Goal: Complete application form: Complete application form

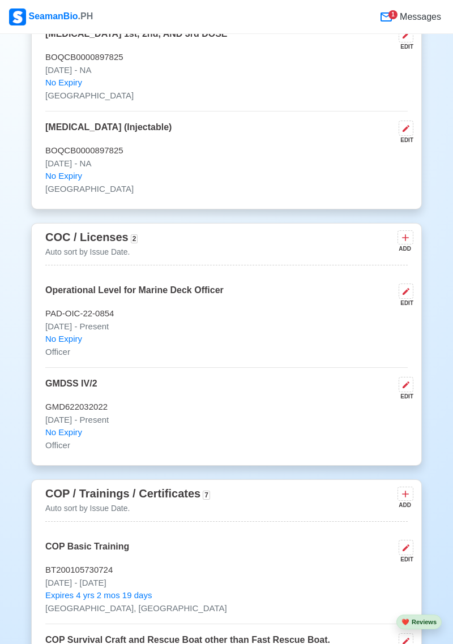
scroll to position [1805, 0]
click at [427, 630] on button "❤️ Reviews" at bounding box center [418, 622] width 45 height 15
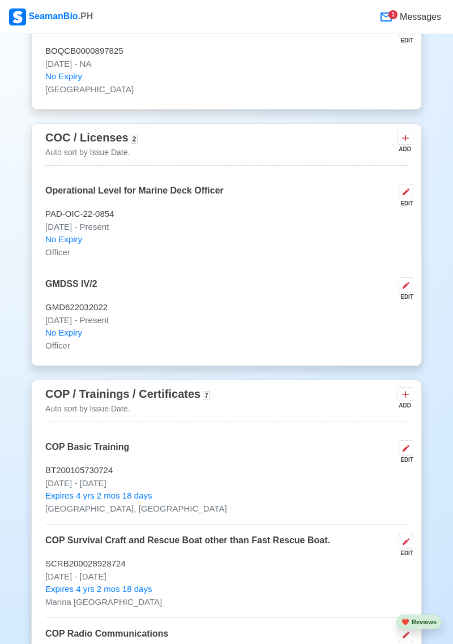
scroll to position [1903, 0]
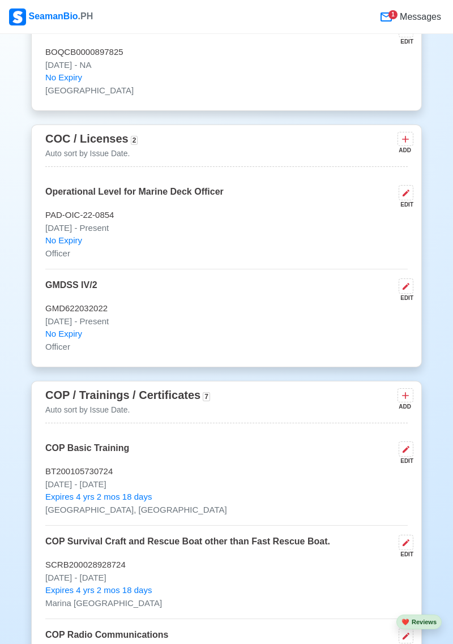
click at [406, 145] on icon at bounding box center [405, 139] width 11 height 11
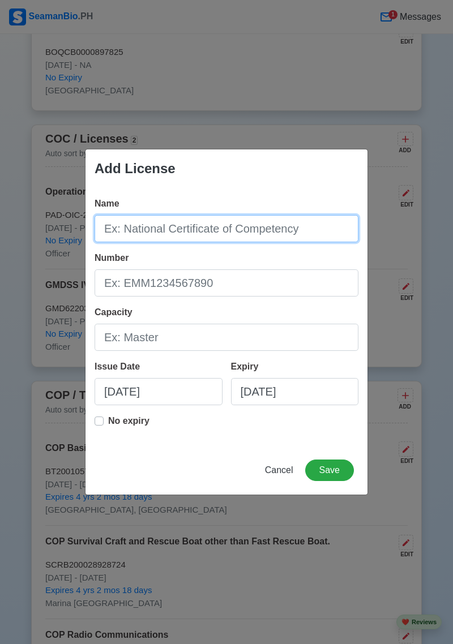
click at [177, 233] on input "Name" at bounding box center [227, 228] width 264 height 27
type input "N"
type input "Officer in Charge of a Navigation Watch"
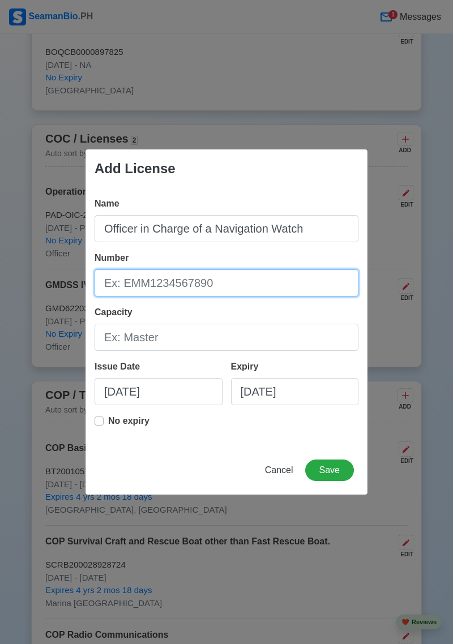
click at [253, 288] on input "Number" at bounding box center [227, 282] width 264 height 27
type input "COICNW200004856022"
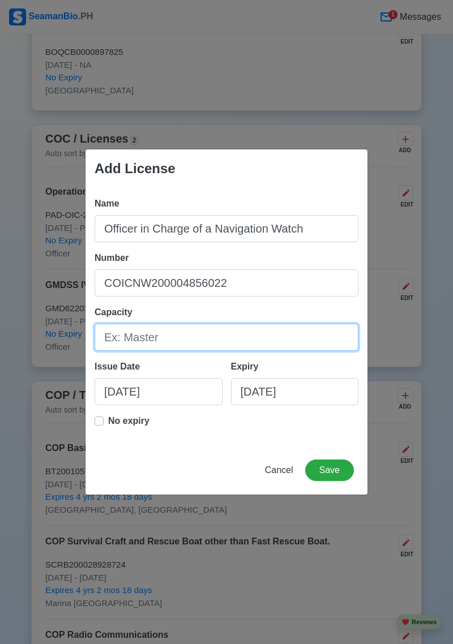
click at [181, 340] on input "Capacity" at bounding box center [227, 337] width 264 height 27
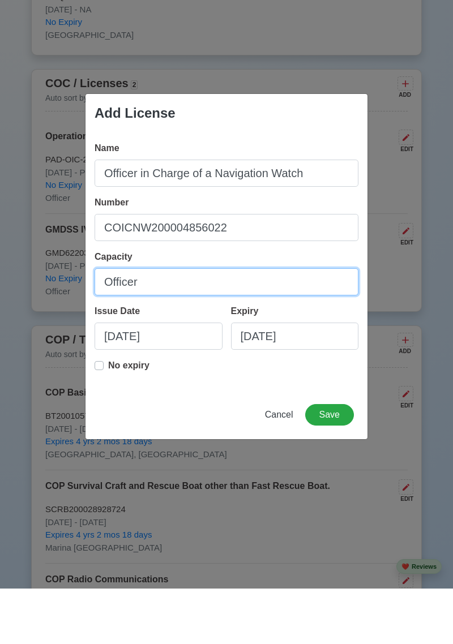
type input "Officer"
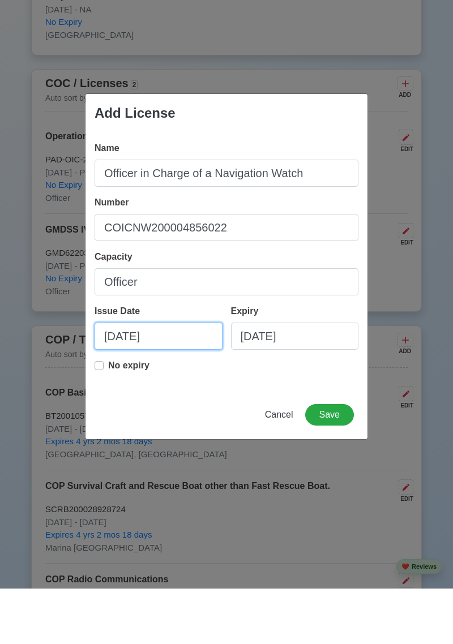
click at [174, 388] on input "08/27/2025" at bounding box center [159, 391] width 128 height 27
select select "****"
select select "******"
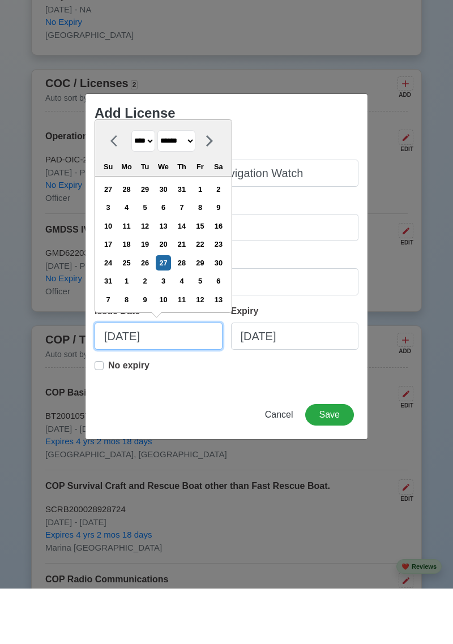
click at [137, 394] on input "08/27/2025" at bounding box center [159, 391] width 128 height 27
click at [177, 397] on input "08/09/2025" at bounding box center [159, 391] width 128 height 27
type input "08/09/2022"
select select "****"
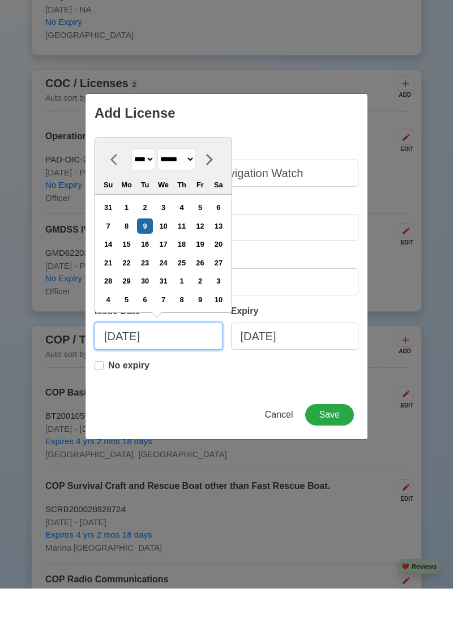
type input "08/09/2022"
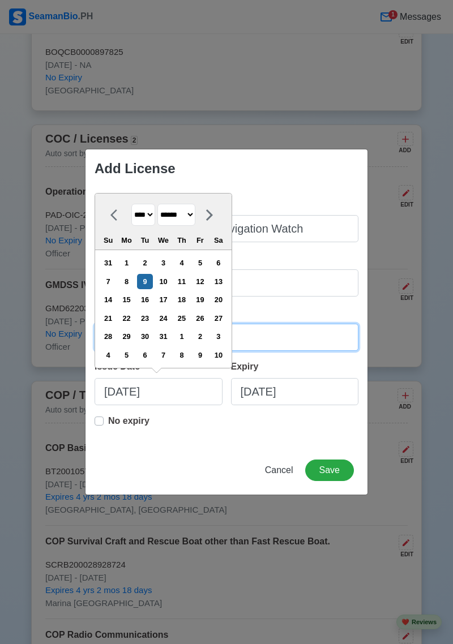
click at [263, 341] on input "Officer" at bounding box center [227, 337] width 264 height 27
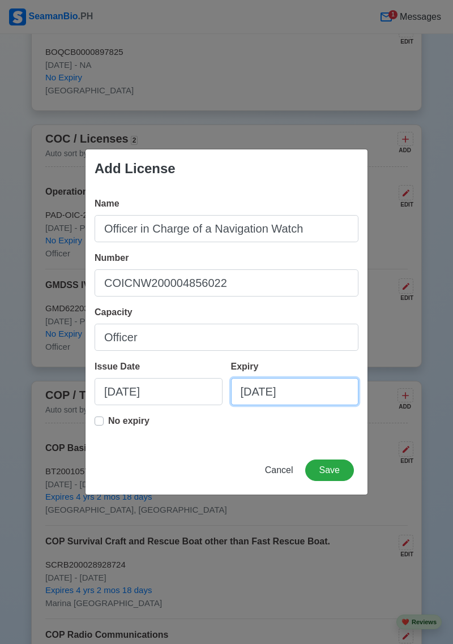
click at [271, 392] on input "08/27/2025" at bounding box center [295, 391] width 128 height 27
select select "****"
select select "******"
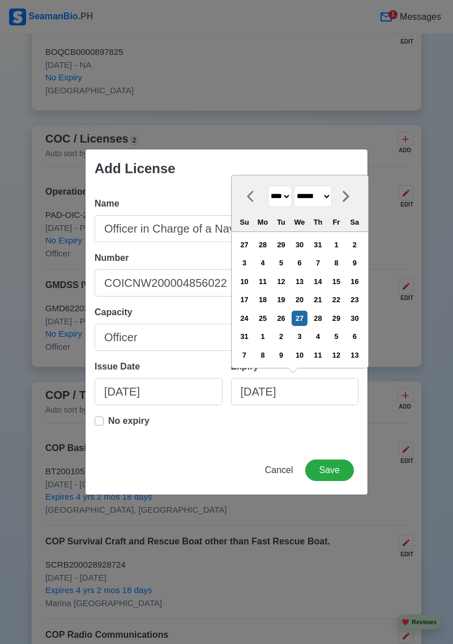
click at [362, 269] on div "9" at bounding box center [354, 262] width 15 height 15
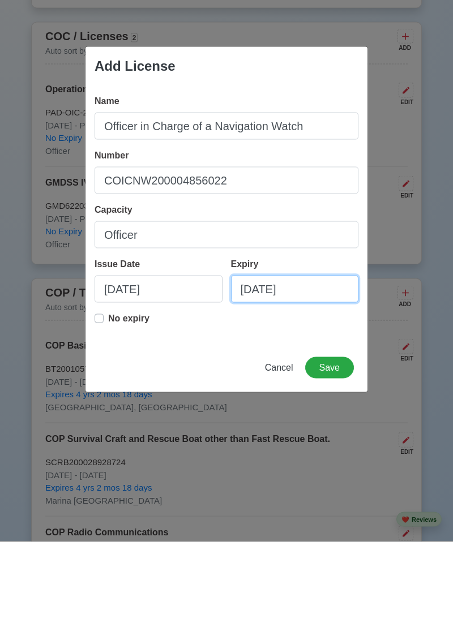
type input "08/09/2027"
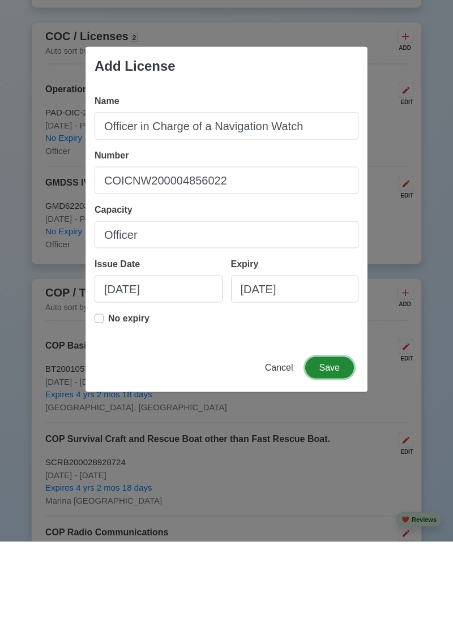
click at [336, 471] on button "Save" at bounding box center [329, 471] width 49 height 22
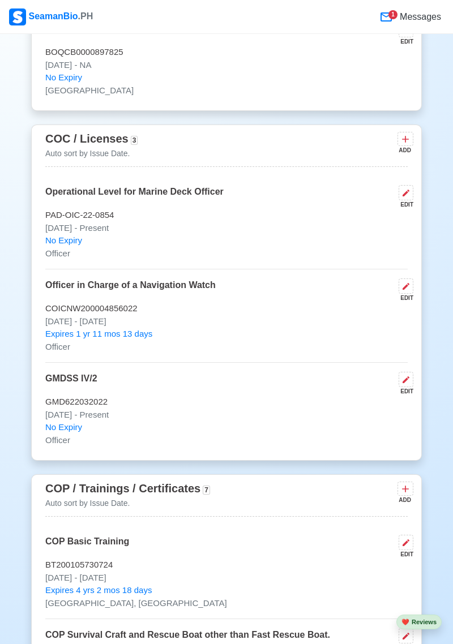
click at [406, 143] on icon at bounding box center [405, 139] width 7 height 7
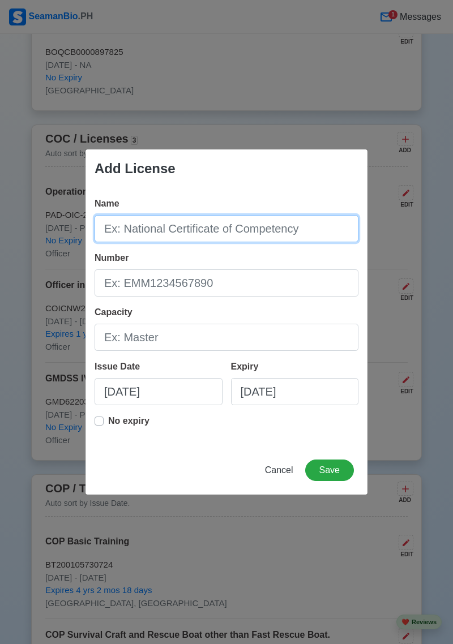
click at [234, 233] on input "Name" at bounding box center [227, 228] width 264 height 27
type input "GMDSS Radio Operation IV/2"
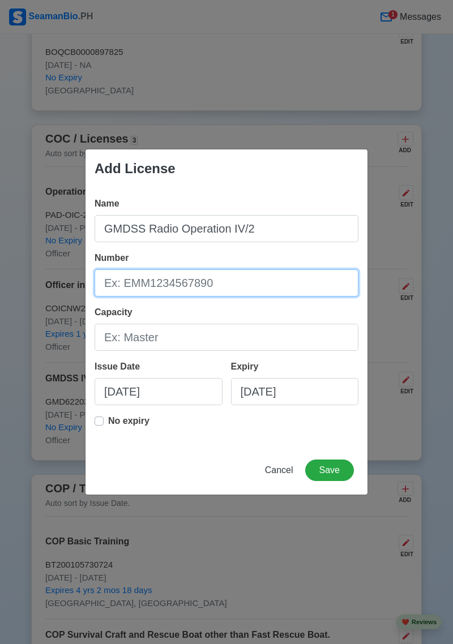
click at [249, 288] on input "Number" at bounding box center [227, 282] width 264 height 27
type input "GOC200008292622"
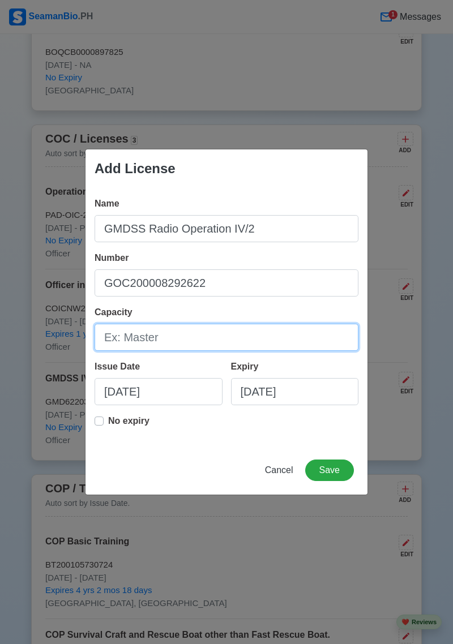
click at [192, 335] on input "Capacity" at bounding box center [227, 337] width 264 height 27
type input "Officer"
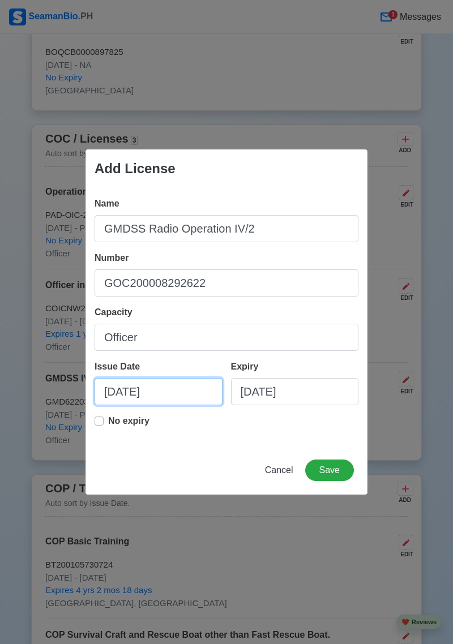
click at [179, 388] on input "08/27/2025" at bounding box center [159, 391] width 128 height 27
select select "****"
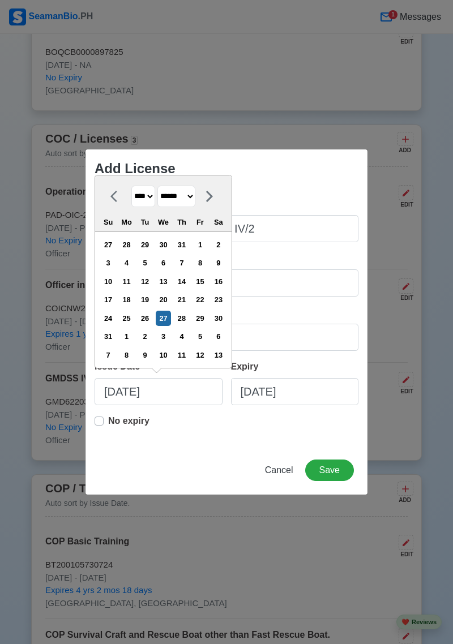
click at [195, 203] on select "******* ******** ***** ***** *** **** **** ****** ********* ******* ******** **…" at bounding box center [176, 197] width 38 height 22
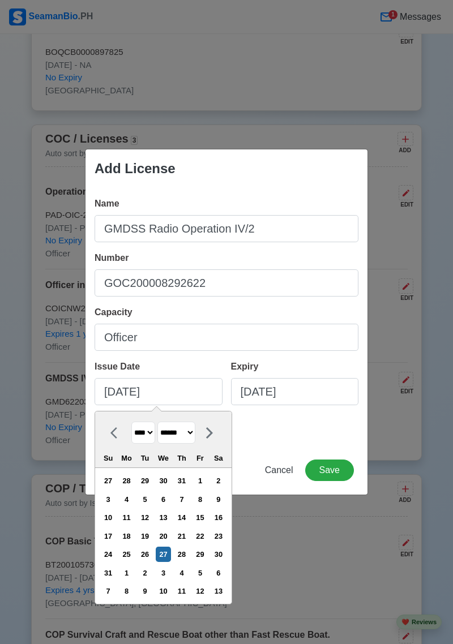
click at [195, 435] on select "******* ******** ***** ***** *** **** **** ****** ********* ******* ******** **…" at bounding box center [176, 433] width 38 height 22
select select "*********"
click at [162, 422] on select "******* ******** ***** ***** *** **** **** ****** ********* ******* ******** **…" at bounding box center [176, 433] width 38 height 22
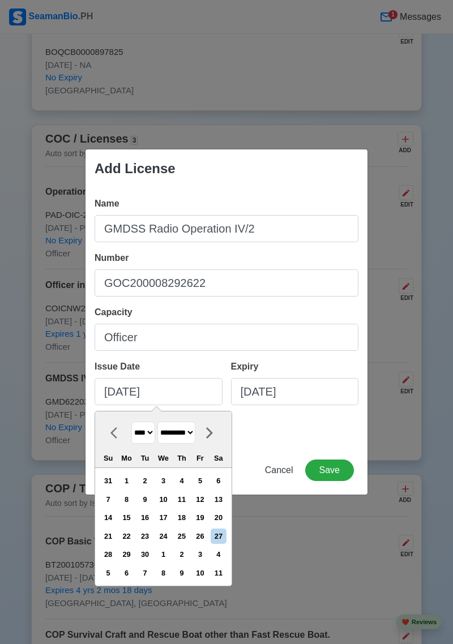
click at [152, 501] on div "9" at bounding box center [144, 499] width 15 height 15
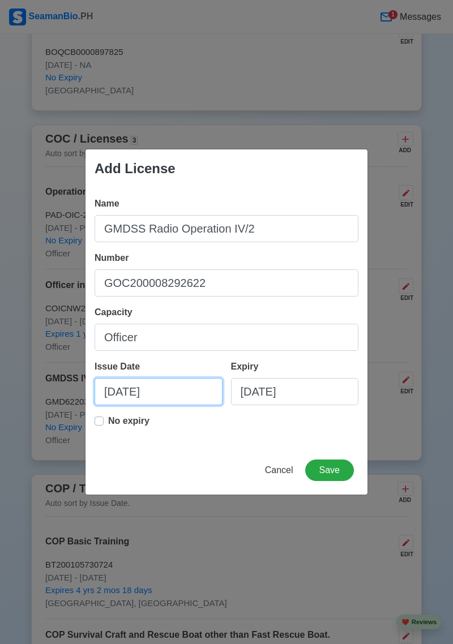
type input "09/09/2022"
click at [320, 393] on input "08/27/2025" at bounding box center [295, 391] width 128 height 27
select select "****"
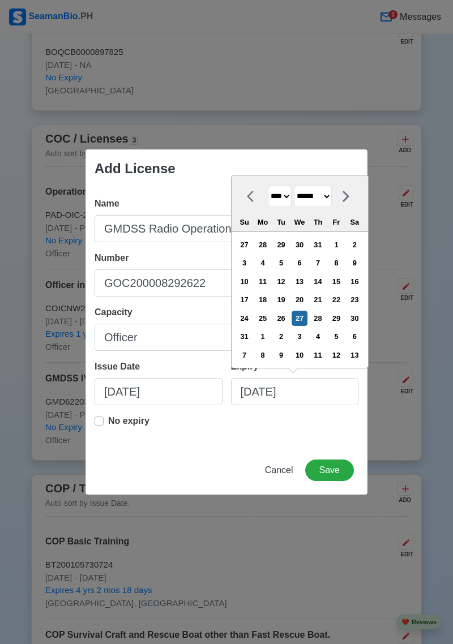
click at [332, 201] on select "******* ******** ***** ***** *** **** **** ****** ********* ******* ******** **…" at bounding box center [313, 197] width 38 height 22
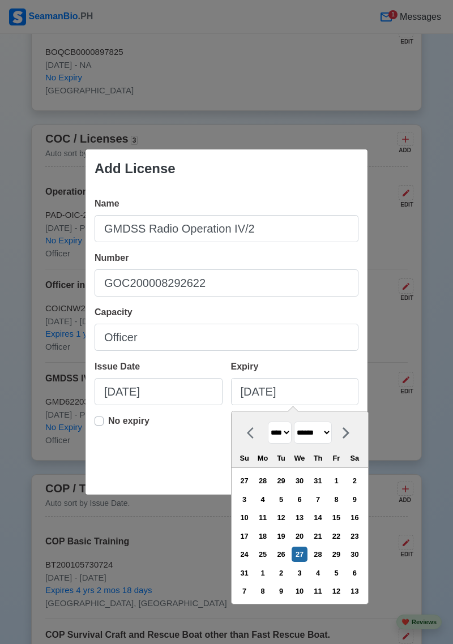
select select "*********"
click at [298, 422] on select "******* ******** ***** ***** *** **** **** ****** ********* ******* ******** **…" at bounding box center [313, 433] width 38 height 22
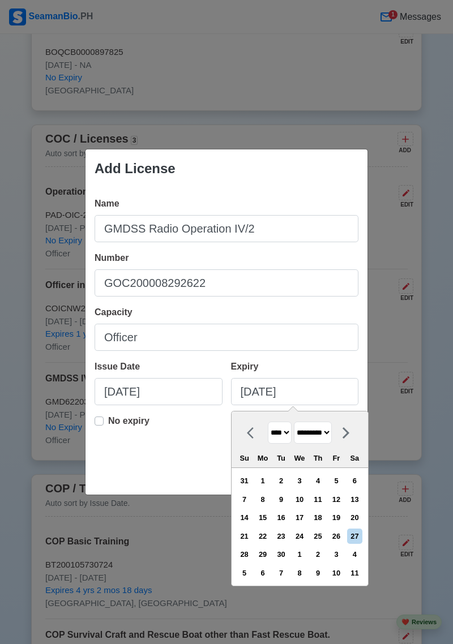
click at [286, 500] on div "9" at bounding box center [280, 499] width 15 height 15
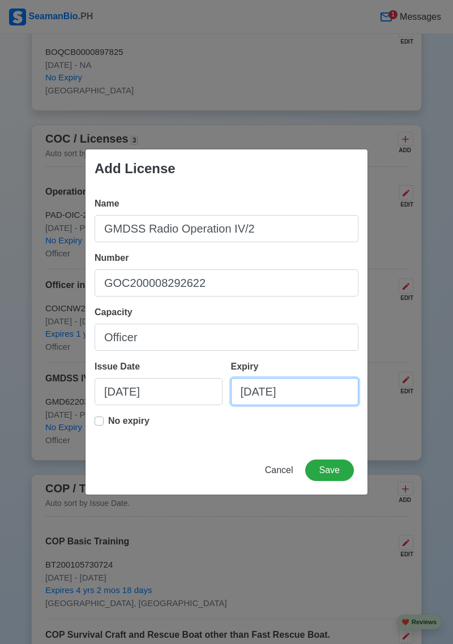
type input "09/09/2027"
click at [434, 367] on div "Add License Name GMDSS Radio Operation IV/2 Number GOC200008292622 Capacity Off…" at bounding box center [226, 322] width 453 height 644
click at [330, 476] on button "Save" at bounding box center [329, 471] width 49 height 22
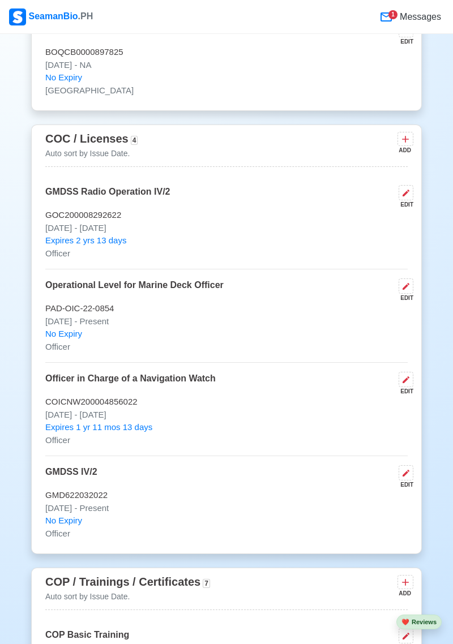
click at [405, 384] on icon at bounding box center [405, 379] width 9 height 9
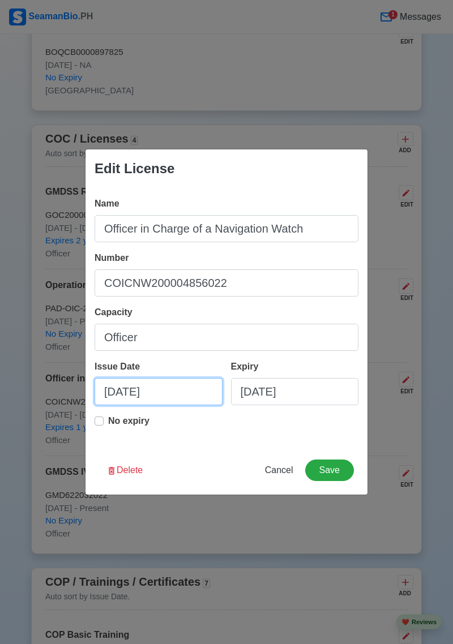
click at [179, 395] on input "08/09/2022" at bounding box center [159, 391] width 128 height 27
select select "****"
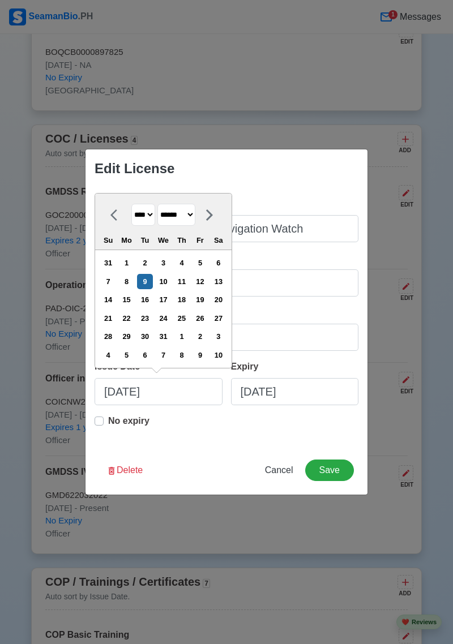
click at [195, 215] on select "******* ******** ***** ***** *** **** **** ****** ********* ******* ******** **…" at bounding box center [176, 215] width 38 height 22
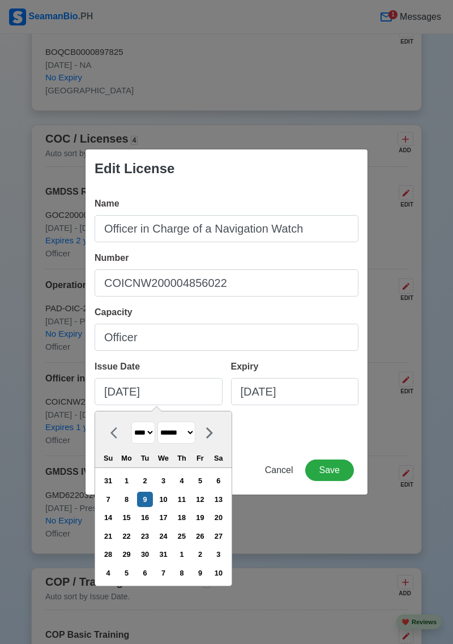
select select "*********"
click at [162, 422] on select "******* ******** ***** ***** *** **** **** ****** ********* ******* ******** **…" at bounding box center [176, 433] width 38 height 22
click at [184, 428] on select "******* ******** ***** ***** *** **** **** ****** ********* ******* ******** **…" at bounding box center [176, 433] width 38 height 22
click at [188, 434] on select "******* ******** ***** ***** *** **** **** ****** ********* ******* ******** **…" at bounding box center [176, 433] width 38 height 22
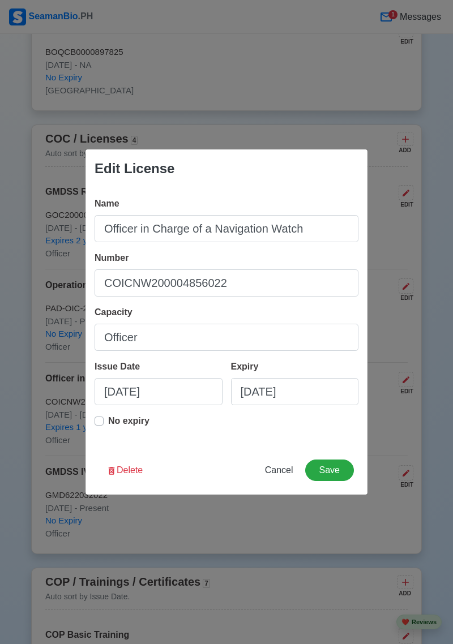
click at [269, 441] on div "Name Officer in Charge of a Navigation Watch Number COICNW200004856022 Capacity…" at bounding box center [226, 317] width 282 height 258
click at [111, 392] on input "08/09/2022" at bounding box center [159, 391] width 128 height 27
select select "****"
select select "******"
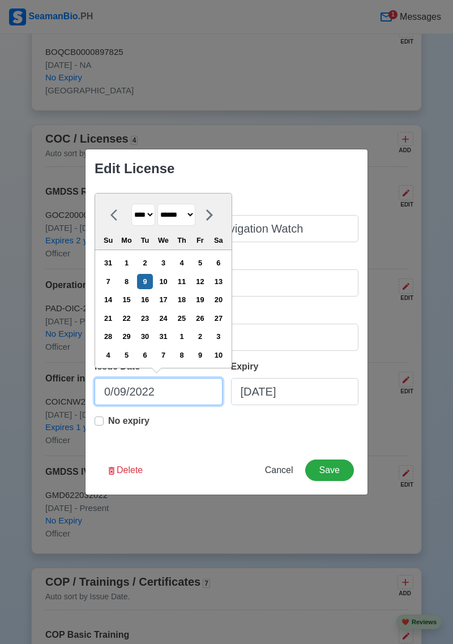
type input "09/09/2022"
select select "*********"
type input "09/09/2022"
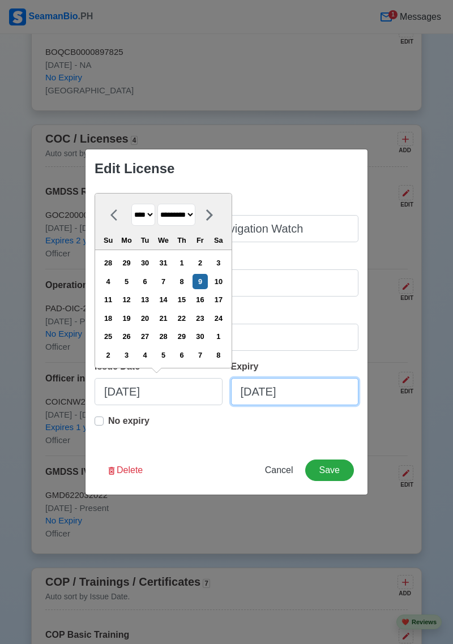
click at [255, 385] on input "08/09/2027" at bounding box center [295, 391] width 128 height 27
select select "****"
select select "******"
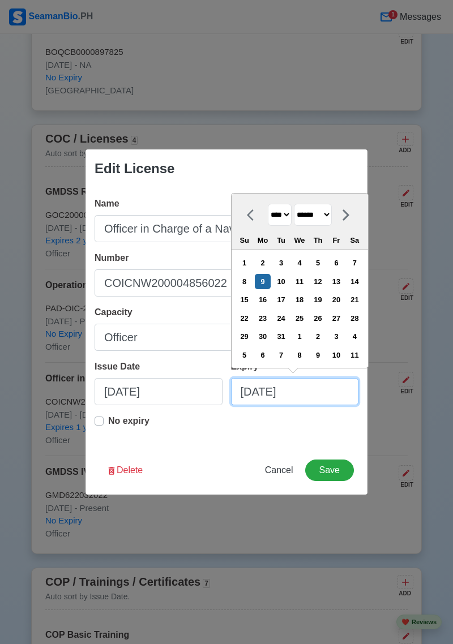
click at [254, 391] on input "08/09/2027" at bounding box center [295, 391] width 128 height 27
type input "09/09/2027"
select select "*********"
type input "09/09/2027"
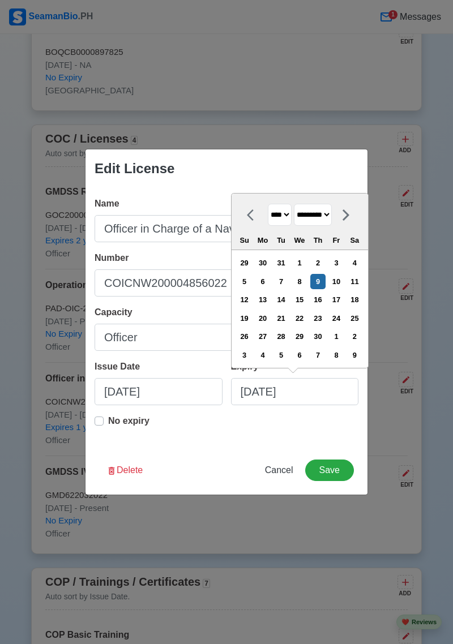
click at [433, 357] on div "Edit License Name Officer in Charge of a Navigation Watch Number COICNW20000485…" at bounding box center [226, 322] width 453 height 644
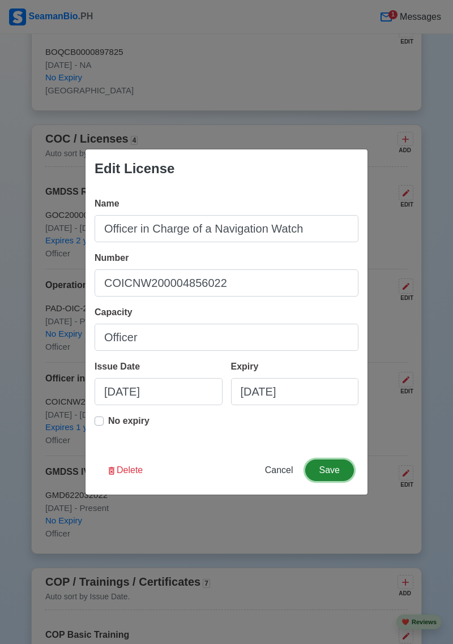
click at [334, 472] on button "Save" at bounding box center [329, 471] width 49 height 22
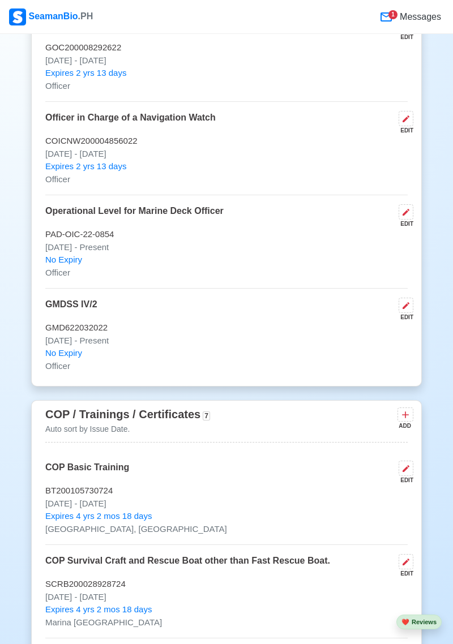
scroll to position [2071, 0]
click at [407, 476] on button at bounding box center [406, 467] width 15 height 15
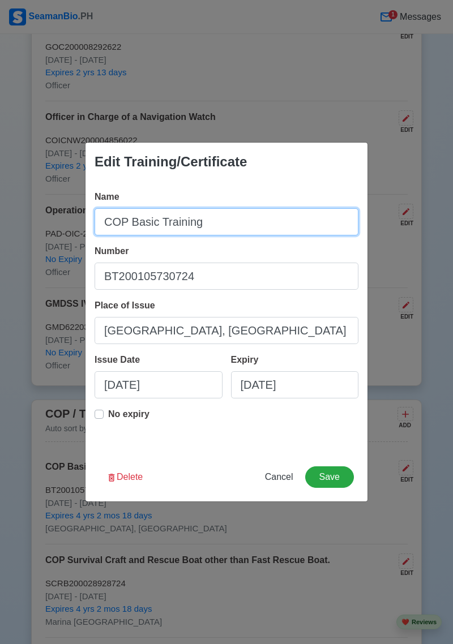
click at [228, 236] on input "COP Basic Training" at bounding box center [227, 221] width 264 height 27
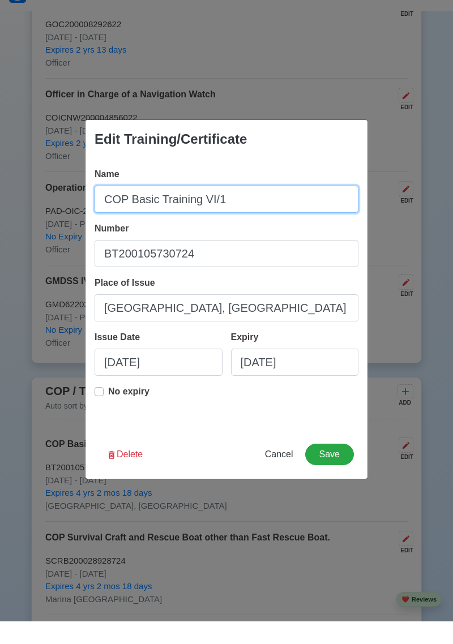
type input "COP Basic Training VI/1"
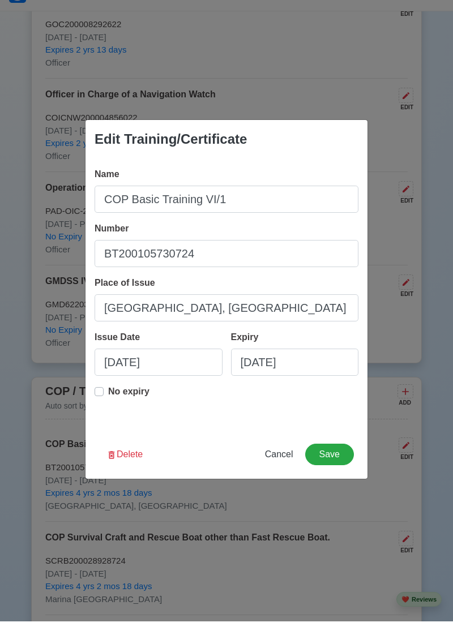
click at [429, 389] on div "Edit Training/Certificate Name COP Basic Training VI/1 Number BT200105730724 Pl…" at bounding box center [226, 322] width 453 height 644
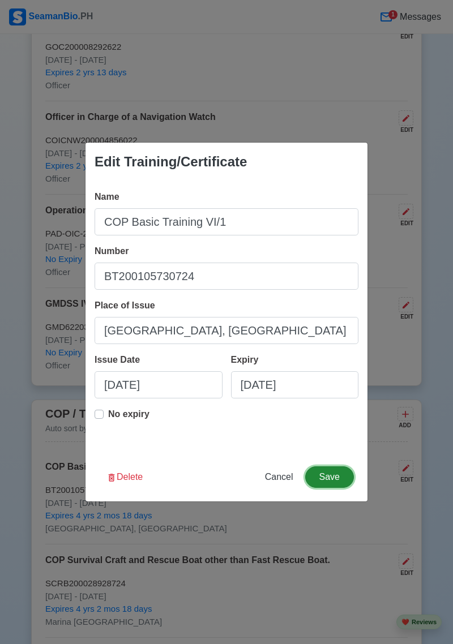
click at [333, 480] on button "Save" at bounding box center [329, 477] width 49 height 22
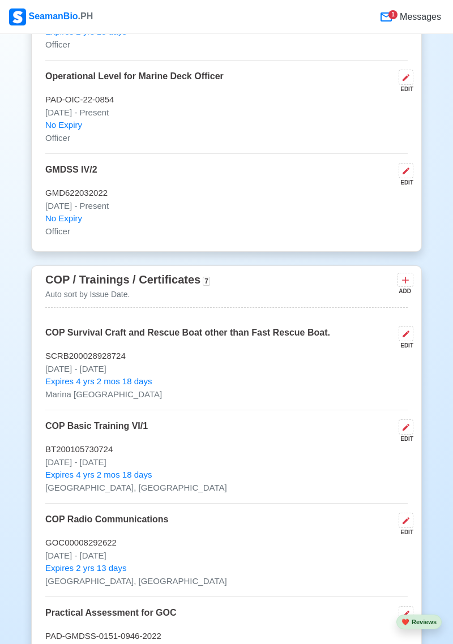
scroll to position [2205, 0]
click at [405, 338] on icon at bounding box center [406, 334] width 7 height 7
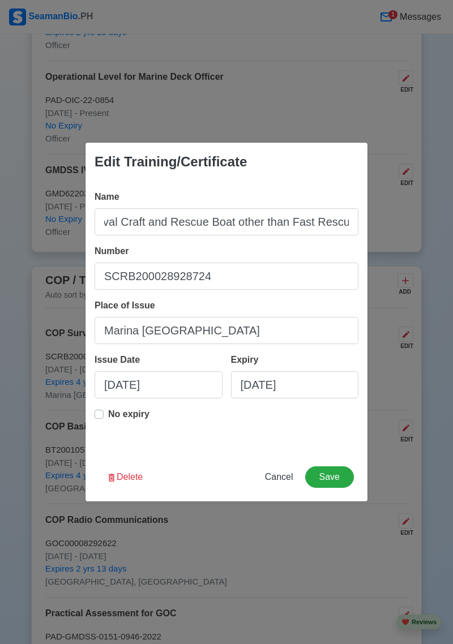
scroll to position [0, 80]
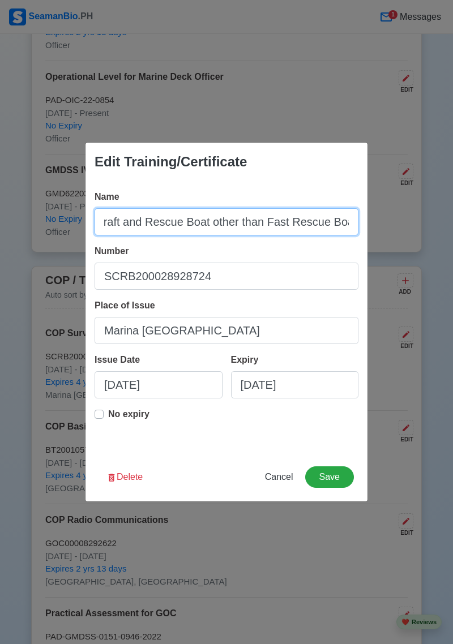
click at [348, 221] on input "COP Survival Craft and Rescue Boat other than Fast Rescue Boat." at bounding box center [227, 221] width 264 height 27
type input "COP Survival Craft and Rescue Boat other than Fast Rescue Boat. VI/2"
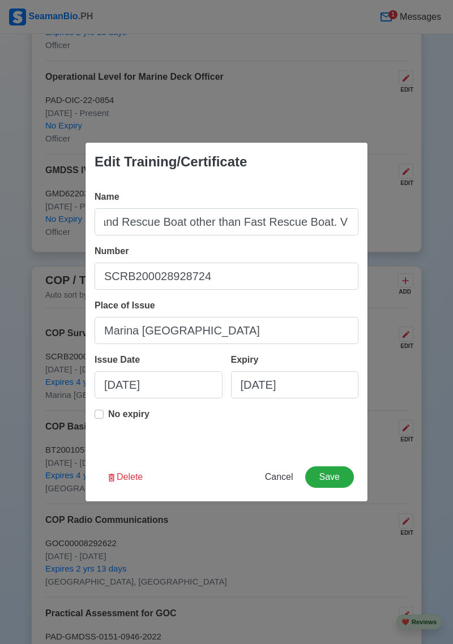
click at [423, 341] on div "Edit Training/Certificate Name COP Survival Craft and Rescue Boat other than Fa…" at bounding box center [226, 322] width 453 height 644
click at [336, 479] on button "Save" at bounding box center [329, 477] width 49 height 22
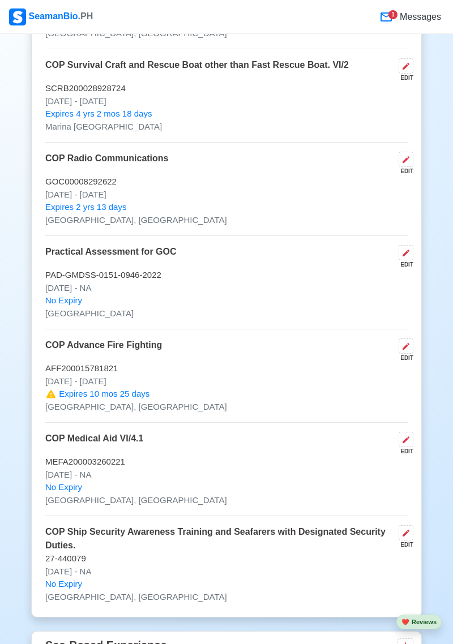
scroll to position [2567, 0]
click at [408, 538] on icon at bounding box center [405, 533] width 9 height 9
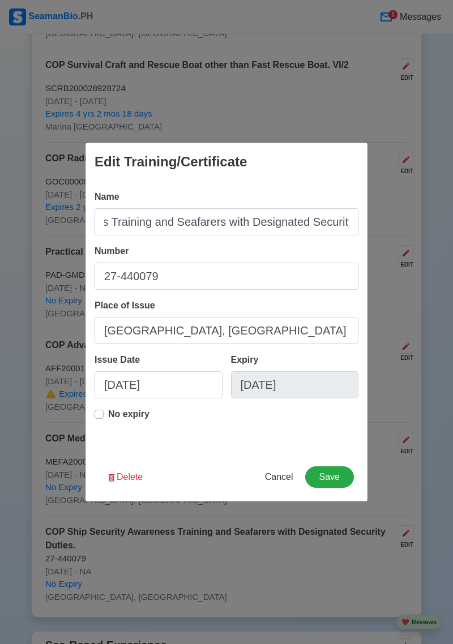
scroll to position [0, 180]
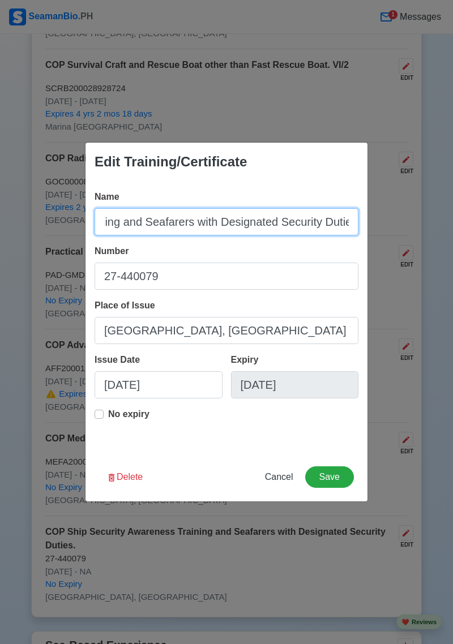
click at [348, 236] on input "COP Ship Security Awareness Training and Seafarers with Designated Security Dut…" at bounding box center [227, 221] width 264 height 27
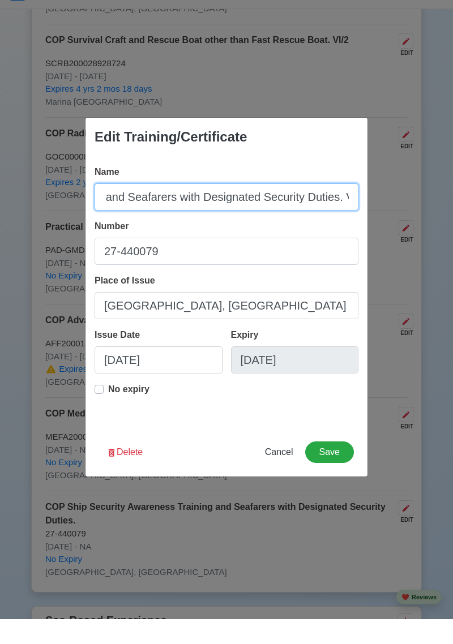
scroll to position [0, 204]
type input "COP Ship Security Awareness Training and Seafarers with Designated Security Dut…"
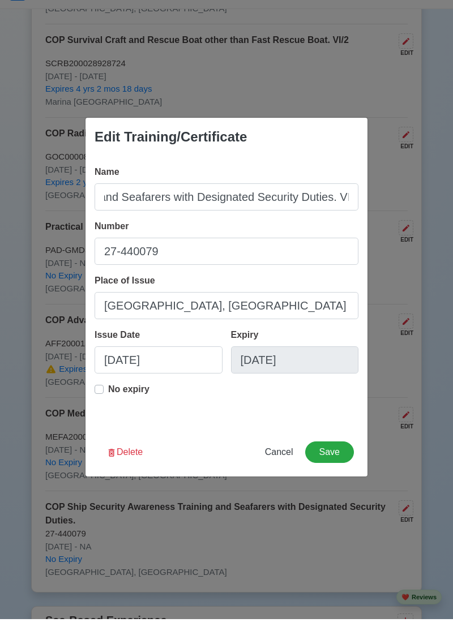
click at [396, 410] on div "Edit Training/Certificate Name COP Ship Security Awareness Training and Seafare…" at bounding box center [226, 322] width 453 height 644
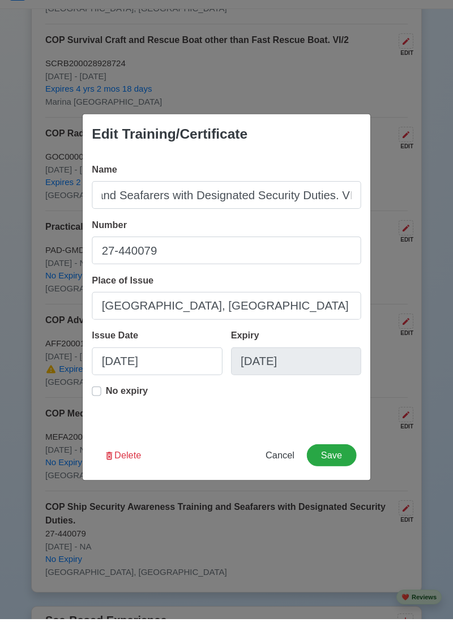
scroll to position [0, 0]
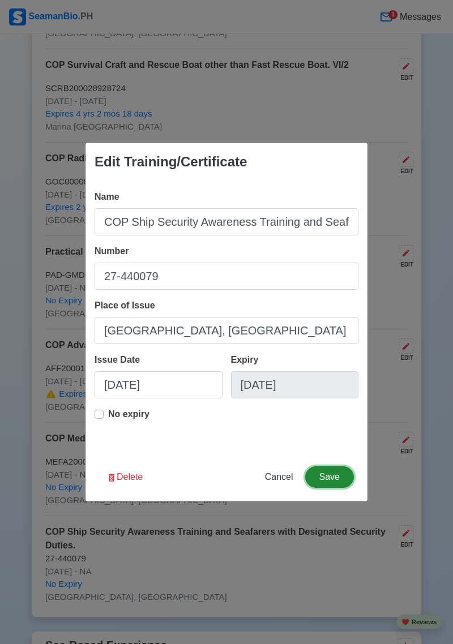
click at [337, 477] on button "Save" at bounding box center [329, 477] width 49 height 22
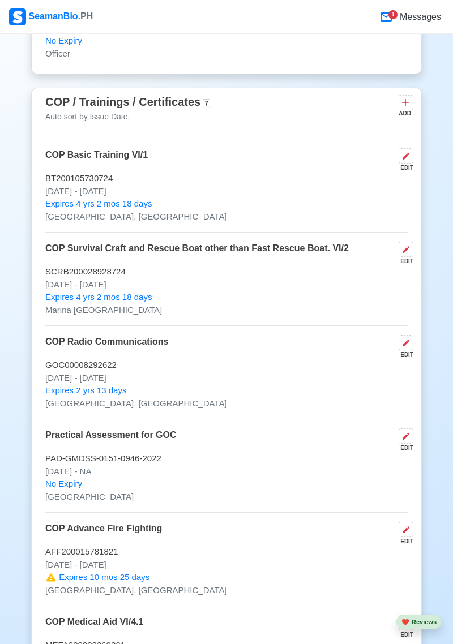
scroll to position [2382, 0]
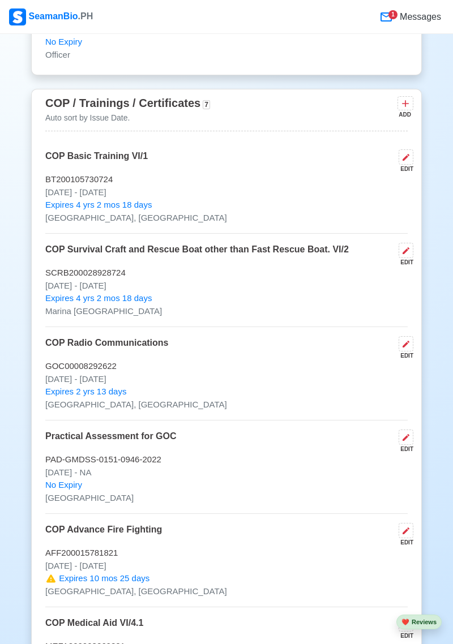
click at [405, 108] on icon at bounding box center [405, 104] width 7 height 7
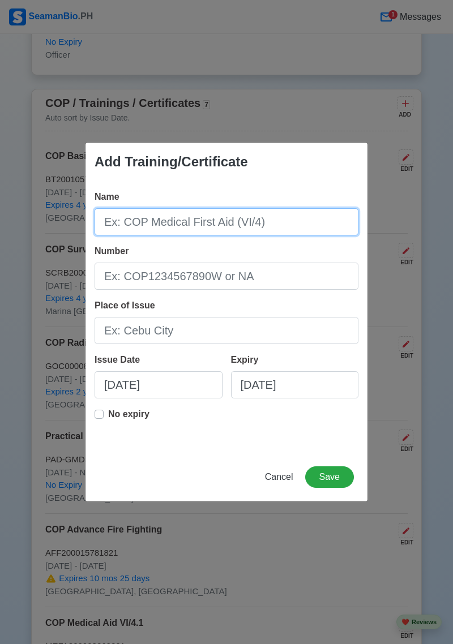
click at [278, 220] on input "Name" at bounding box center [227, 221] width 264 height 27
type input "Certificate of Proficiency Designated Security Duties. VI/6"
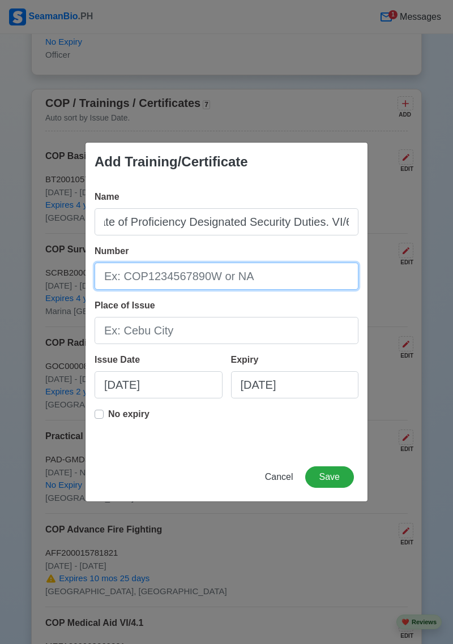
click at [266, 280] on input "Number" at bounding box center [227, 276] width 264 height 27
type input "4927"
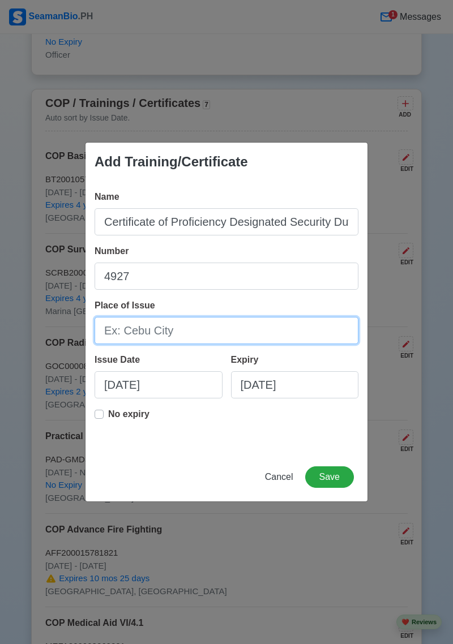
click at [217, 325] on input "Place of Issue" at bounding box center [227, 330] width 264 height 27
type input "Netherlands"
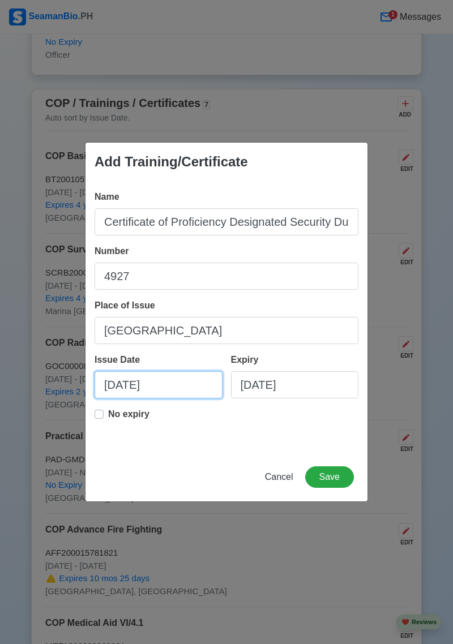
click at [171, 383] on input "08/27/2025" at bounding box center [159, 384] width 128 height 27
select select "****"
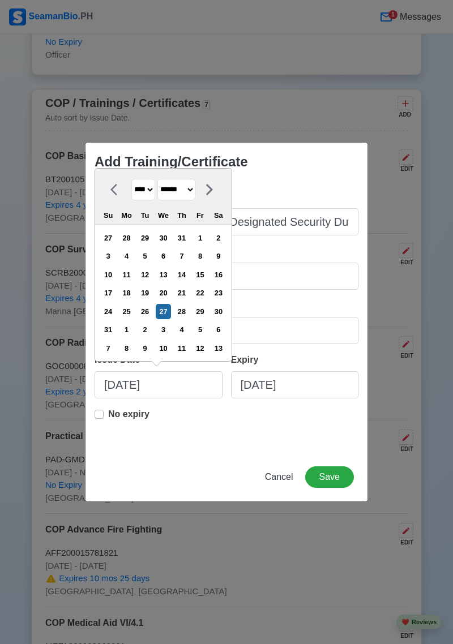
click at [195, 195] on select "******* ******** ***** ***** *** **** **** ****** ********* ******* ******** **…" at bounding box center [176, 190] width 38 height 22
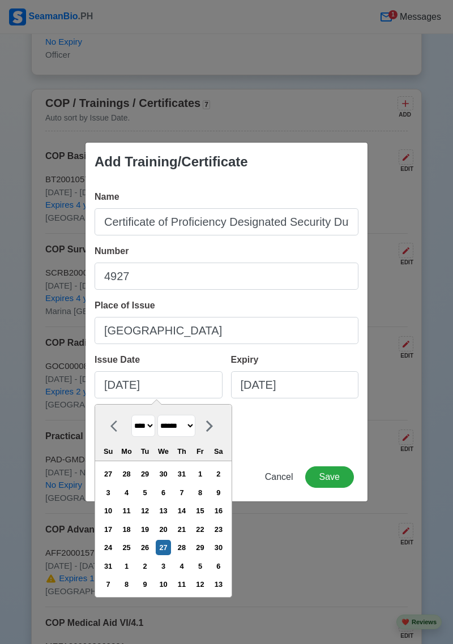
select select "********"
click at [162, 415] on select "******* ******** ***** ***** *** **** **** ****** ********* ******* ******** **…" at bounding box center [176, 426] width 38 height 22
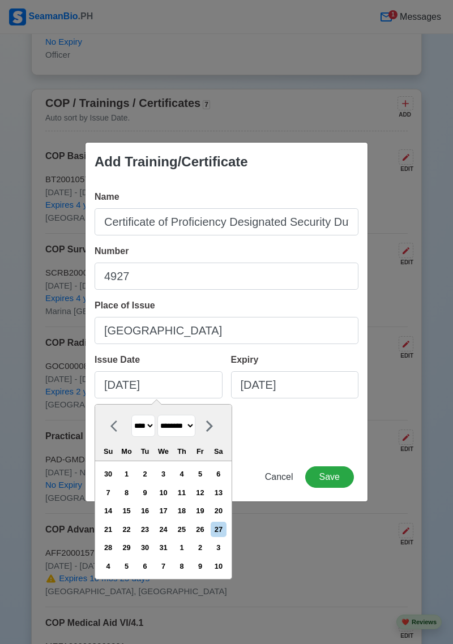
click at [169, 546] on div "31" at bounding box center [163, 547] width 15 height 15
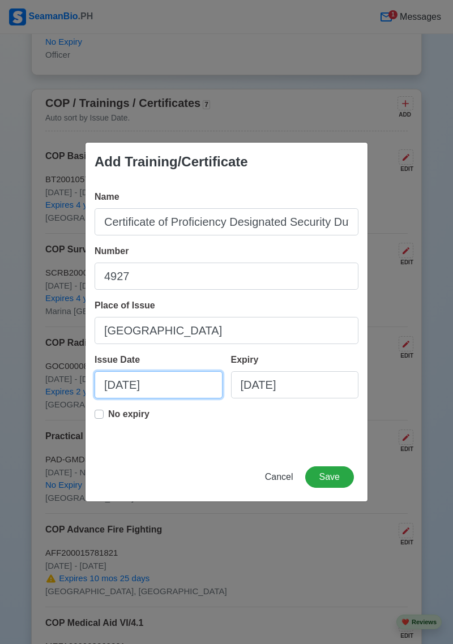
type input "12/31/2013"
click at [426, 371] on div "Add Training/Certificate Name Certificate of Proficiency Designated Security Du…" at bounding box center [226, 322] width 453 height 644
click at [108, 417] on label "No expiry" at bounding box center [128, 419] width 41 height 23
type input "12/31/2013"
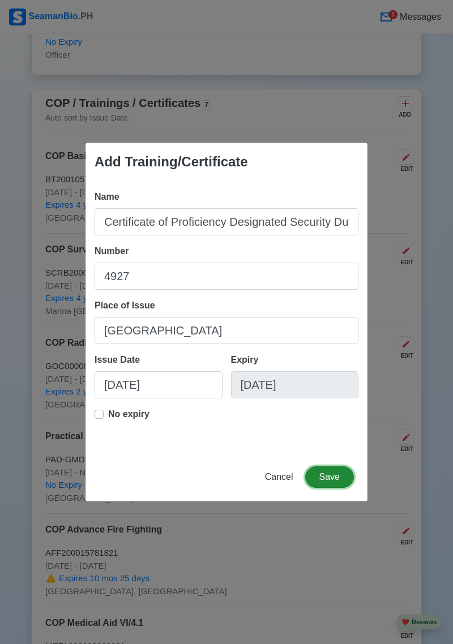
click at [337, 480] on button "Save" at bounding box center [329, 477] width 49 height 22
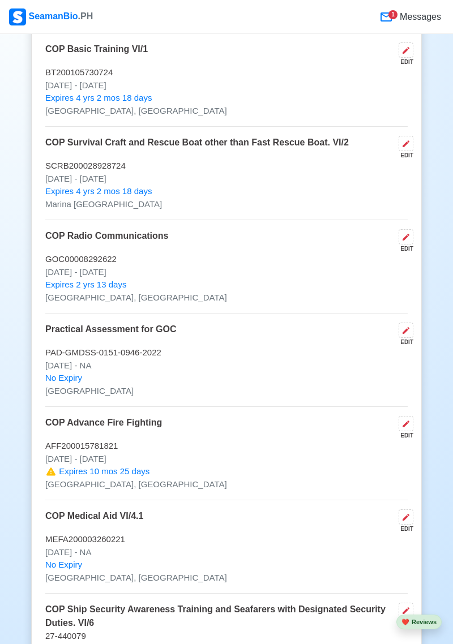
scroll to position [2489, 0]
click at [408, 429] on icon at bounding box center [405, 423] width 9 height 9
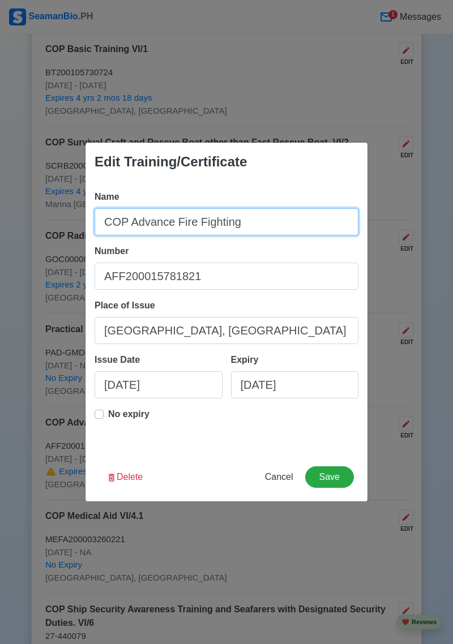
click at [260, 236] on input "COP Advance Fire Fighting" at bounding box center [227, 221] width 264 height 27
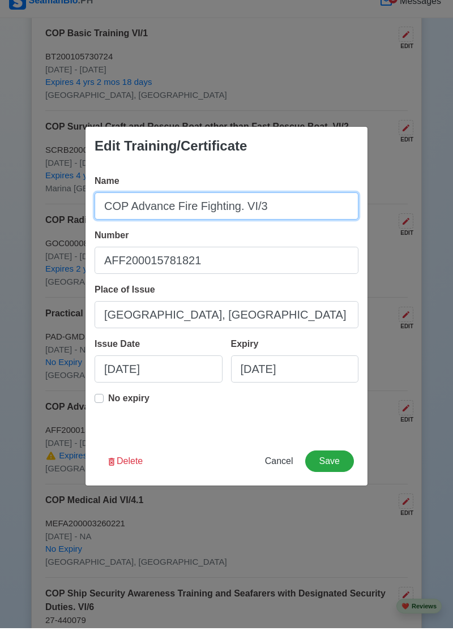
type input "COP Advance Fire Fighting. VI/3"
click at [413, 400] on div "Edit Training/Certificate Name COP Advance Fire Fighting. VI/3 Number AFF200015…" at bounding box center [226, 322] width 453 height 644
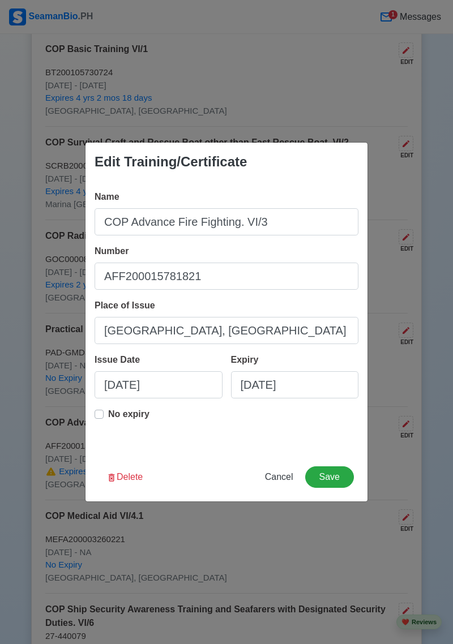
click at [336, 478] on button "Save" at bounding box center [329, 477] width 49 height 22
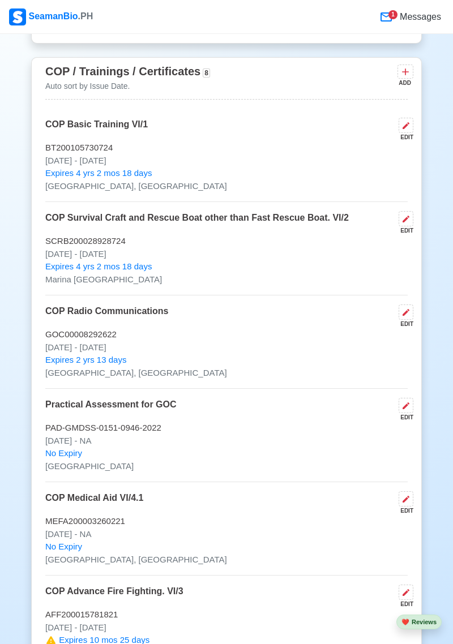
scroll to position [2409, 0]
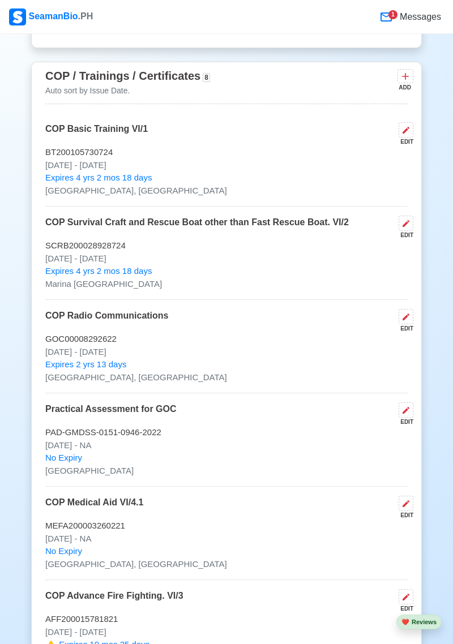
click at [313, 172] on p "[DATE] - [DATE]" at bounding box center [226, 165] width 362 height 13
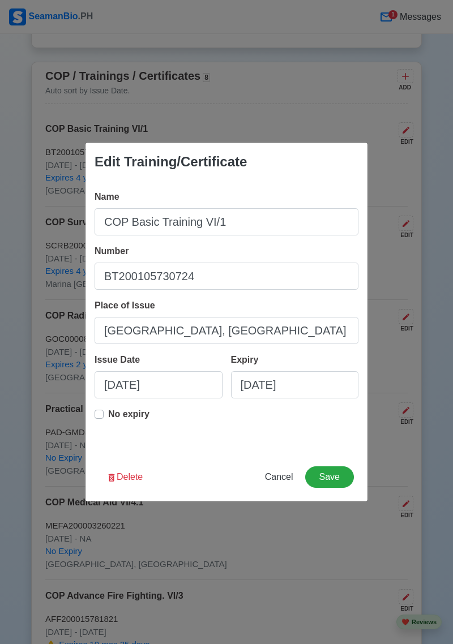
click at [314, 190] on div "Name COP Basic Training VI/1" at bounding box center [227, 212] width 264 height 45
click at [443, 67] on div "Edit Training/Certificate Name COP Basic Training VI/1 Number BT200105730724 Pl…" at bounding box center [226, 322] width 453 height 644
click at [277, 477] on span "Cancel" at bounding box center [279, 477] width 28 height 10
type input "08/27/2025"
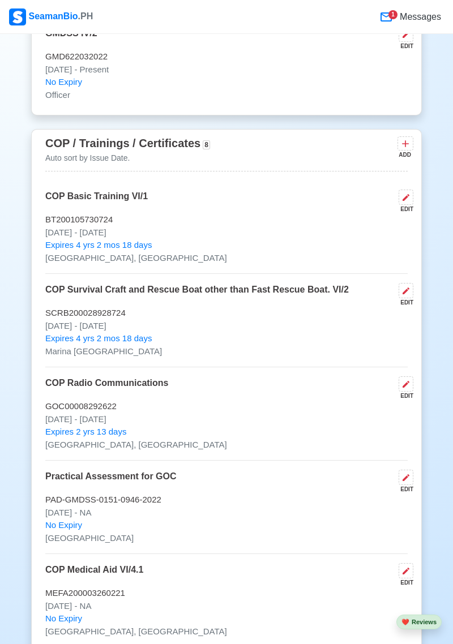
scroll to position [2343, 0]
click at [406, 149] on icon at bounding box center [405, 143] width 11 height 11
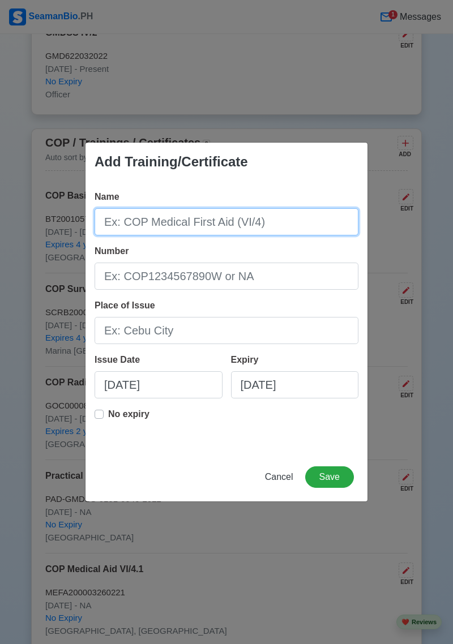
click at [297, 225] on input "Name" at bounding box center [227, 221] width 264 height 27
click at [183, 219] on input "Name" at bounding box center [227, 221] width 264 height 27
type input "COP Medical First AID"
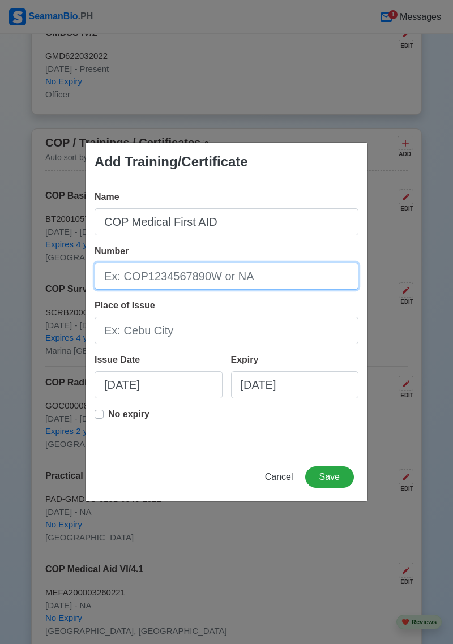
click at [225, 282] on input "Number" at bounding box center [227, 276] width 264 height 27
type input "MEFA200003260221"
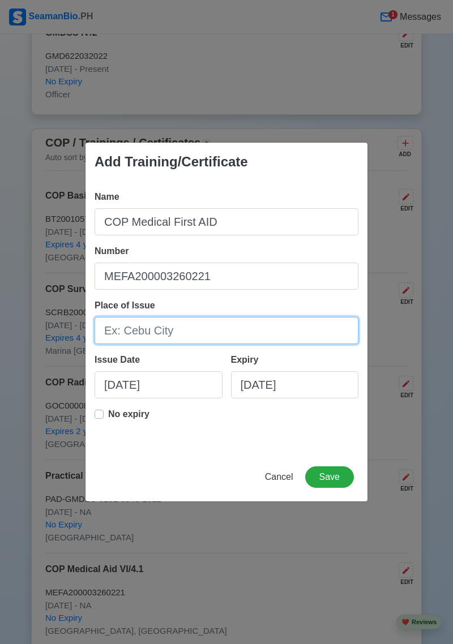
click at [200, 335] on input "Place of Issue" at bounding box center [227, 330] width 264 height 27
type input "[GEOGRAPHIC_DATA]"
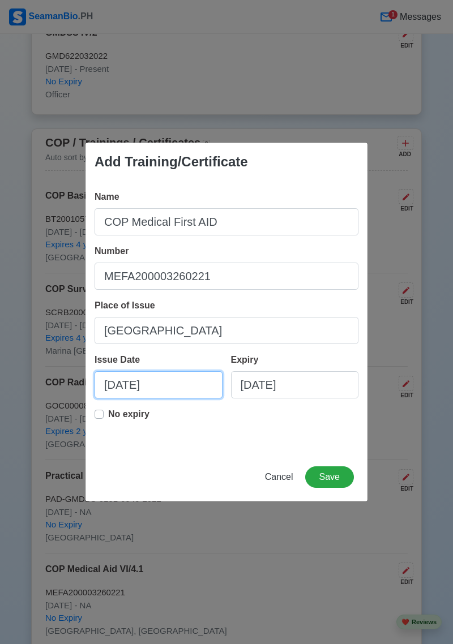
click at [170, 384] on input "08/27/2025" at bounding box center [159, 384] width 128 height 27
select select "****"
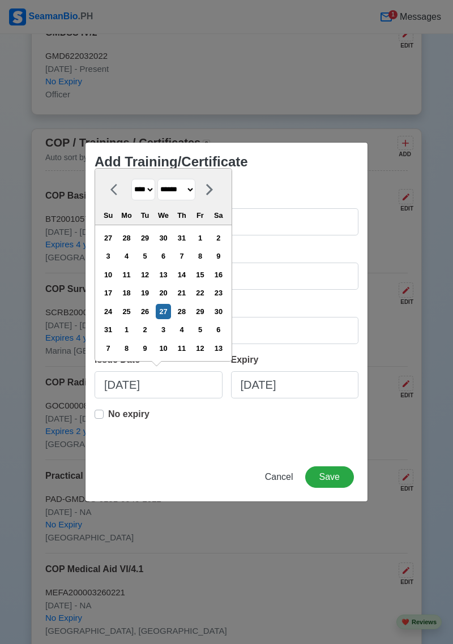
click at [195, 192] on select "******* ******** ***** ***** *** **** **** ****** ********* ******* ******** **…" at bounding box center [176, 190] width 38 height 22
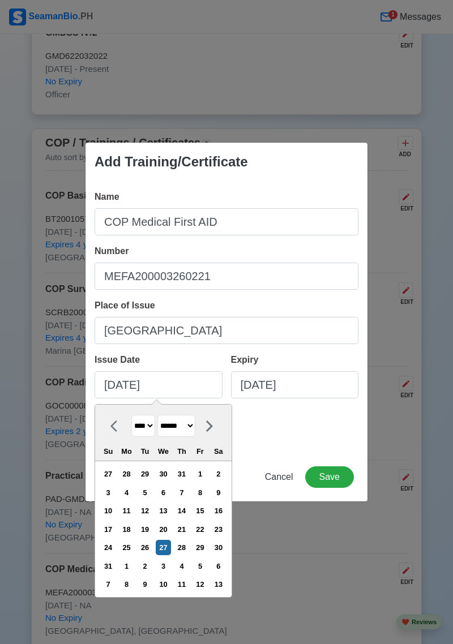
select select "****"
click at [162, 415] on select "******* ******** ***** ***** *** **** **** ****** ********* ******* ******** **…" at bounding box center [176, 426] width 38 height 22
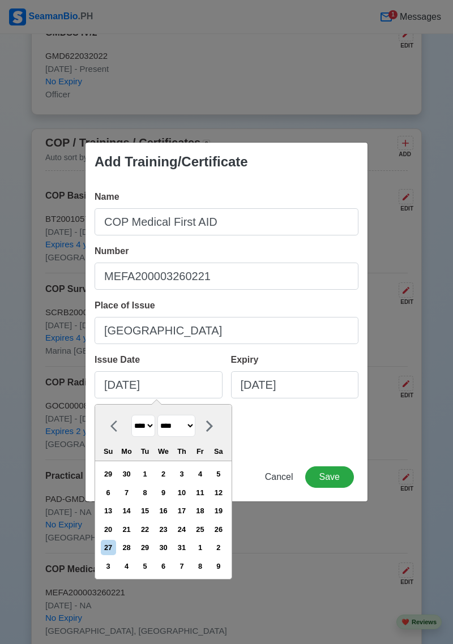
click at [152, 530] on div "22" at bounding box center [144, 529] width 15 height 15
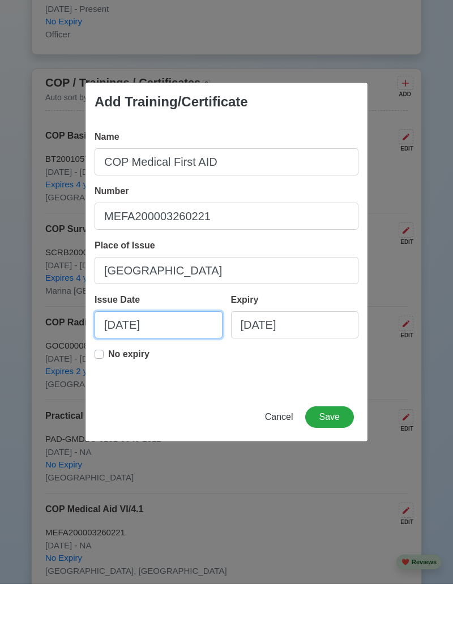
type input "07/22/2021"
click at [108, 416] on label "No expiry" at bounding box center [128, 419] width 41 height 23
type input "07/22/2021"
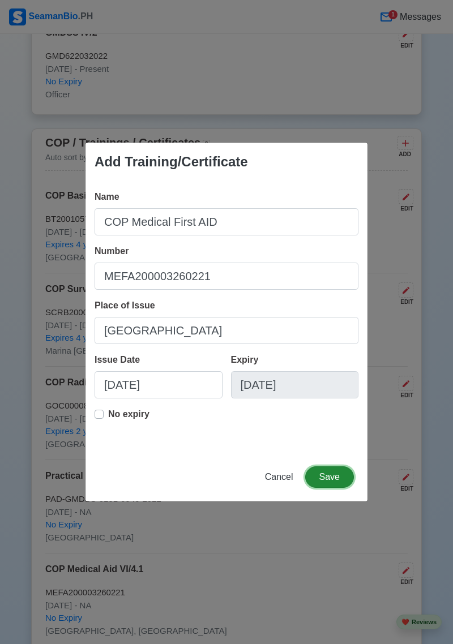
click at [334, 479] on button "Save" at bounding box center [329, 477] width 49 height 22
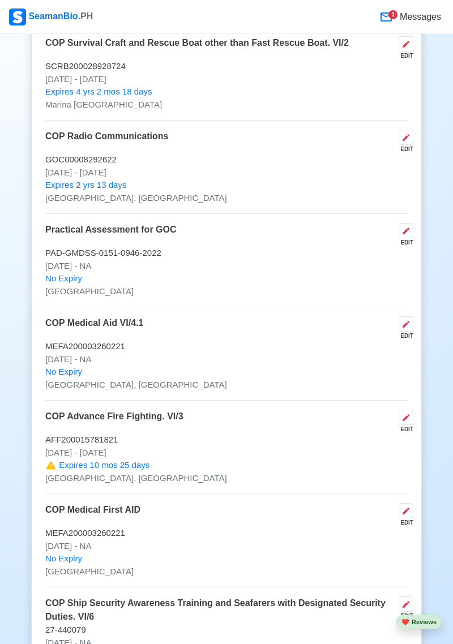
scroll to position [2591, 0]
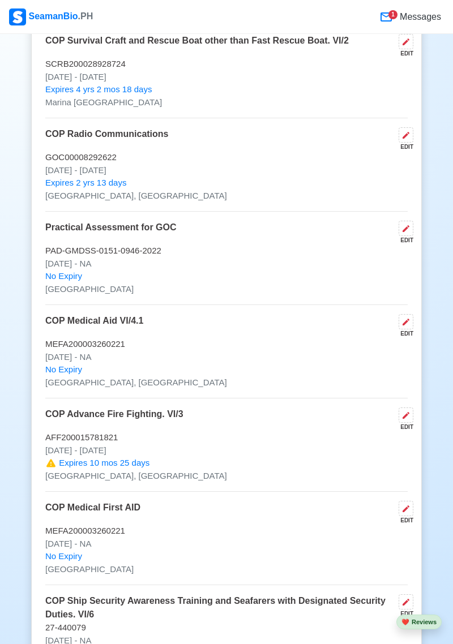
click at [407, 513] on icon at bounding box center [405, 508] width 9 height 9
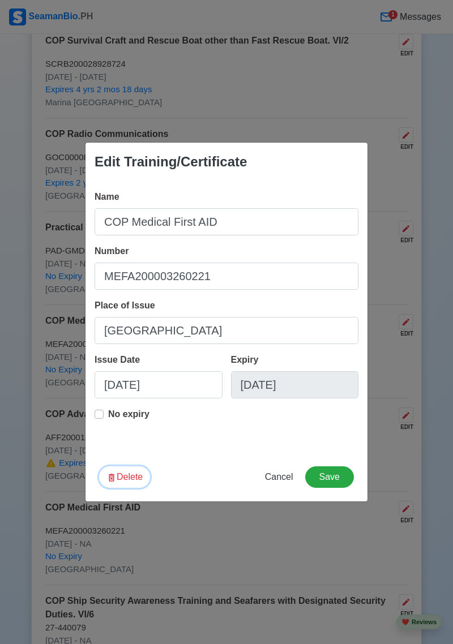
click at [128, 488] on button "Delete" at bounding box center [124, 477] width 51 height 22
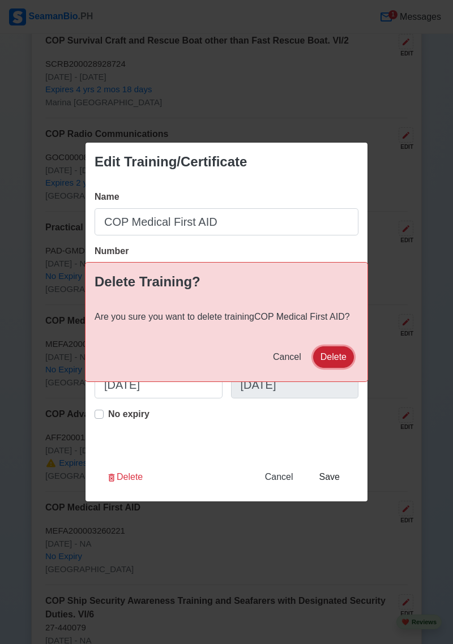
click at [336, 368] on button "Delete" at bounding box center [333, 357] width 41 height 22
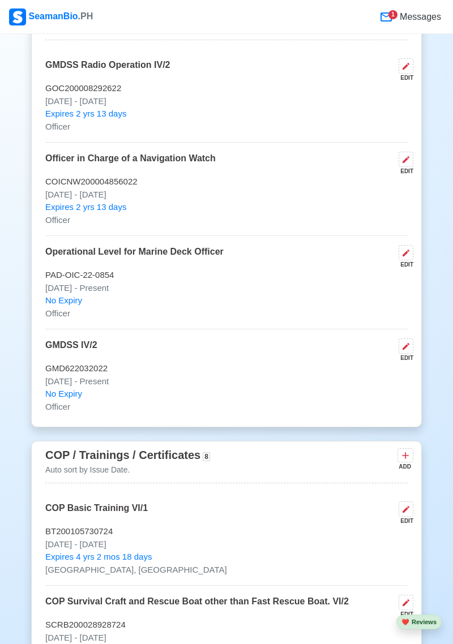
scroll to position [2031, 0]
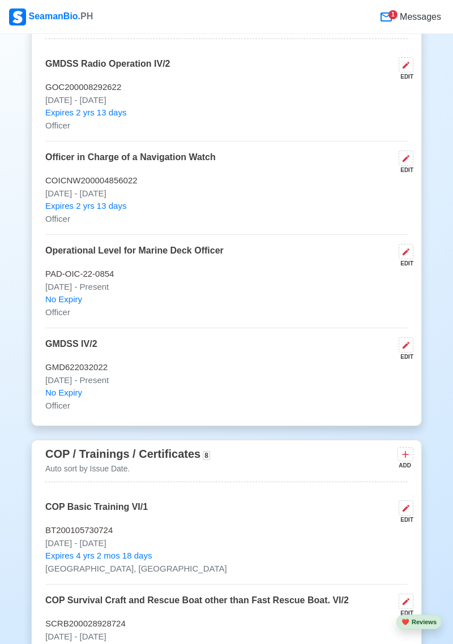
click at [404, 459] on icon at bounding box center [405, 455] width 7 height 7
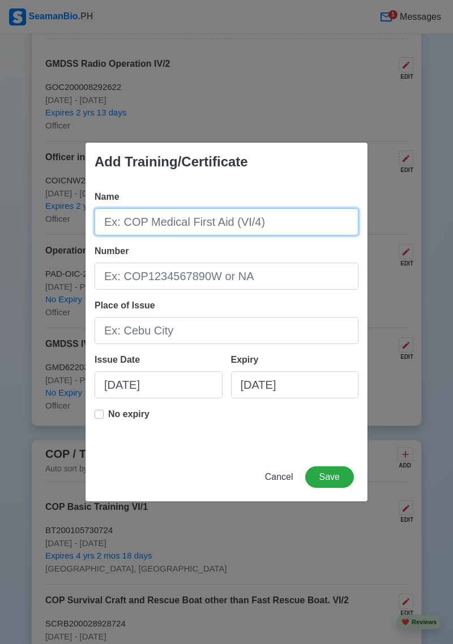
click at [241, 236] on input "Name" at bounding box center [227, 221] width 264 height 27
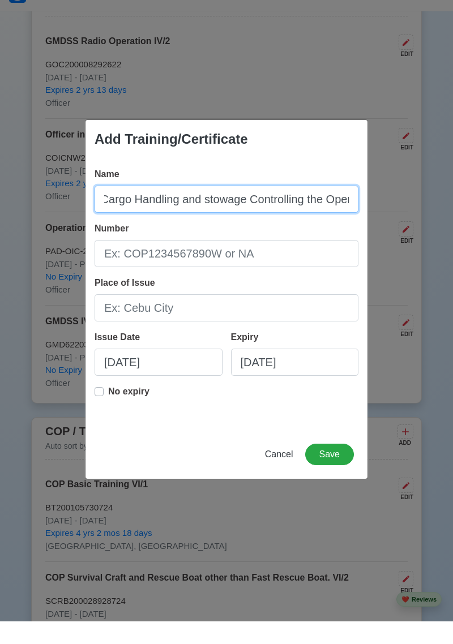
scroll to position [0, 109]
click at [302, 225] on input "COP Navigation Cargo Handling and stowage Controlling the Operation" at bounding box center [227, 221] width 264 height 27
click at [347, 224] on input "COP Navigation Cargo Handling and stowage Controlling the operation" at bounding box center [227, 221] width 264 height 27
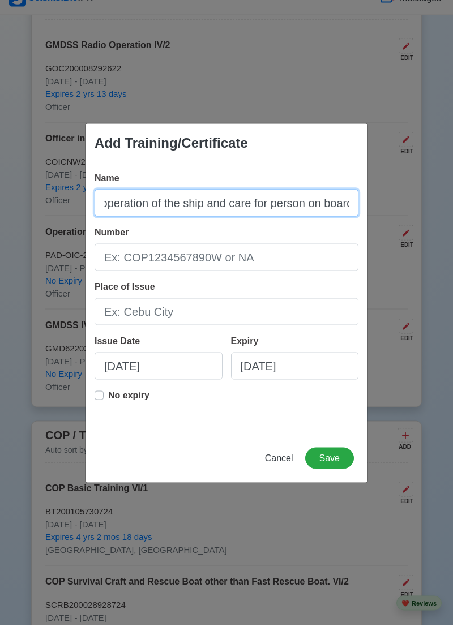
type input "COP Navigation Cargo Handling and stowage Controlling the operation of the ship…"
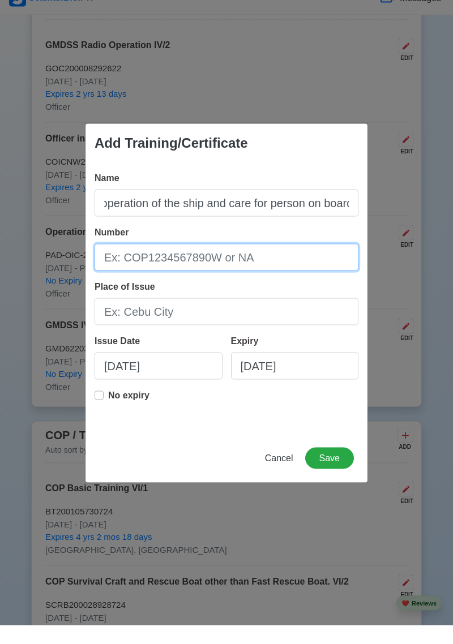
click at [271, 282] on input "Number" at bounding box center [227, 276] width 264 height 27
type input "COICNW200004856022"
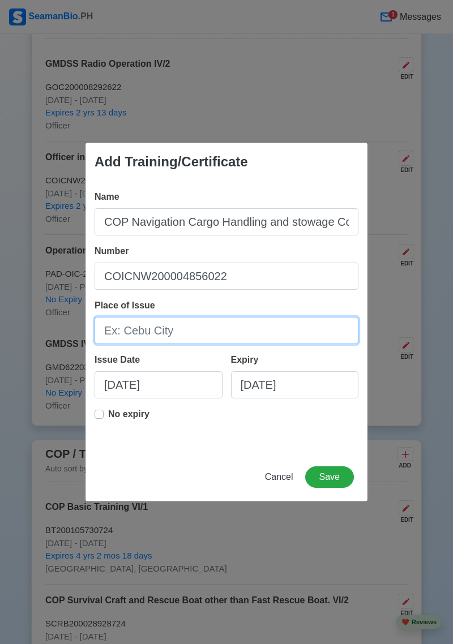
click at [198, 336] on input "Place of Issue" at bounding box center [227, 330] width 264 height 27
type input "[GEOGRAPHIC_DATA], [GEOGRAPHIC_DATA]"
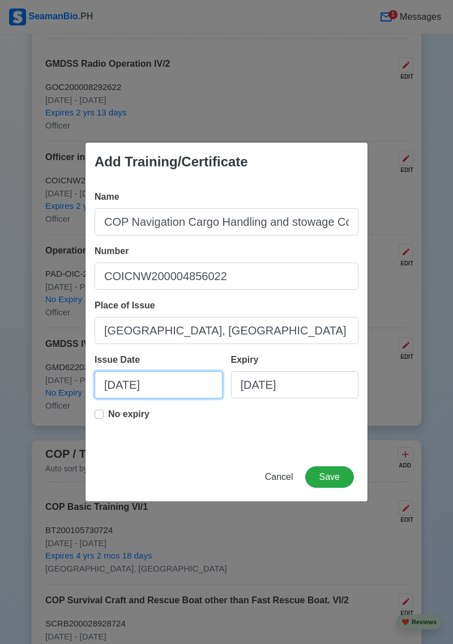
click at [159, 386] on input "08/27/2025" at bounding box center [159, 384] width 128 height 27
select select "****"
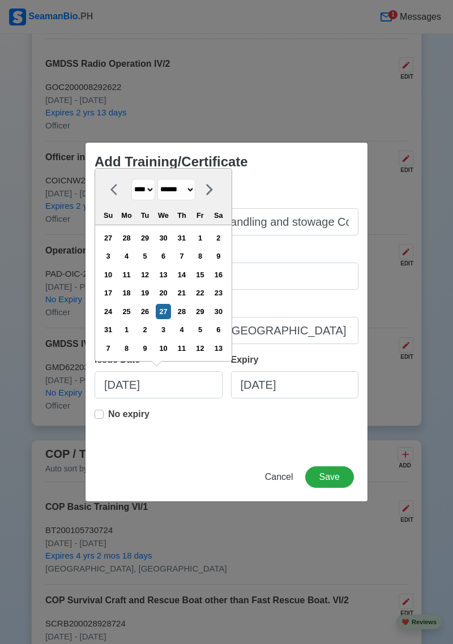
click at [195, 190] on select "******* ******** ***** ***** *** **** **** ****** ********* ******* ******** **…" at bounding box center [176, 190] width 38 height 22
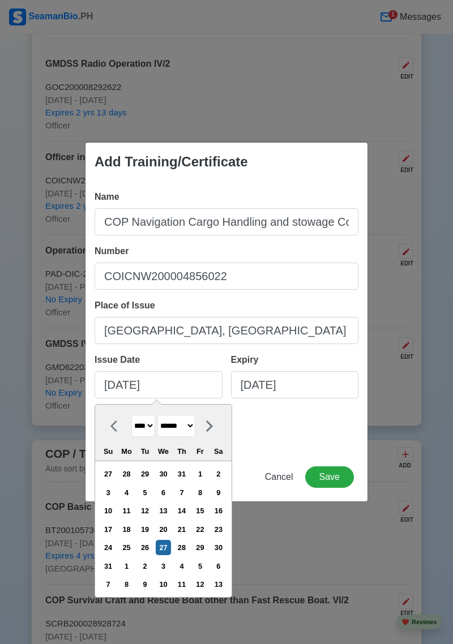
select select "*********"
click at [162, 415] on select "******* ******** ***** ***** *** **** **** ****** ********* ******* ******** **…" at bounding box center [176, 426] width 38 height 22
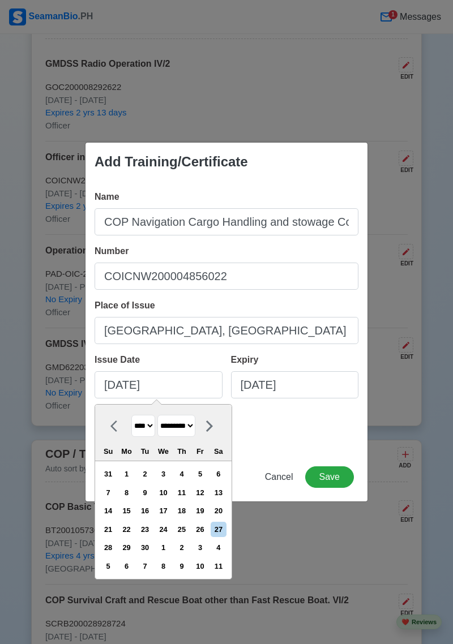
click at [152, 491] on div "9" at bounding box center [144, 492] width 15 height 15
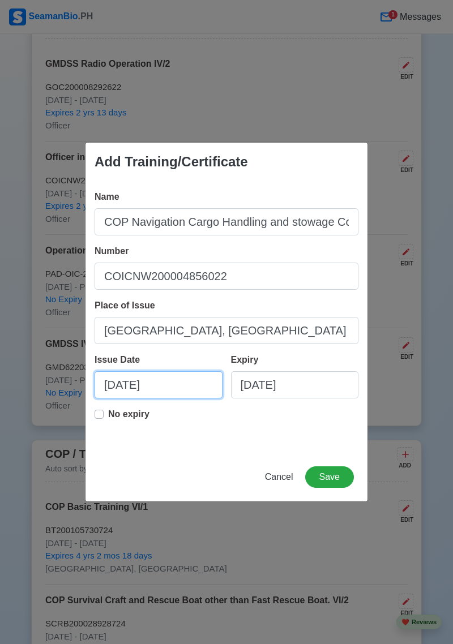
type input "09/09/2022"
click at [281, 384] on input "08/27/2025" at bounding box center [295, 384] width 128 height 27
select select "****"
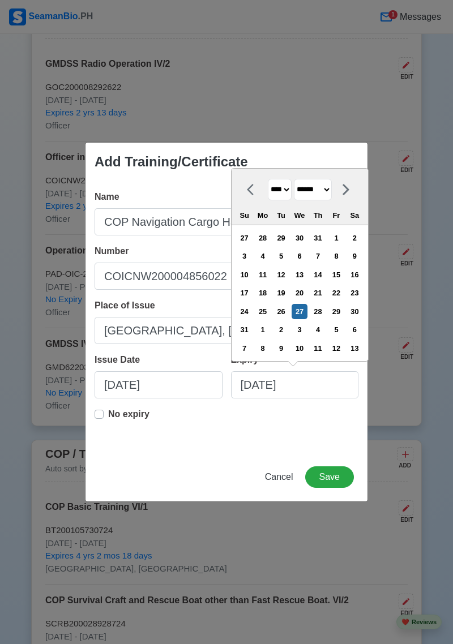
click at [332, 195] on select "******* ******** ***** ***** *** **** **** ****** ********* ******* ******** **…" at bounding box center [313, 190] width 38 height 22
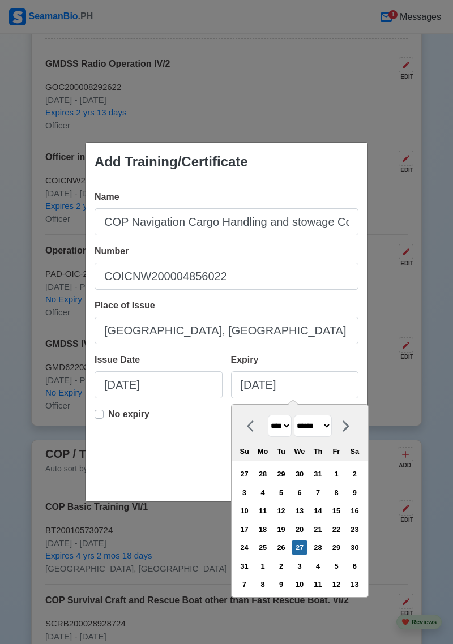
select select "*********"
click at [298, 415] on select "******* ******** ***** ***** *** **** **** ****** ********* ******* ******** **…" at bounding box center [313, 426] width 38 height 22
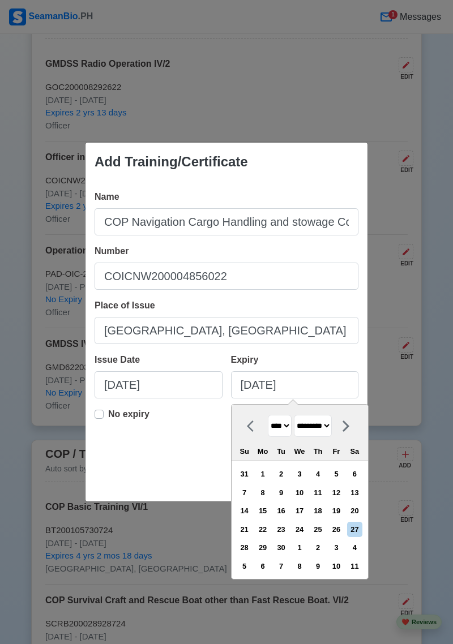
click at [289, 492] on div "9" at bounding box center [280, 492] width 15 height 15
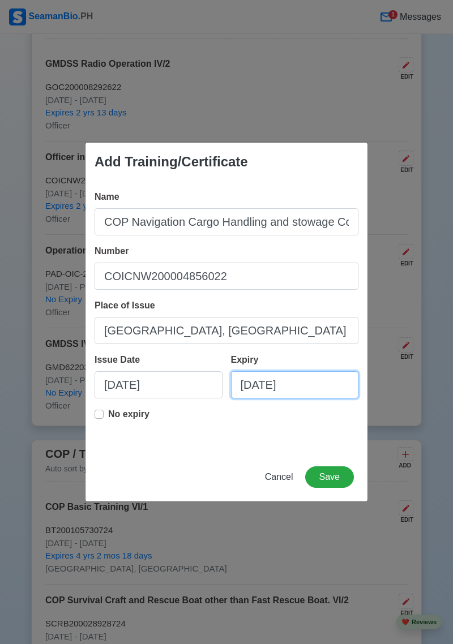
type input "09/09/2027"
click at [426, 394] on div "Add Training/Certificate Name COP Navigation Cargo Handling and stowage Control…" at bounding box center [226, 322] width 453 height 644
click at [333, 479] on button "Save" at bounding box center [329, 477] width 49 height 22
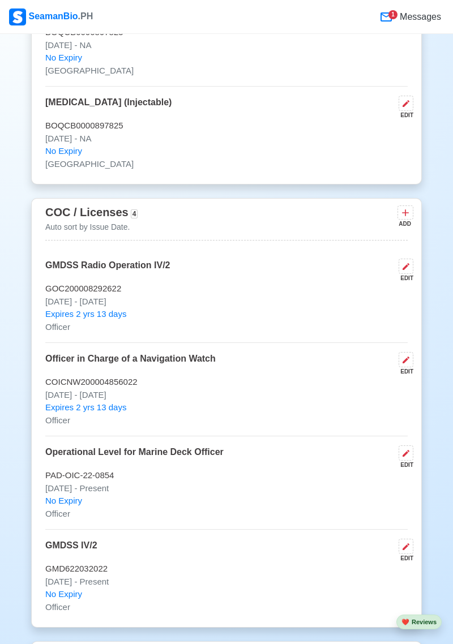
scroll to position [1828, 0]
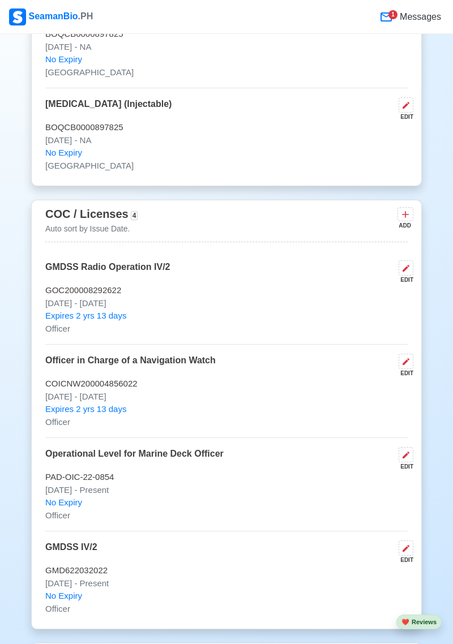
click at [408, 369] on button at bounding box center [406, 361] width 15 height 15
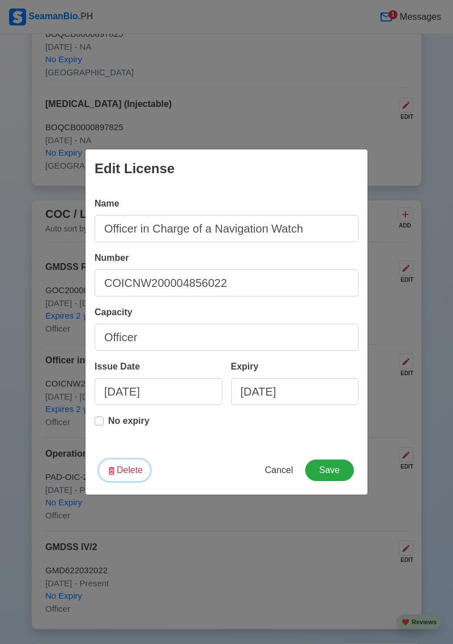
click at [118, 468] on button "Delete" at bounding box center [124, 471] width 51 height 22
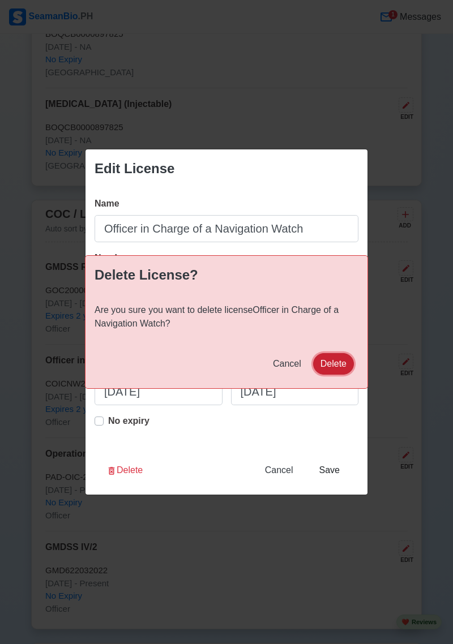
click at [339, 367] on button "Delete" at bounding box center [333, 364] width 41 height 22
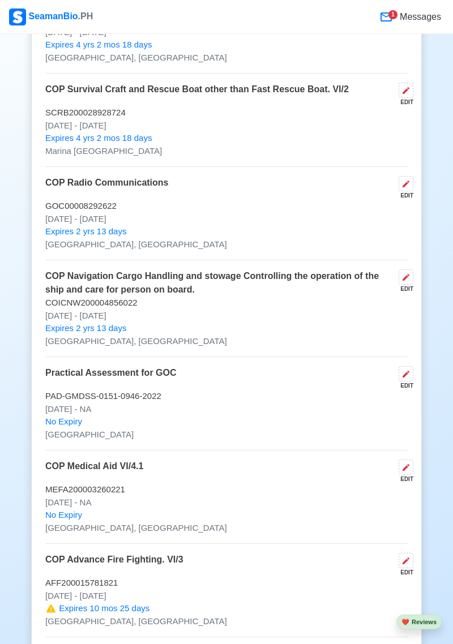
scroll to position [2444, 0]
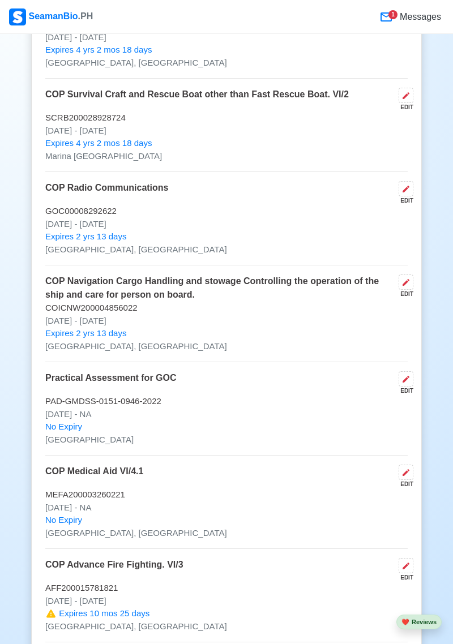
click at [401, 387] on button at bounding box center [406, 378] width 15 height 15
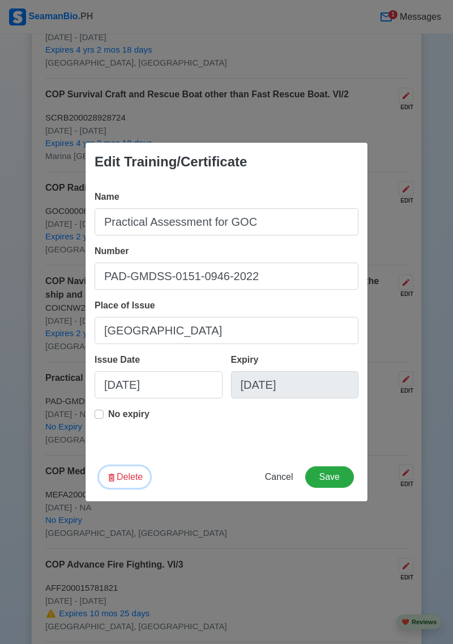
click at [122, 467] on button "Delete" at bounding box center [124, 477] width 51 height 22
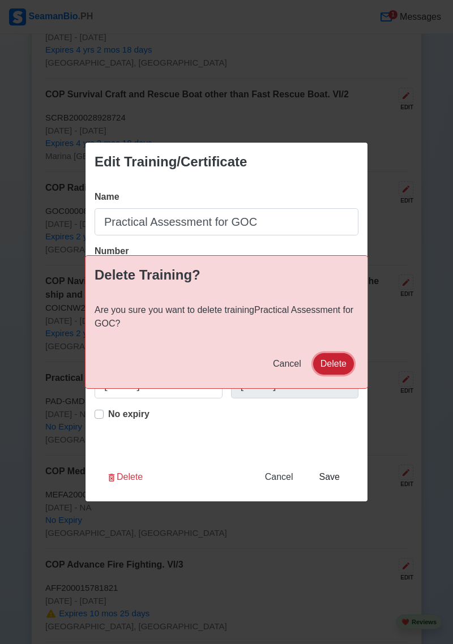
click at [334, 373] on button "Delete" at bounding box center [333, 364] width 41 height 22
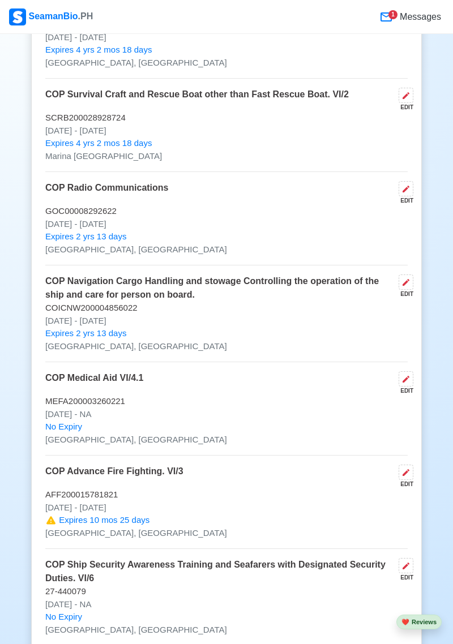
click at [406, 290] on button at bounding box center [406, 282] width 15 height 15
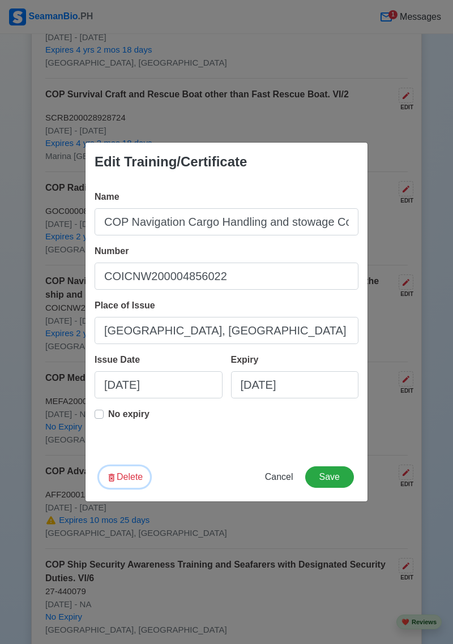
click at [132, 481] on button "Delete" at bounding box center [124, 477] width 51 height 22
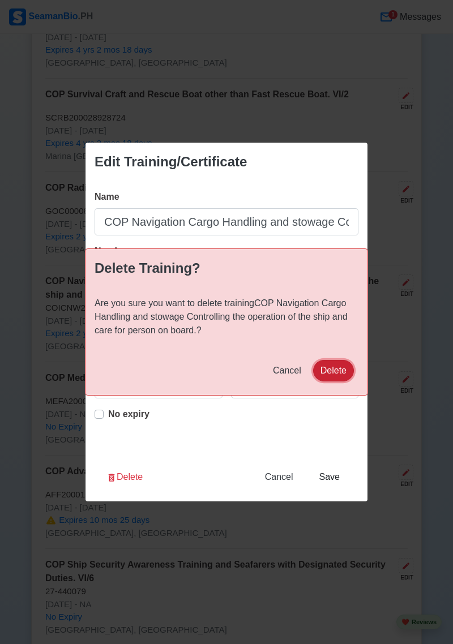
click at [334, 376] on button "Delete" at bounding box center [333, 371] width 41 height 22
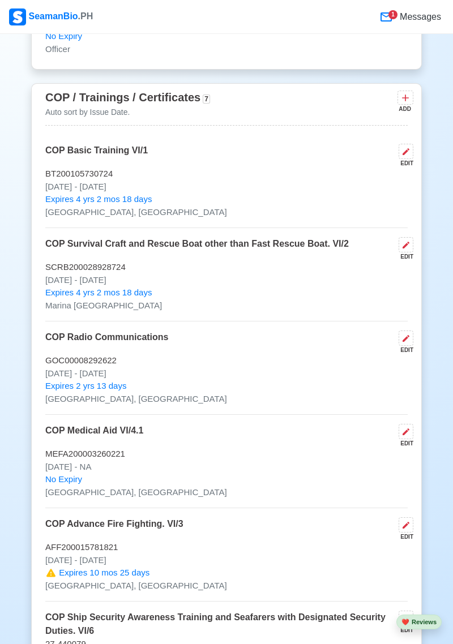
scroll to position [2294, 0]
click at [408, 346] on button at bounding box center [406, 338] width 15 height 15
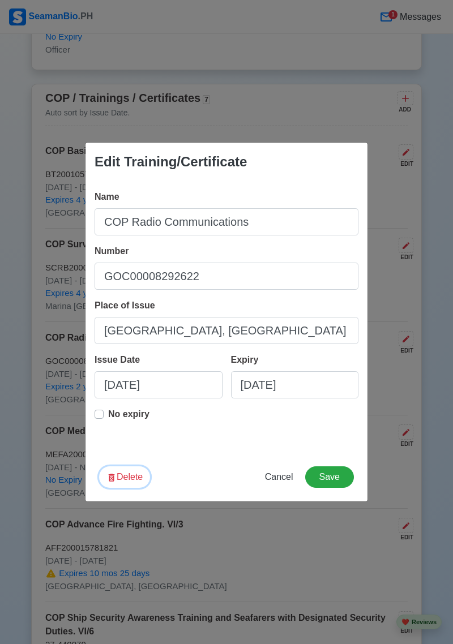
click at [139, 486] on button "Delete" at bounding box center [124, 477] width 51 height 22
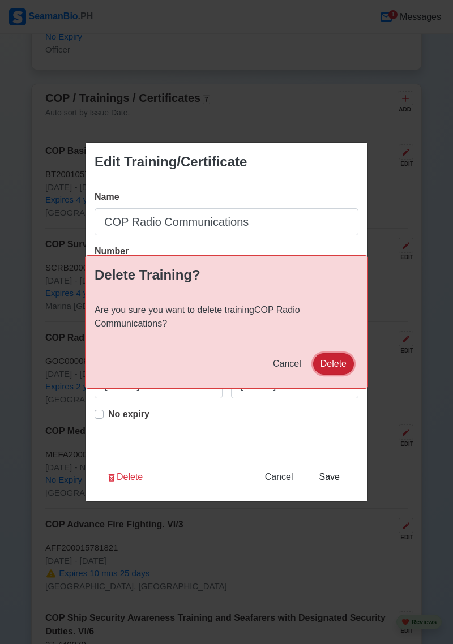
click at [334, 365] on button "Delete" at bounding box center [333, 364] width 41 height 22
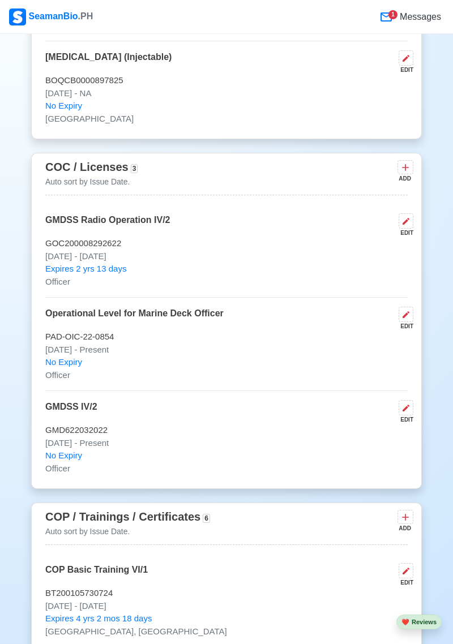
scroll to position [1872, 0]
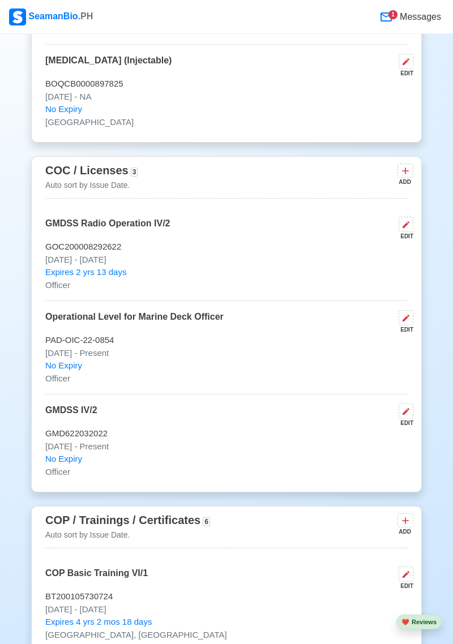
click at [410, 177] on icon at bounding box center [405, 170] width 11 height 11
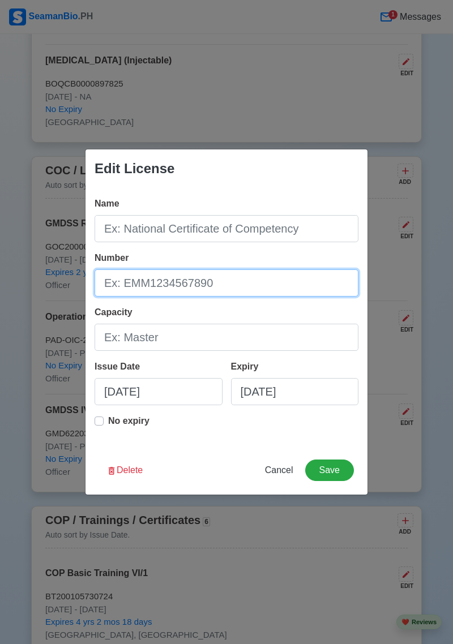
click at [232, 288] on input "Number" at bounding box center [227, 282] width 264 height 27
type input "COICNW200004856022"
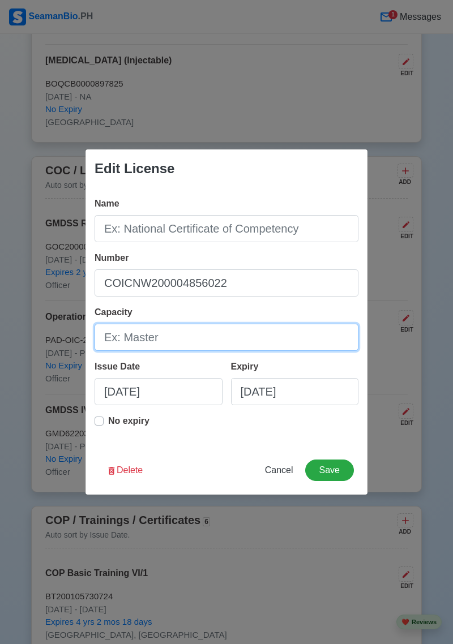
click at [160, 333] on input "Capacity" at bounding box center [227, 337] width 264 height 27
type input "I"
type input "OIC-NW"
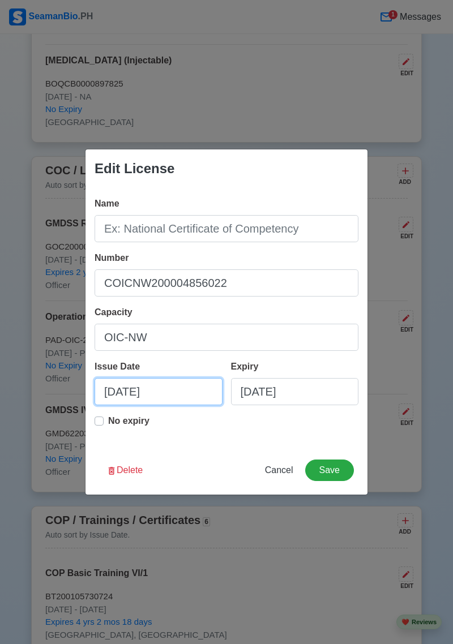
click at [168, 386] on input "08/27/2025" at bounding box center [159, 391] width 128 height 27
select select "****"
select select "******"
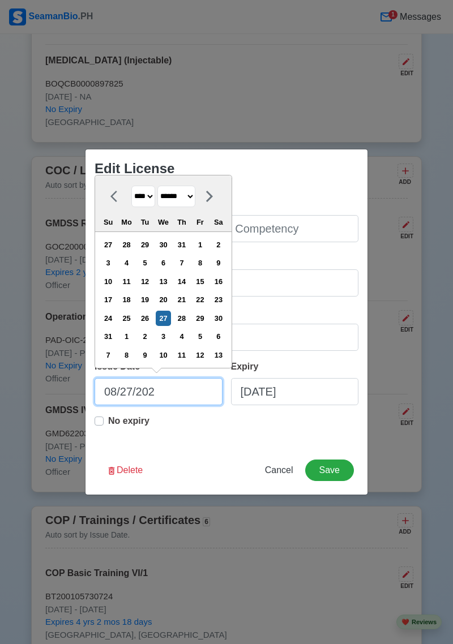
type input "08/27/20"
select select "****"
type input "08/27/2"
select select "****"
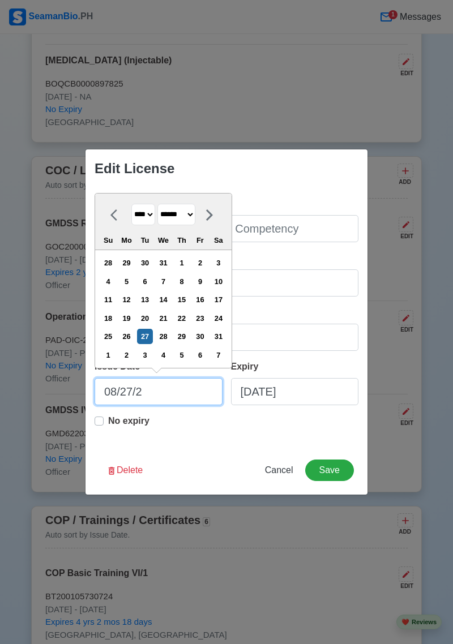
type input "08/27/"
select select "****"
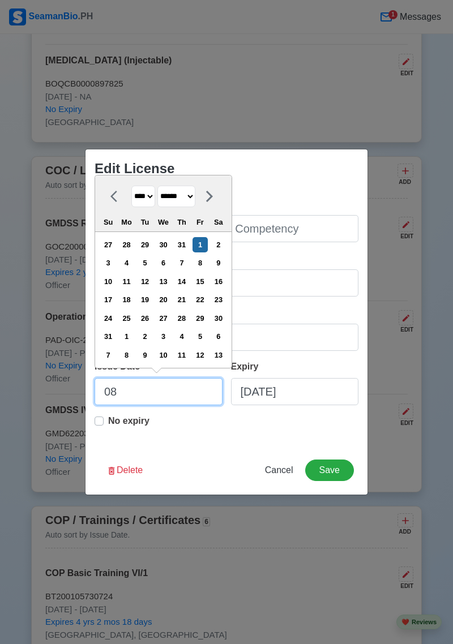
type input "0"
select select "****"
select select "*******"
type input "09"
select select "****"
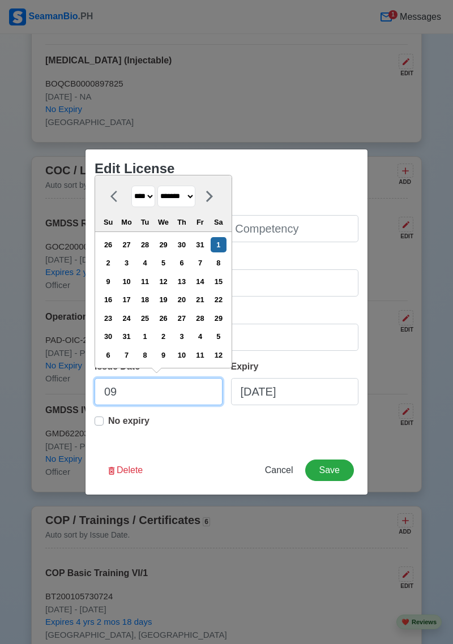
select select "*********"
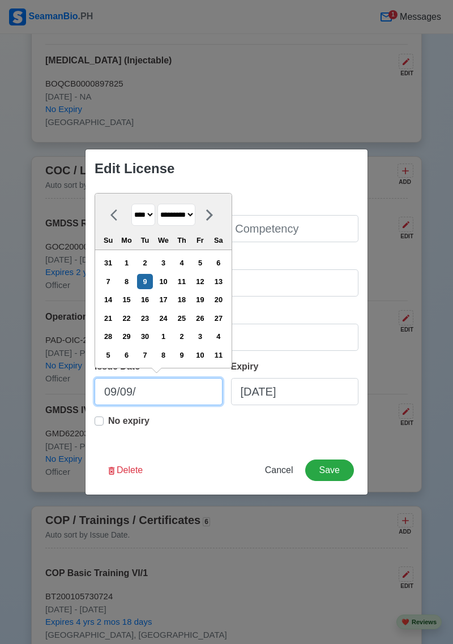
type input "09/09/2"
select select "****"
type input "09/09/20"
select select "****"
type input "09/09/2022"
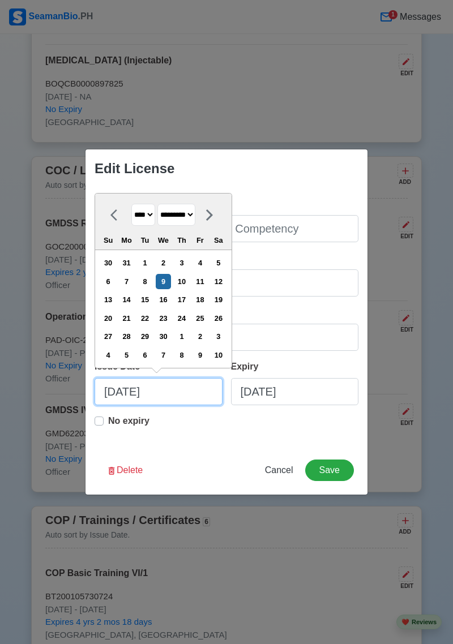
select select "****"
click at [185, 396] on input "09/09/2022" at bounding box center [159, 391] width 128 height 27
type input "09/09/2022"
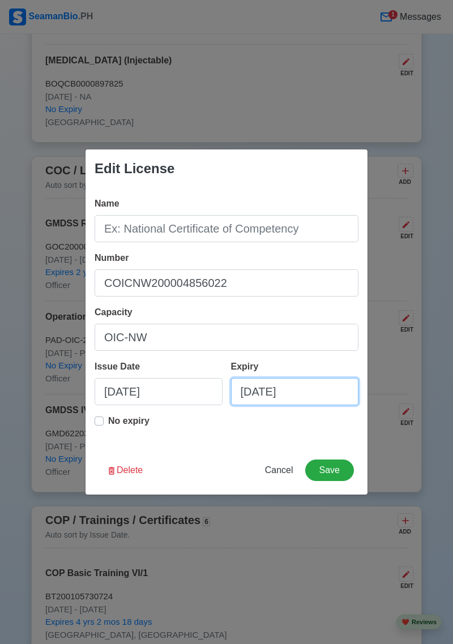
click at [326, 393] on input "08/27/2025" at bounding box center [295, 391] width 128 height 27
select select "****"
select select "******"
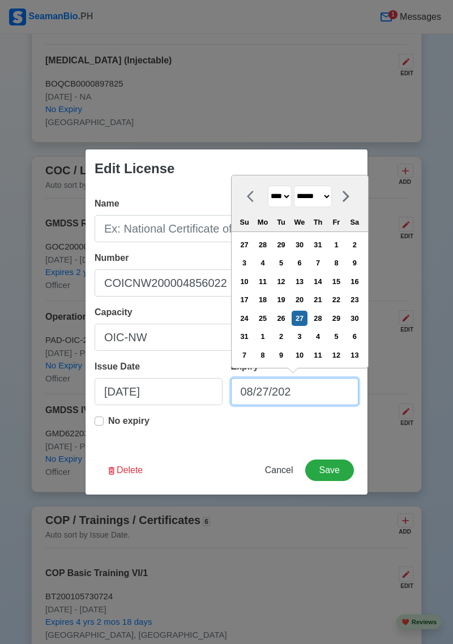
type input "08/27/20"
select select "****"
type input "08/27/2"
select select "****"
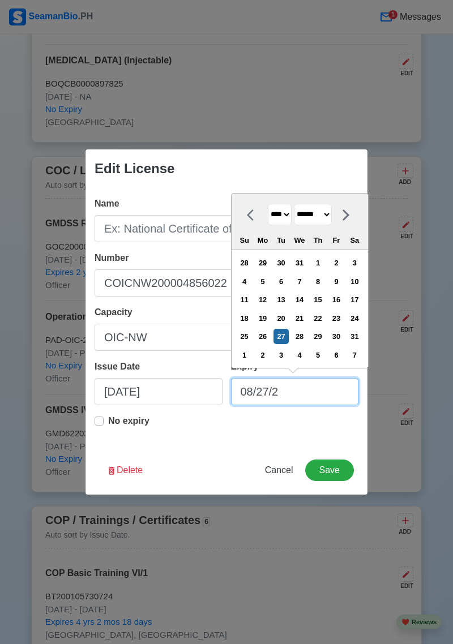
type input "08/27/"
select select "****"
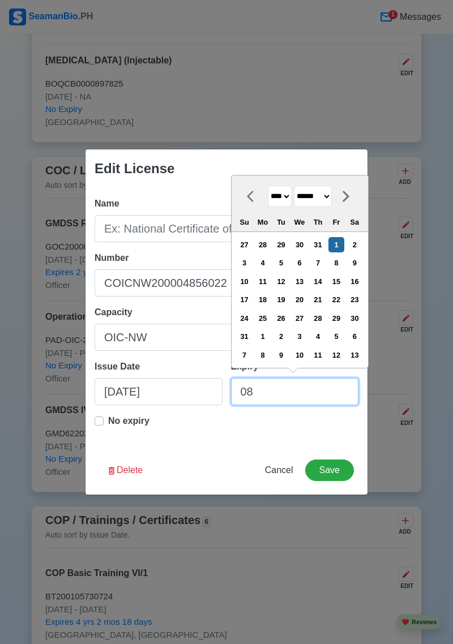
type input "0"
select select "****"
select select "*******"
type input "09"
select select "****"
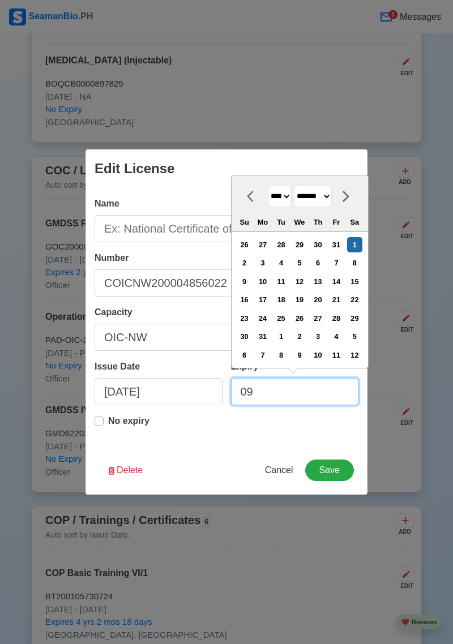
select select "*********"
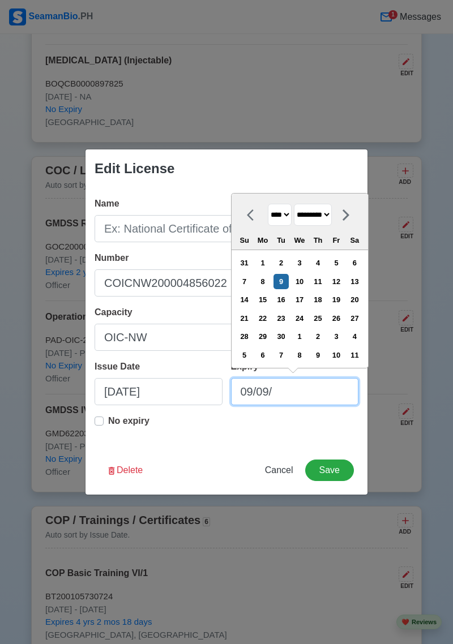
type input "09/09/2"
select select "****"
type input "09/09/20"
select select "****"
type input "09/09/2027"
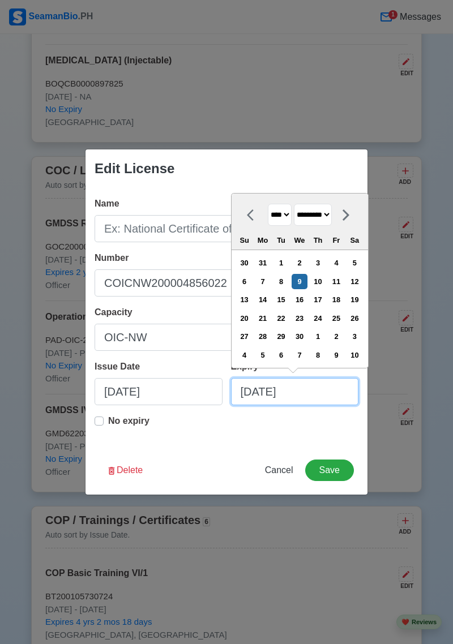
select select "****"
click at [332, 389] on input "09/09/2027" at bounding box center [295, 391] width 128 height 27
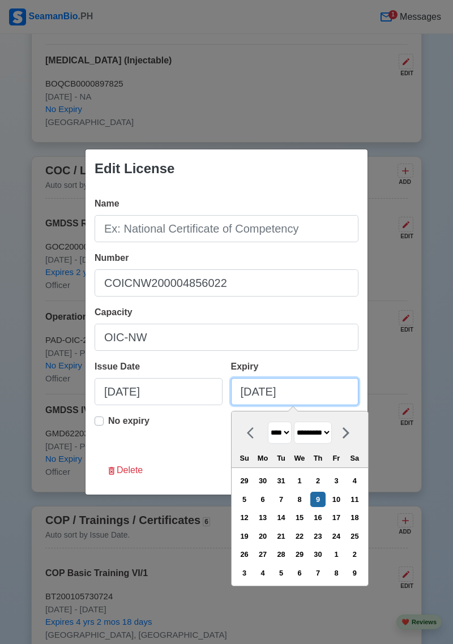
type input "09/09/2027"
click at [326, 499] on div "9" at bounding box center [317, 499] width 15 height 15
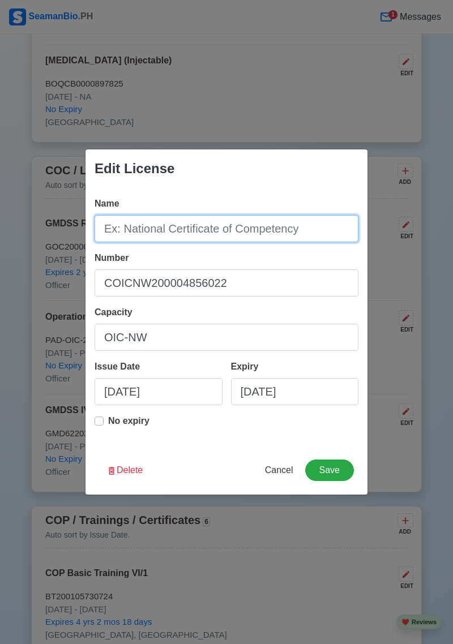
click at [170, 230] on input "Name" at bounding box center [227, 228] width 264 height 27
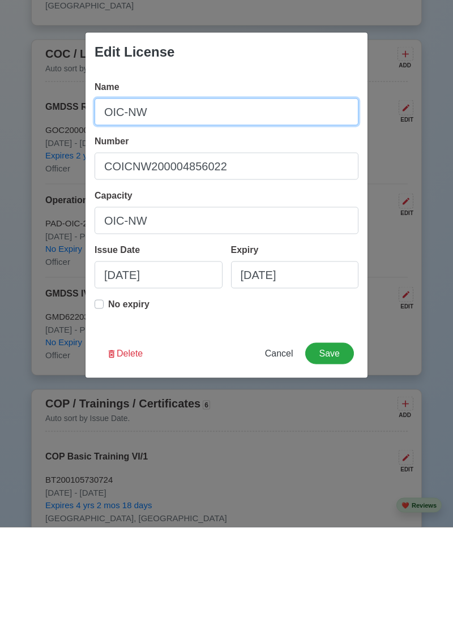
type input "OIC-NW"
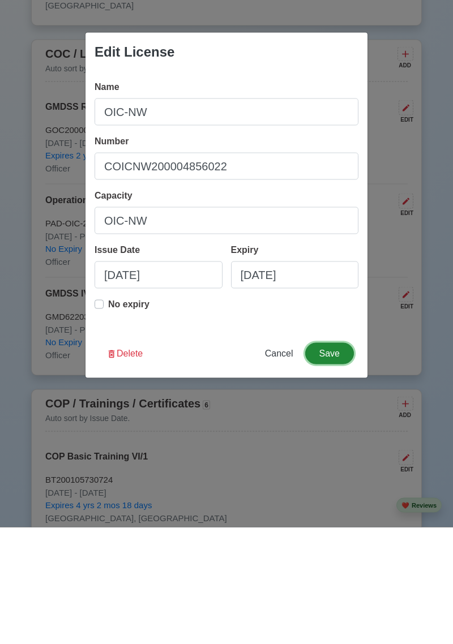
click at [334, 476] on button "Save" at bounding box center [329, 471] width 49 height 22
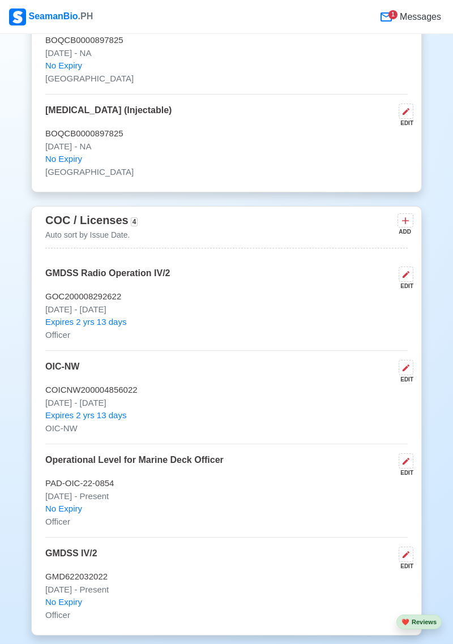
scroll to position [1812, 0]
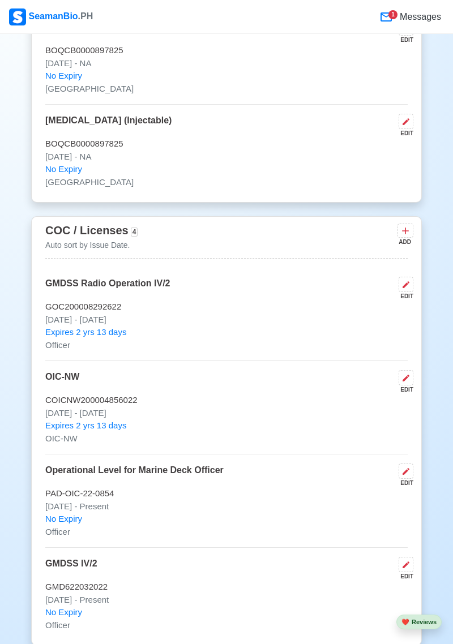
click at [266, 255] on div "COC / Licenses 4 Auto sort by Issue Date. ADD" at bounding box center [226, 239] width 362 height 37
click at [320, 250] on div "COC / Licenses 4 Auto sort by Issue Date. ADD" at bounding box center [226, 239] width 362 height 37
click at [410, 237] on icon at bounding box center [405, 230] width 11 height 11
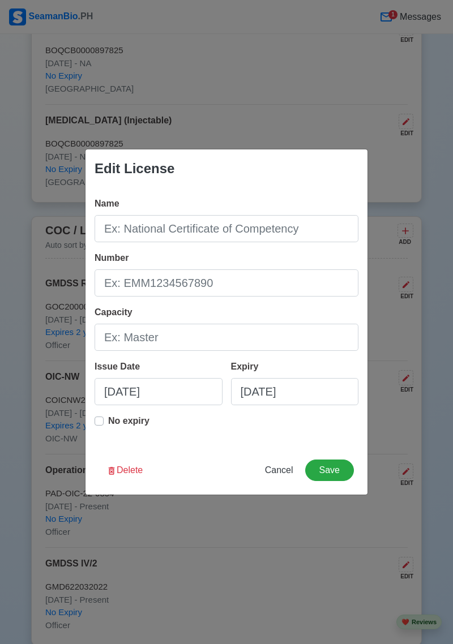
click at [397, 275] on div "Edit License Name Number Capacity Issue Date 08/27/2025 Expiry 08/27/2025 No ex…" at bounding box center [226, 322] width 453 height 644
click at [281, 475] on span "Cancel" at bounding box center [279, 470] width 28 height 10
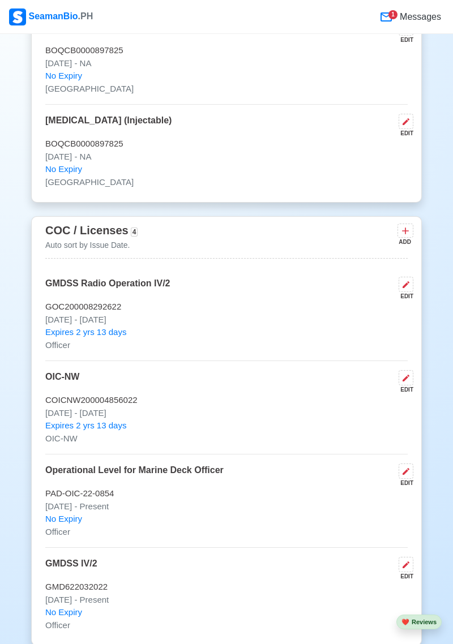
click at [410, 386] on button at bounding box center [406, 377] width 15 height 15
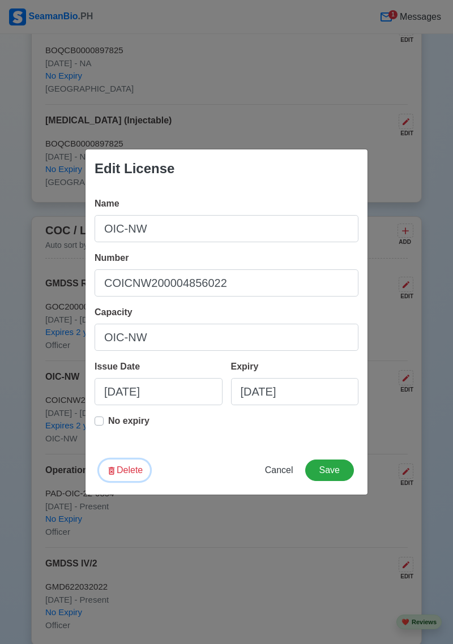
click at [139, 481] on button "Delete" at bounding box center [124, 471] width 51 height 22
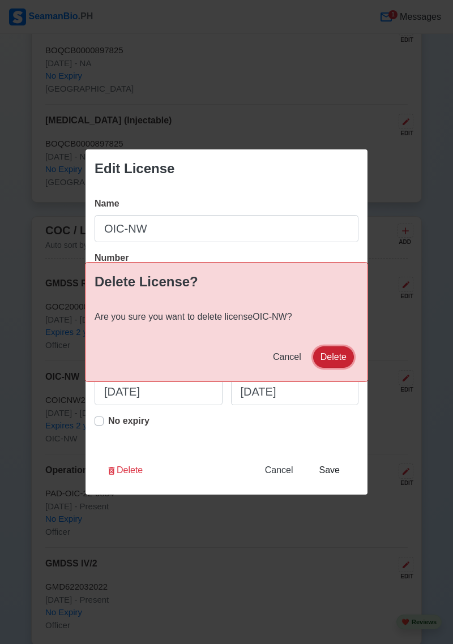
click at [339, 368] on button "Delete" at bounding box center [333, 357] width 41 height 22
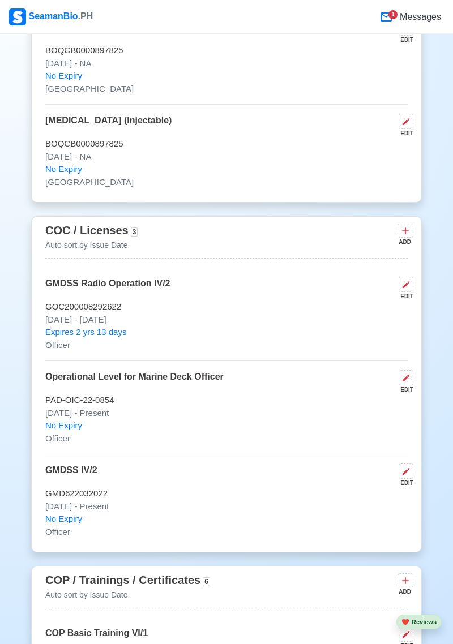
click at [405, 237] on icon at bounding box center [405, 230] width 11 height 11
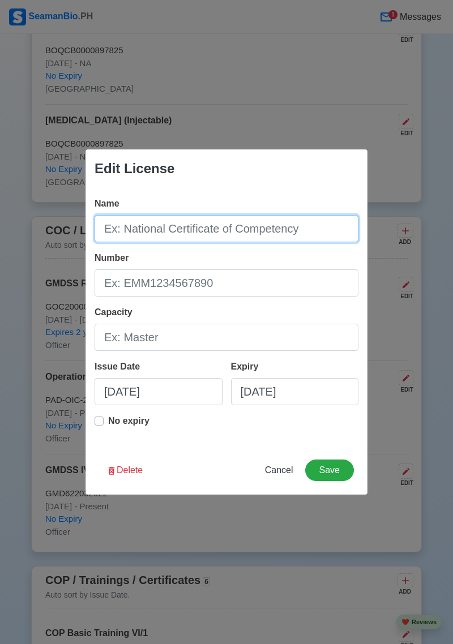
click at [300, 242] on input "Name" at bounding box center [227, 228] width 264 height 27
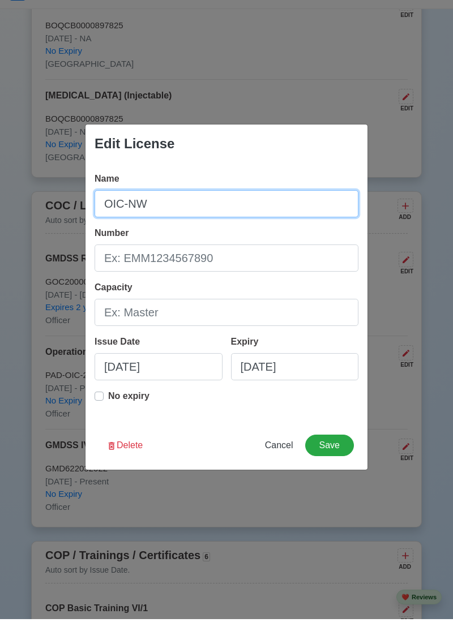
type input "OIC-NW"
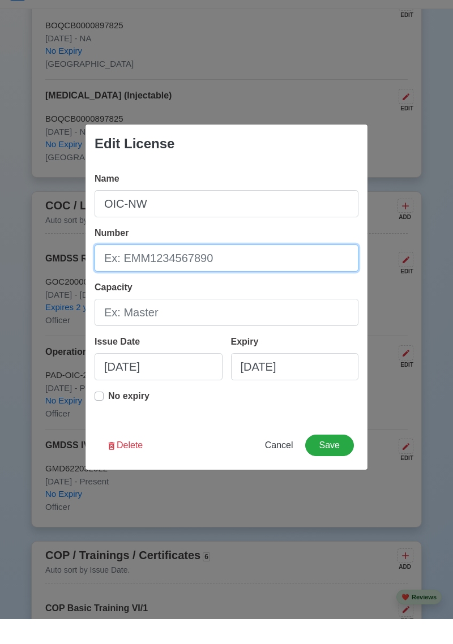
click at [241, 284] on input "Number" at bounding box center [227, 282] width 264 height 27
type input "O"
type input "COICNW200004856022"
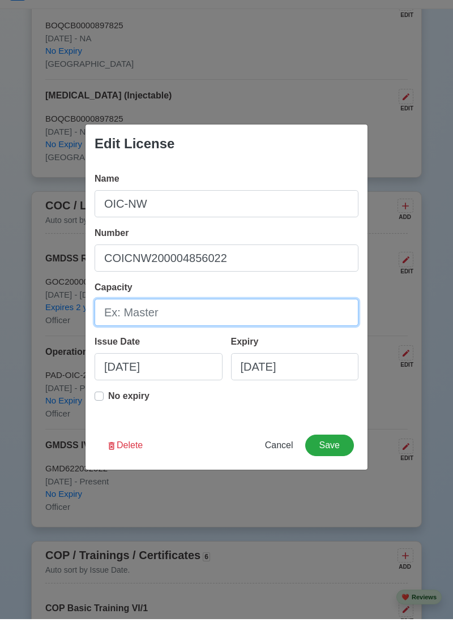
click at [146, 341] on input "Capacity" at bounding box center [227, 337] width 264 height 27
type input "OFFICER"
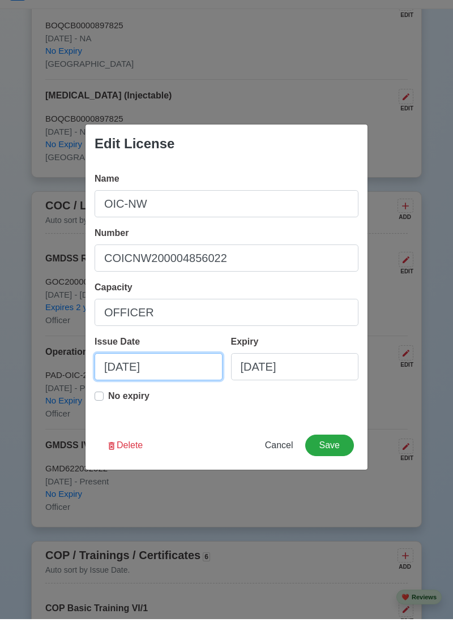
click at [172, 389] on input "08/27/2025" at bounding box center [159, 391] width 128 height 27
select select "****"
select select "******"
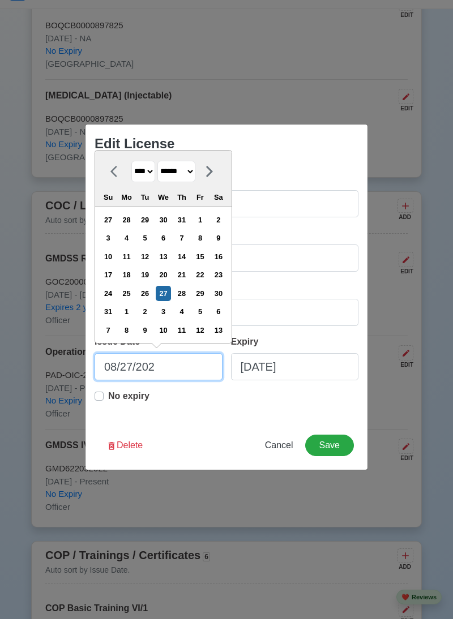
type input "08/27/20"
select select "****"
type input "08/27/2"
select select "****"
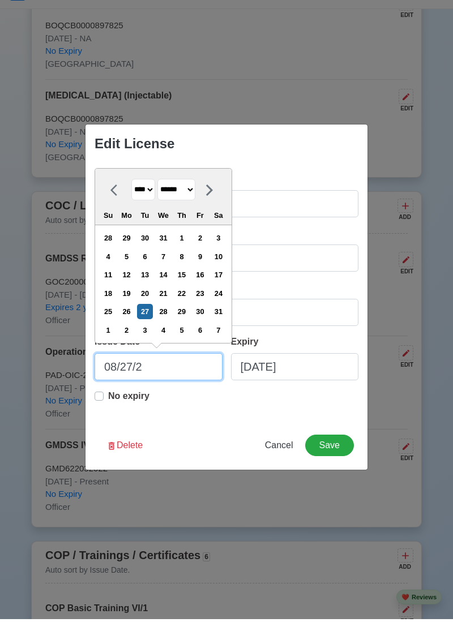
type input "08/27/"
select select "****"
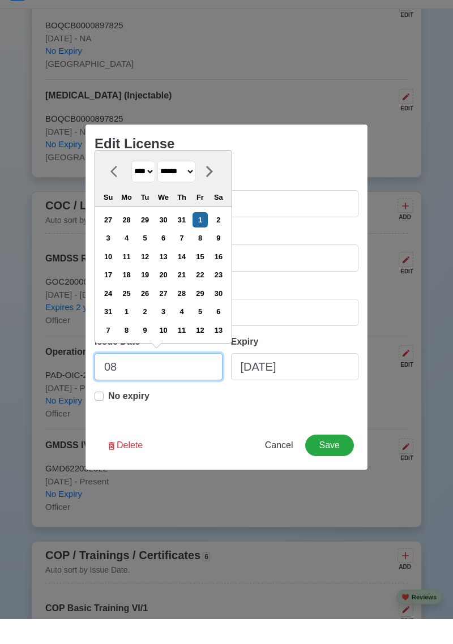
type input "0"
select select "****"
select select "*******"
type input "09"
select select "****"
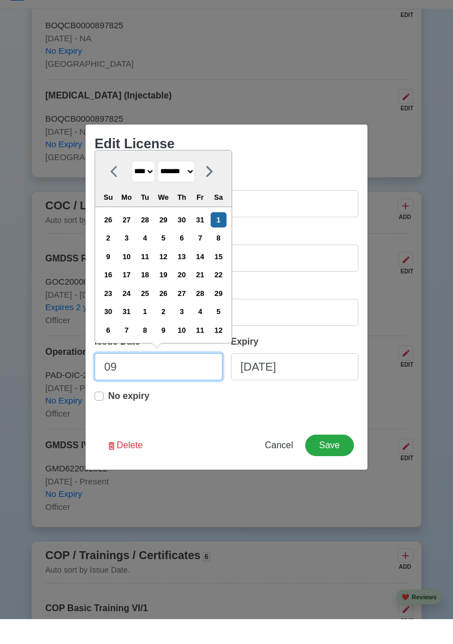
select select "*********"
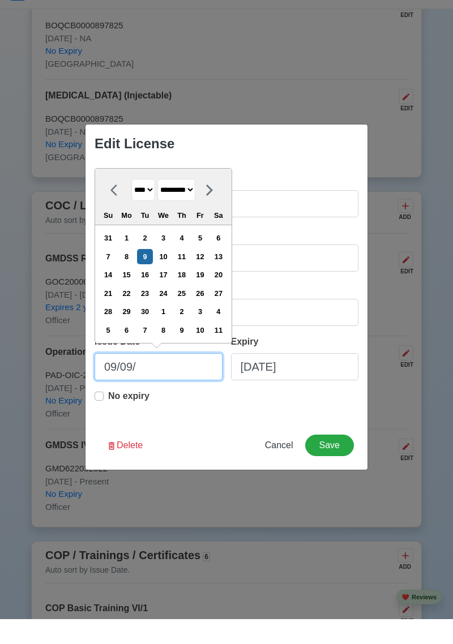
type input "09/09/2"
select select "****"
type input "09/09/20"
select select "****"
type input "09/09/2022"
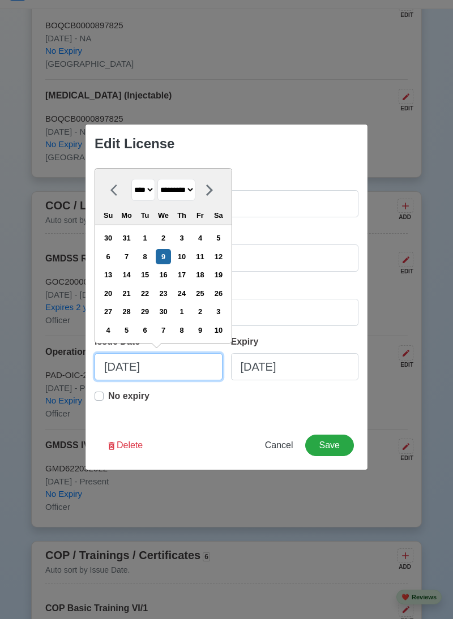
select select "****"
type input "09/09/2022"
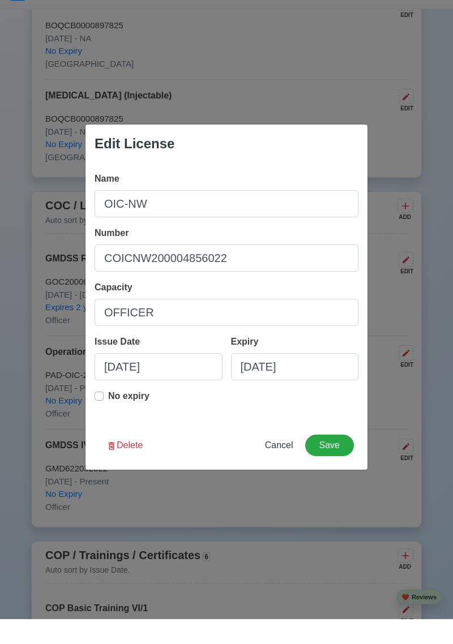
click at [317, 369] on div "Expiry 08/27/2025" at bounding box center [290, 387] width 136 height 54
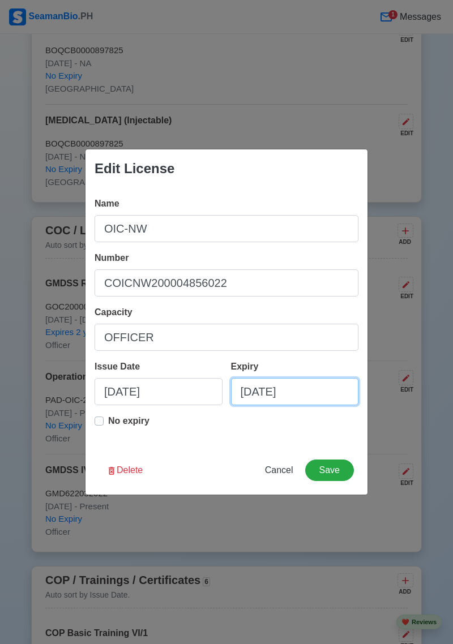
click at [324, 391] on input "08/27/2025" at bounding box center [295, 391] width 128 height 27
select select "****"
select select "******"
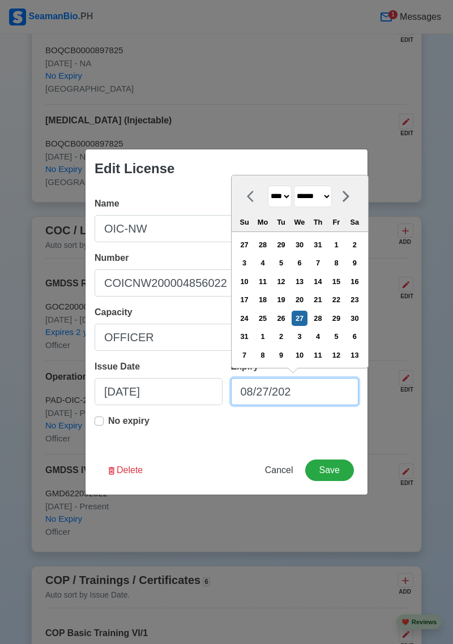
type input "08/27/20"
select select "****"
type input "08/27/2"
select select "****"
type input "08/27/"
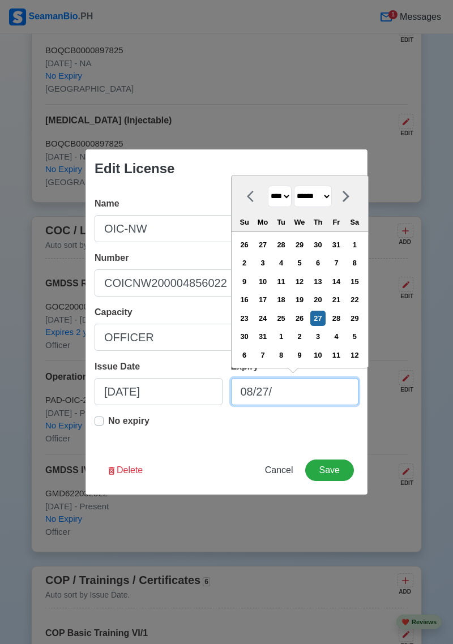
select select "****"
type input "0"
select select "****"
select select "*******"
type input "09"
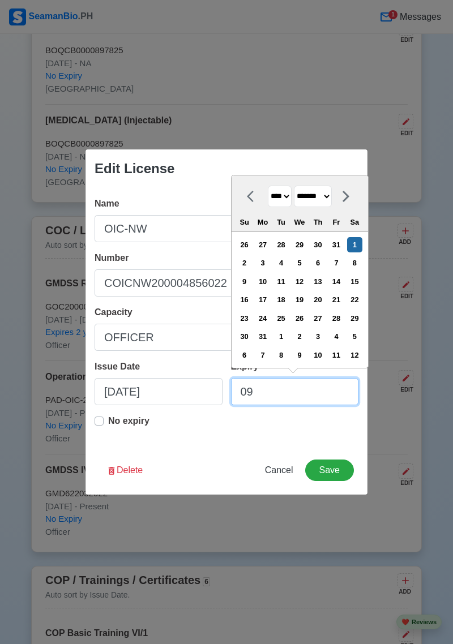
select select "****"
select select "*********"
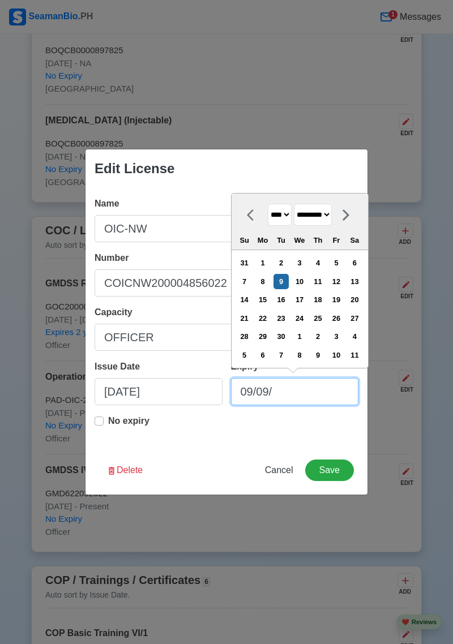
type input "09/09/2"
select select "****"
type input "09/09/20"
select select "****"
type input "09/09/2027"
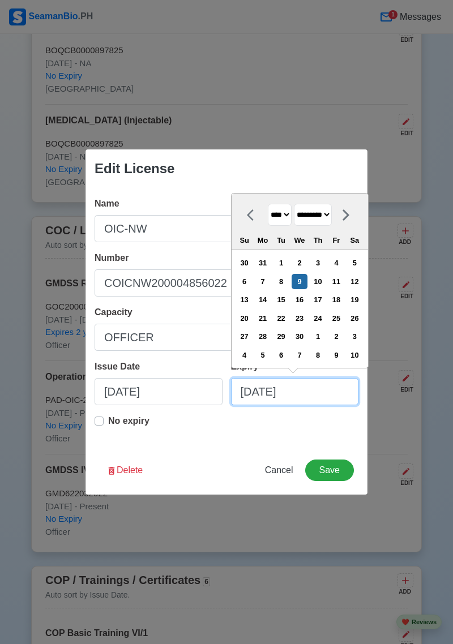
select select "****"
click at [333, 385] on input "09/09/2027" at bounding box center [295, 391] width 128 height 27
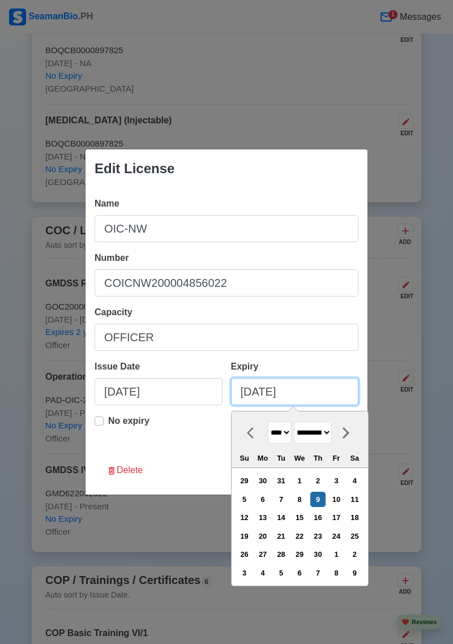
type input "09/09/2027"
click at [330, 434] on select "******* ******** ***** ***** *** **** **** ****** ********* ******* ******** **…" at bounding box center [313, 433] width 38 height 22
click at [298, 422] on select "******* ******** ***** ***** *** **** **** ****** ********* ******* ******** **…" at bounding box center [313, 433] width 38 height 22
click at [324, 499] on div "9" at bounding box center [317, 499] width 15 height 15
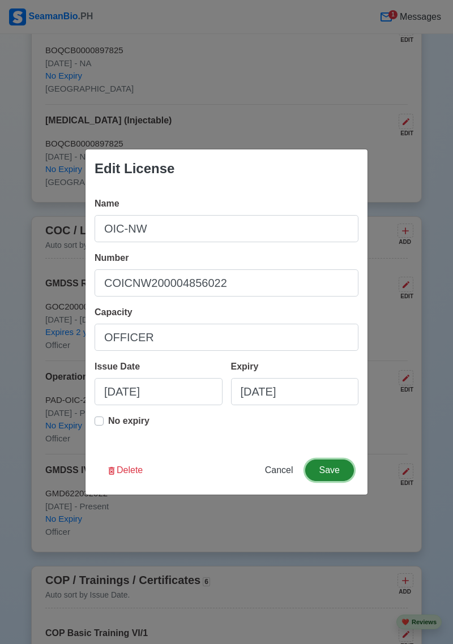
click at [337, 470] on button "Save" at bounding box center [329, 471] width 49 height 22
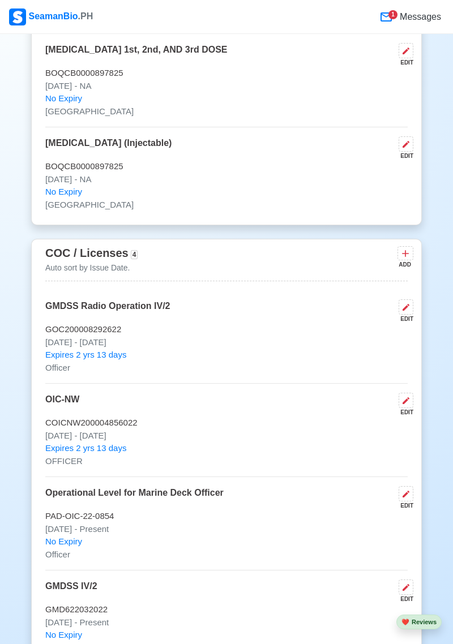
scroll to position [1782, 0]
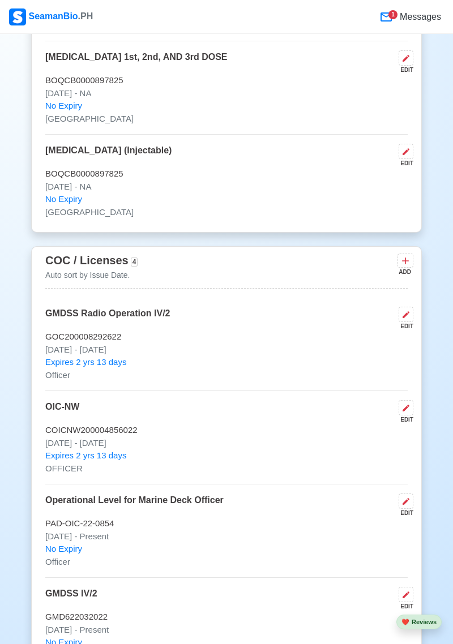
click at [406, 505] on icon at bounding box center [406, 501] width 7 height 7
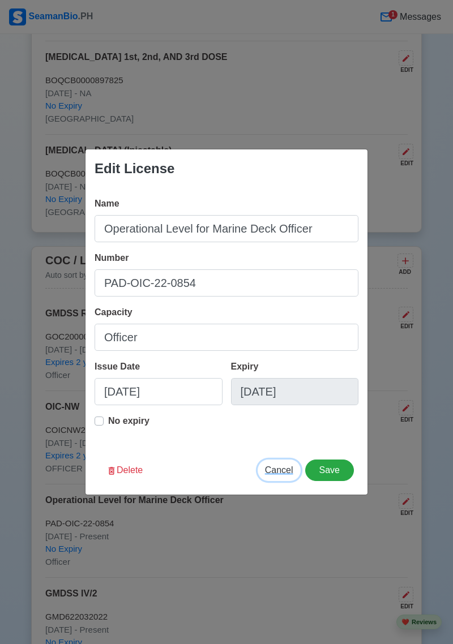
click at [281, 475] on span "Cancel" at bounding box center [279, 470] width 28 height 10
type input "08/27/2025"
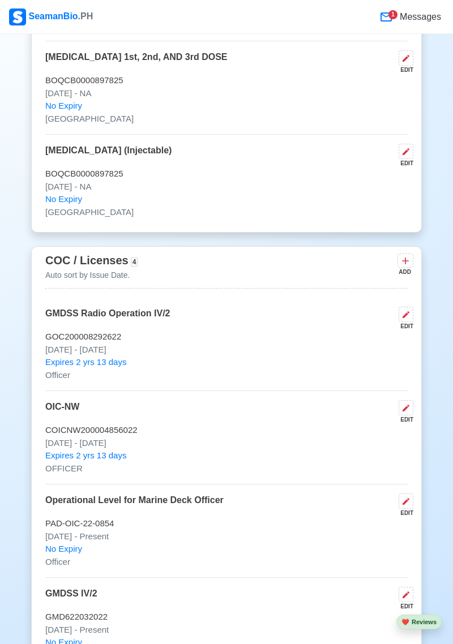
click at [409, 506] on icon at bounding box center [405, 501] width 9 height 9
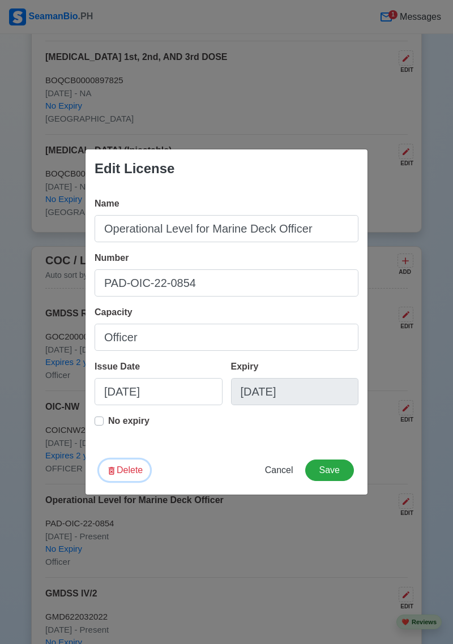
click at [131, 481] on button "Delete" at bounding box center [124, 471] width 51 height 22
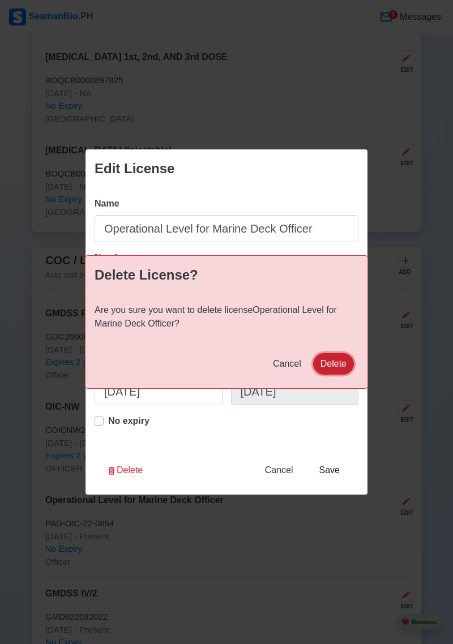
click at [330, 375] on button "Delete" at bounding box center [333, 364] width 41 height 22
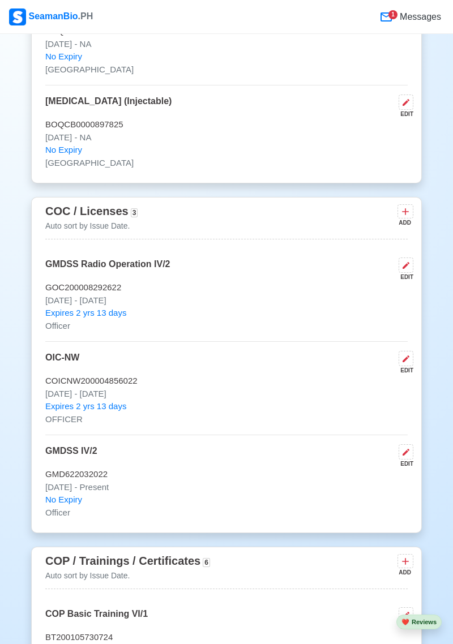
scroll to position [1831, 0]
click at [406, 456] on icon at bounding box center [406, 452] width 7 height 7
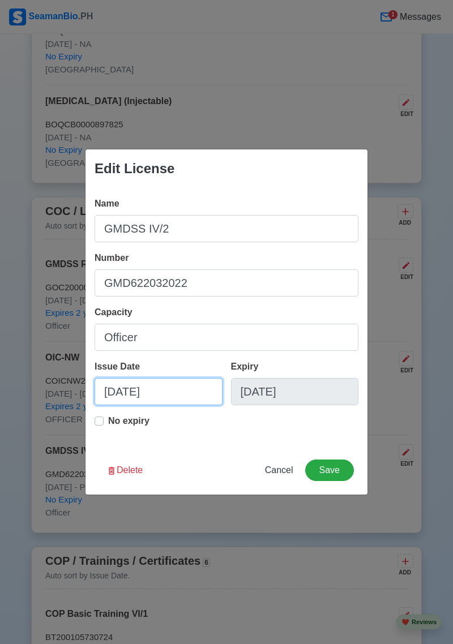
click at [175, 405] on input "08/05/2022" at bounding box center [159, 391] width 128 height 27
select select "****"
select select "******"
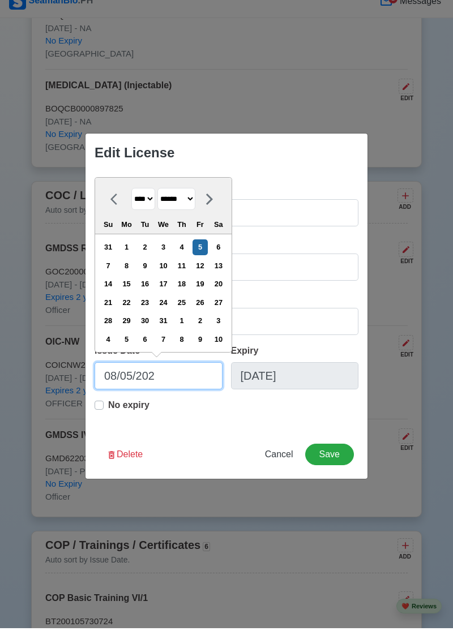
type input "08/05/20"
select select "****"
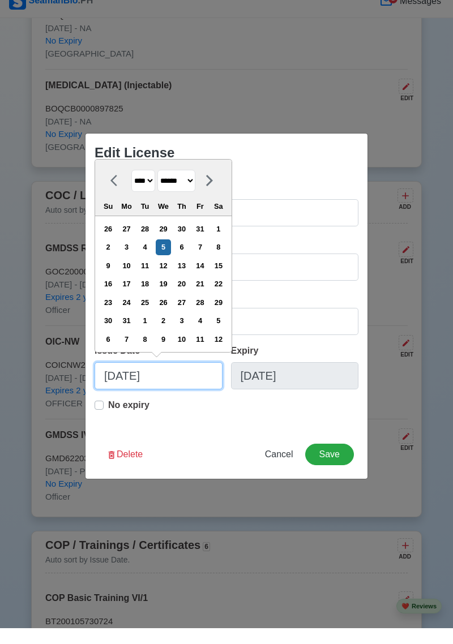
type input "08/05/2"
select select "****"
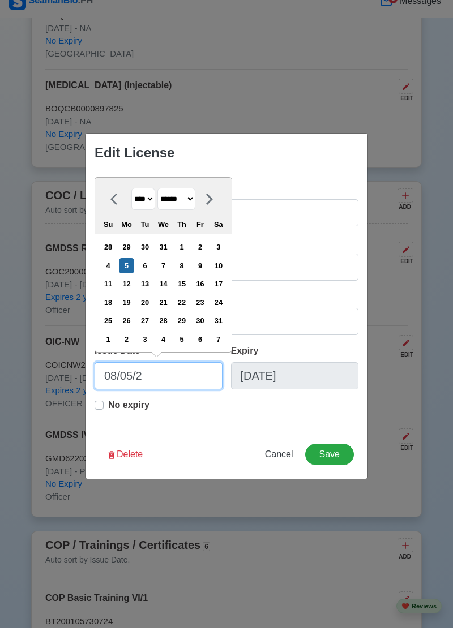
type input "08/05/"
select select "****"
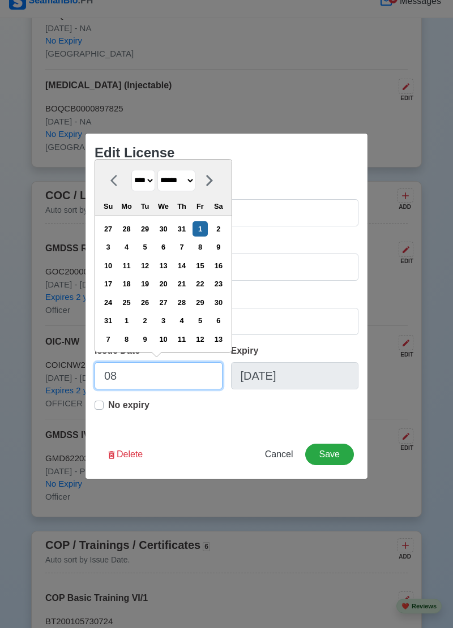
type input "0"
select select "****"
select select "*******"
type input "09"
select select "****"
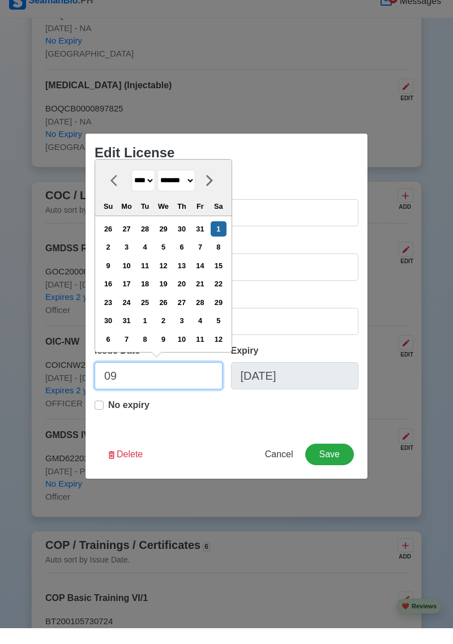
select select "*********"
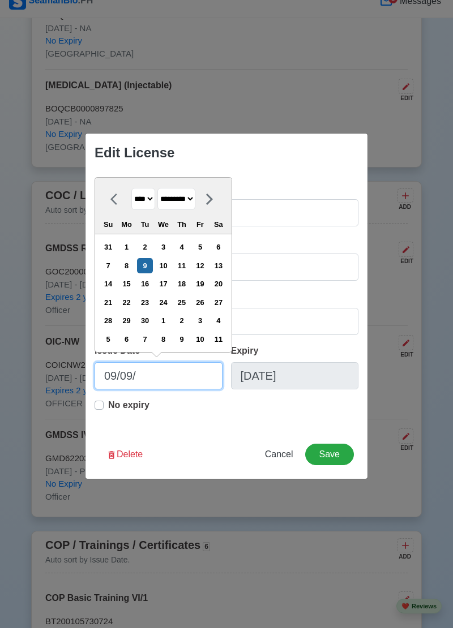
type input "09/09/2"
select select "****"
type input "09/09/20"
select select "****"
type input "09/09/2022"
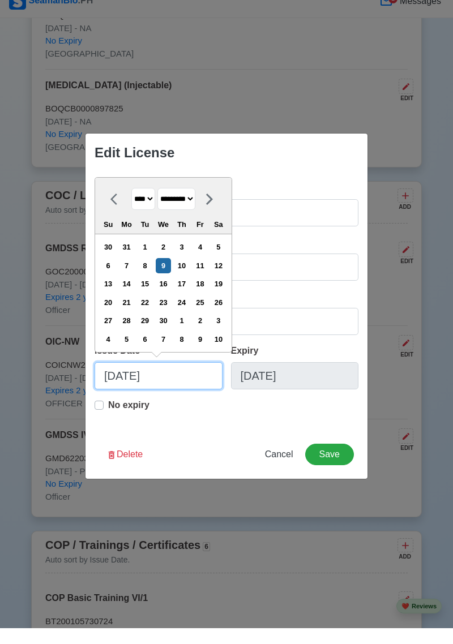
select select "****"
type input "09/09/2022"
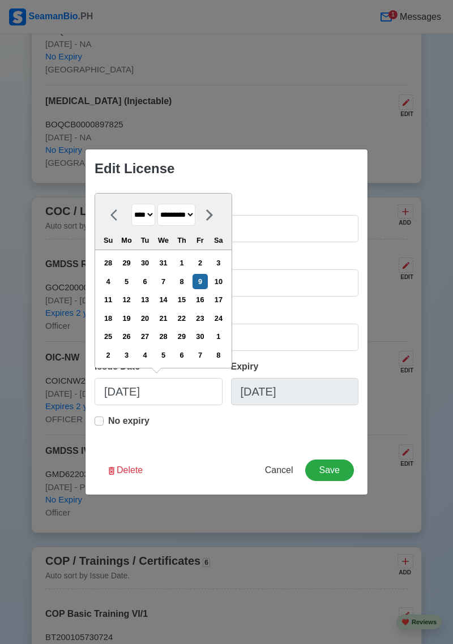
click at [325, 376] on div "Expiry 08/05/2022" at bounding box center [290, 387] width 136 height 54
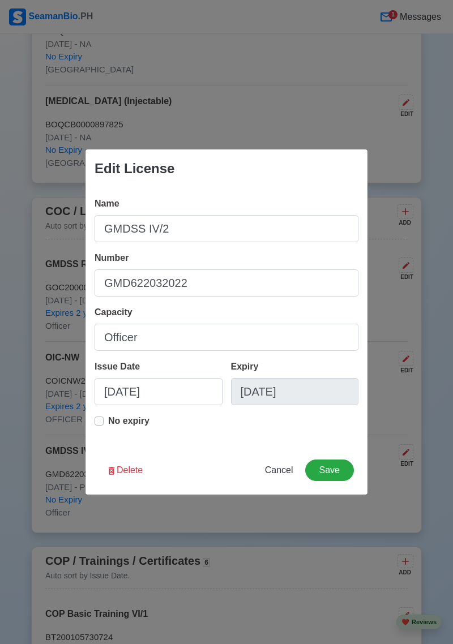
click at [108, 423] on label "No expiry" at bounding box center [128, 425] width 41 height 23
type input "09/09/2022"
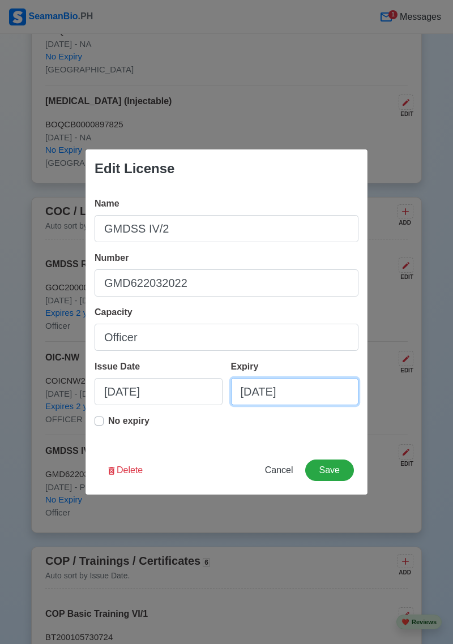
click at [313, 391] on input "09/09/2022" at bounding box center [295, 391] width 128 height 27
select select "****"
select select "*********"
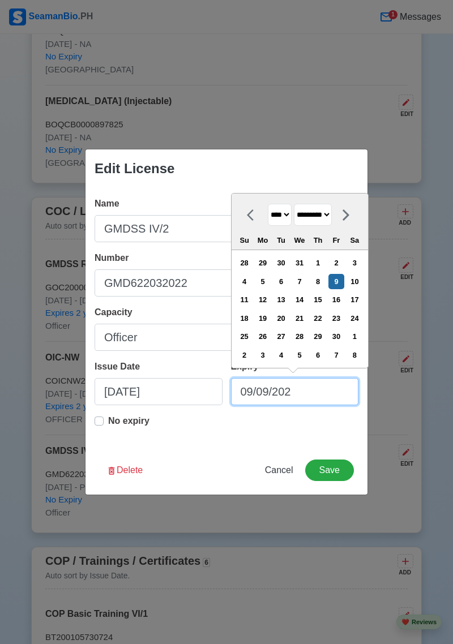
type input "09/09/20"
select select "****"
type input "09/09/2"
select select "****"
type input "09/09/"
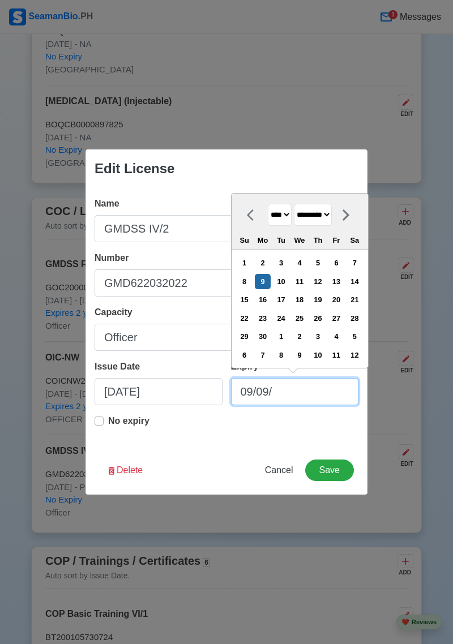
select select "****"
type input "09/09/2"
select select "****"
type input "09/09/20"
select select "****"
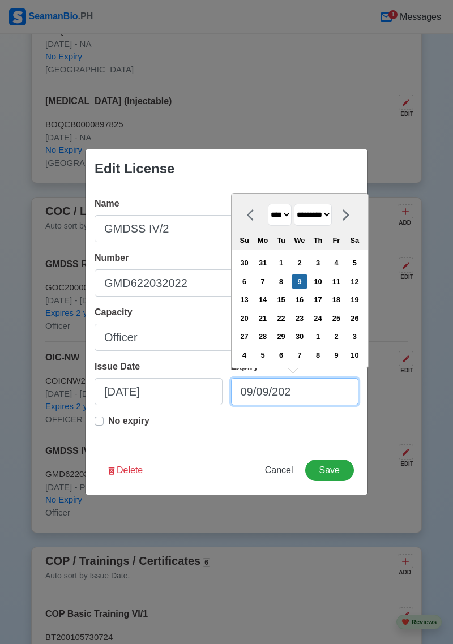
type input "09/09/2027"
select select "****"
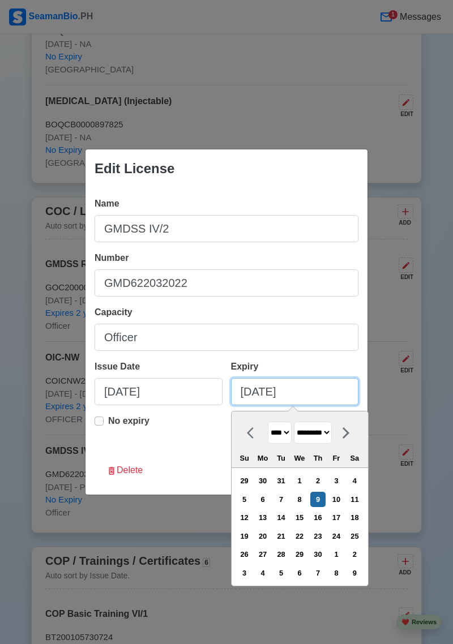
type input "09/09/2027"
click at [325, 499] on div "9" at bounding box center [317, 499] width 15 height 15
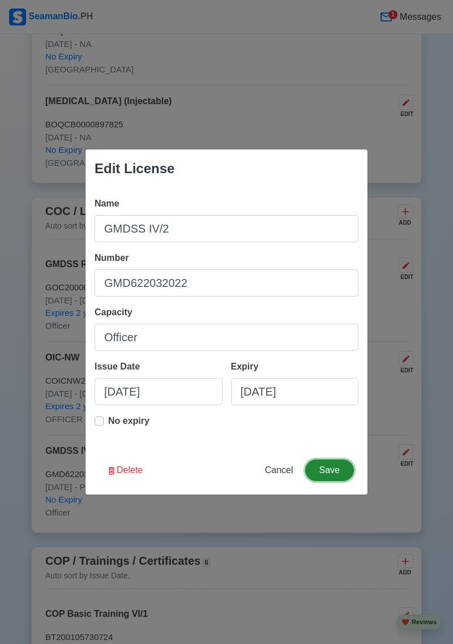
click at [340, 472] on button "Save" at bounding box center [329, 471] width 49 height 22
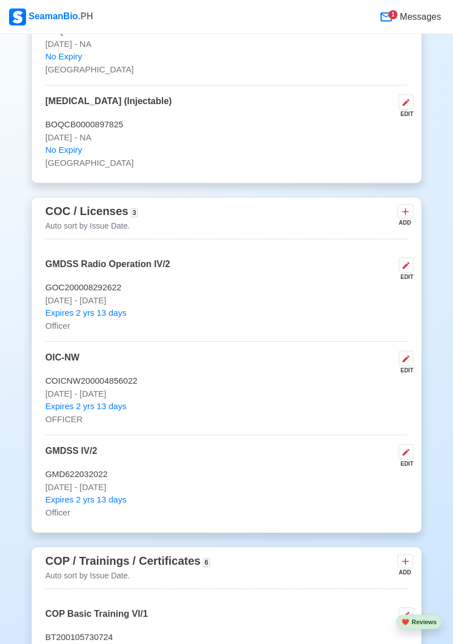
click at [410, 460] on button at bounding box center [406, 451] width 15 height 15
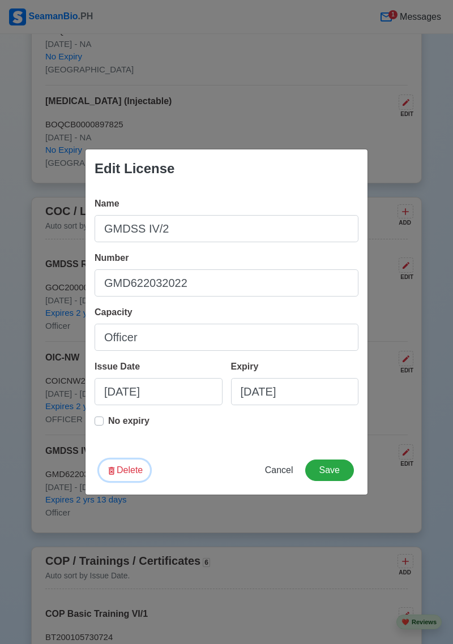
click at [135, 470] on button "Delete" at bounding box center [124, 471] width 51 height 22
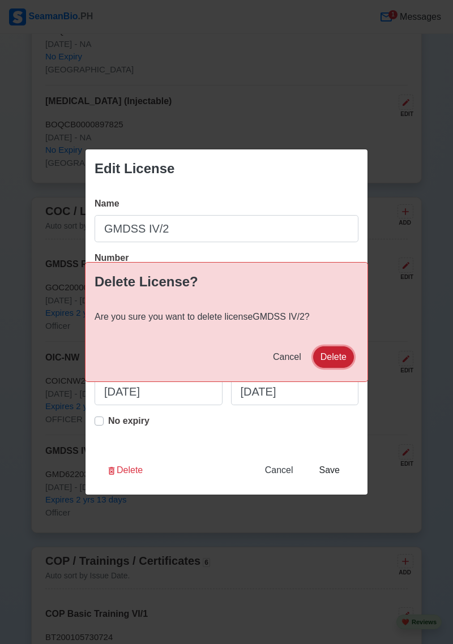
click at [339, 362] on button "Delete" at bounding box center [333, 357] width 41 height 22
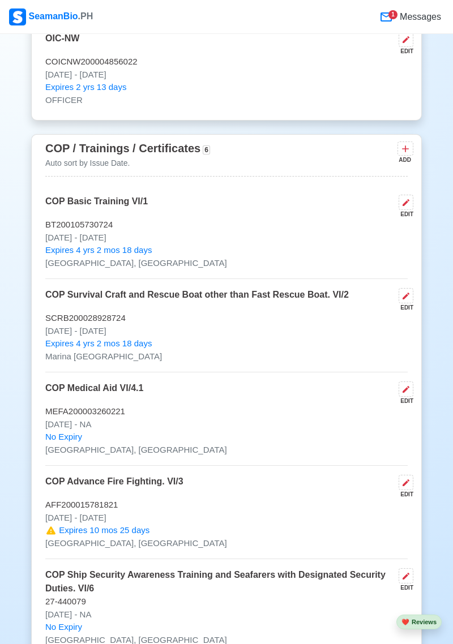
scroll to position [2156, 0]
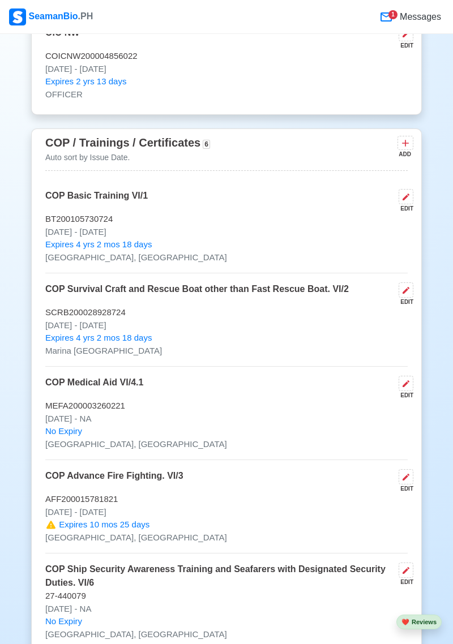
click at [410, 493] on div "EDIT" at bounding box center [403, 489] width 19 height 8
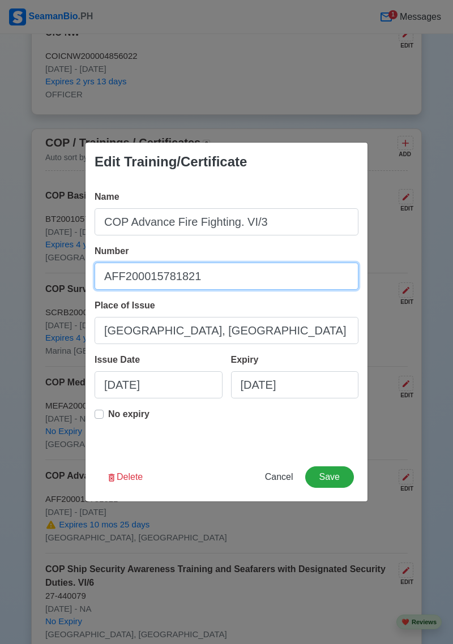
click at [226, 290] on input "AFF200015781821" at bounding box center [227, 276] width 264 height 27
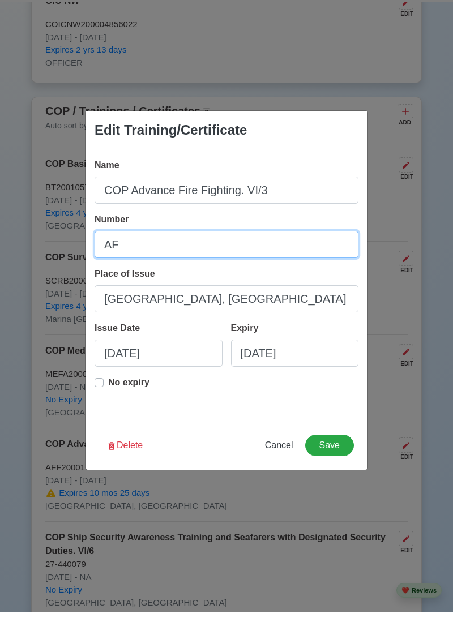
type input "A"
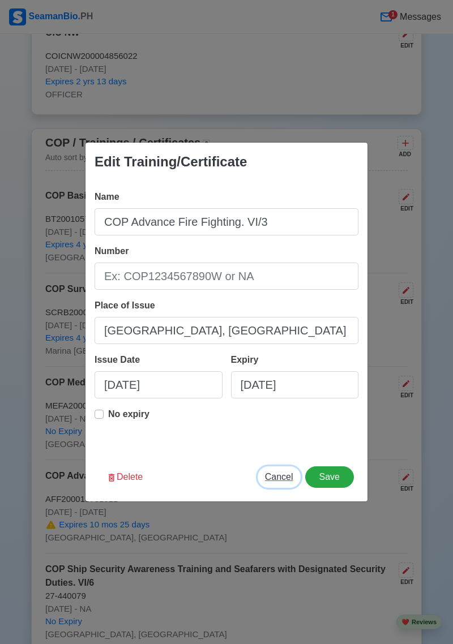
click at [279, 479] on span "Cancel" at bounding box center [279, 477] width 28 height 10
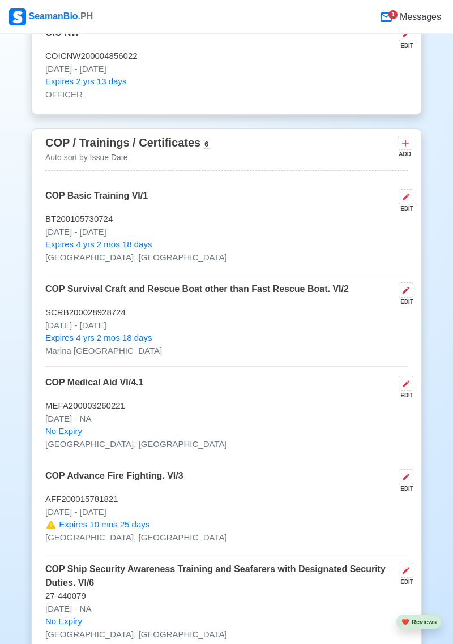
click at [410, 149] on icon at bounding box center [405, 143] width 11 height 11
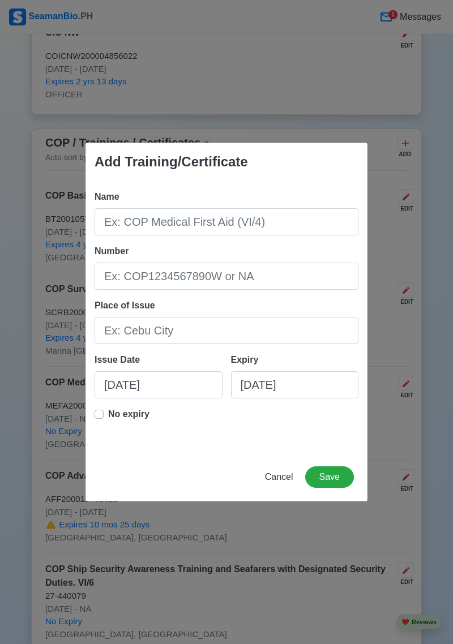
click at [408, 343] on div "Add Training/Certificate Name Number Place of Issue Issue Date 08/27/2025 Expir…" at bounding box center [226, 322] width 453 height 644
click at [280, 481] on span "Cancel" at bounding box center [279, 477] width 28 height 10
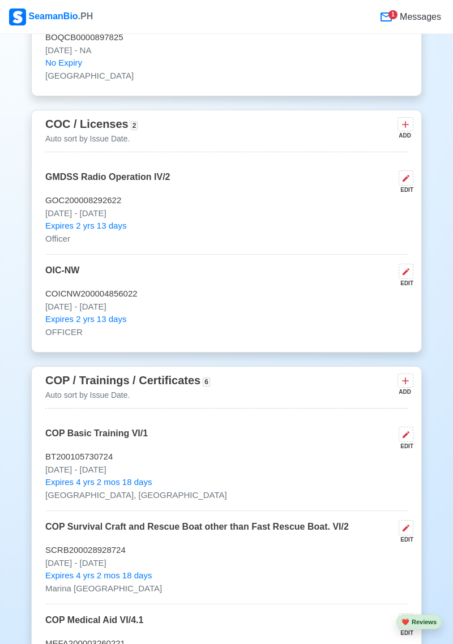
scroll to position [1918, 0]
click at [409, 276] on icon at bounding box center [405, 271] width 9 height 9
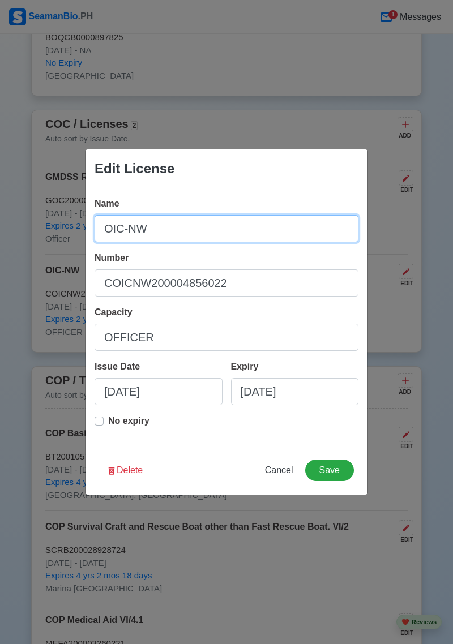
click at [203, 226] on input "OIC-NW" at bounding box center [227, 228] width 264 height 27
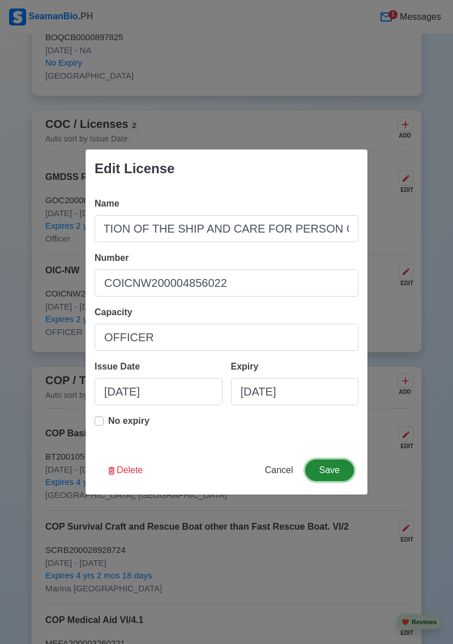
click at [336, 470] on button "Save" at bounding box center [329, 471] width 49 height 22
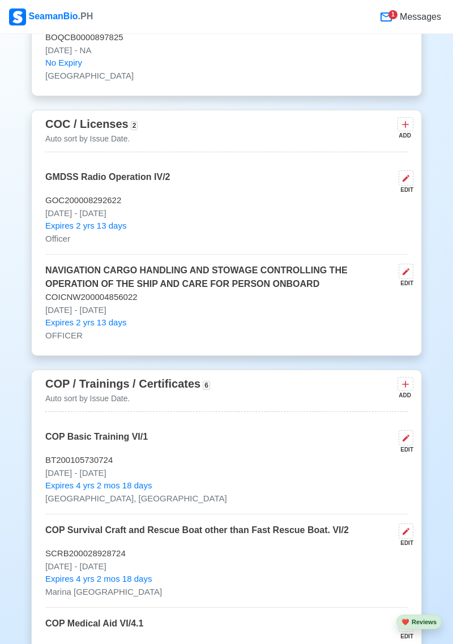
click at [412, 279] on button at bounding box center [406, 271] width 15 height 15
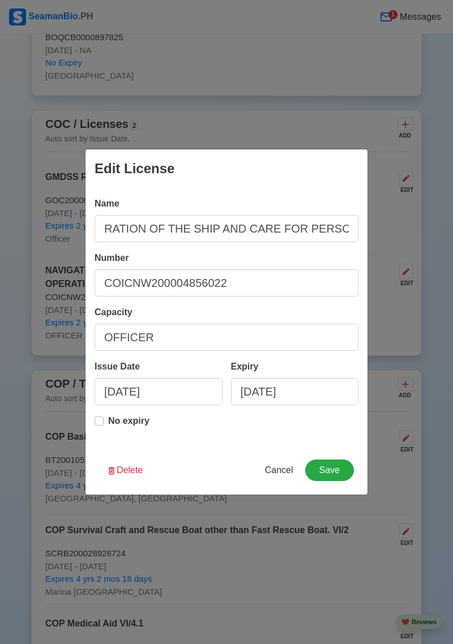
scroll to position [0, 418]
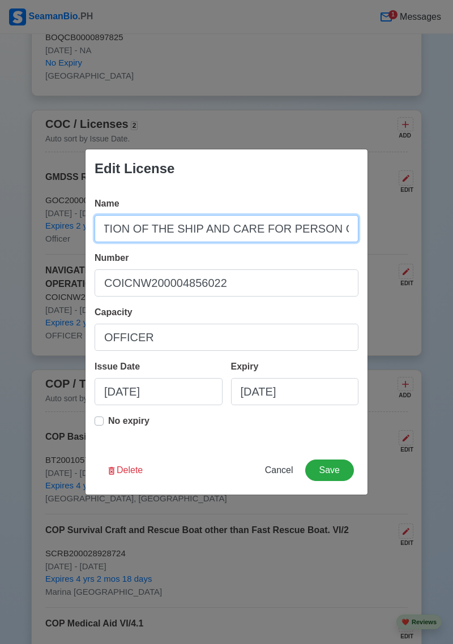
click at [307, 226] on input "NAVIGATION CARGO HANDLING AND STOWAGE CONTROLLING THE OPERATION OF THE SHIP AND…" at bounding box center [227, 228] width 264 height 27
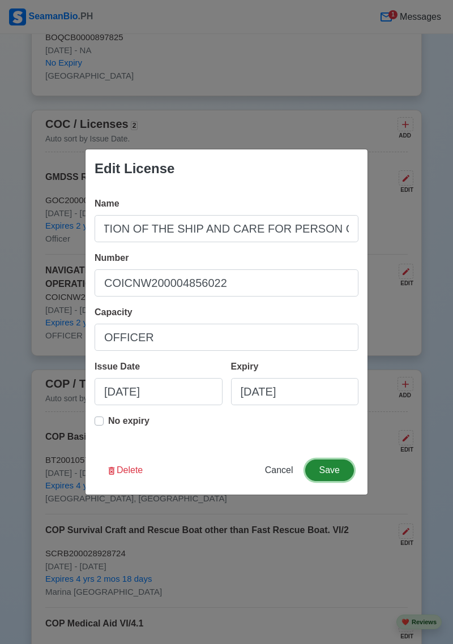
click at [331, 469] on button "Save" at bounding box center [329, 471] width 49 height 22
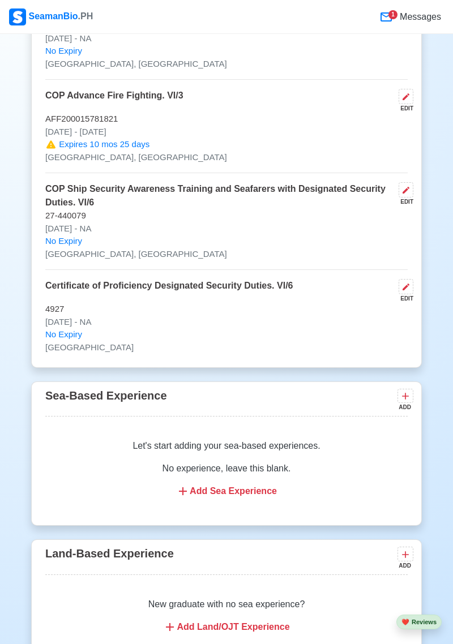
scroll to position [2540, 0]
click at [249, 511] on div "Let's start adding your sea-based experiences. No experience, leave this blank.…" at bounding box center [226, 468] width 362 height 86
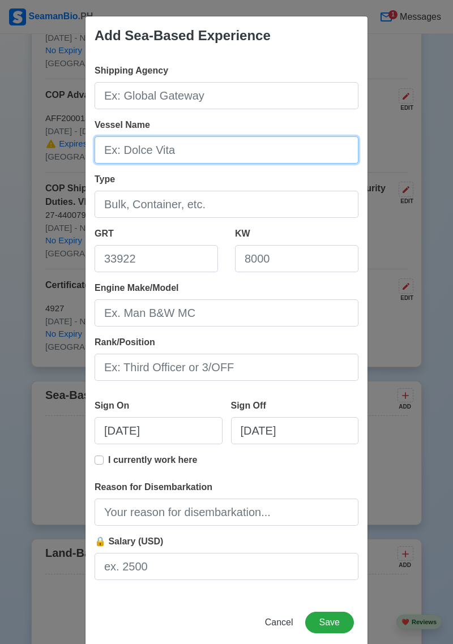
click at [261, 164] on input "Vessel Name" at bounding box center [227, 149] width 264 height 27
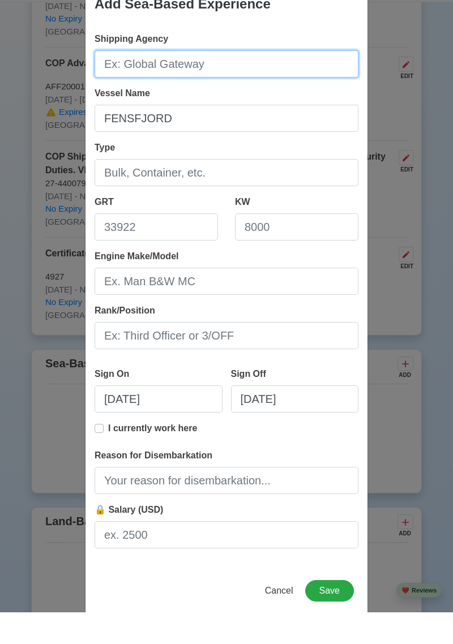
click at [203, 95] on input "Shipping Agency" at bounding box center [227, 95] width 264 height 27
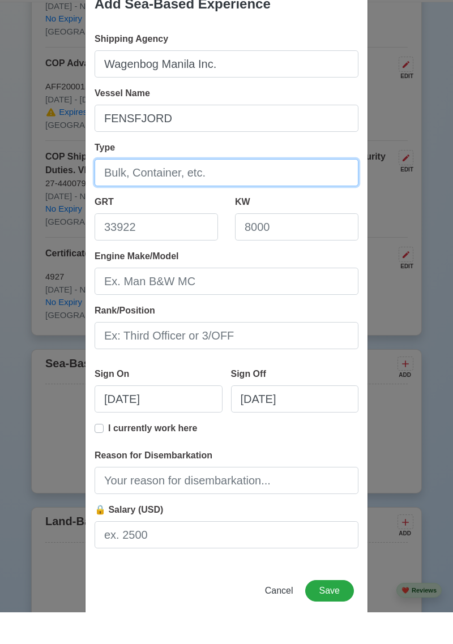
click at [223, 204] on input "Type" at bounding box center [227, 204] width 264 height 27
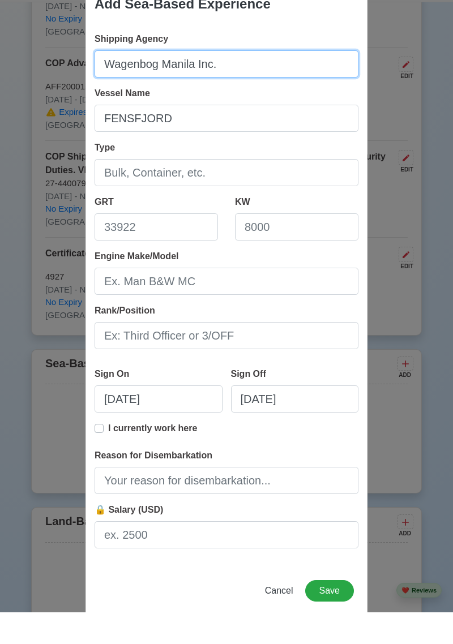
click at [240, 99] on input "Wagenbog Manila Inc." at bounding box center [227, 95] width 264 height 27
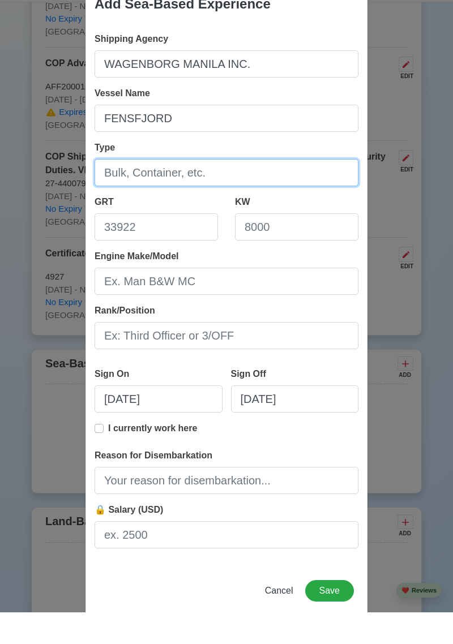
click at [169, 206] on input "Type" at bounding box center [227, 204] width 264 height 27
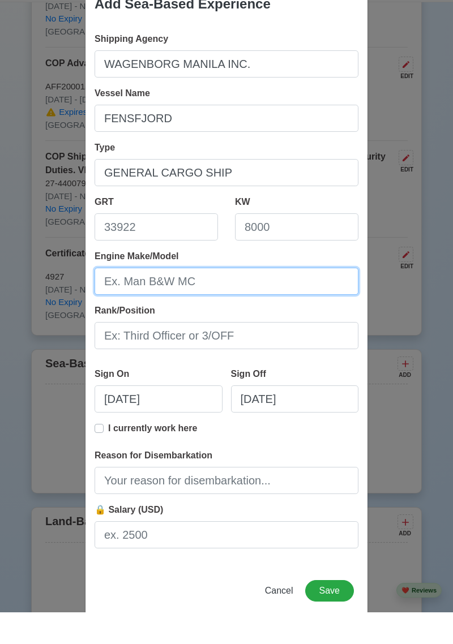
click at [199, 314] on input "Engine Make/Model" at bounding box center [227, 312] width 264 height 27
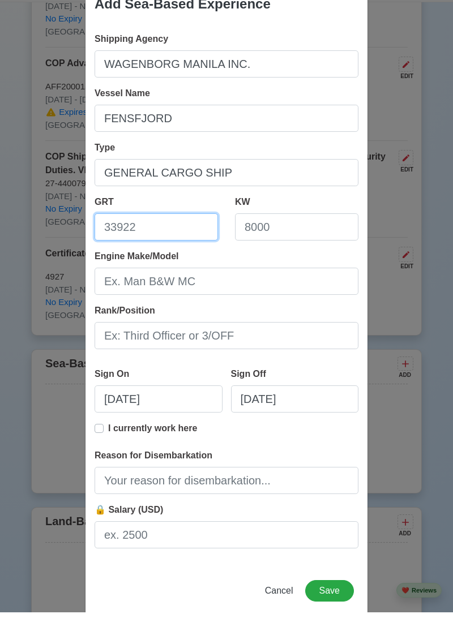
click at [151, 262] on input "GRT" at bounding box center [156, 258] width 123 height 27
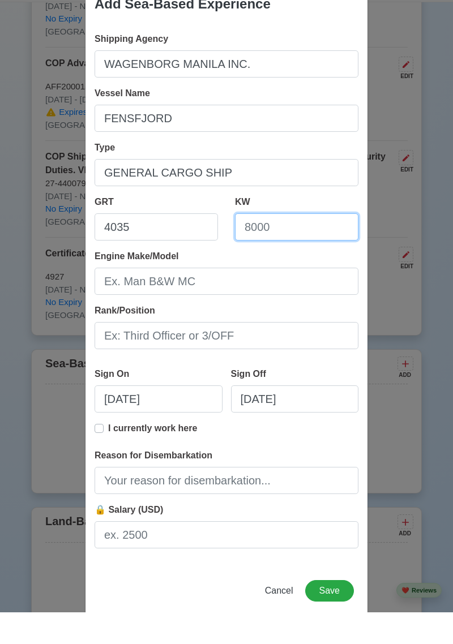
click at [303, 262] on input "KW" at bounding box center [296, 258] width 123 height 27
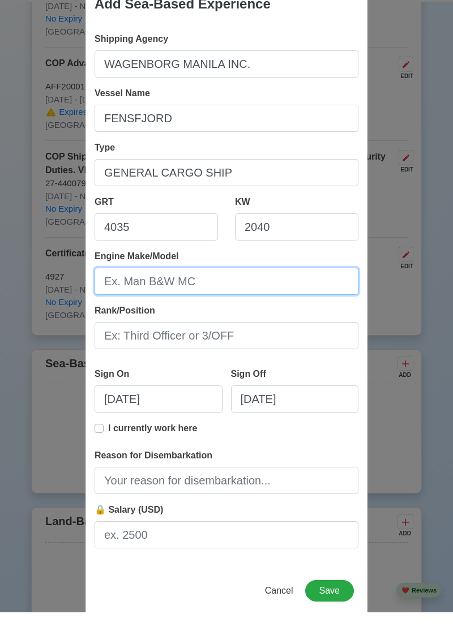
click at [215, 308] on input "Engine Make/Model" at bounding box center [227, 312] width 264 height 27
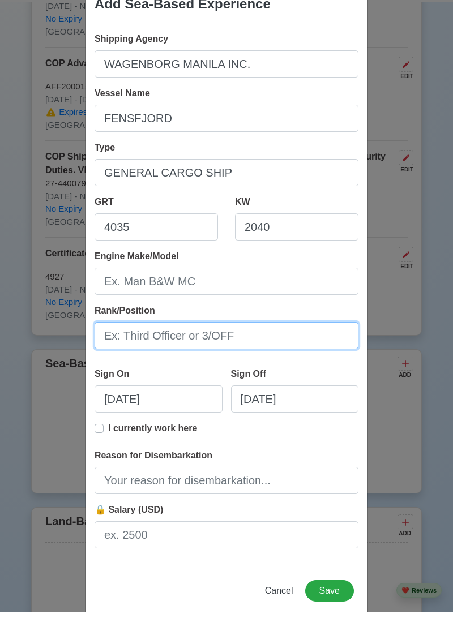
click at [258, 373] on input "Rank/Position" at bounding box center [227, 367] width 264 height 27
click at [175, 367] on input "Rank/Position" at bounding box center [227, 367] width 264 height 27
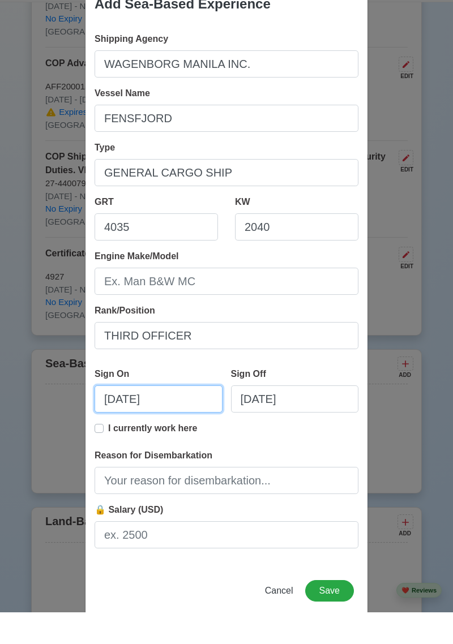
click at [177, 430] on input "08/27/2025" at bounding box center [159, 430] width 128 height 27
click at [321, 400] on div "Sign Off 08/27/2025" at bounding box center [290, 426] width 136 height 54
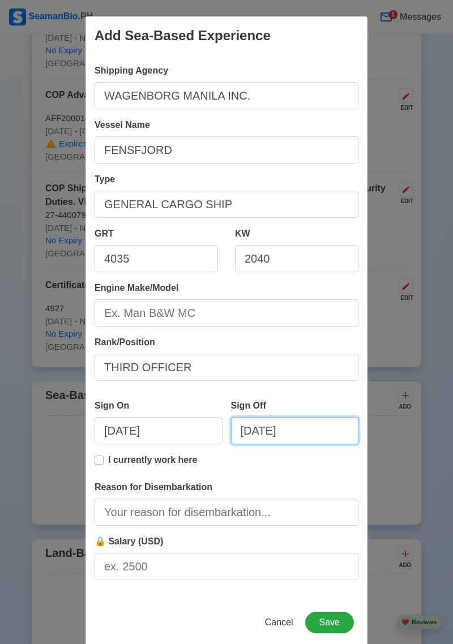
click at [320, 435] on input "08/27/2025" at bounding box center [295, 430] width 128 height 27
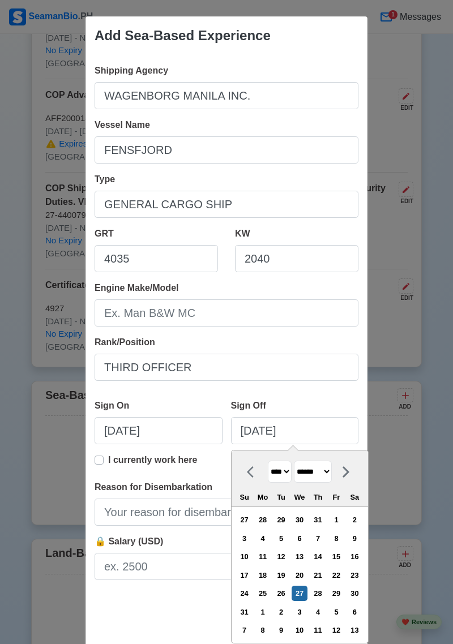
click at [405, 271] on div "Add Sea-Based Experience Shipping Agency WAGENBORG MANILA INC. Vessel Name FENS…" at bounding box center [226, 322] width 453 height 644
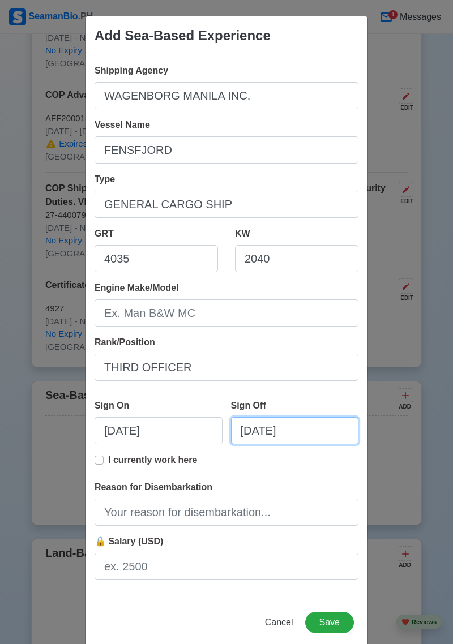
click at [313, 435] on input "08/27/2025" at bounding box center [295, 430] width 128 height 27
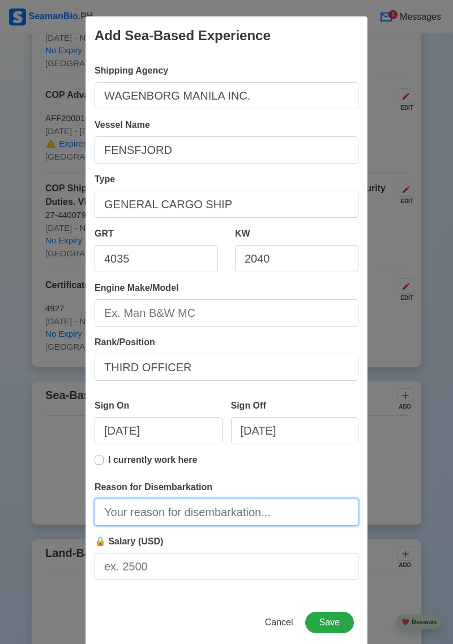
click at [288, 526] on input "Reason for Disembarkation" at bounding box center [227, 512] width 264 height 27
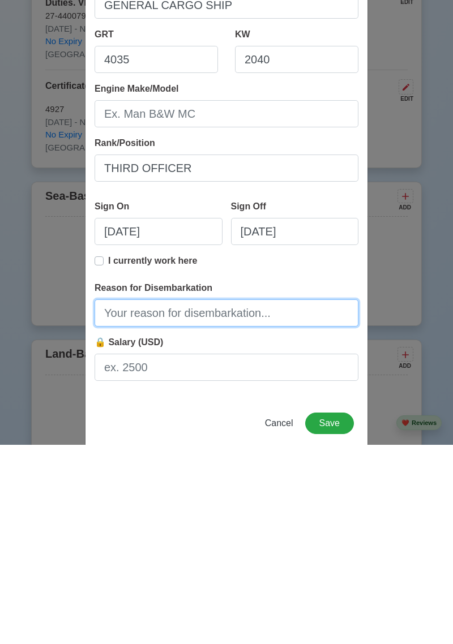
scroll to position [19, 0]
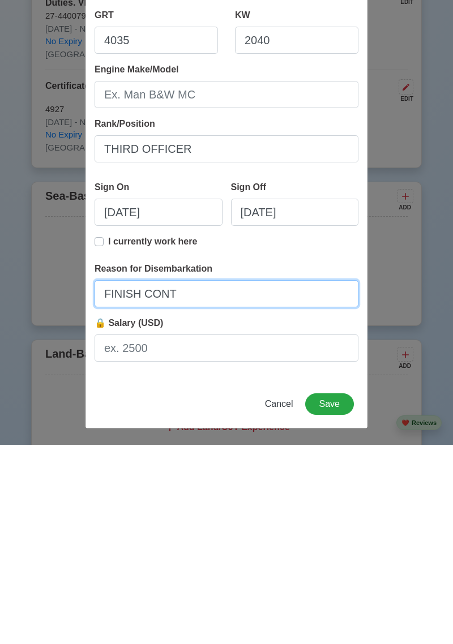
click at [142, 493] on input "FINISH CONT" at bounding box center [227, 493] width 264 height 27
click at [194, 492] on input "FINISHED CONT" at bounding box center [227, 493] width 264 height 27
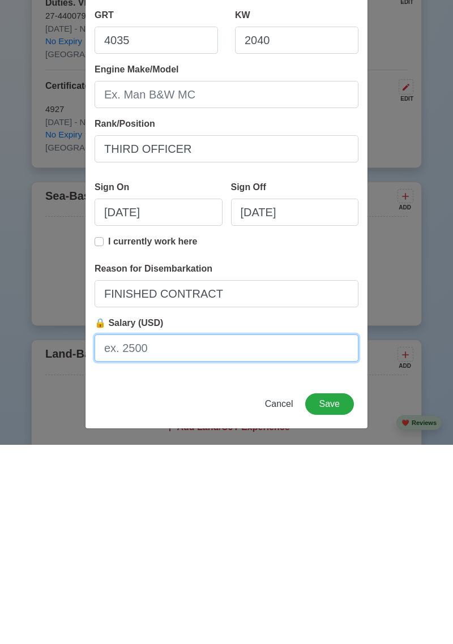
click at [156, 553] on input "🔒 Salary (USD)" at bounding box center [227, 547] width 264 height 27
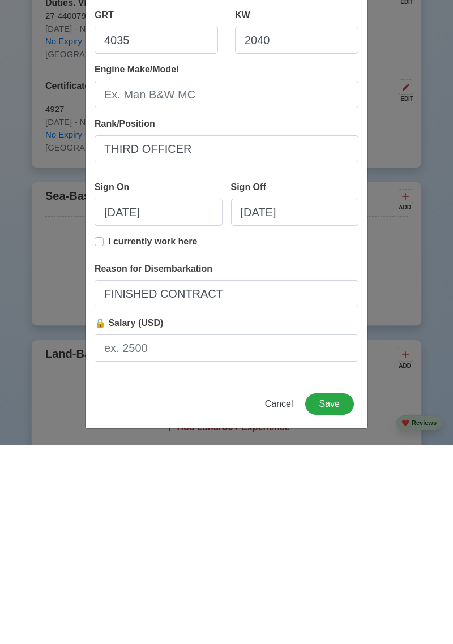
click at [108, 438] on label "I currently work here" at bounding box center [152, 445] width 89 height 23
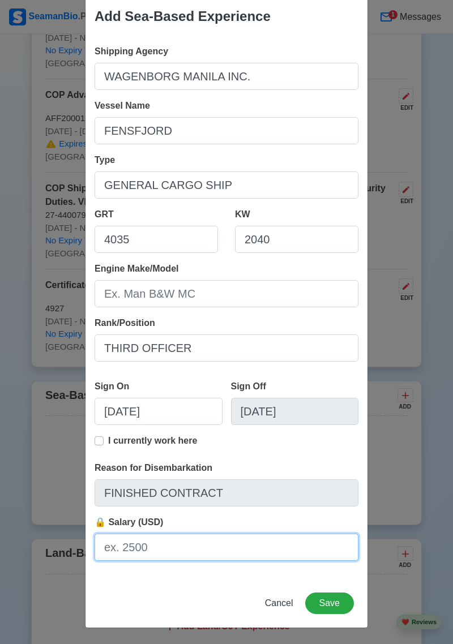
click at [169, 546] on input "🔒 Salary (USD)" at bounding box center [227, 547] width 264 height 27
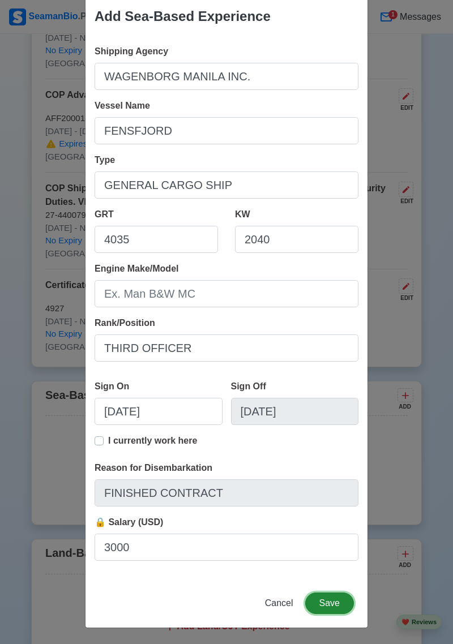
click at [336, 604] on button "Save" at bounding box center [329, 604] width 49 height 22
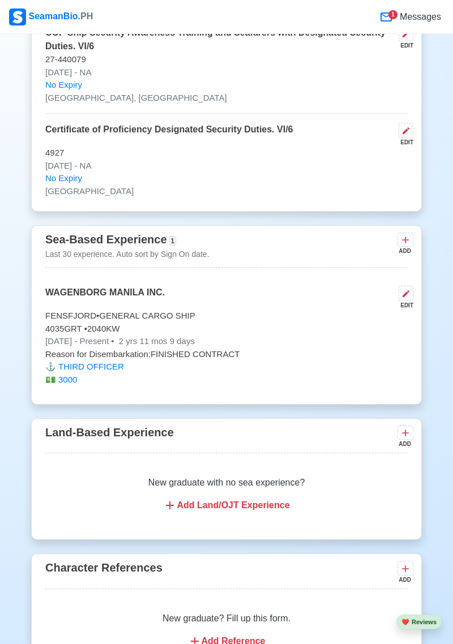
scroll to position [2385, 0]
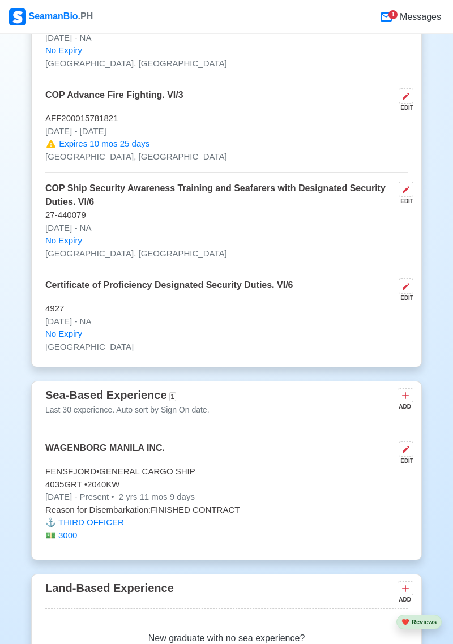
click at [413, 457] on button at bounding box center [406, 449] width 15 height 15
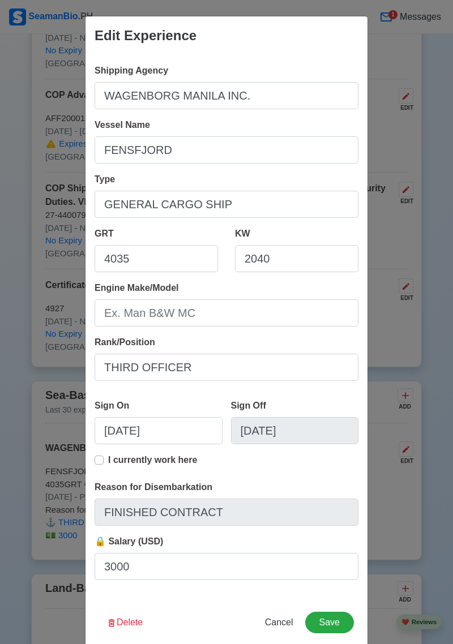
click at [88, 465] on div "Shipping Agency WAGENBORG MANILA INC. Vessel Name FENSFJORD Type GENERAL CARGO …" at bounding box center [226, 326] width 282 height 543
click at [92, 470] on div "Shipping Agency WAGENBORG MANILA INC. Vessel Name FENSFJORD Type GENERAL CARGO …" at bounding box center [226, 326] width 282 height 543
click at [108, 463] on label "I currently work here" at bounding box center [152, 464] width 89 height 23
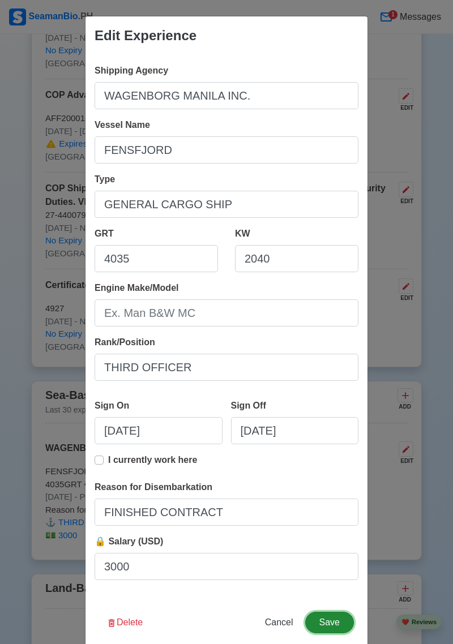
click at [330, 633] on button "Save" at bounding box center [329, 623] width 49 height 22
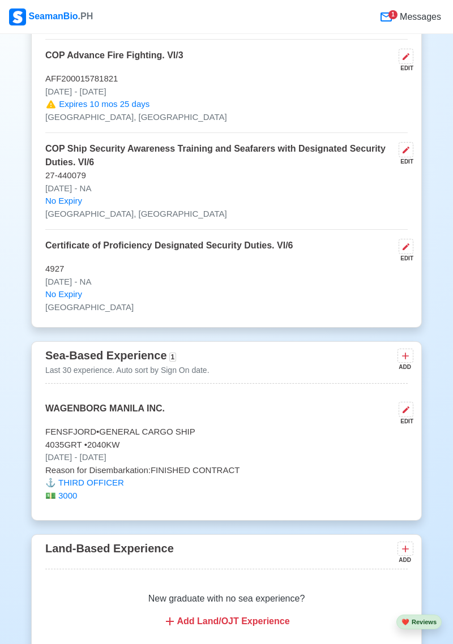
scroll to position [2426, 0]
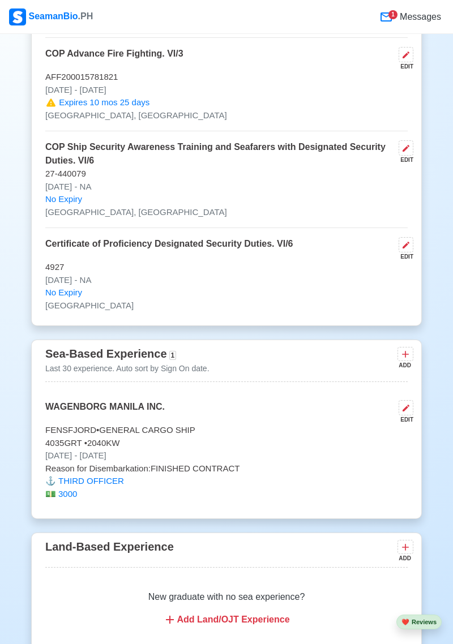
click at [412, 416] on button at bounding box center [406, 407] width 15 height 15
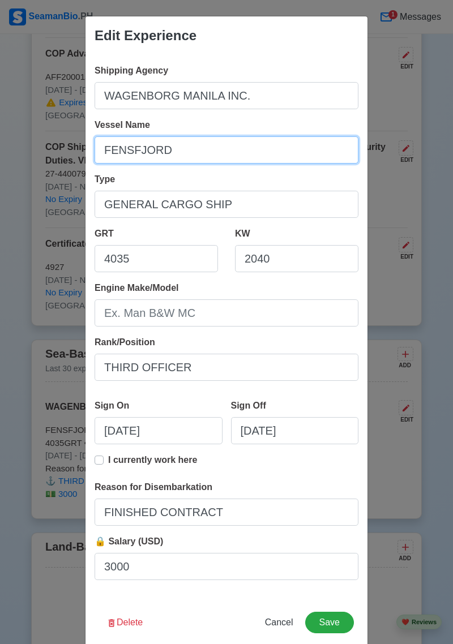
click at [188, 164] on input "FENSFJORD" at bounding box center [227, 149] width 264 height 27
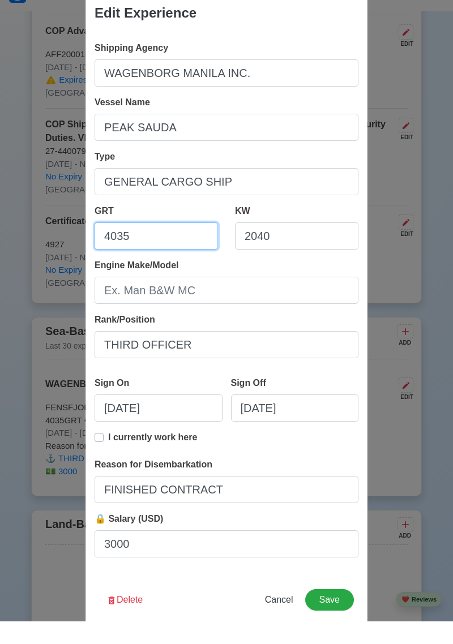
click at [147, 265] on input "4035" at bounding box center [156, 258] width 123 height 27
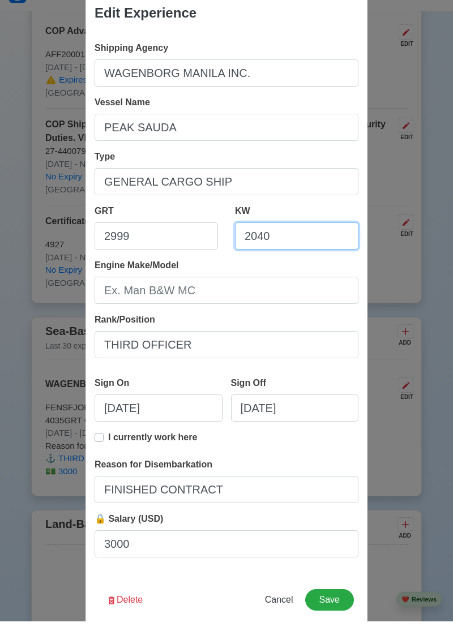
click at [302, 256] on input "2040" at bounding box center [296, 258] width 123 height 27
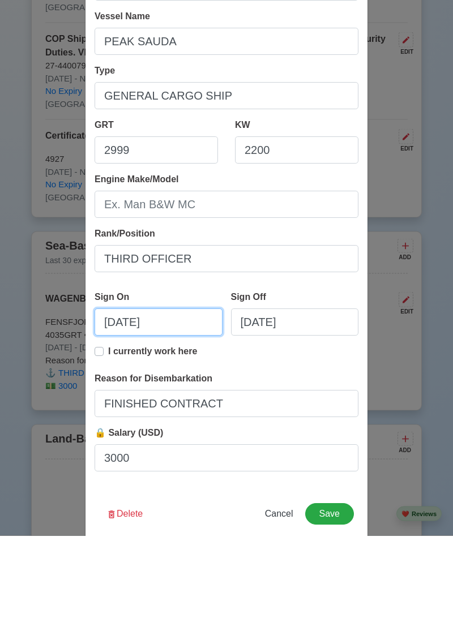
click at [182, 433] on input "09/18/2022" at bounding box center [159, 430] width 128 height 27
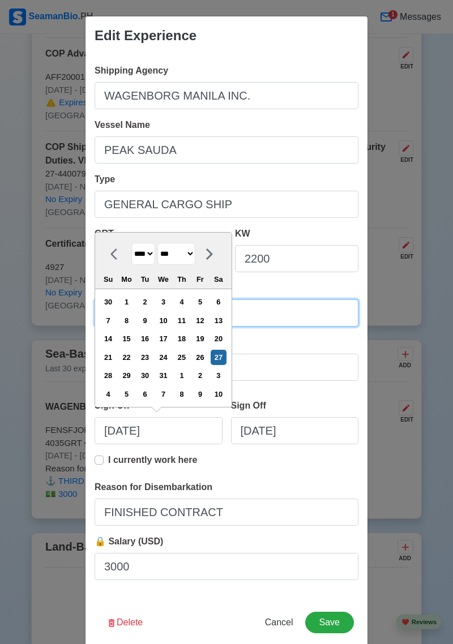
click at [318, 319] on input "Engine Make/Model" at bounding box center [227, 312] width 264 height 27
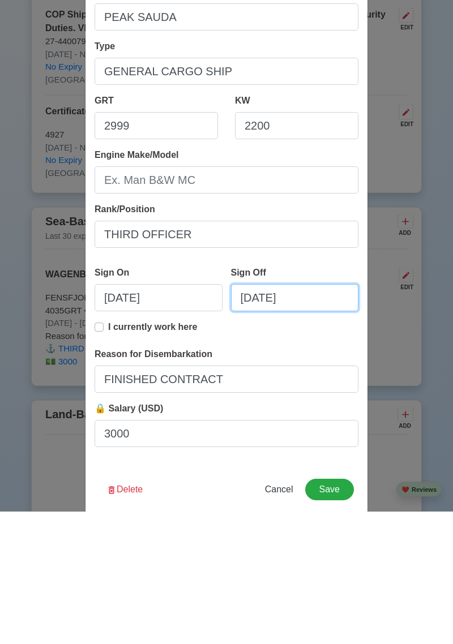
click at [318, 431] on input "09/18/2022" at bounding box center [295, 430] width 128 height 27
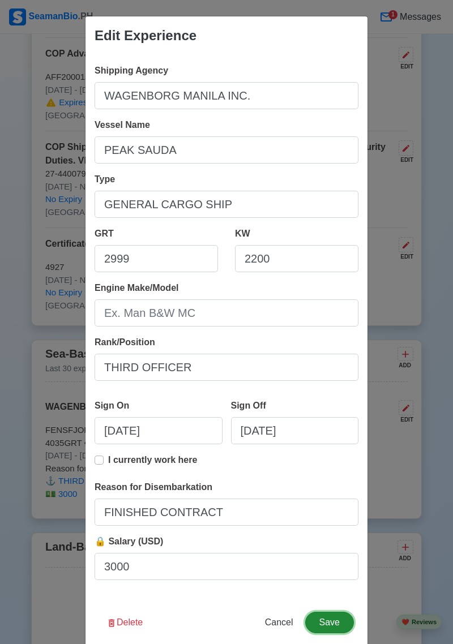
click at [330, 633] on button "Save" at bounding box center [329, 623] width 49 height 22
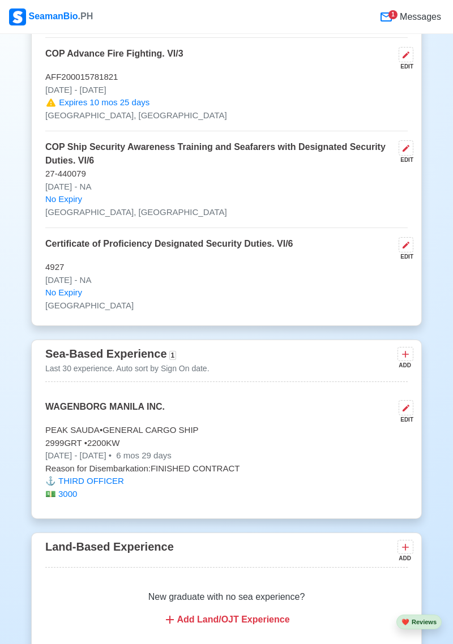
click at [412, 416] on button at bounding box center [406, 407] width 15 height 15
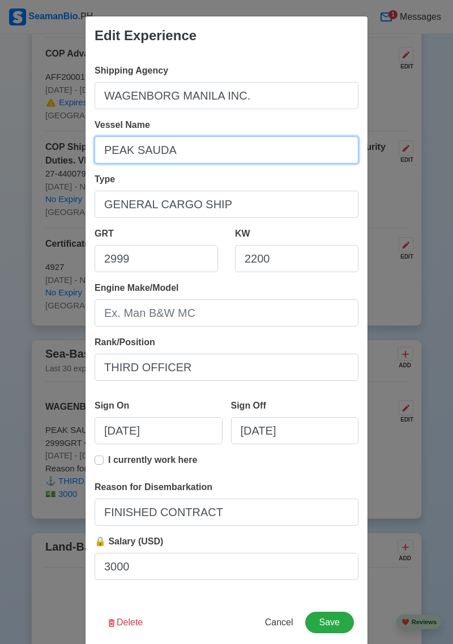
click at [196, 164] on input "PEAK SAUDA" at bounding box center [227, 149] width 264 height 27
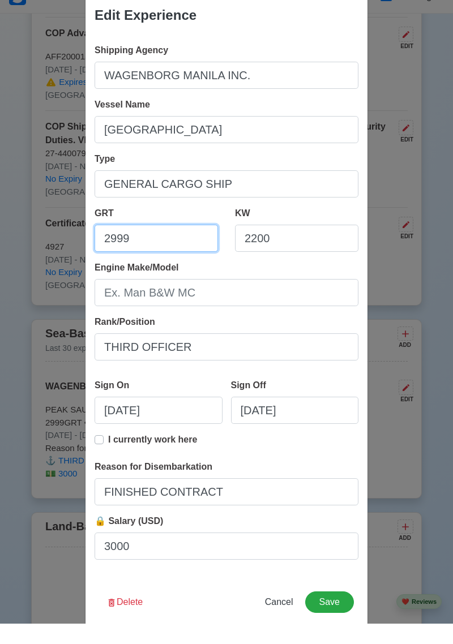
click at [153, 263] on input "2999" at bounding box center [156, 258] width 123 height 27
click at [311, 252] on input "2200" at bounding box center [296, 258] width 123 height 27
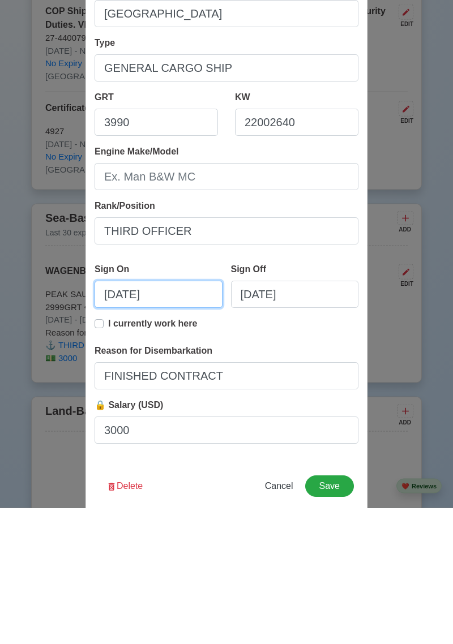
click at [185, 435] on input "05/27/2023" at bounding box center [159, 430] width 128 height 27
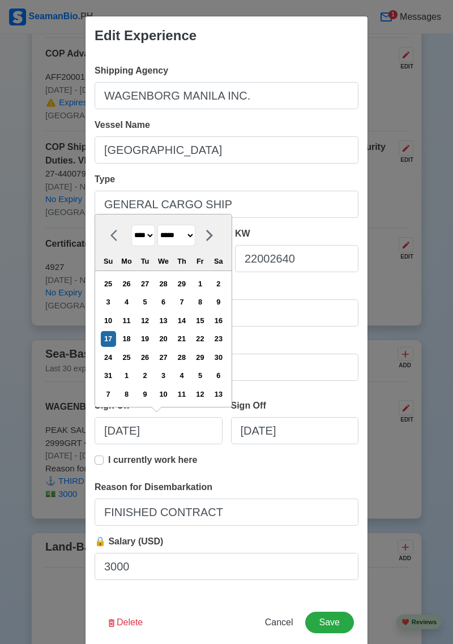
click at [305, 293] on div "Engine Make/Model" at bounding box center [227, 303] width 264 height 45
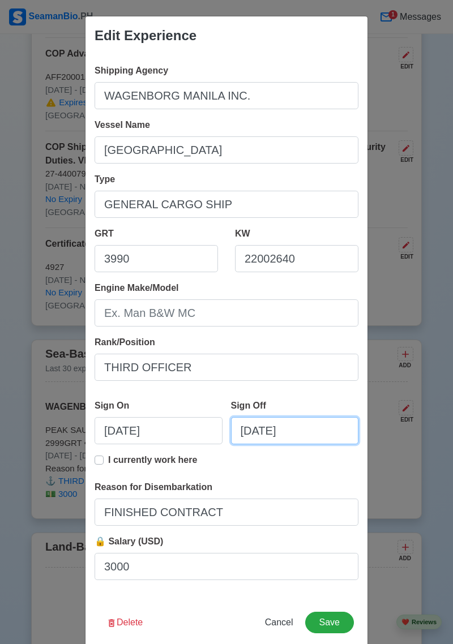
click at [316, 431] on input "12/26/2023" at bounding box center [295, 430] width 128 height 27
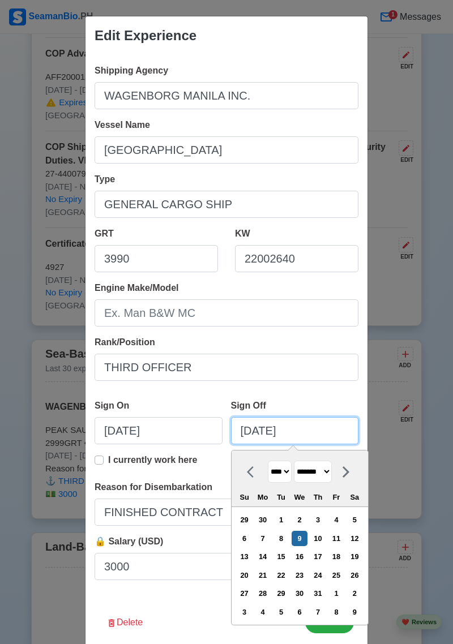
click at [323, 435] on input "10/09/2024" at bounding box center [295, 430] width 128 height 27
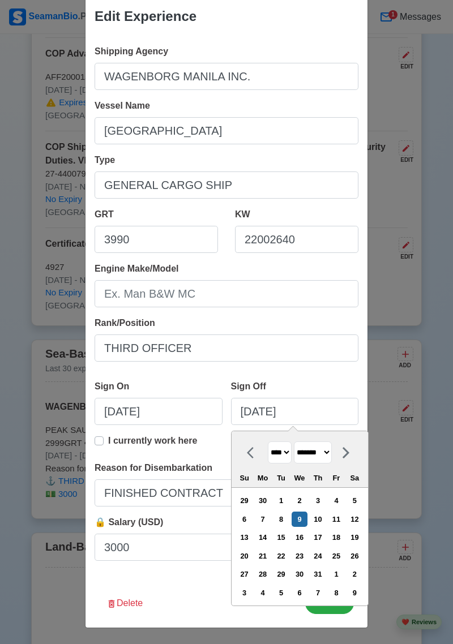
click at [307, 521] on div "9" at bounding box center [299, 519] width 15 height 15
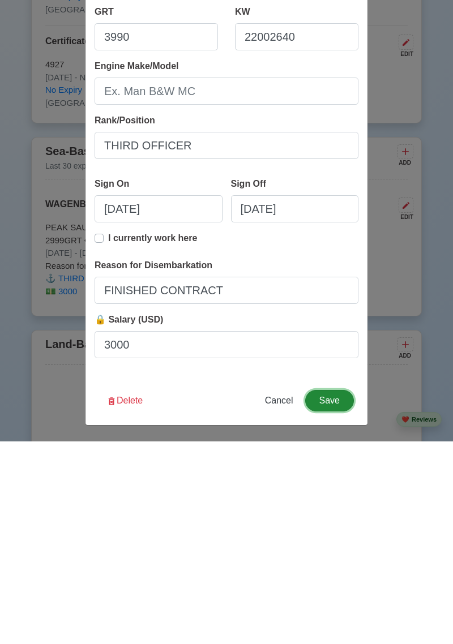
click at [338, 601] on button "Save" at bounding box center [329, 604] width 49 height 22
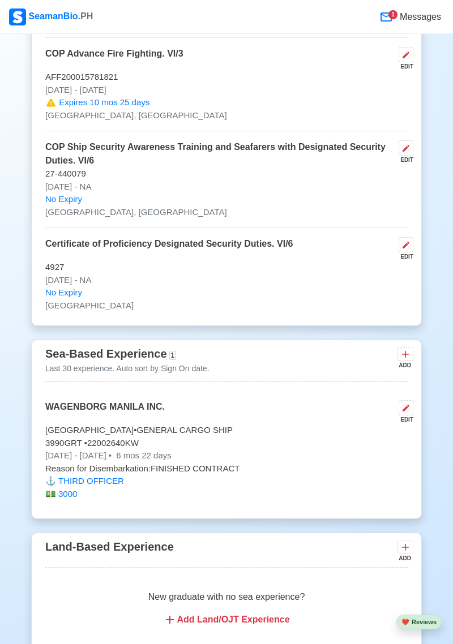
click at [412, 416] on button at bounding box center [406, 407] width 15 height 15
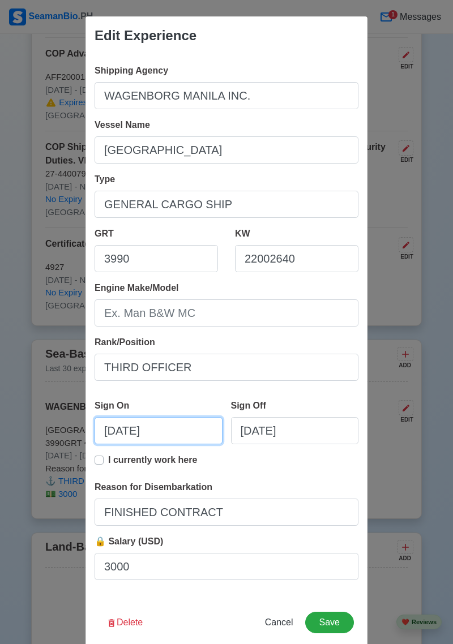
click at [183, 430] on input "03/17/2024" at bounding box center [159, 430] width 128 height 27
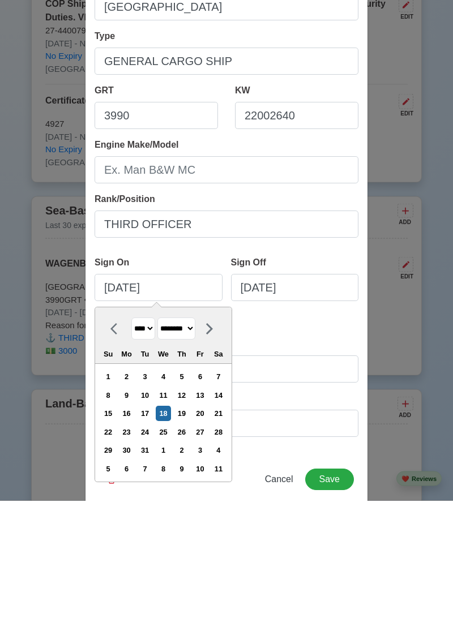
click at [324, 410] on div "Sign Off 10/09/2024" at bounding box center [290, 426] width 136 height 54
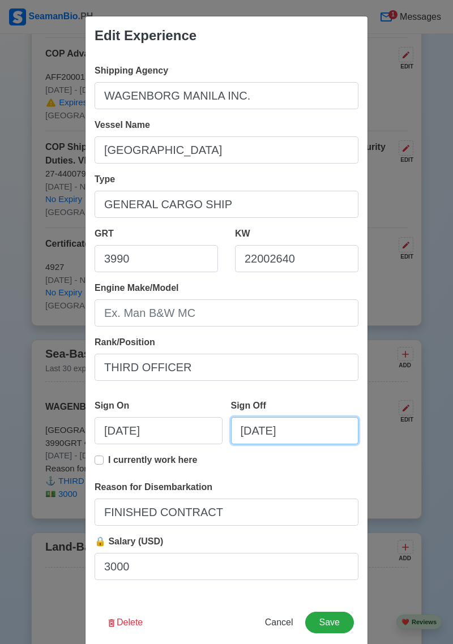
click at [316, 431] on input "10/09/2024" at bounding box center [295, 430] width 128 height 27
click at [57, 489] on div "Edit Experience Shipping Agency WAGENBORG MANILA INC. Vessel Name NORDFJORD Typ…" at bounding box center [226, 322] width 453 height 644
click at [327, 433] on input "07/01/2025" at bounding box center [295, 430] width 128 height 27
click at [317, 429] on input "07/01/2025" at bounding box center [295, 430] width 128 height 27
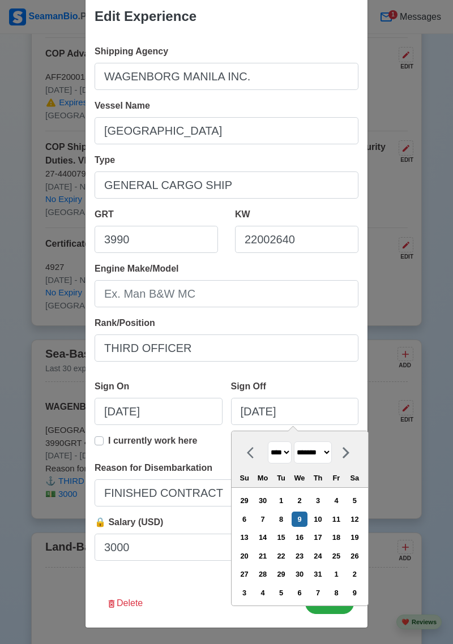
click at [307, 519] on div "9" at bounding box center [299, 519] width 15 height 15
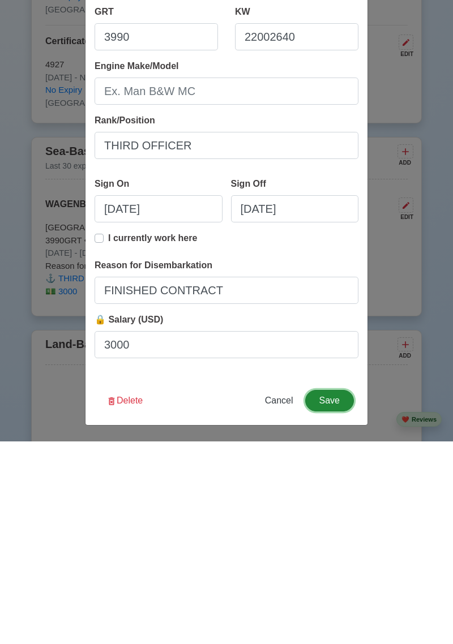
click at [338, 605] on button "Save" at bounding box center [329, 604] width 49 height 22
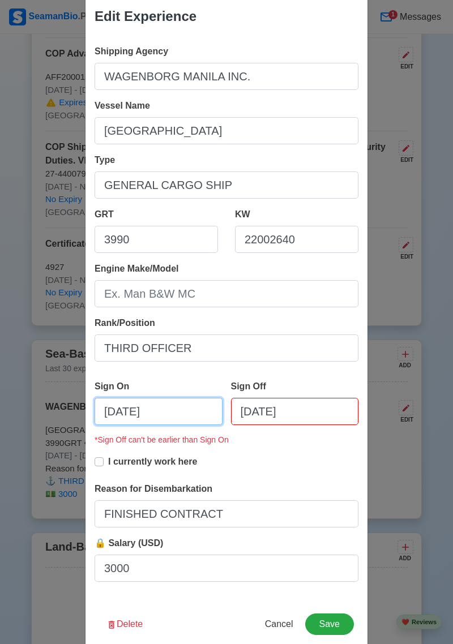
click at [173, 406] on input "12/18/2024" at bounding box center [159, 411] width 128 height 27
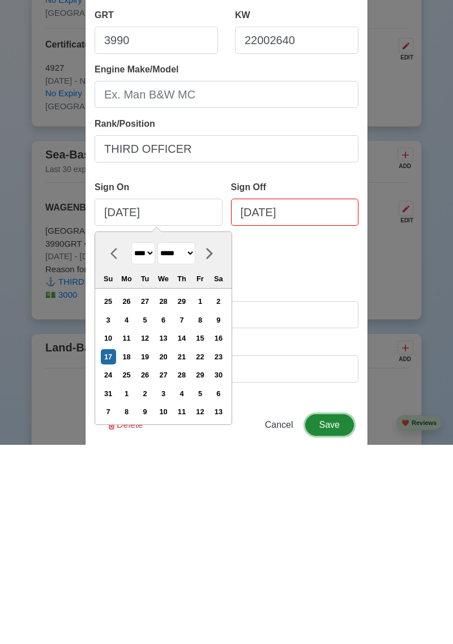
click at [335, 614] on button "Save" at bounding box center [329, 625] width 49 height 22
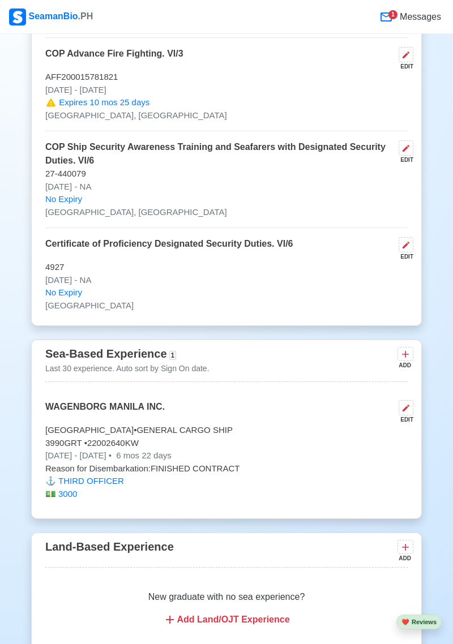
click at [405, 413] on icon at bounding box center [405, 408] width 9 height 9
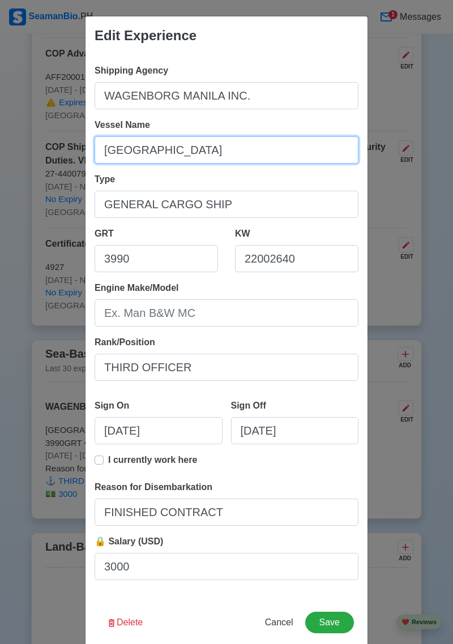
click at [185, 153] on input "NORDFJORD" at bounding box center [227, 149] width 264 height 27
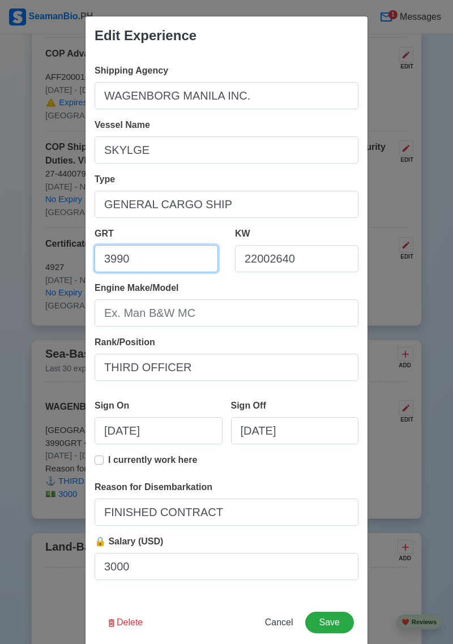
click at [143, 264] on input "3990" at bounding box center [156, 258] width 123 height 27
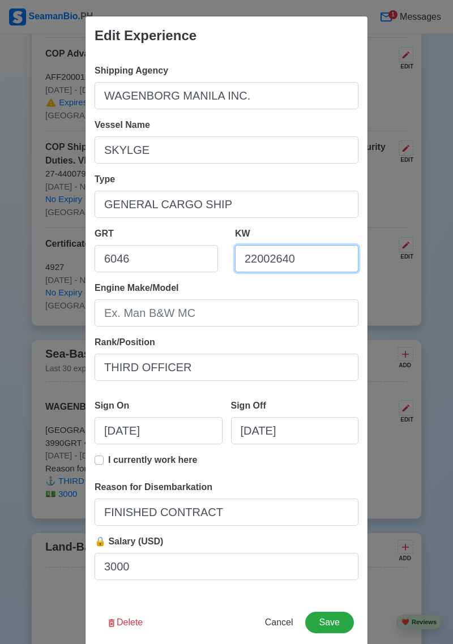
click at [314, 260] on input "22002640" at bounding box center [296, 258] width 123 height 27
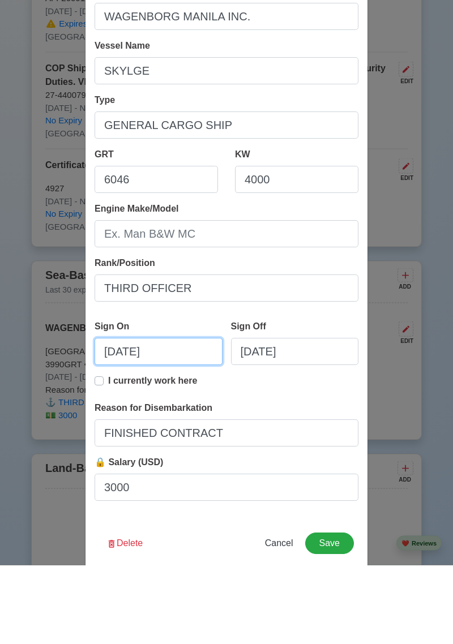
click at [174, 431] on input "03/17/2024" at bounding box center [159, 430] width 128 height 27
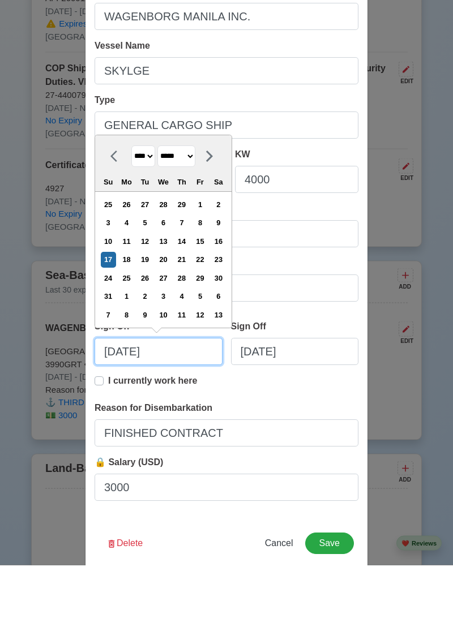
click at [114, 430] on input "03/17/2024" at bounding box center [159, 430] width 128 height 27
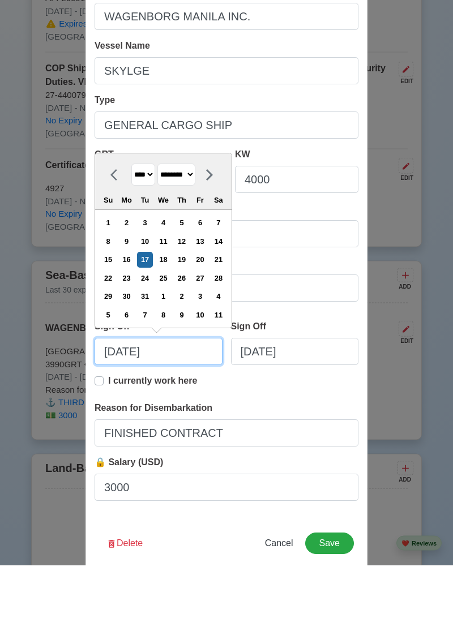
click at [139, 434] on input "12/17/2024" at bounding box center [159, 430] width 128 height 27
click at [138, 429] on input "12/17/2024" at bounding box center [159, 430] width 128 height 27
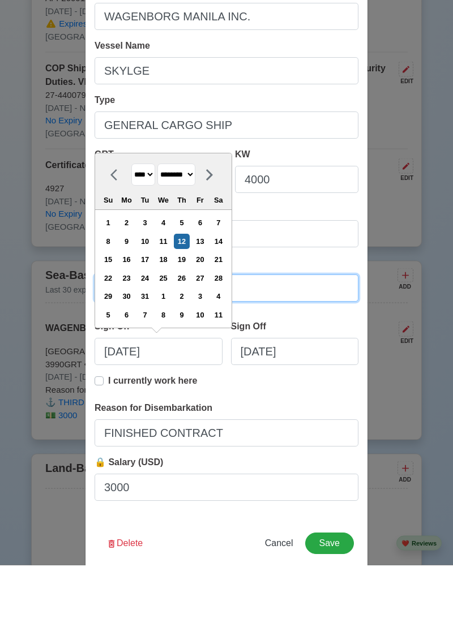
click at [315, 355] on input "THIRD OFFICER" at bounding box center [227, 367] width 264 height 27
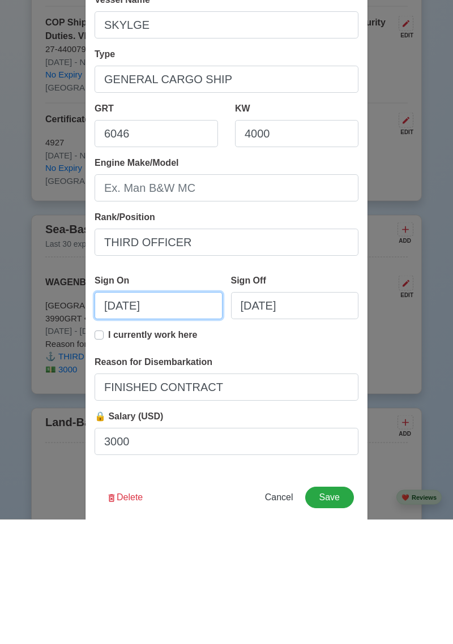
click at [132, 435] on input "12/12/2024" at bounding box center [159, 430] width 128 height 27
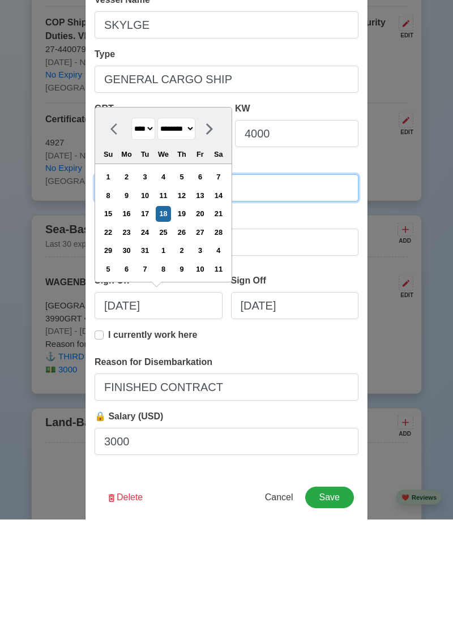
click at [307, 309] on input "Engine Make/Model" at bounding box center [227, 312] width 264 height 27
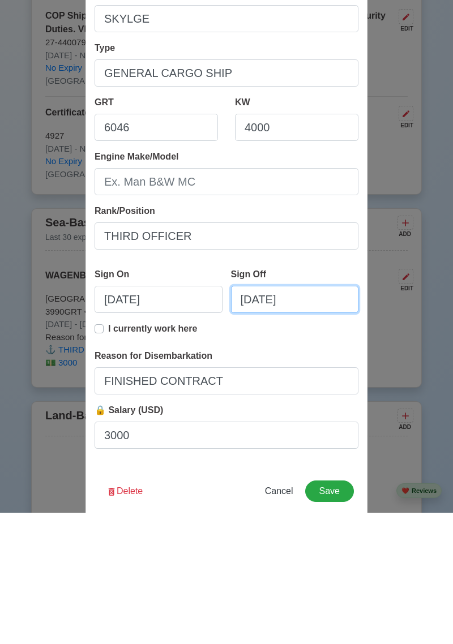
click at [314, 429] on input "10/09/2024" at bounding box center [295, 430] width 128 height 27
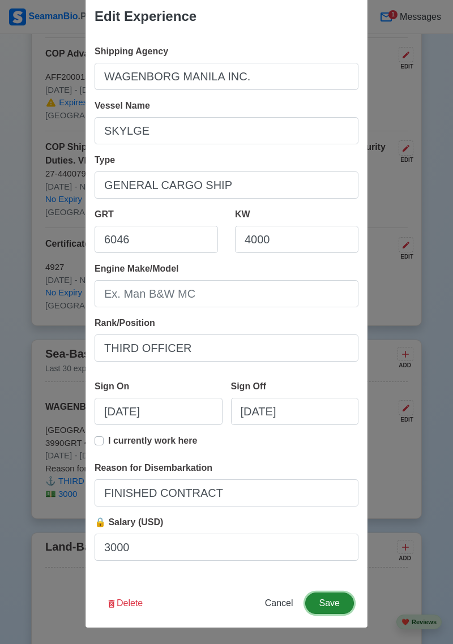
click at [343, 612] on button "Save" at bounding box center [329, 604] width 49 height 22
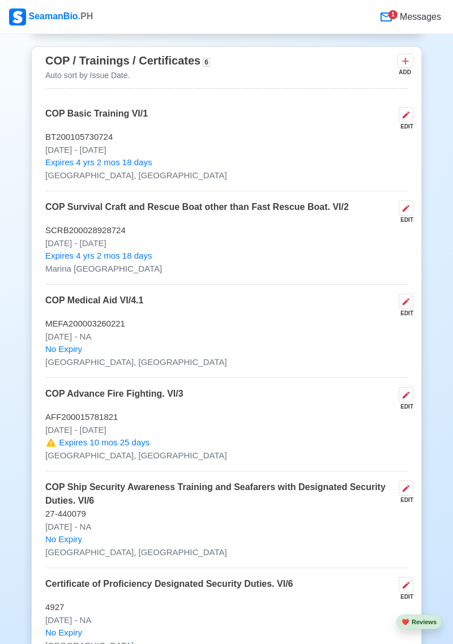
scroll to position [2083, 0]
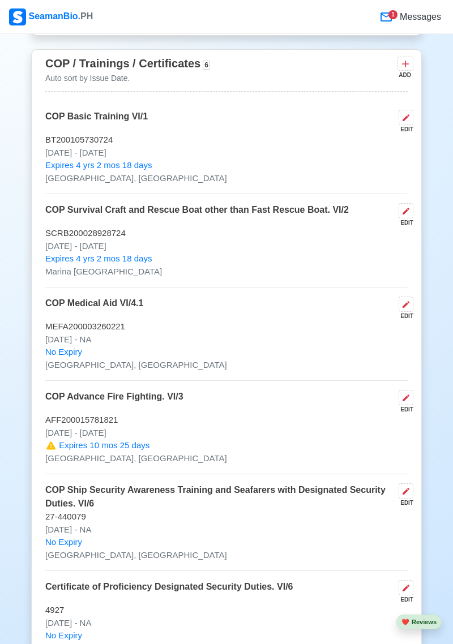
click at [410, 403] on icon at bounding box center [405, 397] width 9 height 9
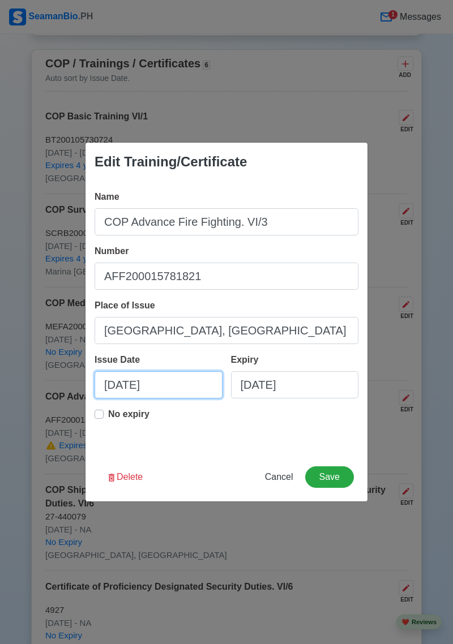
click at [183, 388] on input "07/22/2021" at bounding box center [159, 384] width 128 height 27
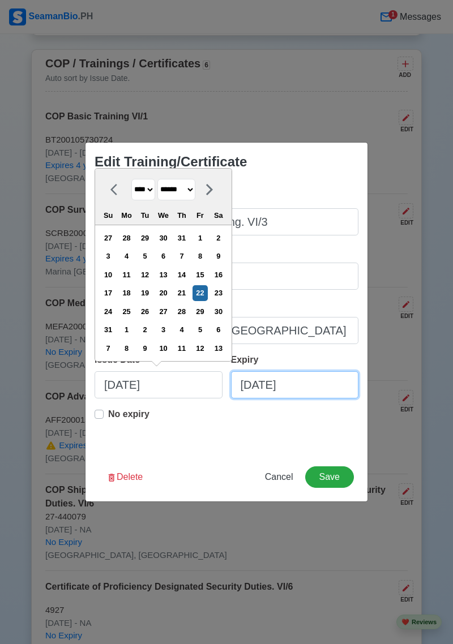
click at [320, 382] on input "07/22/2026" at bounding box center [295, 384] width 128 height 27
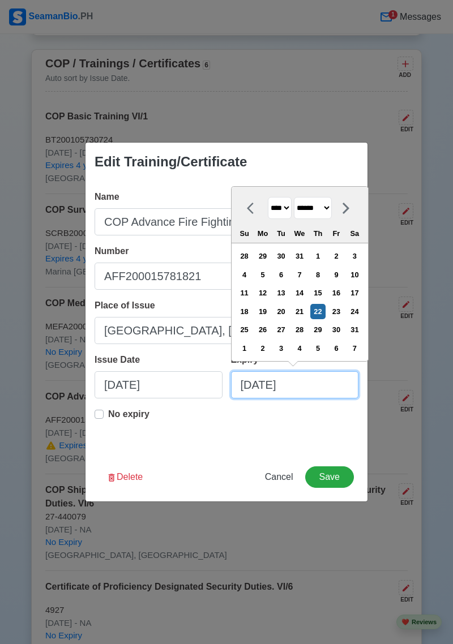
click at [335, 383] on input "08/22/2030" at bounding box center [295, 384] width 128 height 27
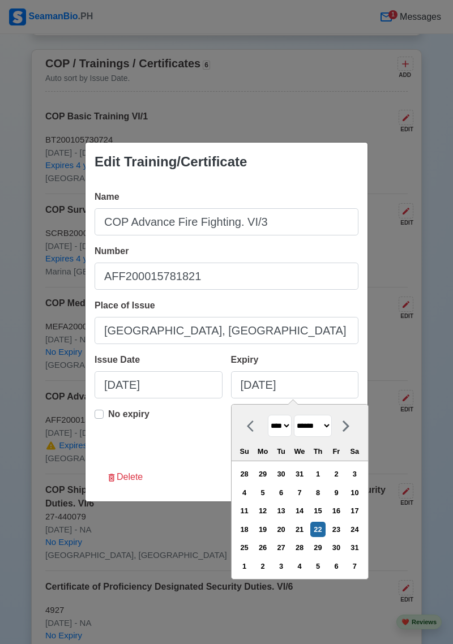
click at [326, 534] on div "22" at bounding box center [317, 529] width 15 height 15
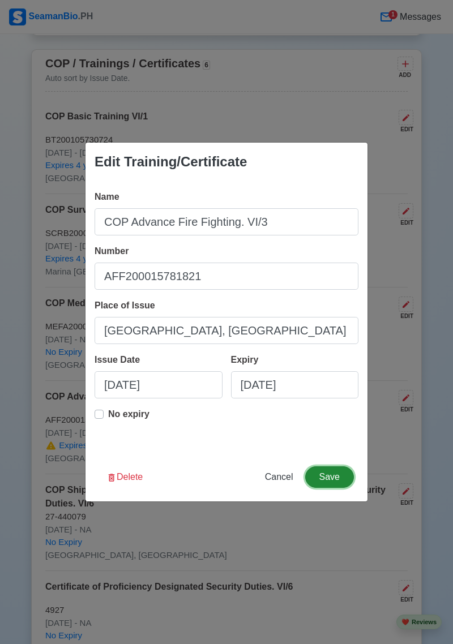
click at [341, 475] on button "Save" at bounding box center [329, 477] width 49 height 22
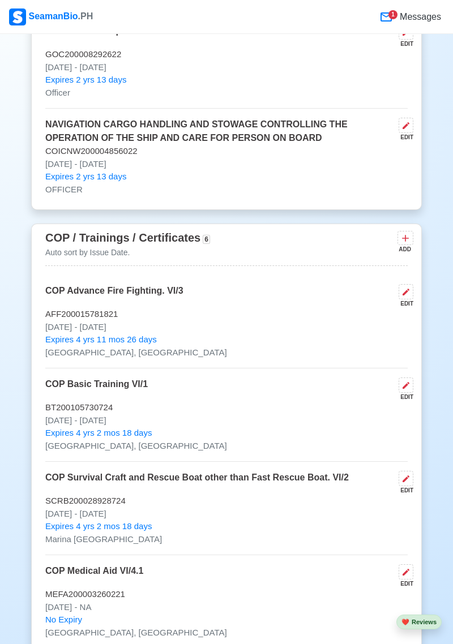
scroll to position [1907, 0]
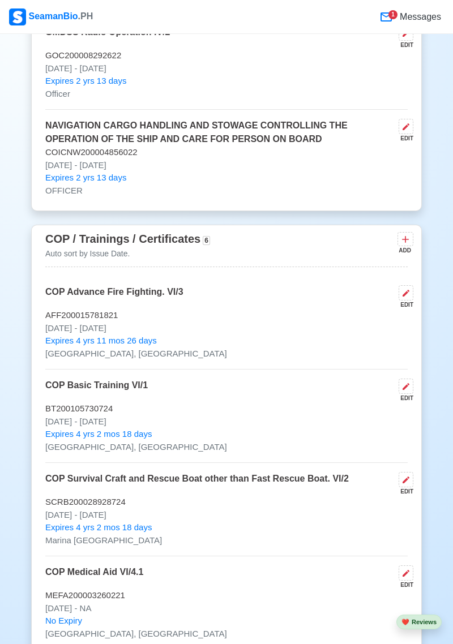
click at [412, 246] on button at bounding box center [405, 239] width 16 height 14
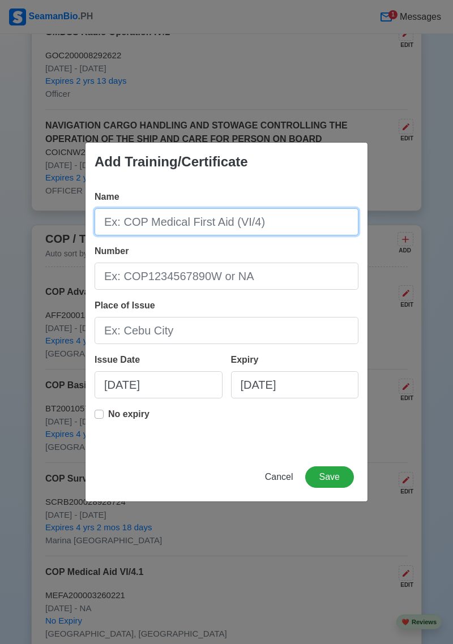
click at [286, 220] on input "Name" at bounding box center [227, 221] width 264 height 27
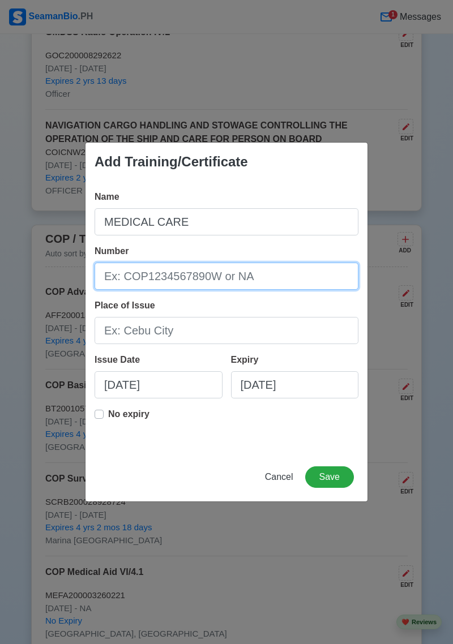
click at [126, 277] on input "Number" at bounding box center [227, 276] width 264 height 27
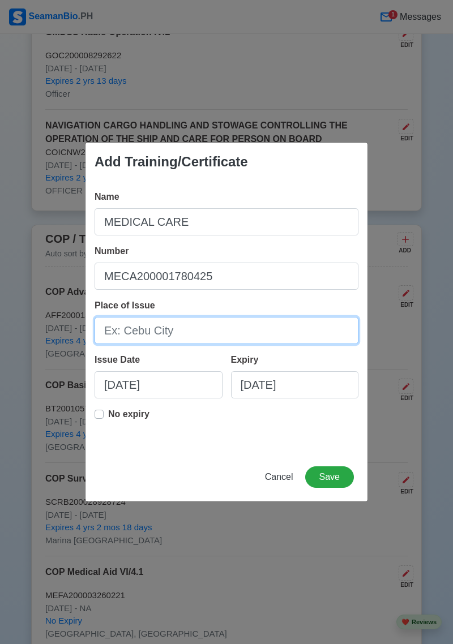
click at [173, 329] on input "Place of Issue" at bounding box center [227, 330] width 264 height 27
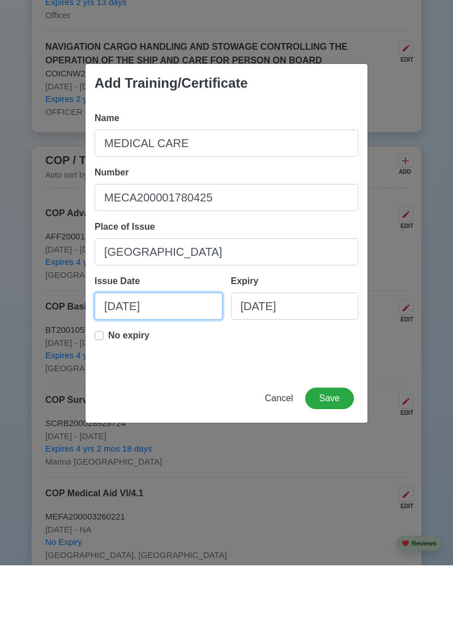
click at [177, 391] on input "08/27/2025" at bounding box center [159, 384] width 128 height 27
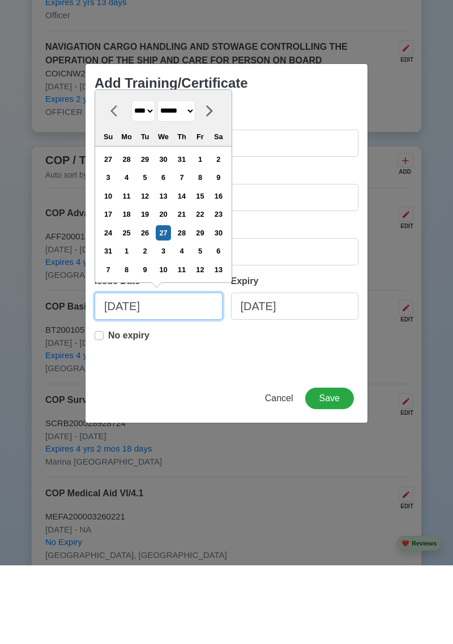
click at [133, 383] on input "08/27/2025" at bounding box center [159, 384] width 128 height 27
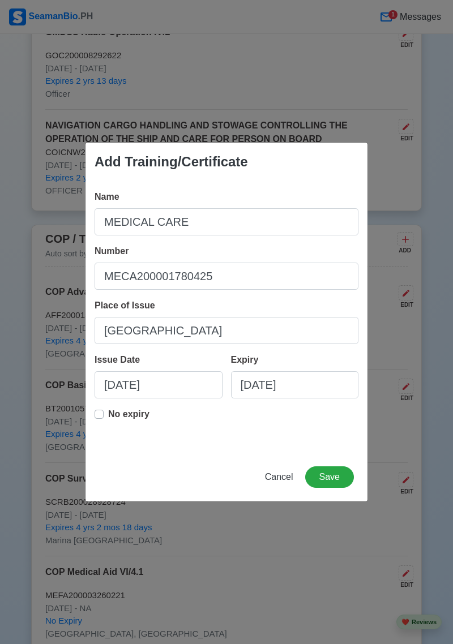
click at [310, 309] on div "Place of Issue MANILA" at bounding box center [227, 321] width 264 height 45
click at [108, 415] on label "No expiry" at bounding box center [128, 419] width 41 height 23
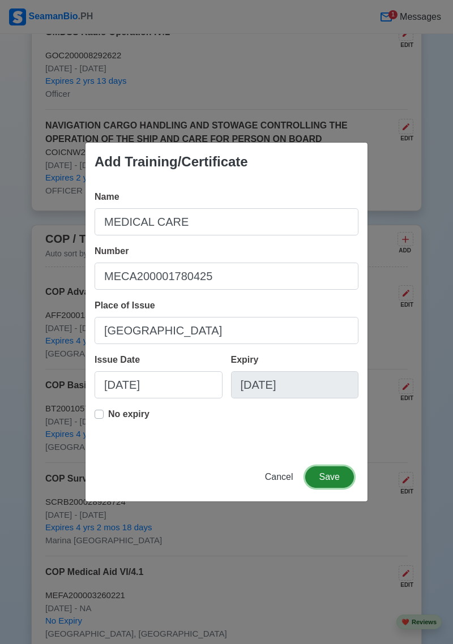
click at [330, 477] on button "Save" at bounding box center [329, 477] width 49 height 22
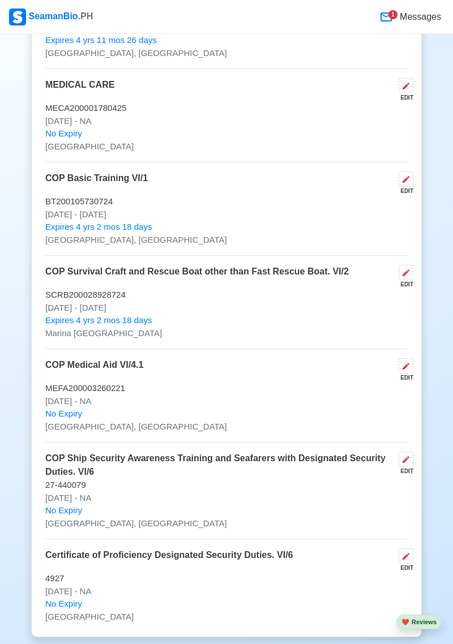
scroll to position [2208, 0]
click at [409, 370] on icon at bounding box center [405, 365] width 9 height 9
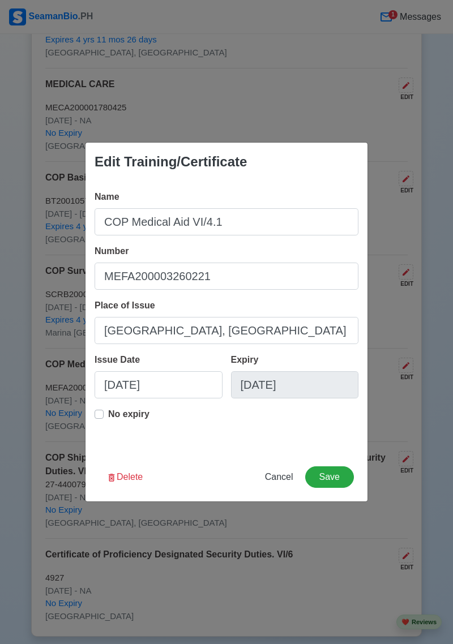
click at [446, 519] on div "Edit Training/Certificate Name COP Medical Aid VI/4.1 Number MEFA200003260221 P…" at bounding box center [226, 322] width 453 height 644
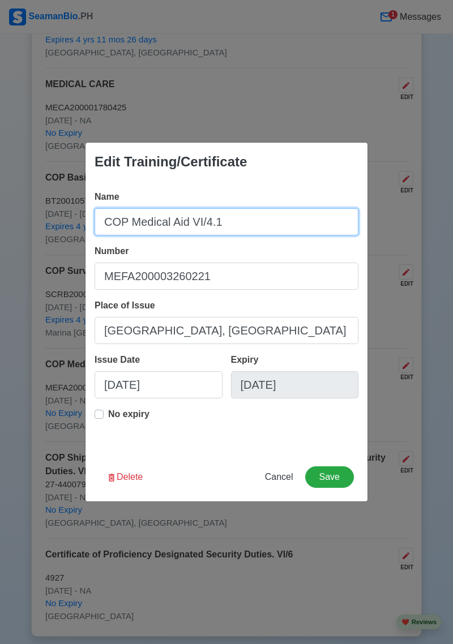
click at [247, 236] on input "COP Medical Aid VI/4.1" at bounding box center [227, 221] width 264 height 27
click at [222, 222] on input "COP Medical" at bounding box center [227, 221] width 264 height 27
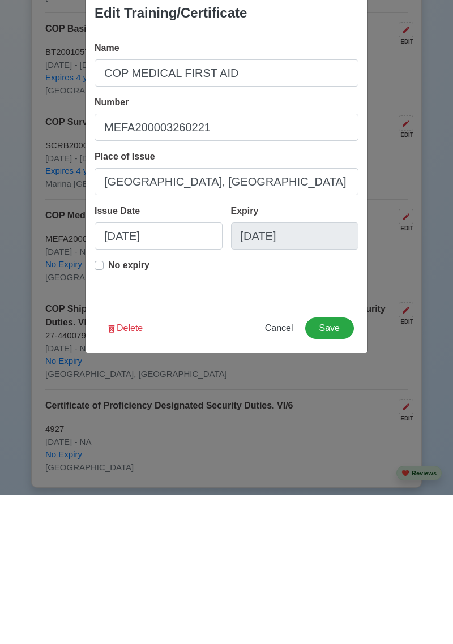
click at [108, 417] on label "No expiry" at bounding box center [128, 419] width 41 height 23
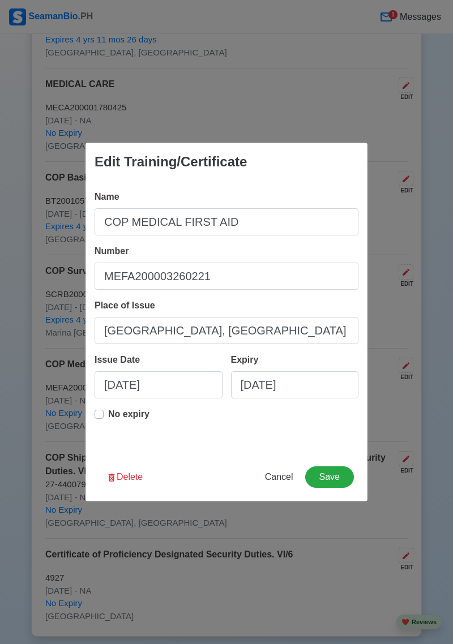
click at [108, 418] on label "No expiry" at bounding box center [128, 419] width 41 height 23
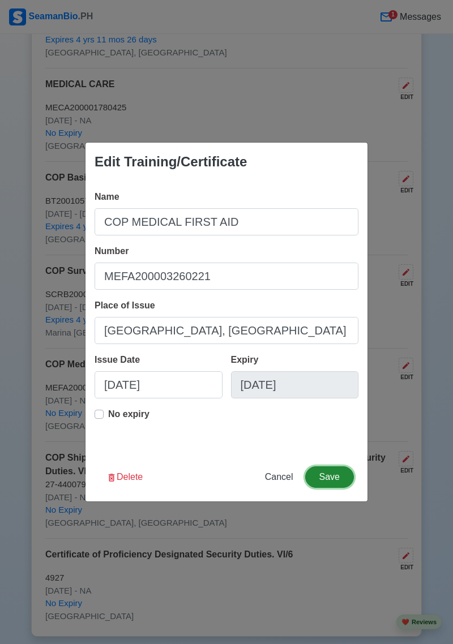
click at [331, 478] on button "Save" at bounding box center [329, 477] width 49 height 22
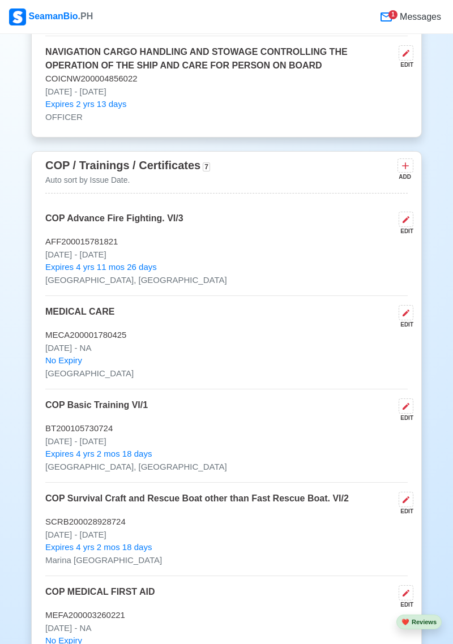
scroll to position [1954, 0]
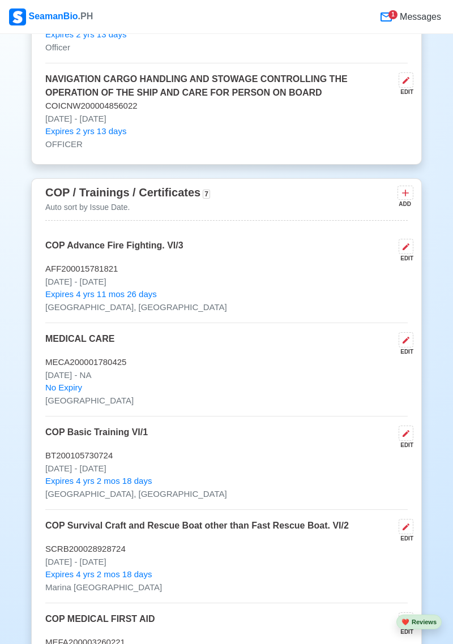
click at [371, 447] on div "COP Basic Training VI/1 EDIT" at bounding box center [226, 438] width 362 height 24
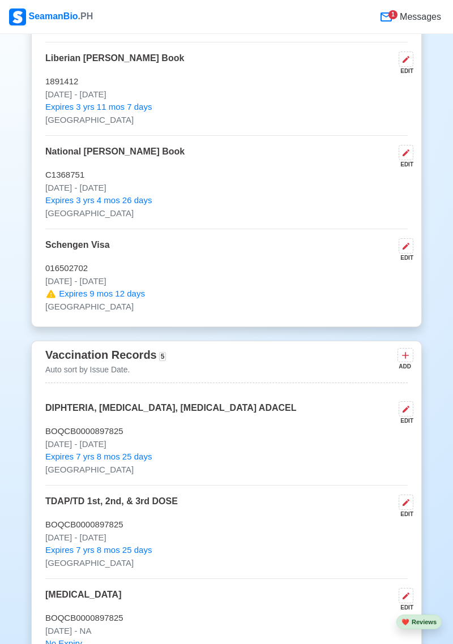
scroll to position [993, 0]
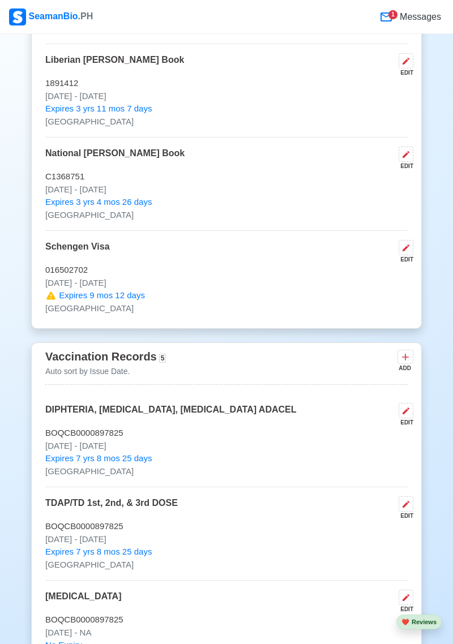
click at [409, 363] on icon at bounding box center [405, 357] width 11 height 11
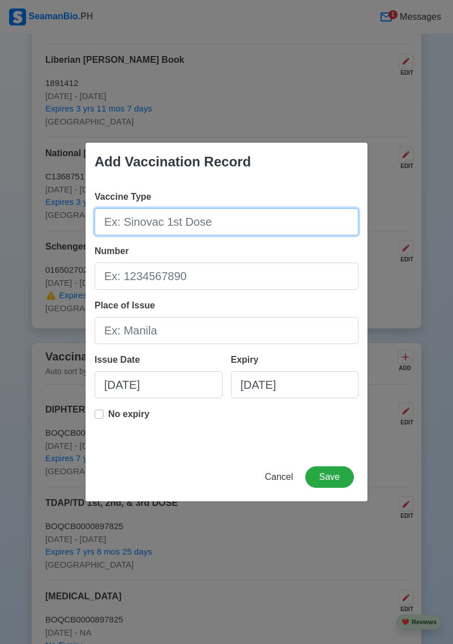
click at [242, 226] on input "Vaccine Type" at bounding box center [227, 221] width 264 height 27
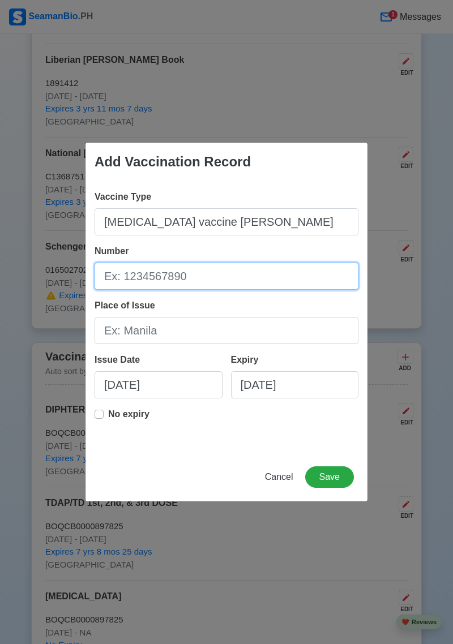
click at [195, 280] on input "Number" at bounding box center [227, 276] width 264 height 27
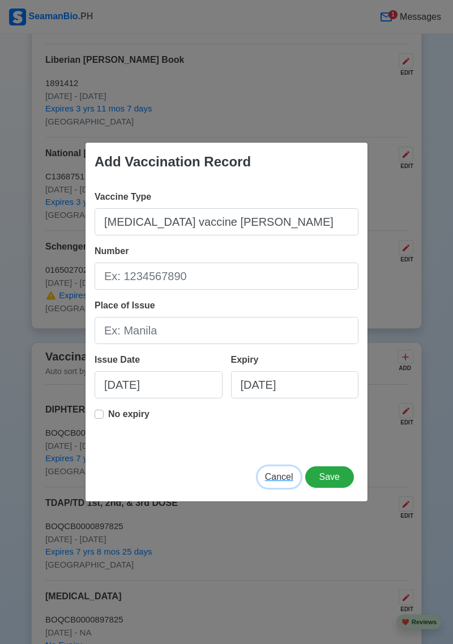
click at [277, 480] on span "Cancel" at bounding box center [279, 477] width 28 height 10
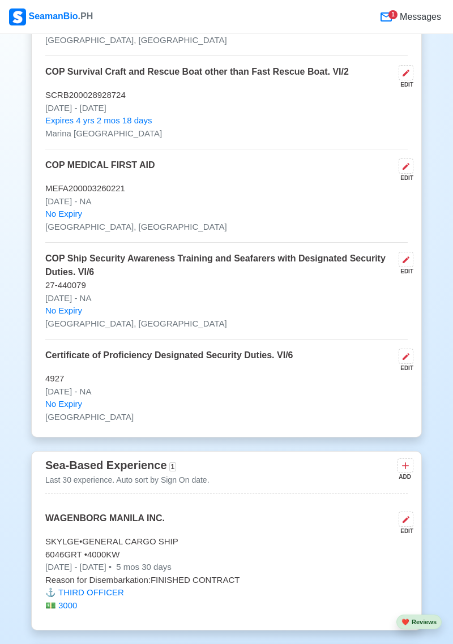
scroll to position [2408, 0]
click at [70, 561] on p "6046 GRT • 4000 KW" at bounding box center [226, 554] width 362 height 13
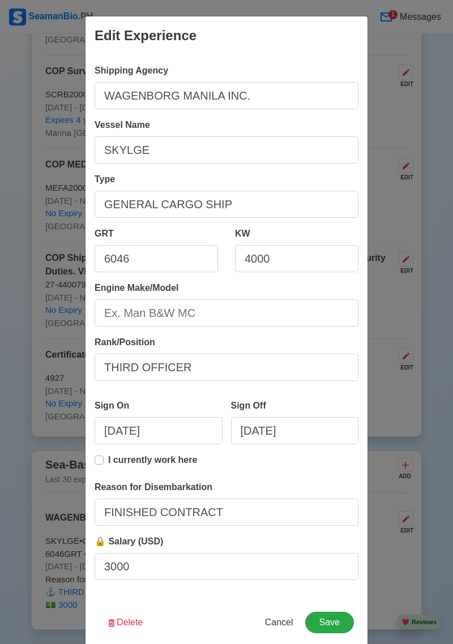
click at [440, 414] on div "Edit Experience Shipping Agency WAGENBORG MANILA INC. Vessel Name SKYLGE Type G…" at bounding box center [226, 322] width 453 height 644
click at [285, 627] on span "Cancel" at bounding box center [279, 623] width 28 height 10
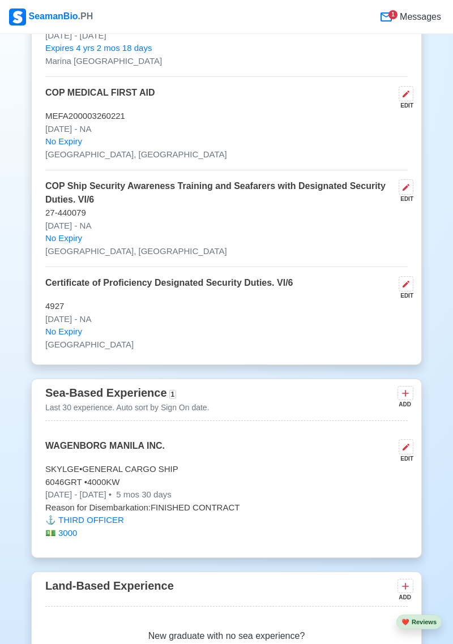
scroll to position [2478, 0]
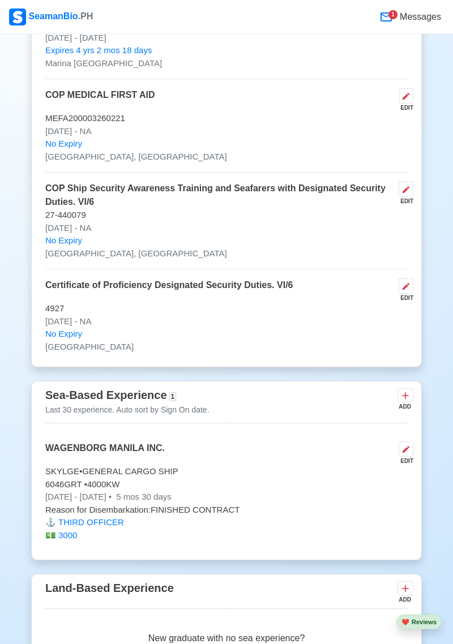
click at [411, 403] on button at bounding box center [405, 395] width 16 height 14
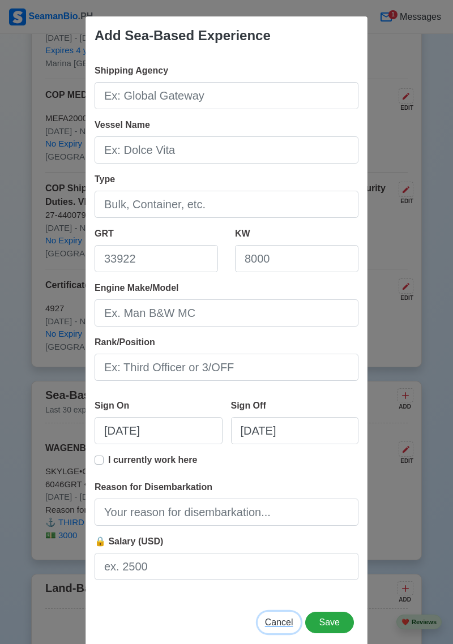
click at [278, 622] on span "Cancel" at bounding box center [279, 623] width 28 height 10
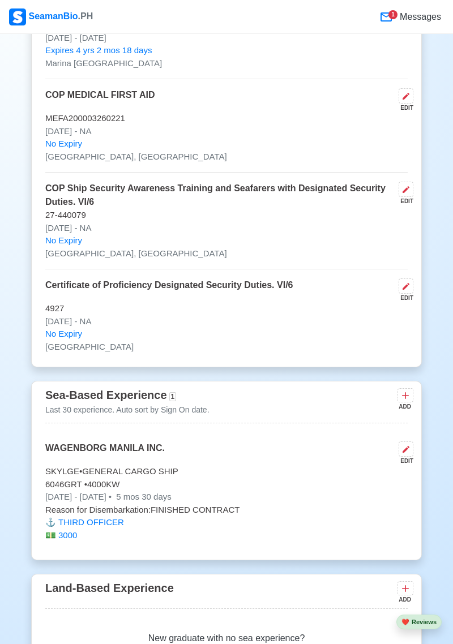
click at [406, 401] on icon at bounding box center [405, 395] width 11 height 11
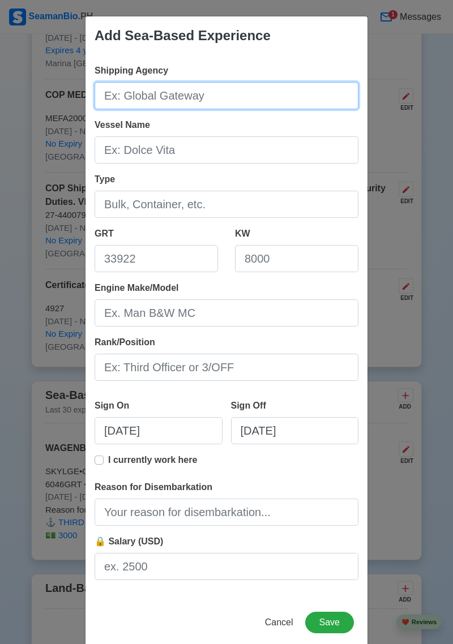
click at [213, 92] on input "Shipping Agency" at bounding box center [227, 95] width 264 height 27
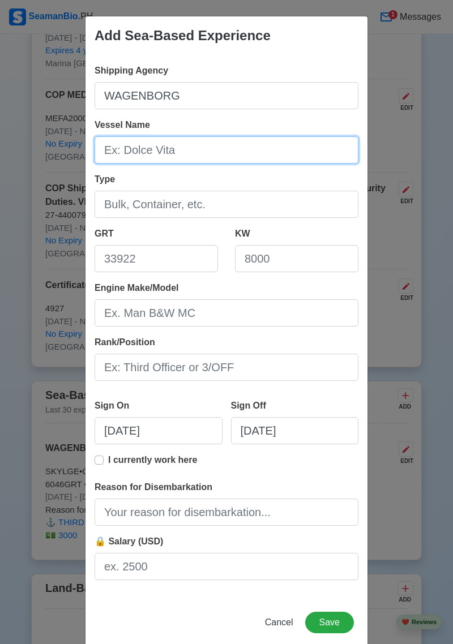
click at [221, 144] on input "Vessel Name" at bounding box center [227, 149] width 264 height 27
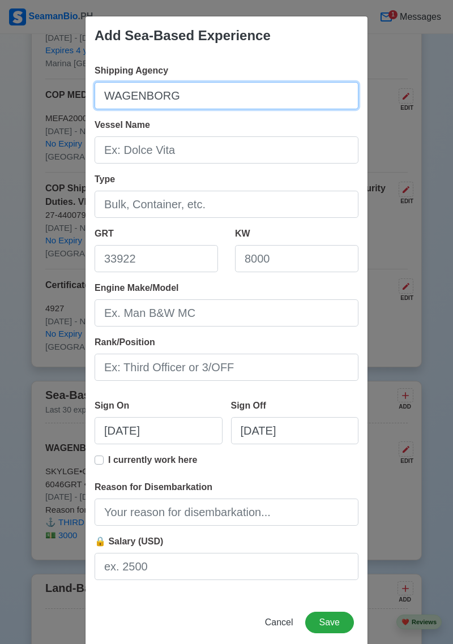
click at [207, 99] on input "WAGENBORG" at bounding box center [227, 95] width 264 height 27
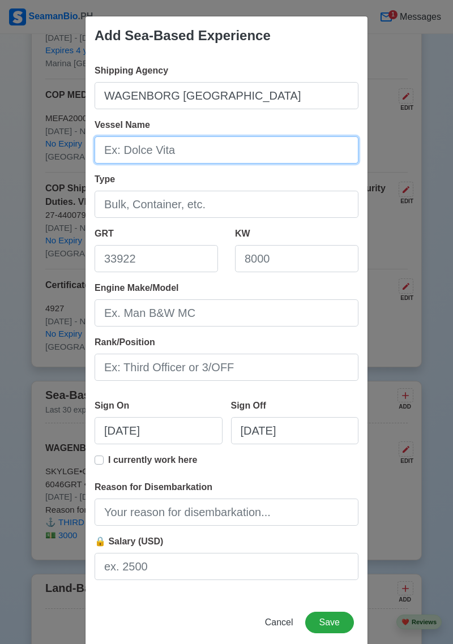
click at [181, 155] on input "Vessel Name" at bounding box center [227, 149] width 264 height 27
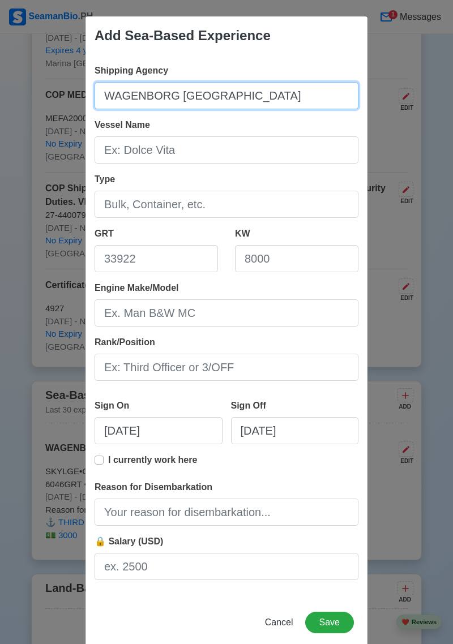
click at [251, 97] on input "WAGENBORG MANILA" at bounding box center [227, 95] width 264 height 27
click at [222, 100] on input "WAGENBORG MANILA iNC." at bounding box center [227, 95] width 264 height 27
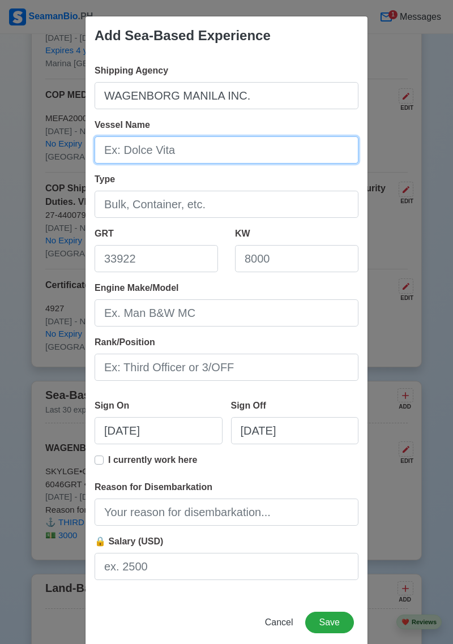
click at [186, 148] on input "Vessel Name" at bounding box center [227, 149] width 264 height 27
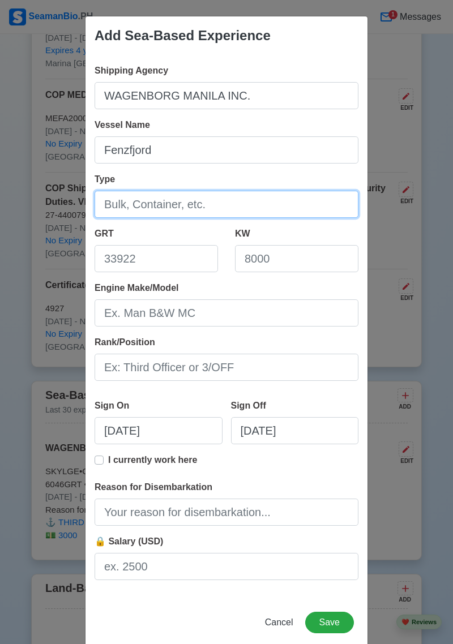
click at [216, 209] on input "Type" at bounding box center [227, 204] width 264 height 27
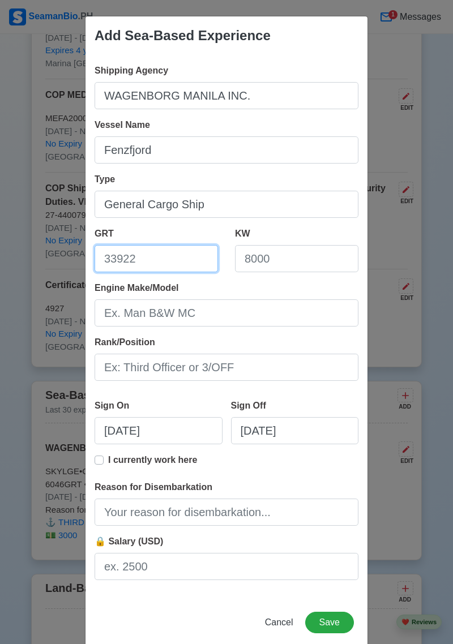
click at [176, 263] on input "GRT" at bounding box center [156, 258] width 123 height 27
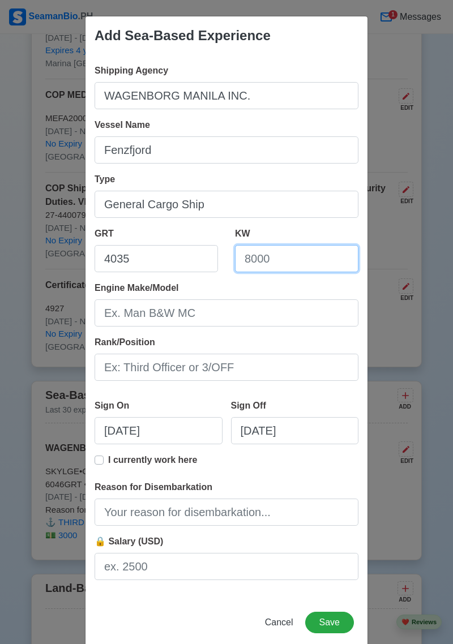
click at [299, 260] on input "KW" at bounding box center [296, 258] width 123 height 27
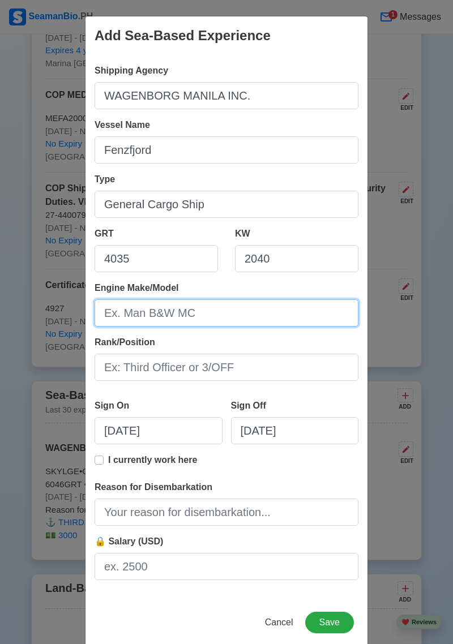
click at [225, 317] on input "Engine Make/Model" at bounding box center [227, 312] width 264 height 27
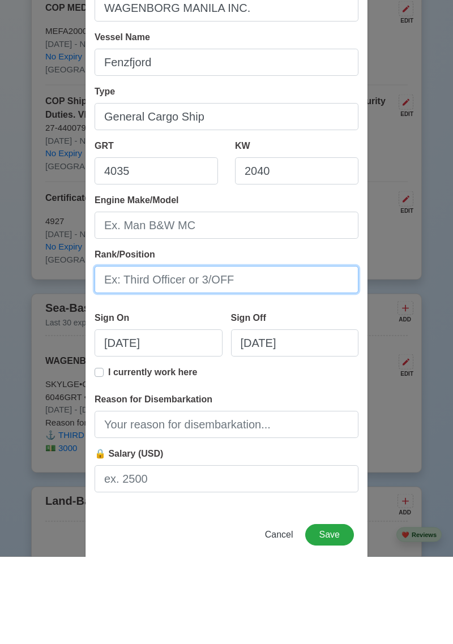
click at [232, 369] on input "Rank/Position" at bounding box center [227, 367] width 264 height 27
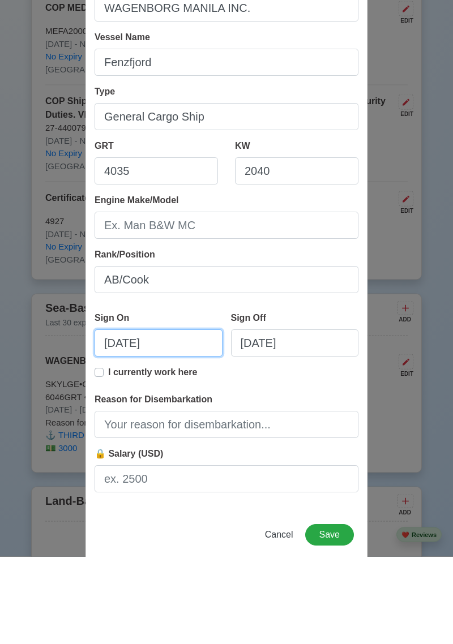
click at [132, 433] on input "08/27/2025" at bounding box center [159, 430] width 128 height 27
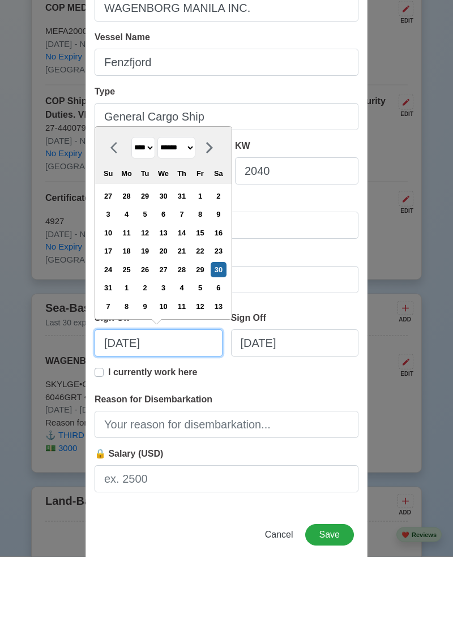
click at [181, 435] on input "08/30/2025" at bounding box center [159, 430] width 128 height 27
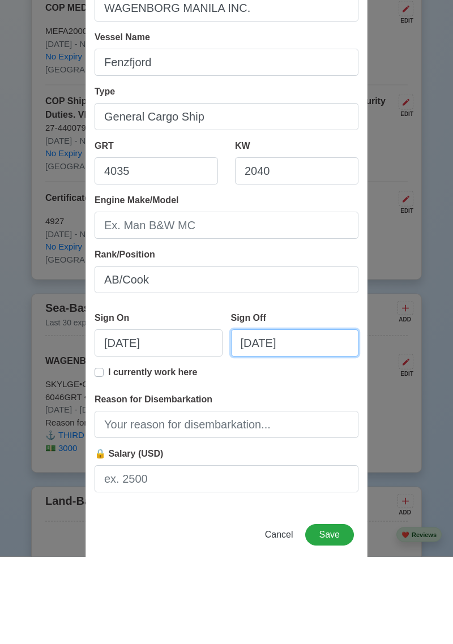
click at [307, 436] on input "08/27/2025" at bounding box center [295, 430] width 128 height 27
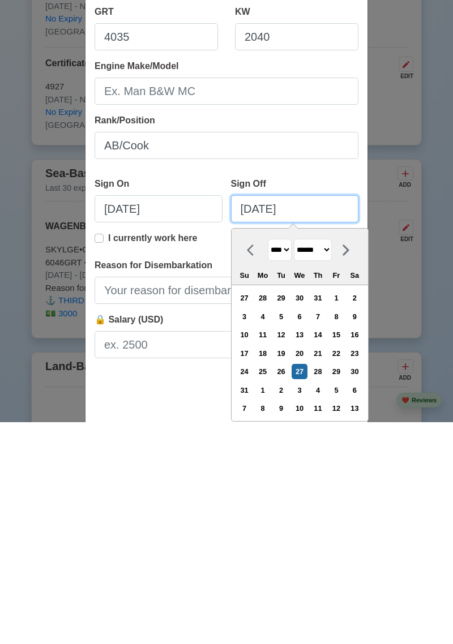
click at [250, 435] on input "08/27/2025" at bounding box center [295, 430] width 128 height 27
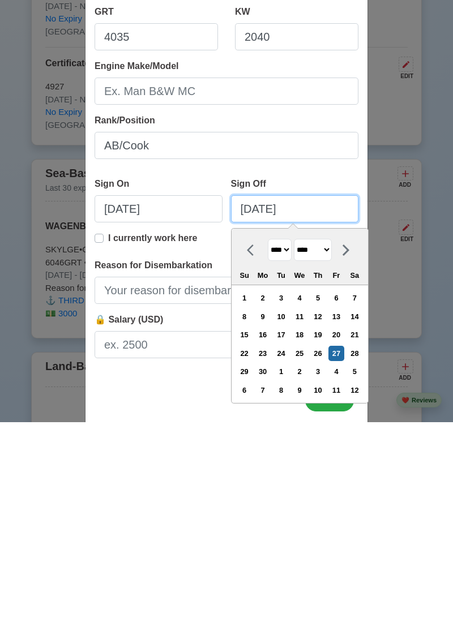
click at [268, 434] on input "06/27/2025" at bounding box center [295, 430] width 128 height 27
click at [306, 436] on input "06/22/2025" at bounding box center [295, 430] width 128 height 27
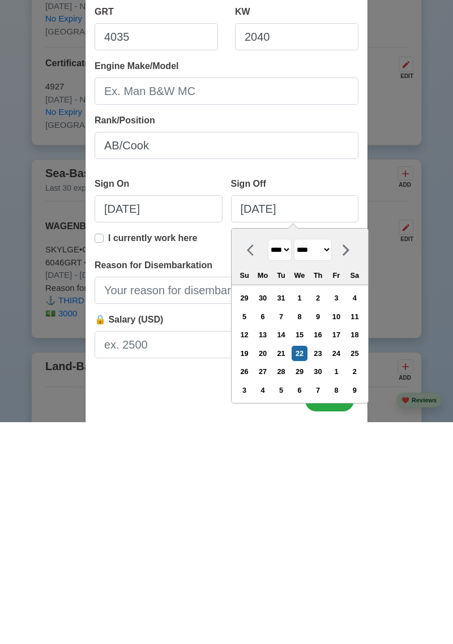
click at [431, 520] on div "Add Sea-Based Experience Shipping Agency WAGENBORG MANILA INC. Vessel Name Fenz…" at bounding box center [226, 322] width 453 height 644
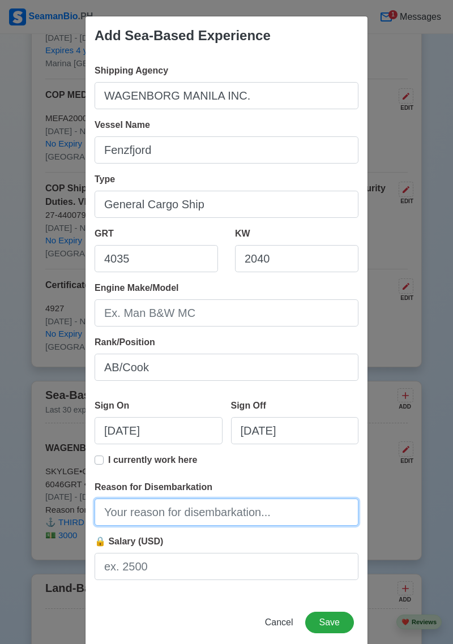
click at [256, 526] on input "Reason for Disembarkation" at bounding box center [227, 512] width 264 height 27
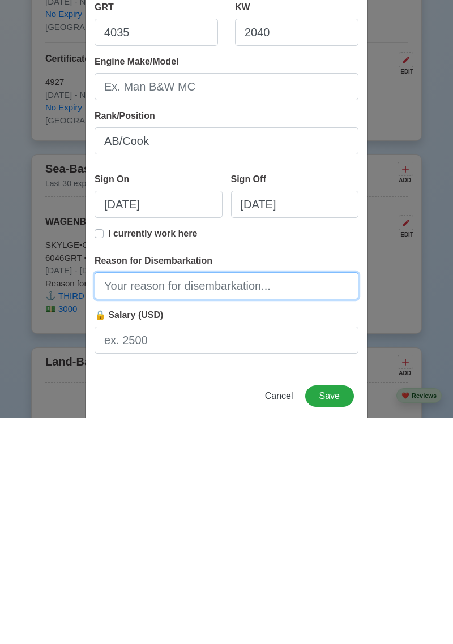
scroll to position [19, 0]
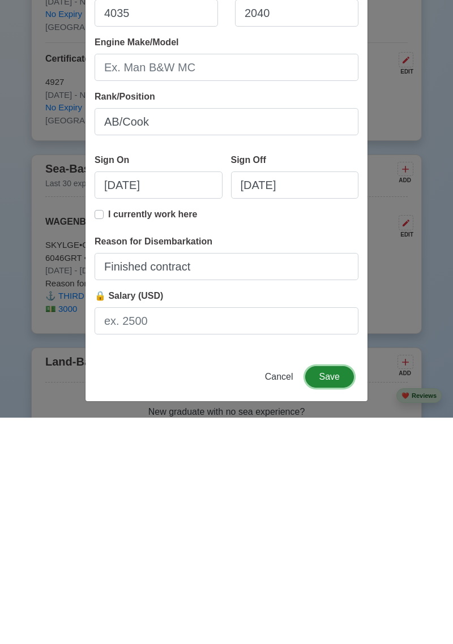
click at [336, 606] on button "Save" at bounding box center [329, 604] width 49 height 22
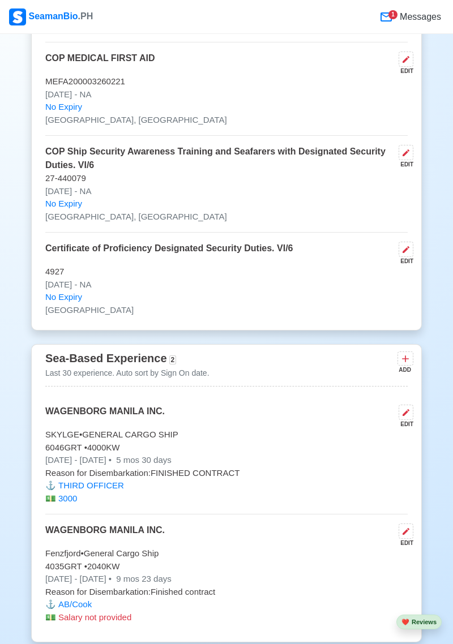
scroll to position [2517, 0]
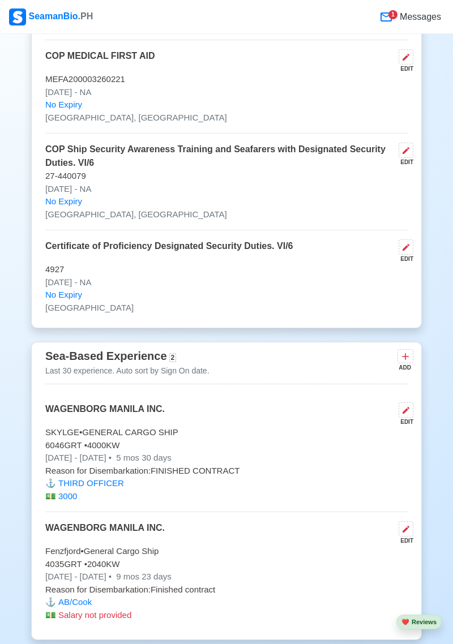
click at [409, 363] on button at bounding box center [405, 356] width 16 height 14
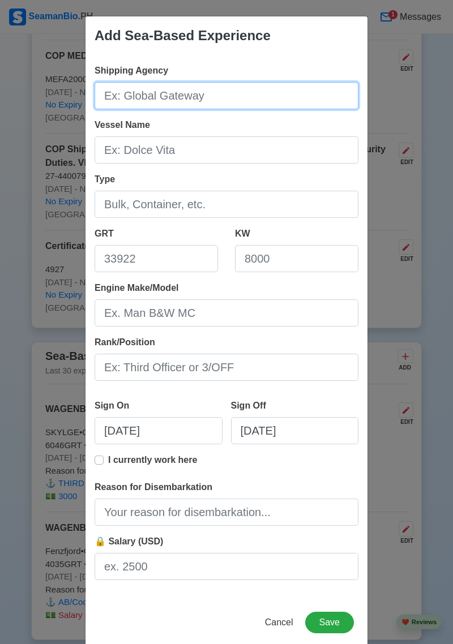
click at [209, 109] on input "Shipping Agency" at bounding box center [227, 95] width 264 height 27
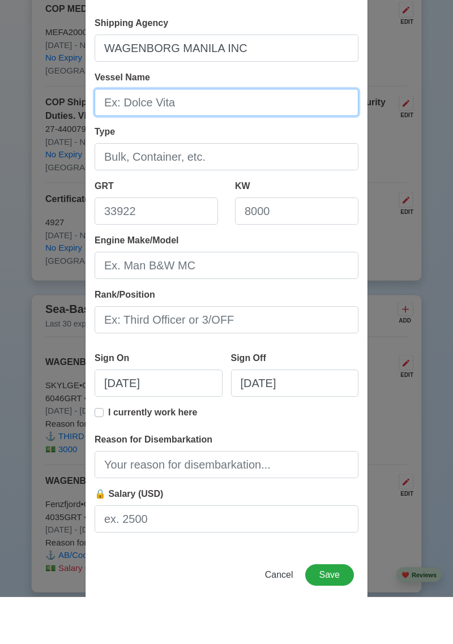
click at [213, 153] on input "Vessel Name" at bounding box center [227, 149] width 264 height 27
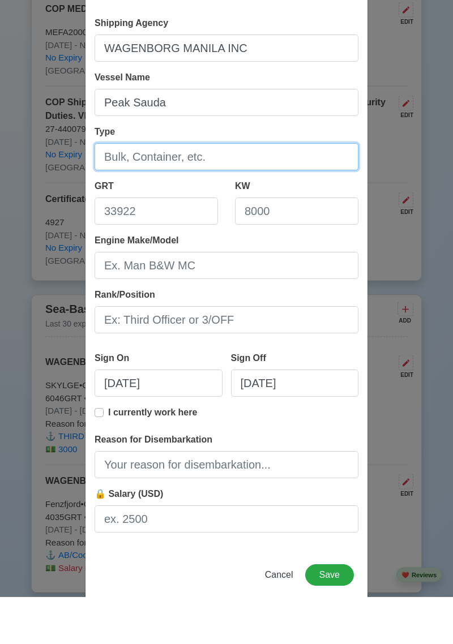
click at [216, 207] on input "Type" at bounding box center [227, 204] width 264 height 27
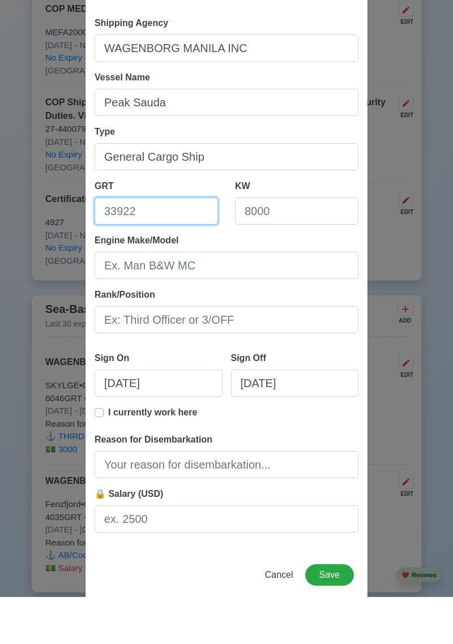
click at [170, 255] on input "GRT" at bounding box center [156, 258] width 123 height 27
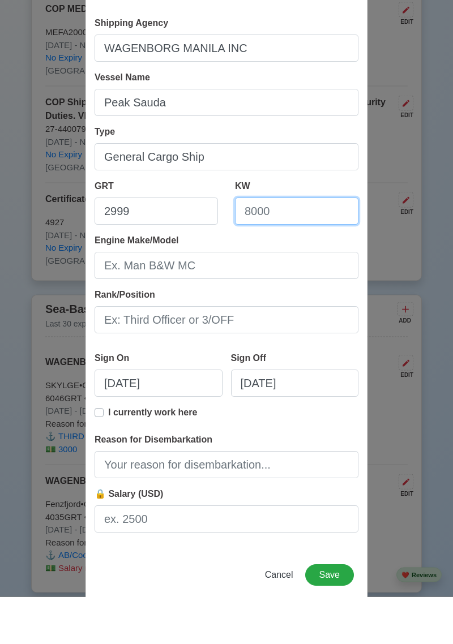
click at [286, 265] on input "KW" at bounding box center [296, 258] width 123 height 27
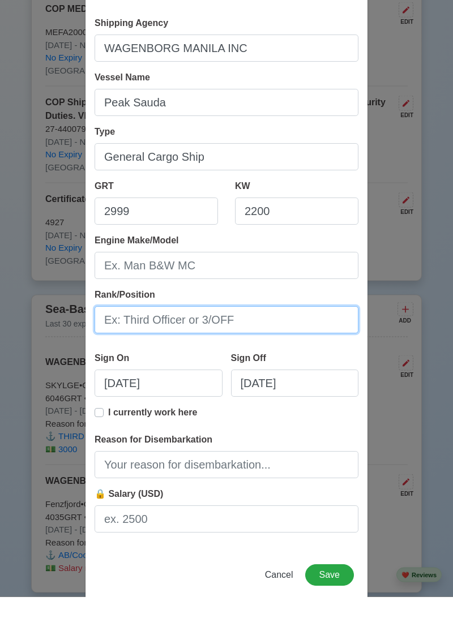
click at [249, 369] on input "Rank/Position" at bounding box center [227, 367] width 264 height 27
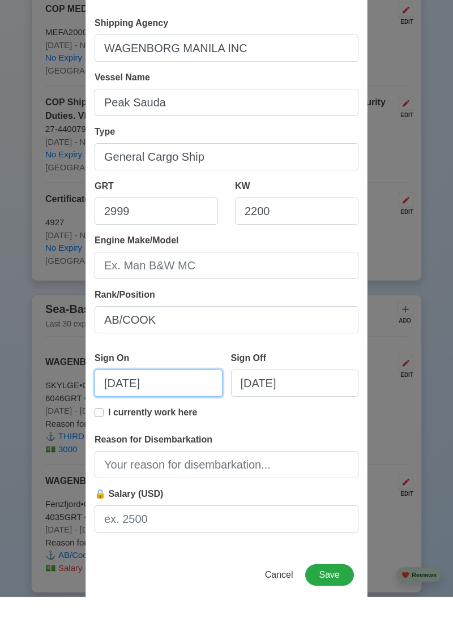
click at [187, 436] on input "08/27/2025" at bounding box center [159, 430] width 128 height 27
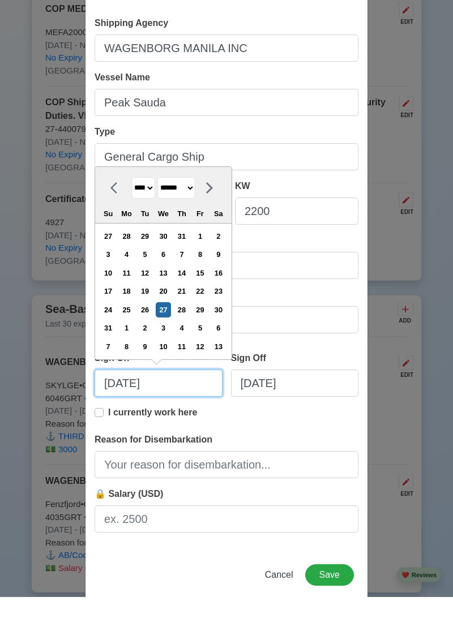
click at [114, 432] on input "08/27/2025" at bounding box center [159, 430] width 128 height 27
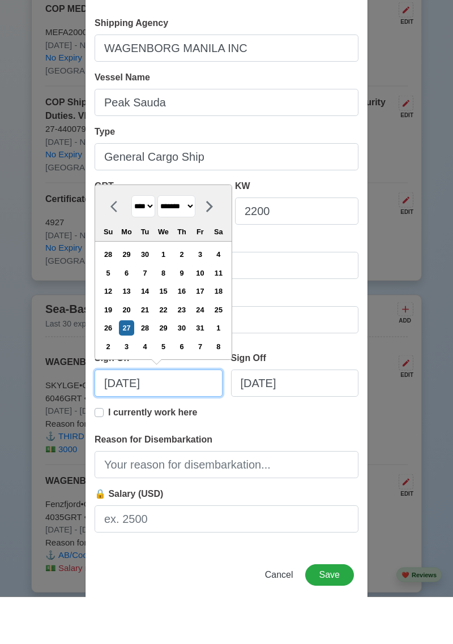
click at [133, 430] on input "10/27/2025" at bounding box center [159, 430] width 128 height 27
click at [172, 435] on input "10/14/2025" at bounding box center [159, 430] width 128 height 27
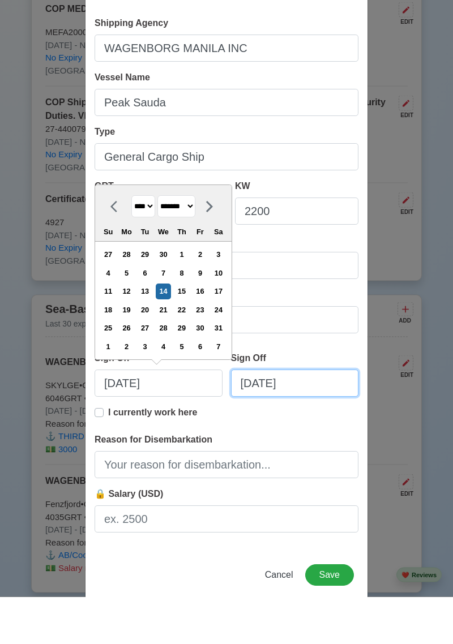
click at [310, 436] on input "08/27/2025" at bounding box center [295, 430] width 128 height 27
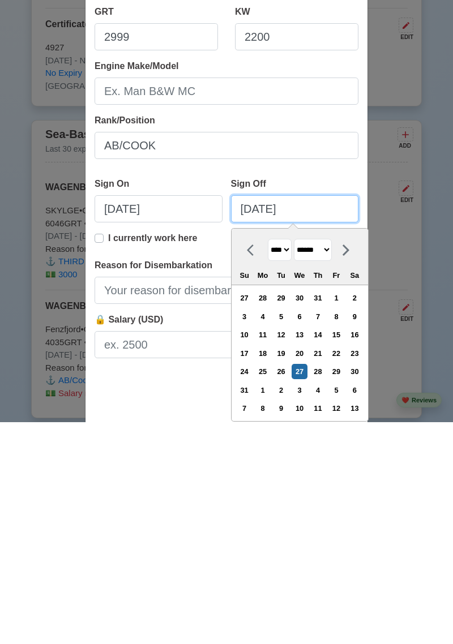
click at [256, 431] on input "08/27/2025" at bounding box center [295, 430] width 128 height 27
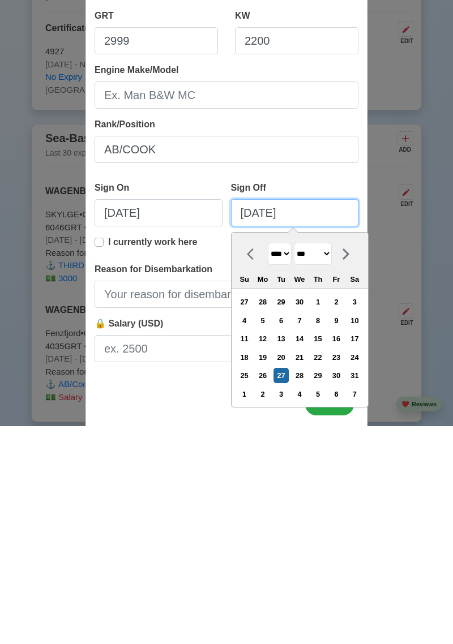
click at [264, 435] on input "05/27/2025" at bounding box center [295, 430] width 128 height 27
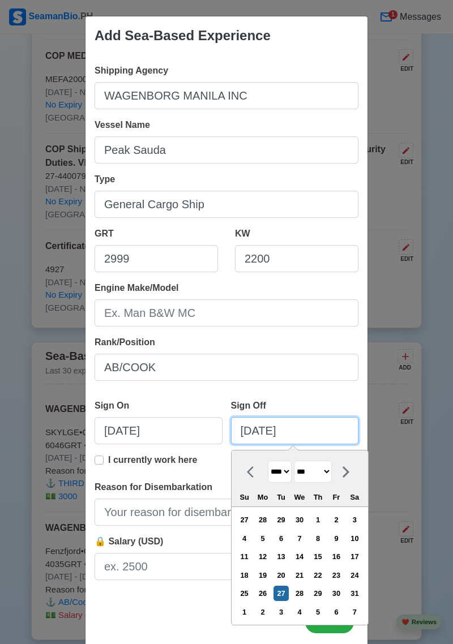
click at [273, 430] on input "05/27/2025" at bounding box center [295, 430] width 128 height 27
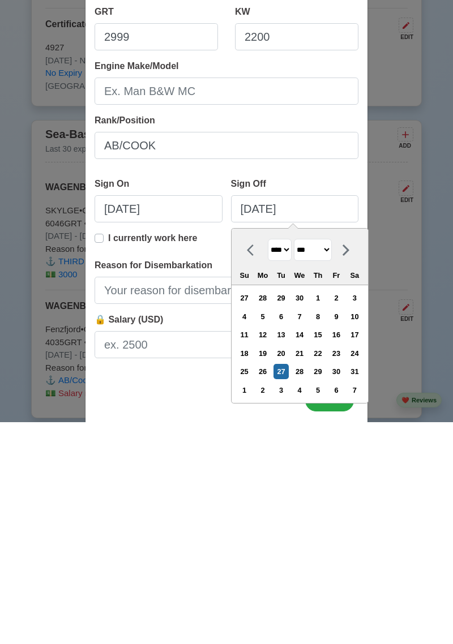
click at [270, 558] on div "12" at bounding box center [262, 556] width 15 height 15
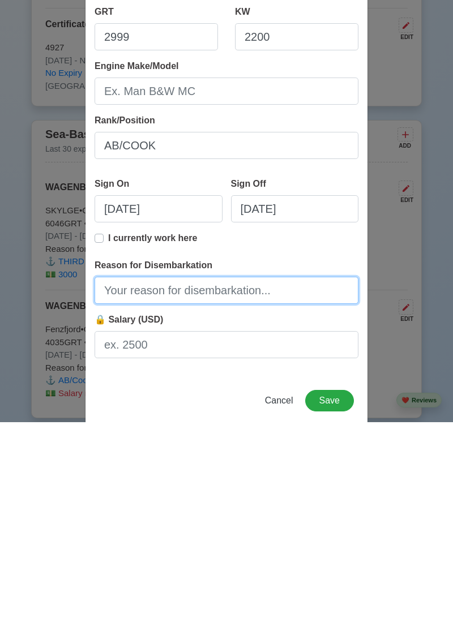
click at [204, 511] on input "Reason for Disembarkation" at bounding box center [227, 512] width 264 height 27
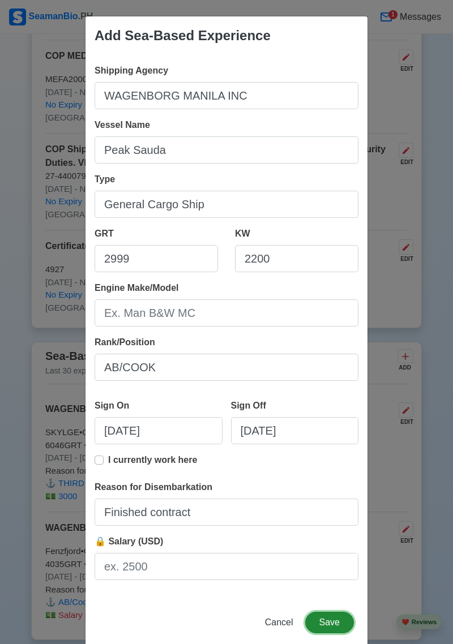
click at [340, 621] on button "Save" at bounding box center [329, 623] width 49 height 22
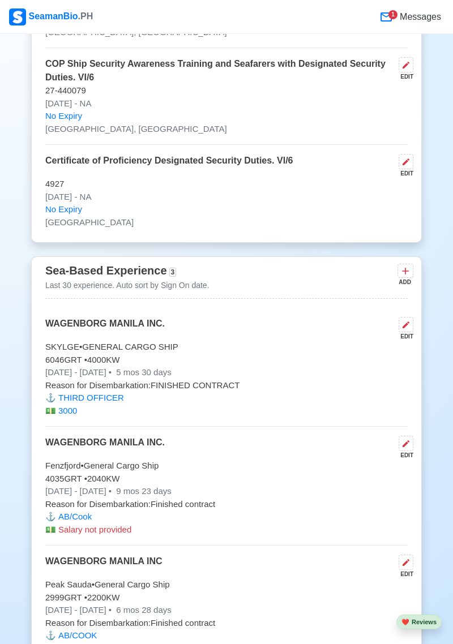
scroll to position [2601, 0]
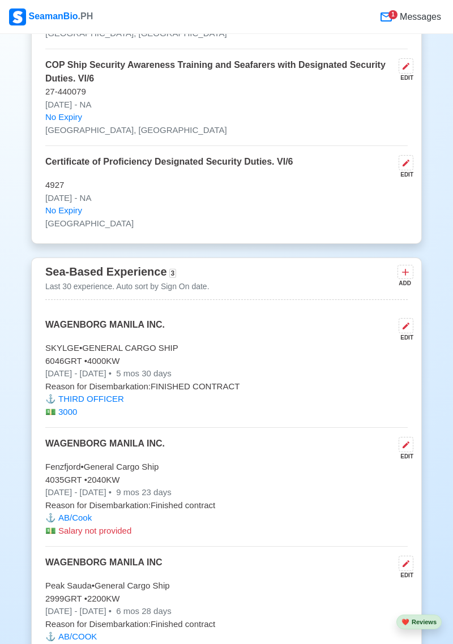
click at [408, 278] on icon at bounding box center [405, 272] width 11 height 11
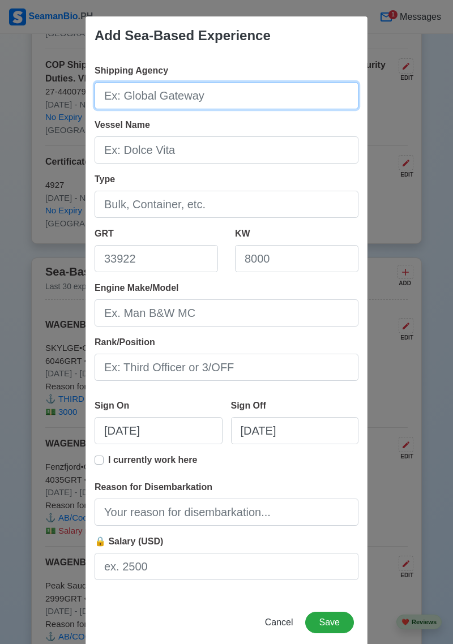
click at [212, 109] on input "Shipping Agency" at bounding box center [227, 95] width 264 height 27
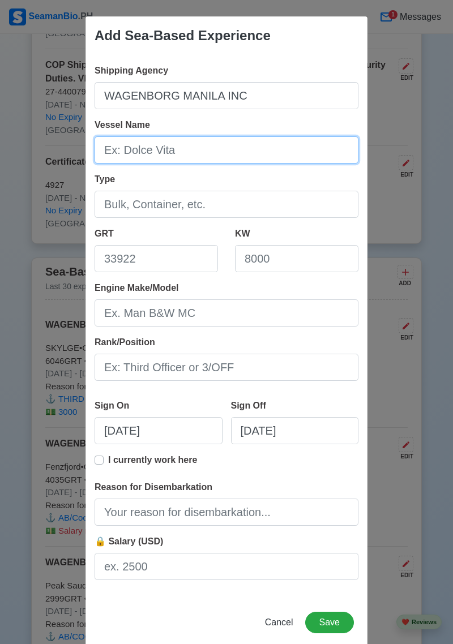
click at [225, 151] on input "Vessel Name" at bounding box center [227, 149] width 264 height 27
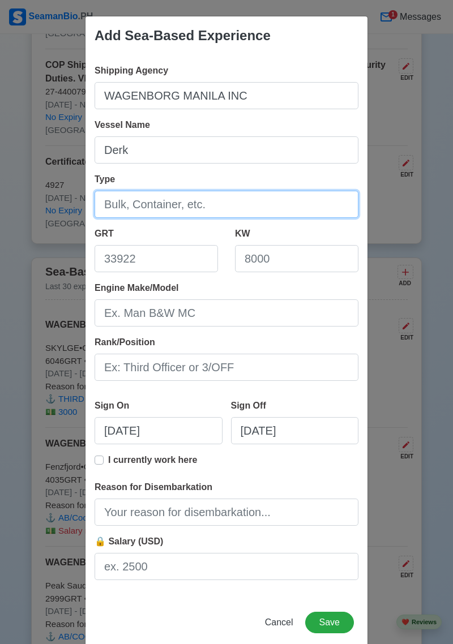
click at [195, 209] on input "Type" at bounding box center [227, 204] width 264 height 27
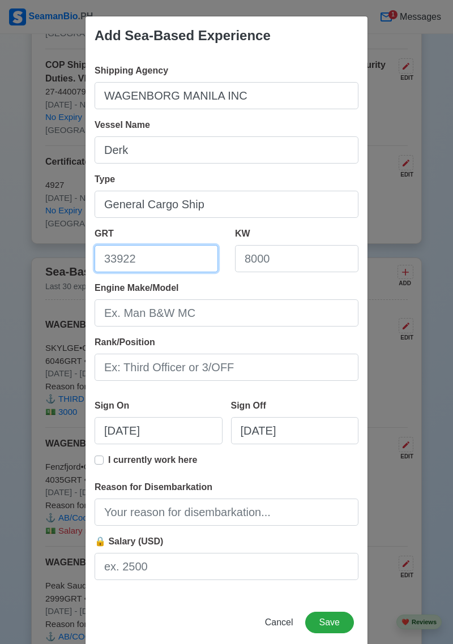
click at [168, 264] on input "GRT" at bounding box center [156, 258] width 123 height 27
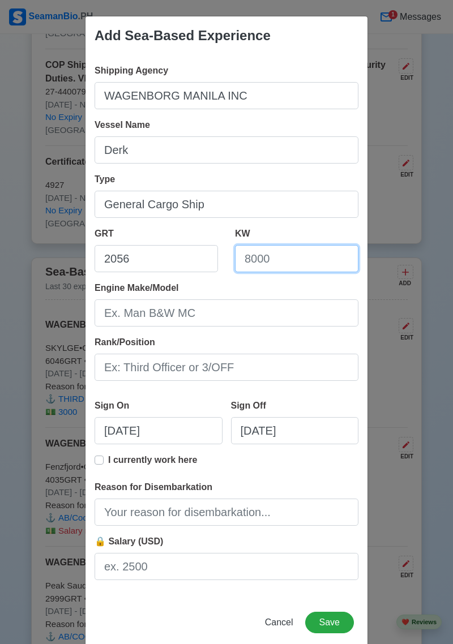
click at [297, 265] on input "KW" at bounding box center [296, 258] width 123 height 27
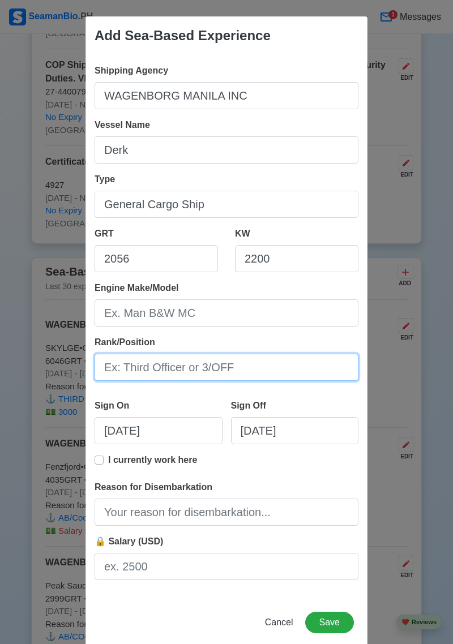
click at [241, 366] on input "Rank/Position" at bounding box center [227, 367] width 264 height 27
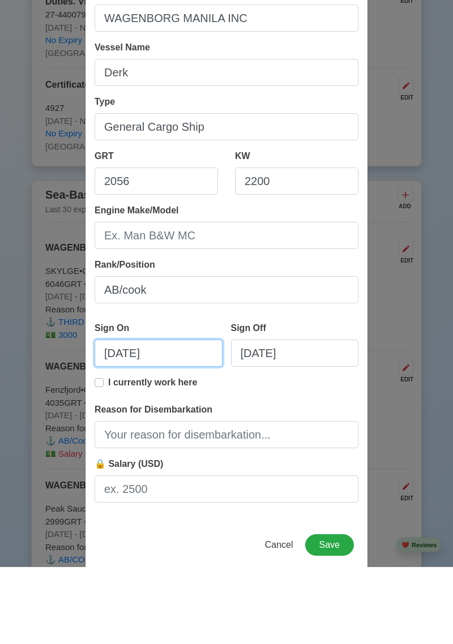
click at [169, 429] on input "08/27/2025" at bounding box center [159, 430] width 128 height 27
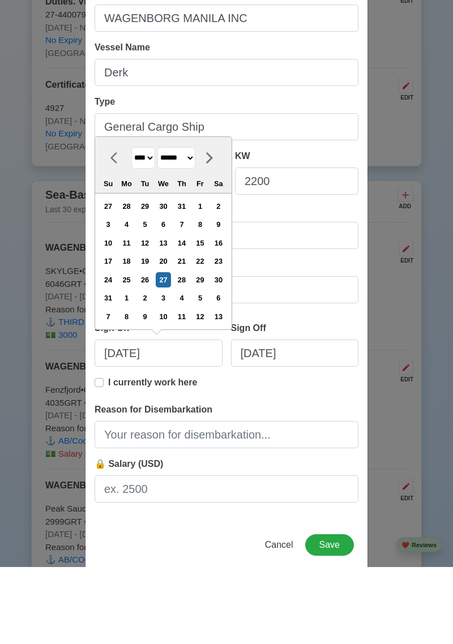
click at [195, 239] on select "******* ******** ***** ***** *** **** **** ****** ********* ******* ******** **…" at bounding box center [176, 236] width 38 height 22
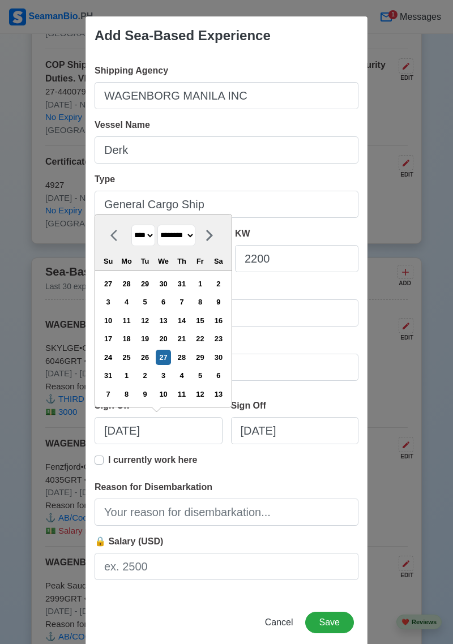
click at [162, 242] on select "******* ******** ***** ***** *** **** **** ****** ********* ******* ******** **…" at bounding box center [176, 236] width 38 height 22
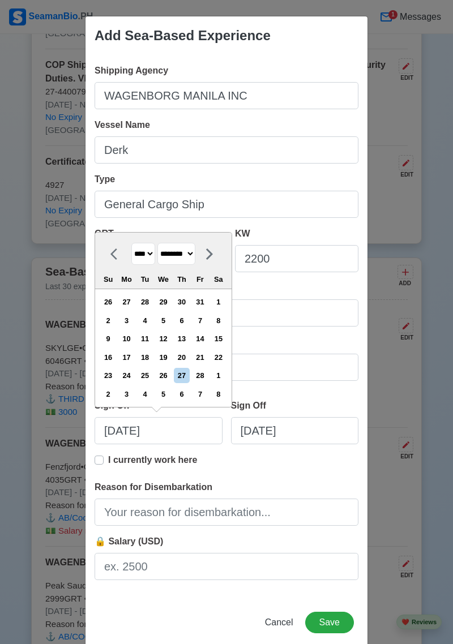
click at [116, 321] on div "2" at bounding box center [108, 320] width 15 height 15
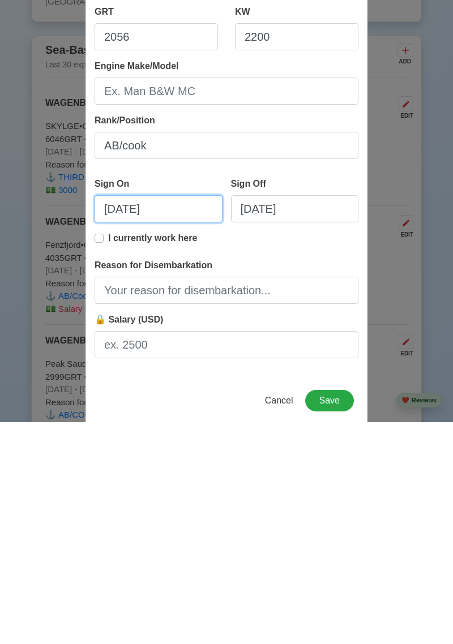
click at [135, 433] on input "02/02/20" at bounding box center [159, 430] width 128 height 27
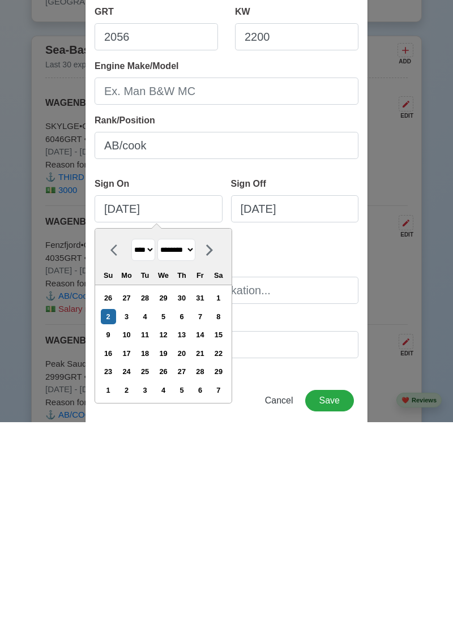
click at [152, 578] on div "18" at bounding box center [144, 575] width 15 height 15
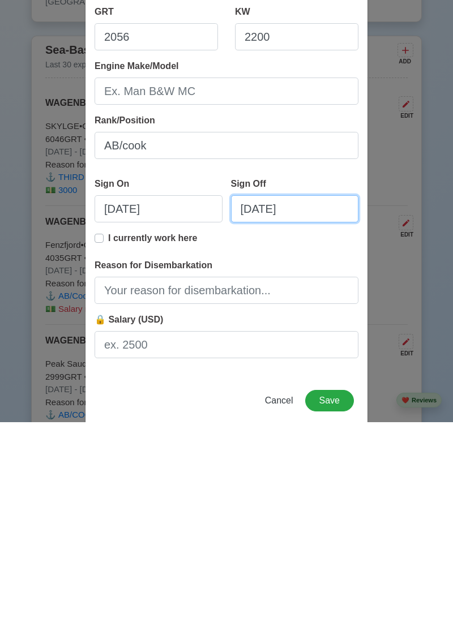
click at [300, 434] on input "08/27/2025" at bounding box center [295, 430] width 128 height 27
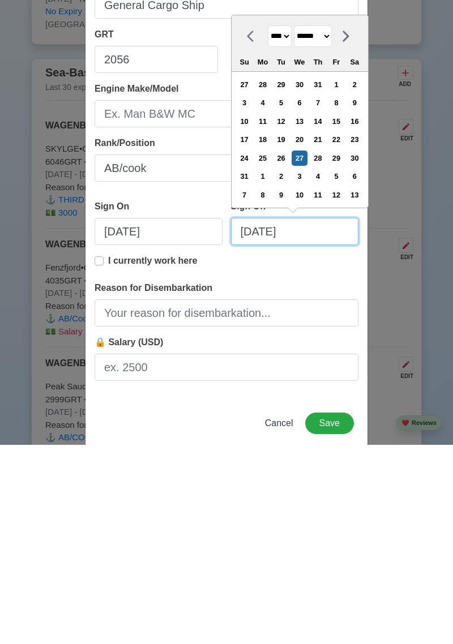
click at [269, 434] on input "08/27/2025" at bounding box center [295, 430] width 128 height 27
click at [308, 430] on input "08/28/2025" at bounding box center [295, 430] width 128 height 27
click at [443, 589] on div "Add Sea-Based Experience Shipping Agency WAGENBORG MANILA INC Vessel Name Derk …" at bounding box center [226, 322] width 453 height 644
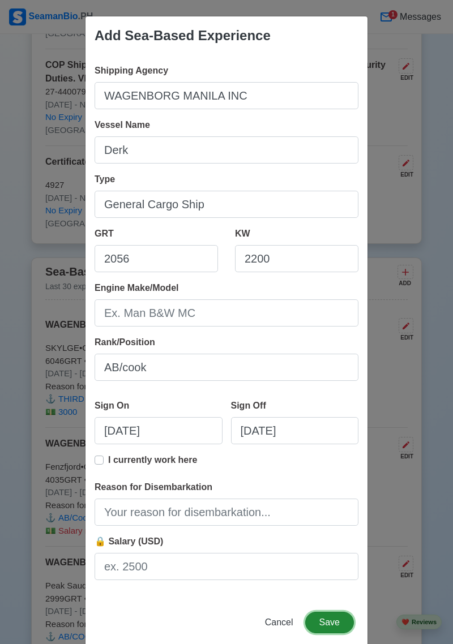
click at [333, 622] on button "Save" at bounding box center [329, 623] width 49 height 22
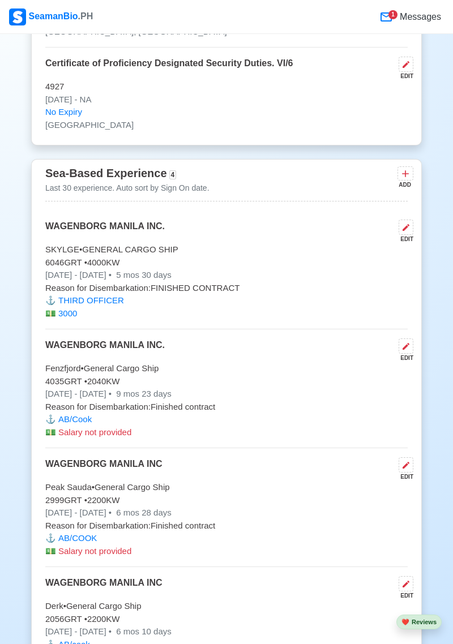
scroll to position [2666, 0]
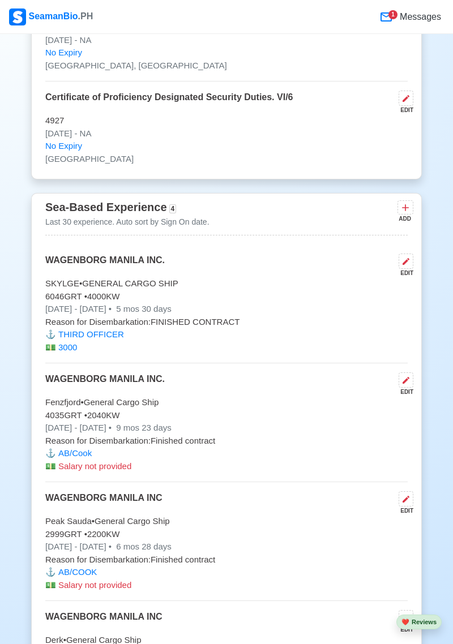
click at [406, 213] on icon at bounding box center [405, 207] width 11 height 11
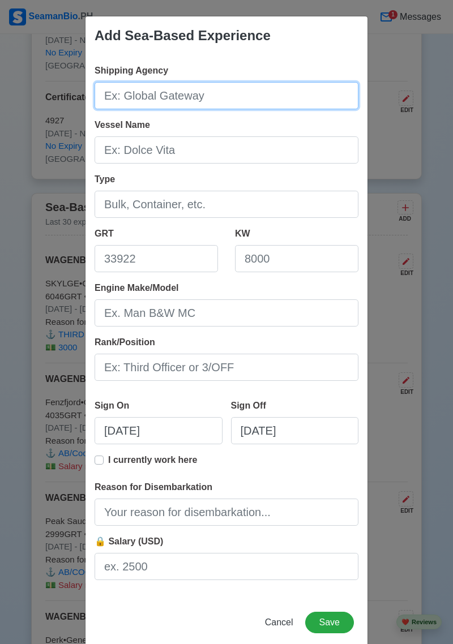
click at [200, 109] on input "Shipping Agency" at bounding box center [227, 95] width 264 height 27
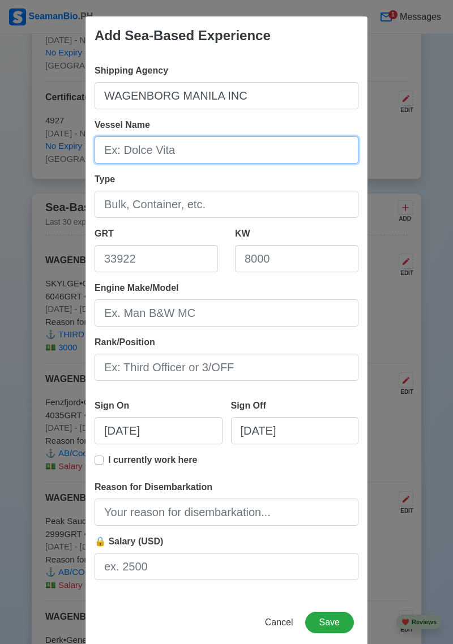
click at [205, 153] on input "Vessel Name" at bounding box center [227, 149] width 264 height 27
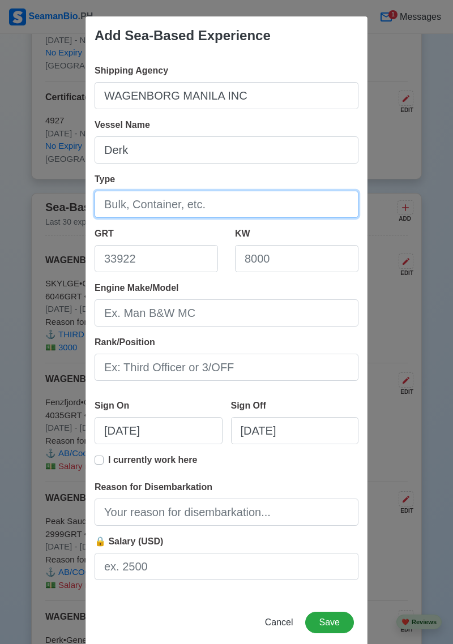
click at [203, 207] on input "Type" at bounding box center [227, 204] width 264 height 27
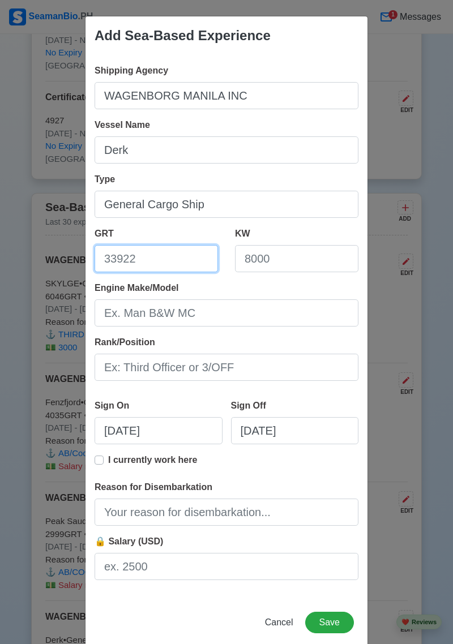
click at [167, 265] on input "GRT" at bounding box center [156, 258] width 123 height 27
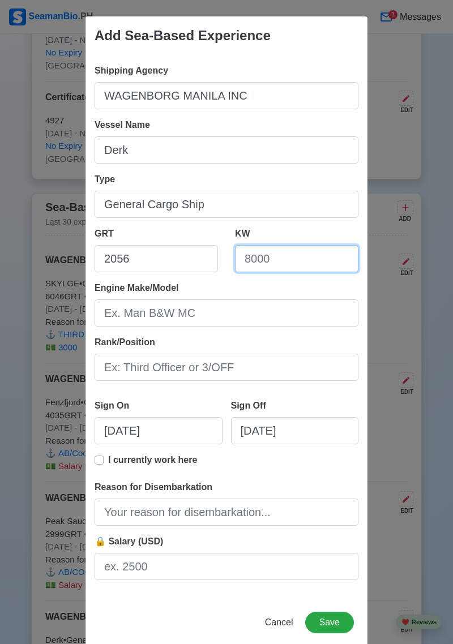
click at [297, 261] on input "KW" at bounding box center [296, 258] width 123 height 27
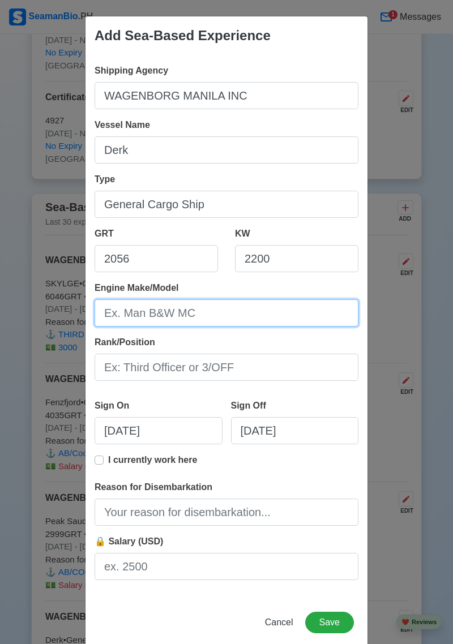
click at [224, 315] on input "Engine Make/Model" at bounding box center [227, 312] width 264 height 27
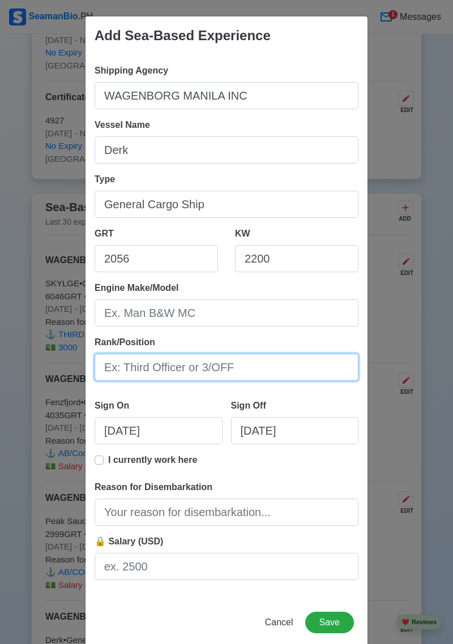
click at [247, 368] on input "Rank/Position" at bounding box center [227, 367] width 264 height 27
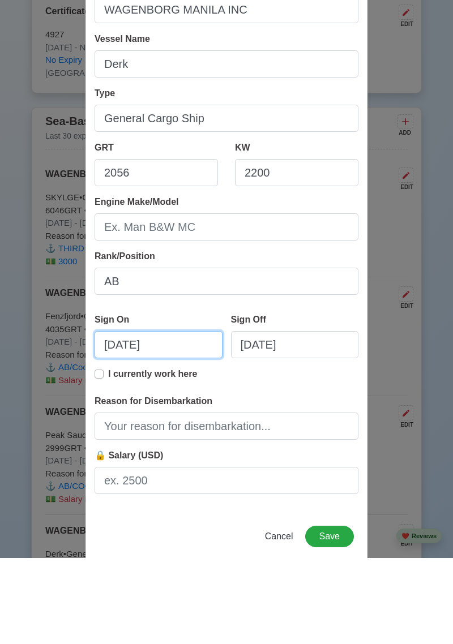
click at [180, 431] on input "08/27/2025" at bounding box center [159, 430] width 128 height 27
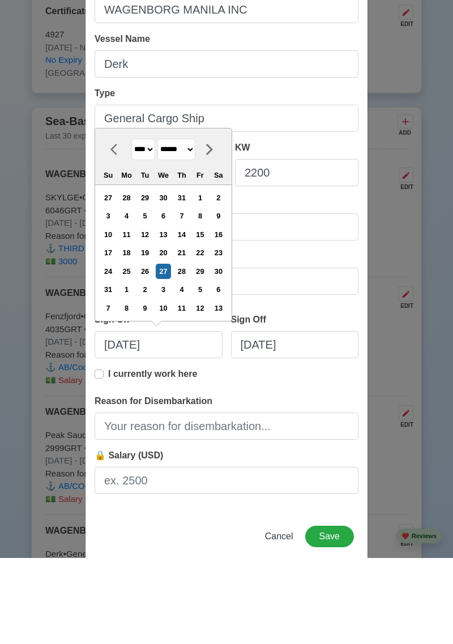
click at [195, 241] on select "******* ******** ***** ***** *** **** **** ****** ********* ******* ******** **…" at bounding box center [176, 236] width 38 height 22
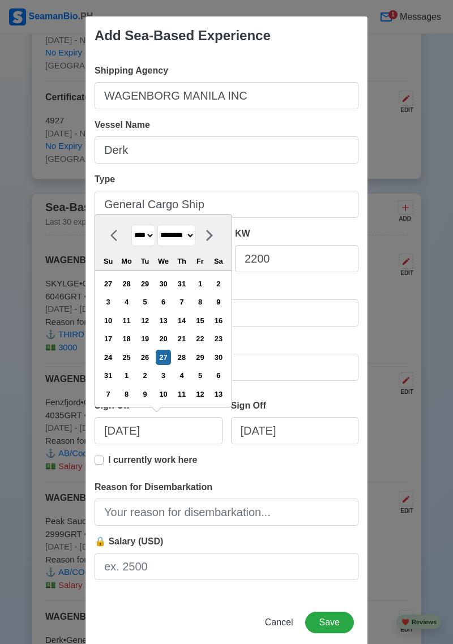
click at [162, 242] on select "******* ******** ***** ***** *** **** **** ****** ********* ******* ******** **…" at bounding box center [176, 236] width 38 height 22
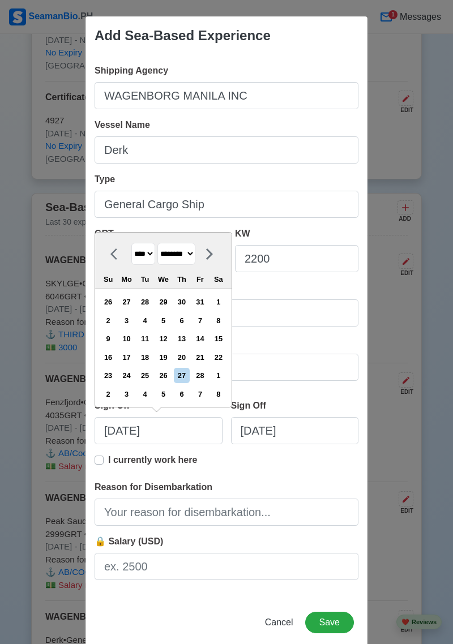
click at [226, 306] on div "1" at bounding box center [218, 301] width 15 height 15
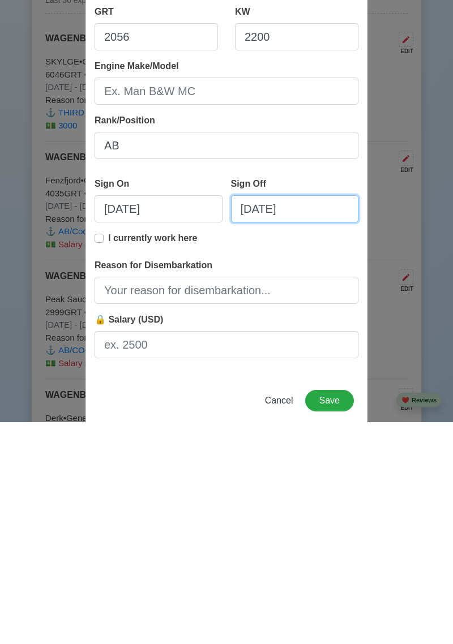
click at [307, 431] on input "08/27/2025" at bounding box center [295, 430] width 128 height 27
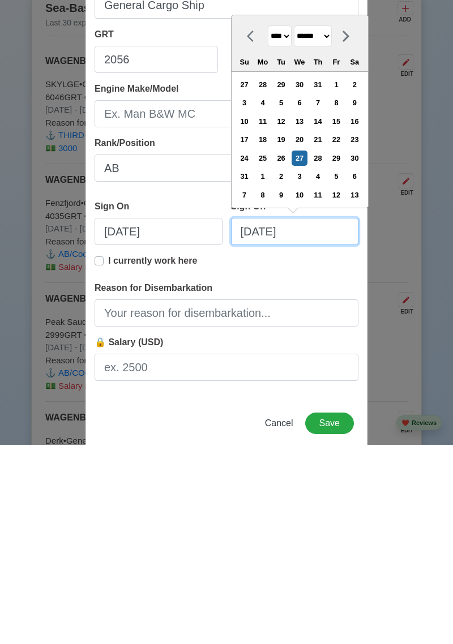
click at [252, 430] on input "08/27/2025" at bounding box center [295, 430] width 128 height 27
click at [268, 433] on input "11/27/2025" at bounding box center [295, 430] width 128 height 27
click at [309, 434] on input "11/04/2025" at bounding box center [295, 430] width 128 height 27
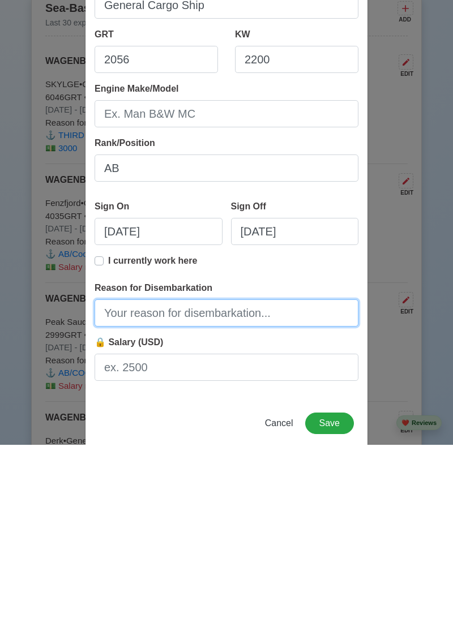
click at [241, 511] on input "Reason for Disembarkation" at bounding box center [227, 512] width 264 height 27
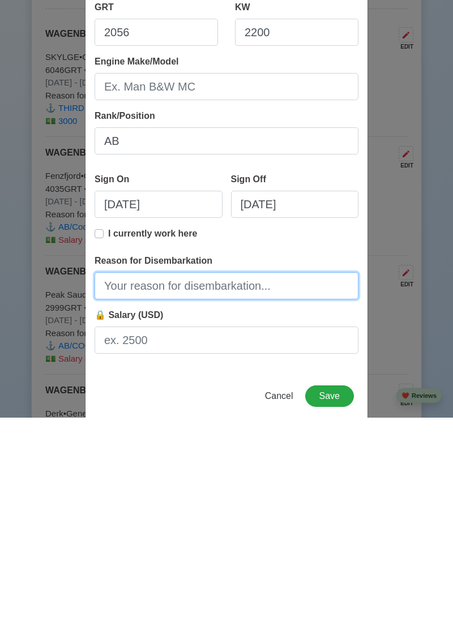
scroll to position [19, 0]
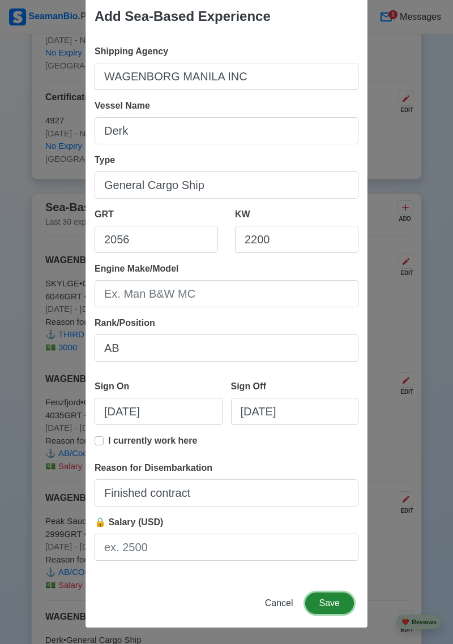
click at [331, 605] on button "Save" at bounding box center [329, 604] width 49 height 22
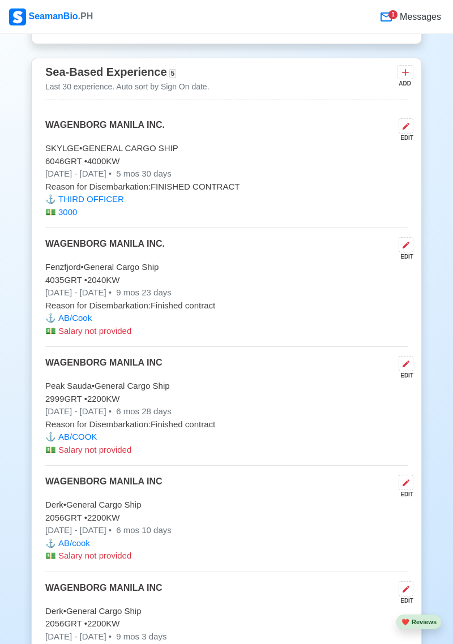
scroll to position [2802, 0]
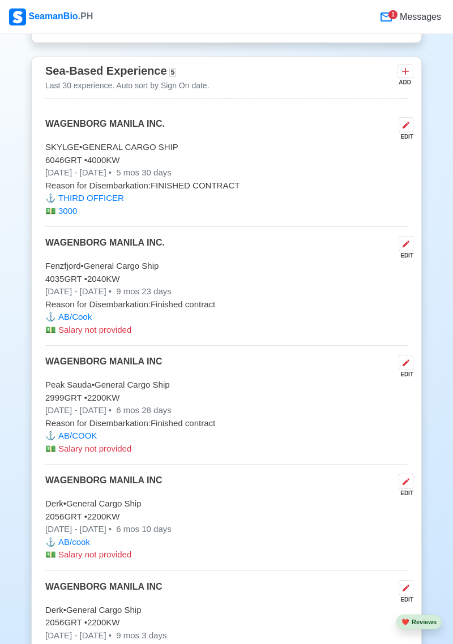
click at [406, 486] on icon at bounding box center [405, 481] width 9 height 9
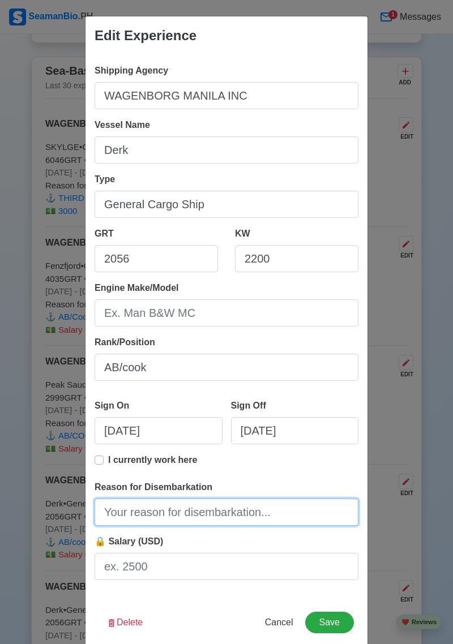
click at [291, 526] on input "Reason for Disembarkation" at bounding box center [227, 512] width 264 height 27
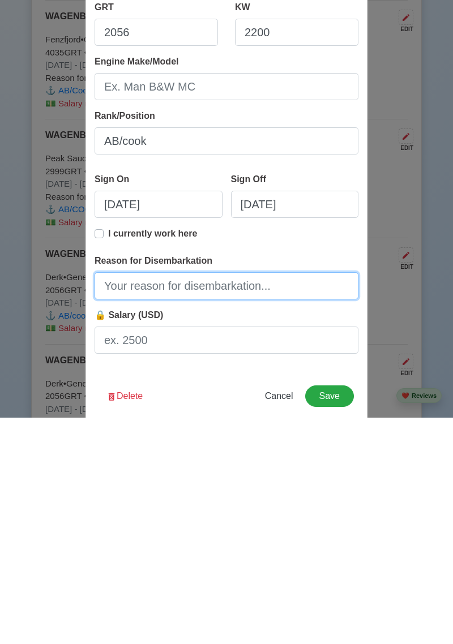
scroll to position [19, 0]
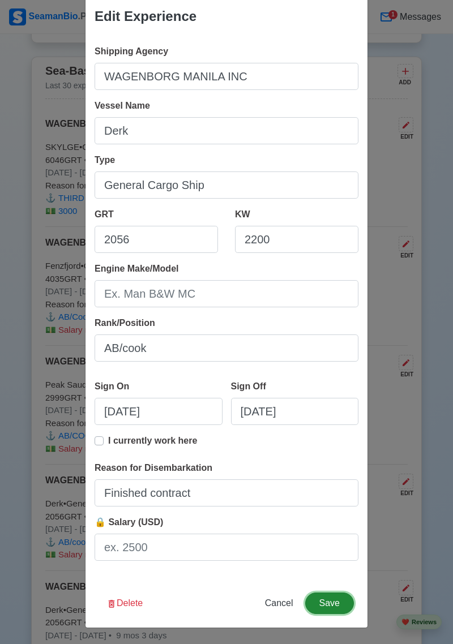
click at [328, 602] on button "Save" at bounding box center [329, 604] width 49 height 22
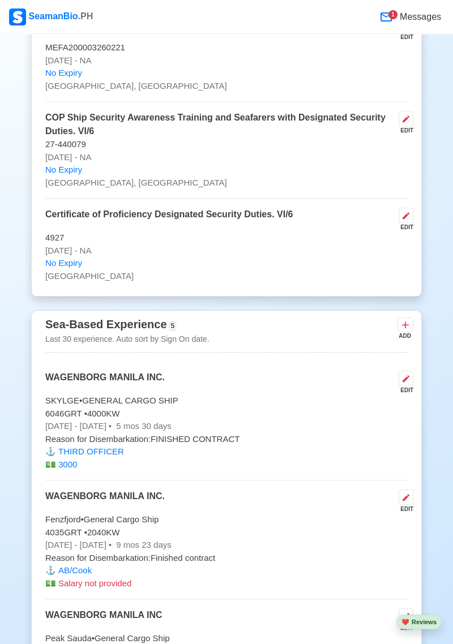
scroll to position [2544, 0]
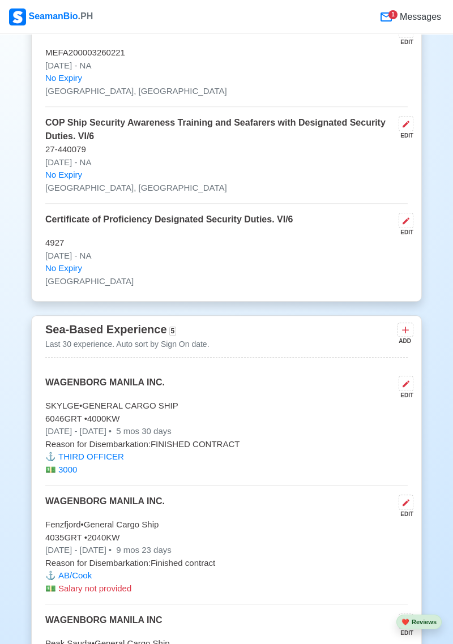
click at [405, 334] on icon at bounding box center [405, 330] width 7 height 7
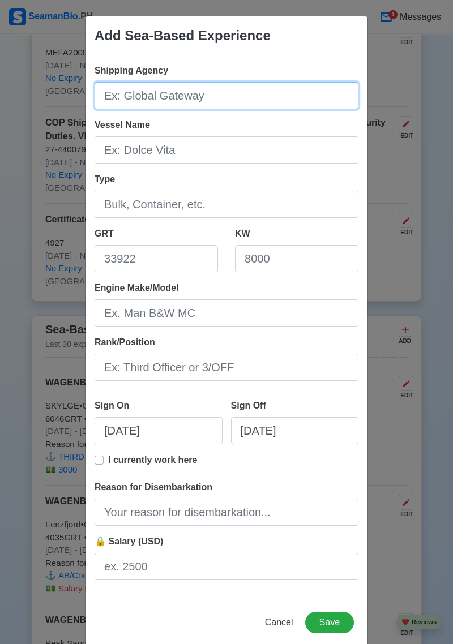
click at [226, 101] on input "Shipping Agency" at bounding box center [227, 95] width 264 height 27
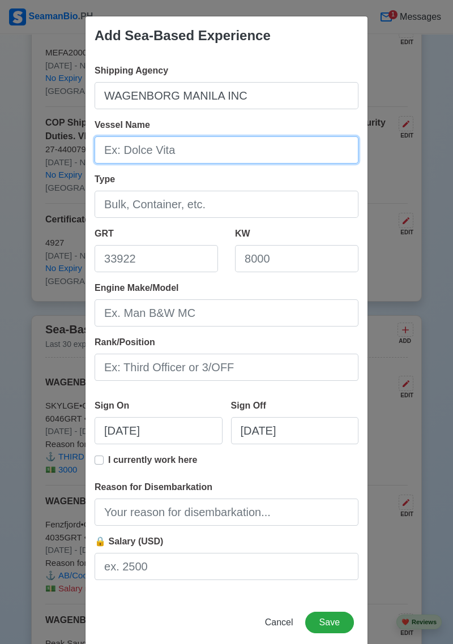
click at [198, 150] on input "Vessel Name" at bounding box center [227, 149] width 264 height 27
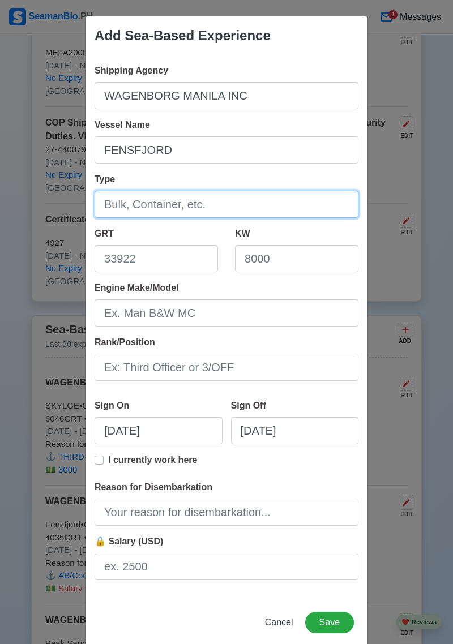
click at [214, 204] on input "Type" at bounding box center [227, 204] width 264 height 27
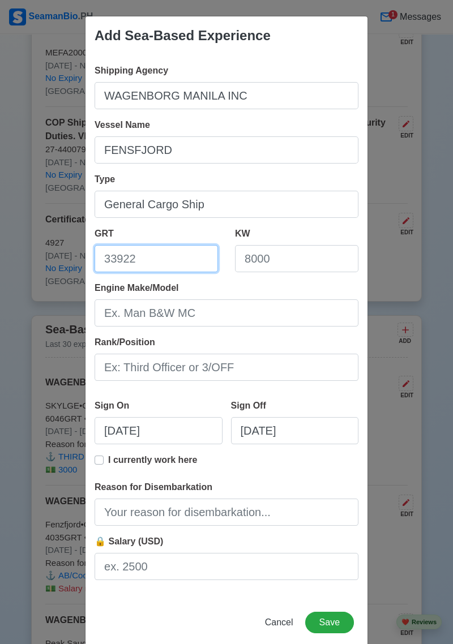
click at [162, 264] on input "GRT" at bounding box center [156, 258] width 123 height 27
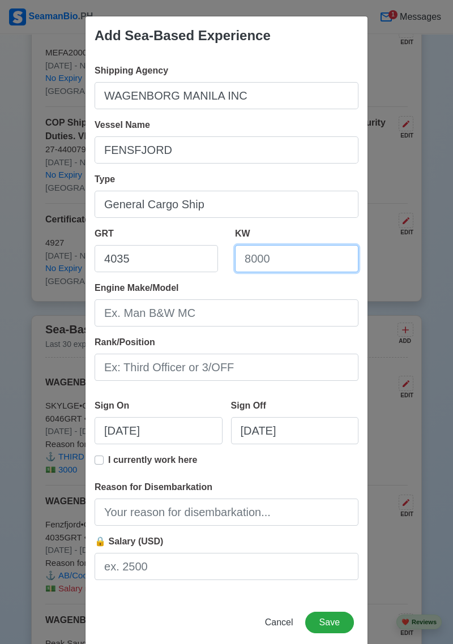
click at [297, 259] on input "KW" at bounding box center [296, 258] width 123 height 27
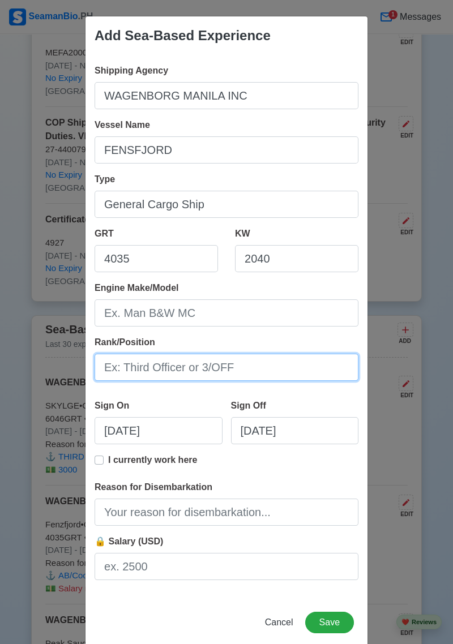
click at [225, 372] on input "Rank/Position" at bounding box center [227, 367] width 264 height 27
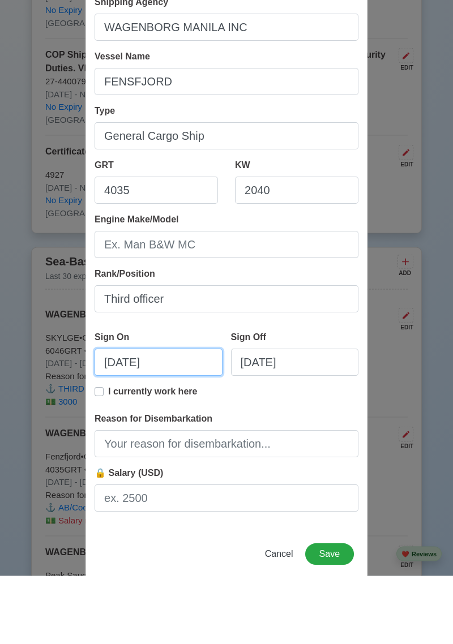
click at [181, 427] on input "08/27/2025" at bounding box center [159, 430] width 128 height 27
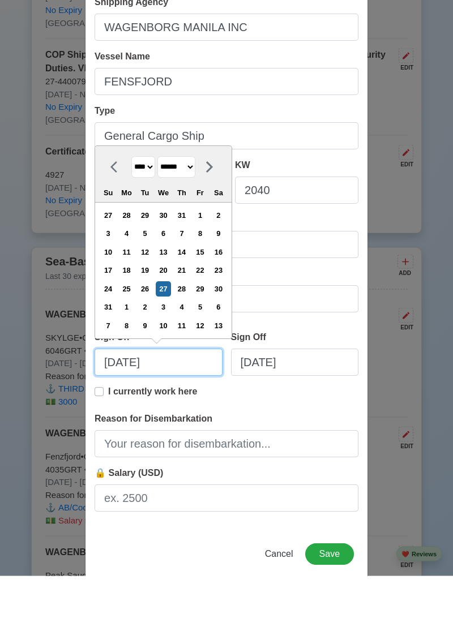
click at [116, 430] on input "08/27/2025" at bounding box center [159, 430] width 128 height 27
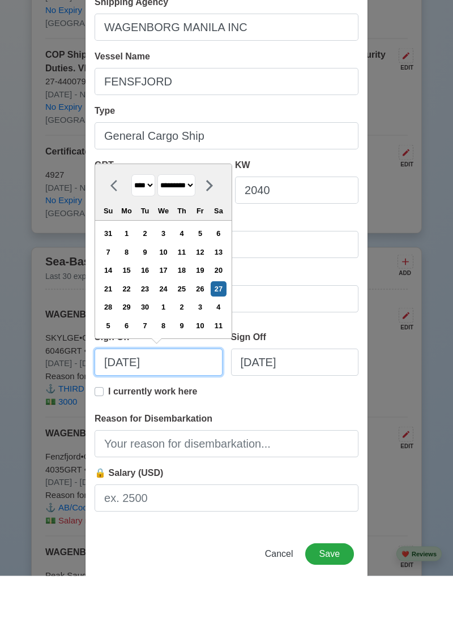
click at [137, 432] on input "09/27/2025" at bounding box center [159, 430] width 128 height 27
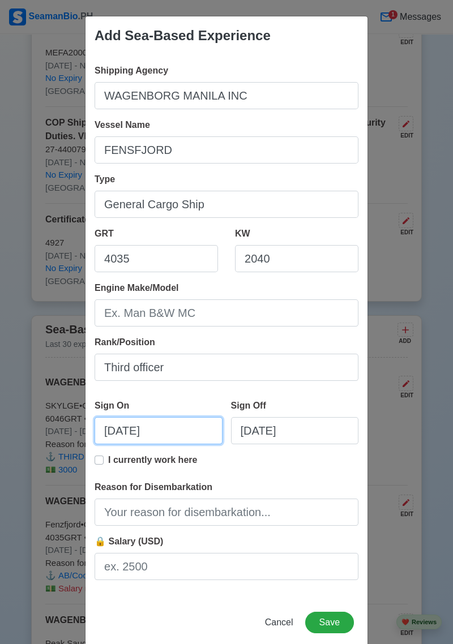
click at [132, 428] on input "09/27/2025" at bounding box center [159, 430] width 128 height 27
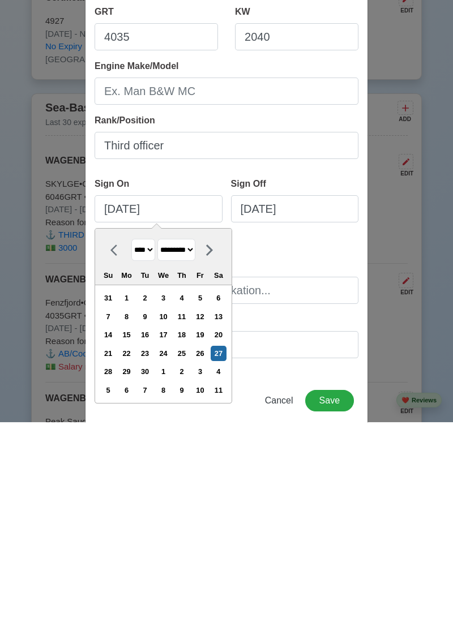
click at [189, 559] on div "18" at bounding box center [181, 556] width 15 height 15
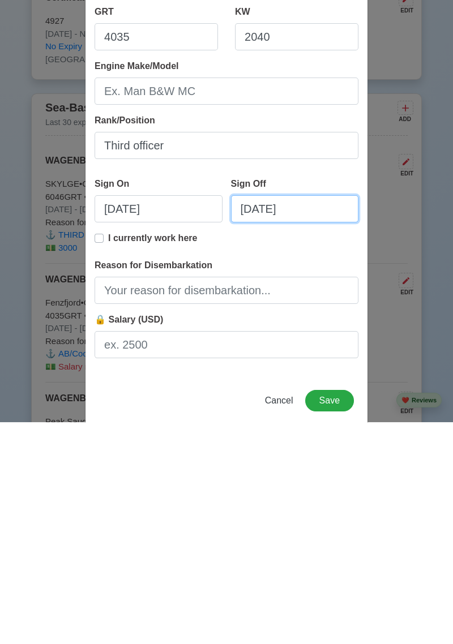
click at [307, 433] on input "08/27/2025" at bounding box center [295, 430] width 128 height 27
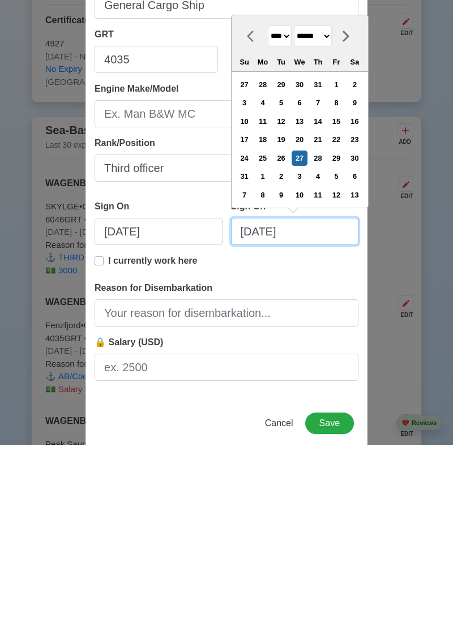
click at [253, 434] on input "08/27/2025" at bounding box center [295, 430] width 128 height 27
click at [267, 432] on input "03/27/2025" at bounding box center [295, 430] width 128 height 27
click at [312, 435] on input "03/10/2025" at bounding box center [295, 430] width 128 height 27
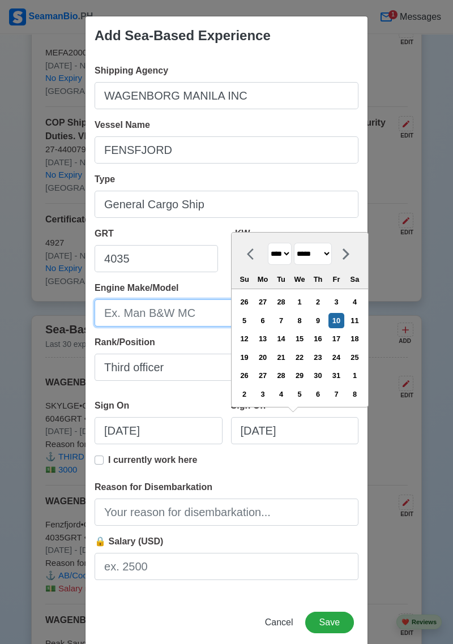
click at [224, 315] on input "Engine Make/Model" at bounding box center [227, 312] width 264 height 27
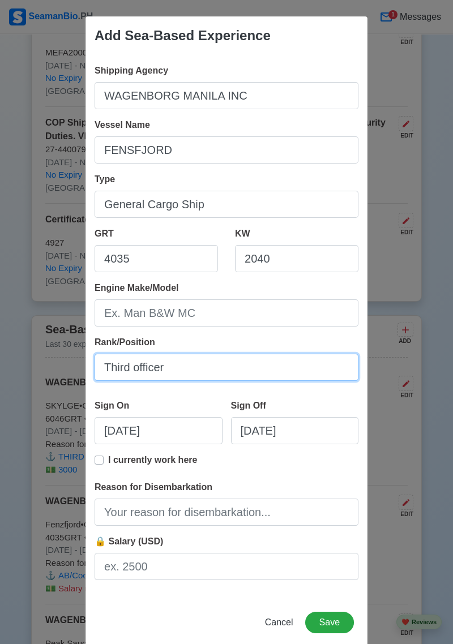
click at [179, 369] on input "Third officer" at bounding box center [227, 367] width 264 height 27
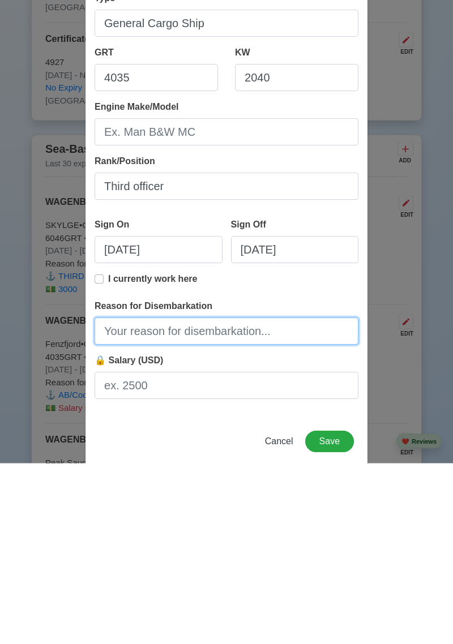
click at [182, 512] on input "Reason for Disembarkation" at bounding box center [227, 512] width 264 height 27
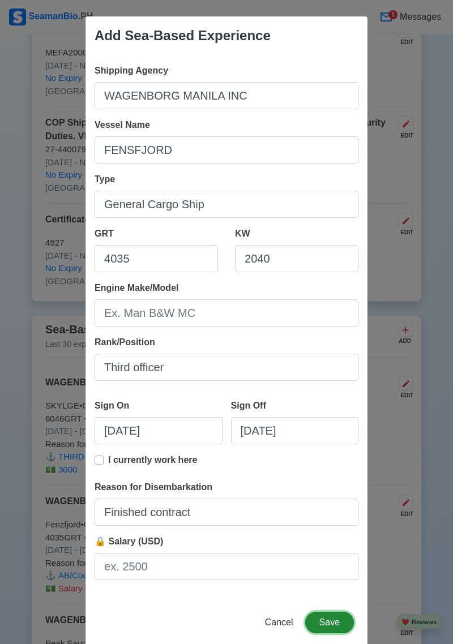
click at [337, 622] on button "Save" at bounding box center [329, 623] width 49 height 22
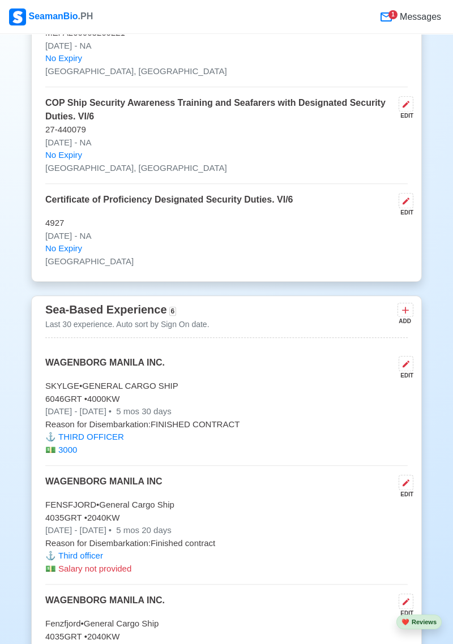
scroll to position [2564, 0]
click at [408, 487] on icon at bounding box center [405, 482] width 9 height 9
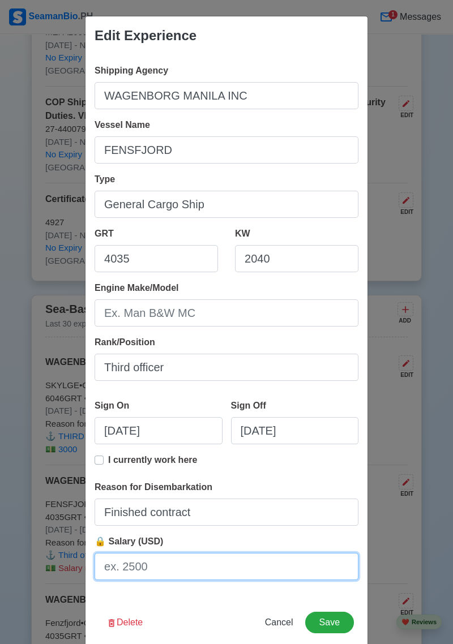
click at [159, 580] on input "🔒 Salary (USD)" at bounding box center [227, 566] width 264 height 27
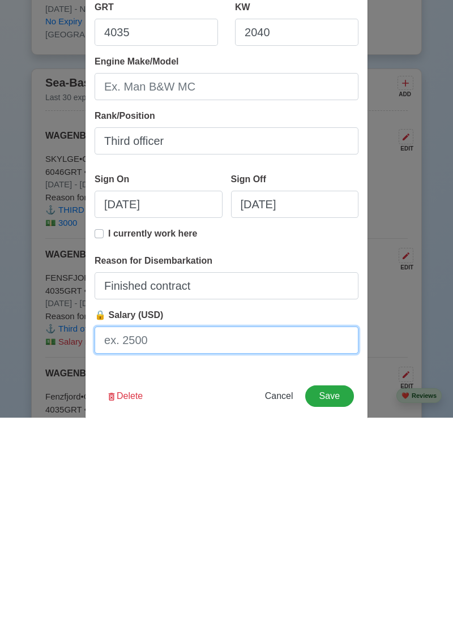
scroll to position [19, 0]
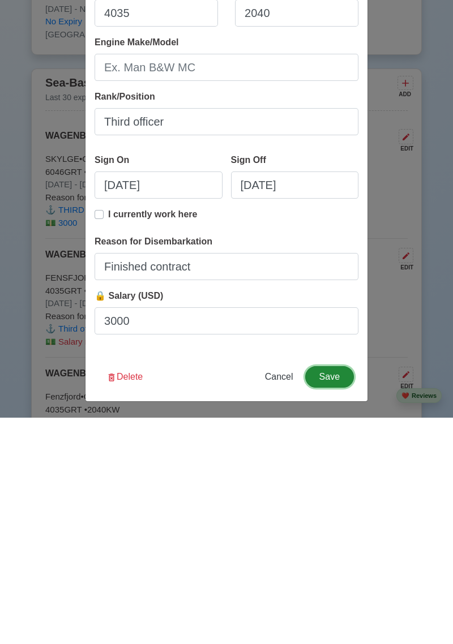
click at [334, 609] on button "Save" at bounding box center [329, 604] width 49 height 22
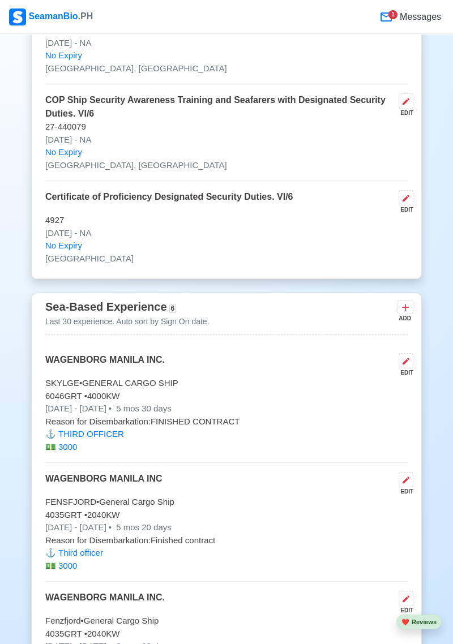
scroll to position [2566, 0]
click at [406, 313] on icon at bounding box center [405, 307] width 11 height 11
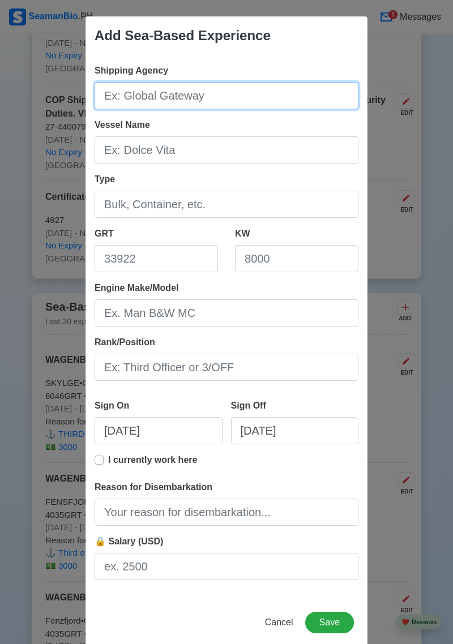
click at [225, 93] on input "Shipping Agency" at bounding box center [227, 95] width 264 height 27
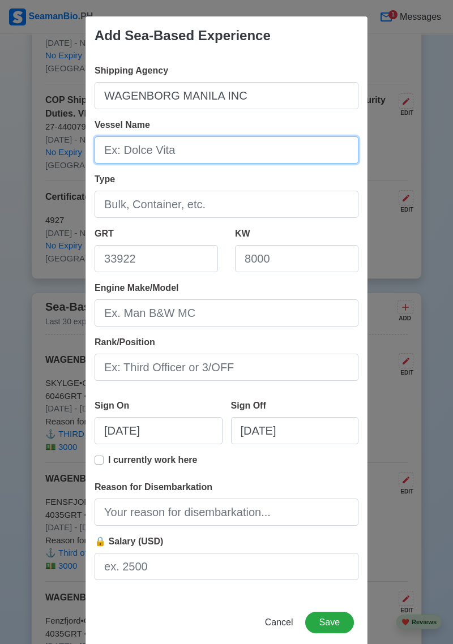
click at [195, 154] on input "Vessel Name" at bounding box center [227, 149] width 264 height 27
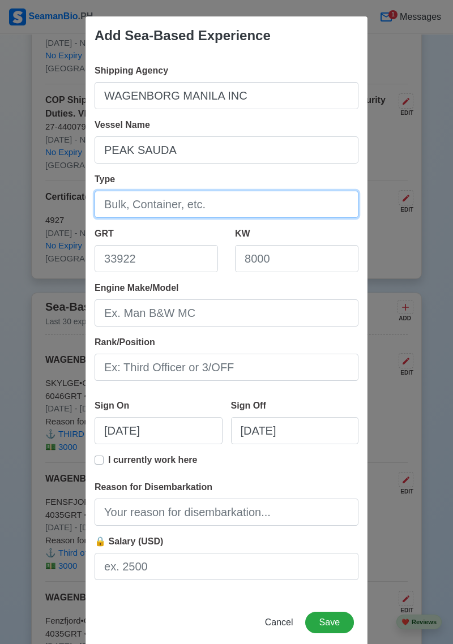
click at [203, 209] on input "Type" at bounding box center [227, 204] width 264 height 27
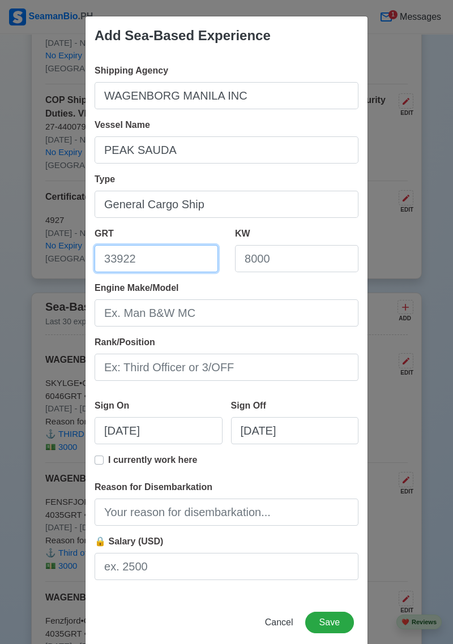
click at [170, 264] on input "GRT" at bounding box center [156, 258] width 123 height 27
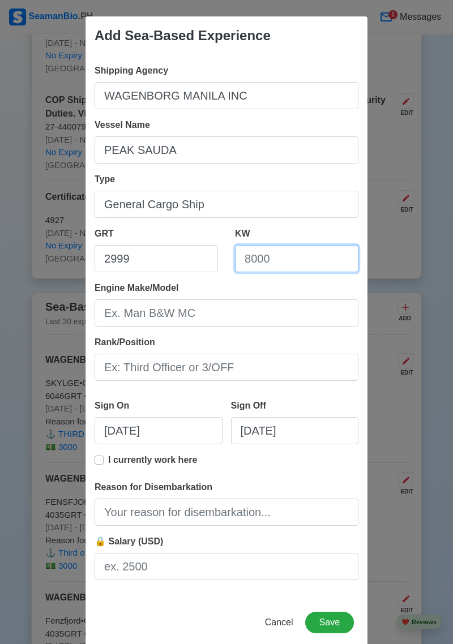
click at [309, 262] on input "KW" at bounding box center [296, 258] width 123 height 27
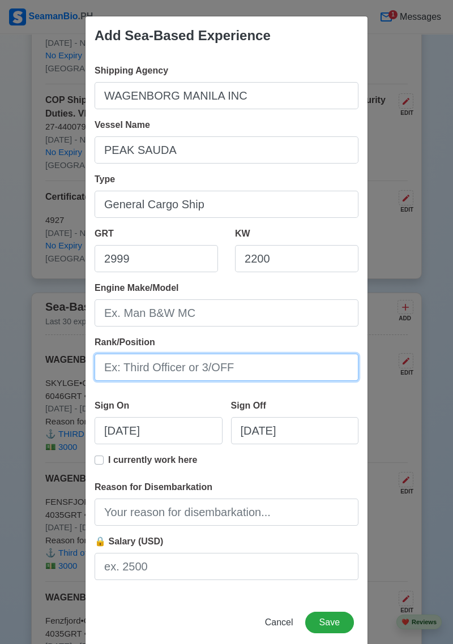
click at [250, 368] on input "Rank/Position" at bounding box center [227, 367] width 264 height 27
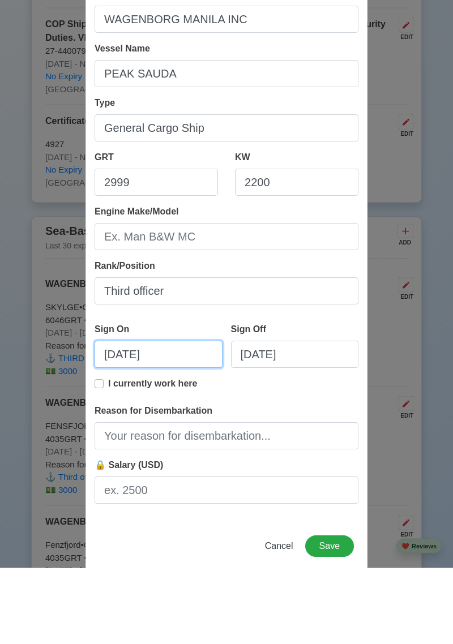
click at [164, 435] on input "08/27/2025" at bounding box center [159, 430] width 128 height 27
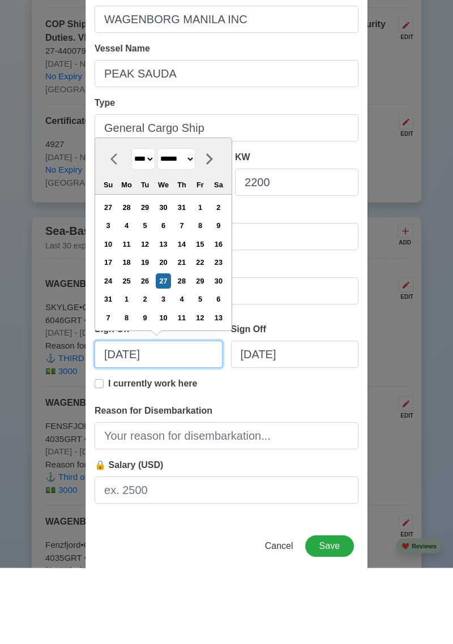
click at [115, 431] on input "08/27/2025" at bounding box center [159, 430] width 128 height 27
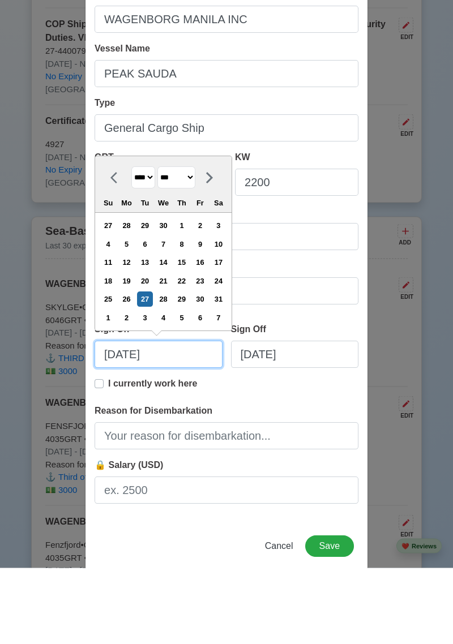
click at [173, 435] on input "05/27/2025" at bounding box center [159, 430] width 128 height 27
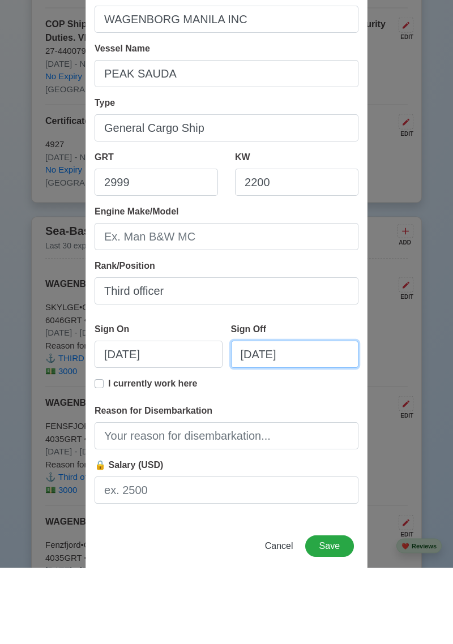
click at [316, 432] on input "08/27/2025" at bounding box center [295, 430] width 128 height 27
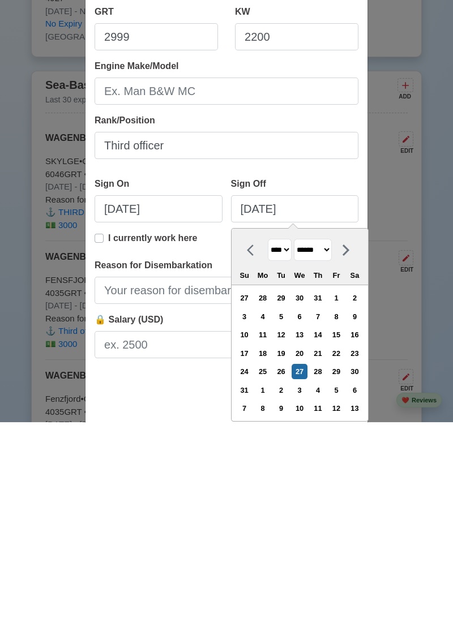
click at [332, 473] on select "******* ******** ***** ***** *** **** **** ****** ********* ******* ******** **…" at bounding box center [313, 472] width 38 height 22
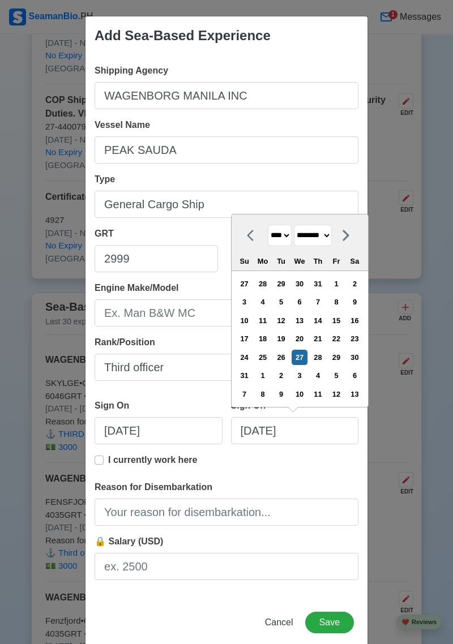
click at [298, 242] on select "******* ******** ***** ***** *** **** **** ****** ********* ******* ******** **…" at bounding box center [313, 236] width 38 height 22
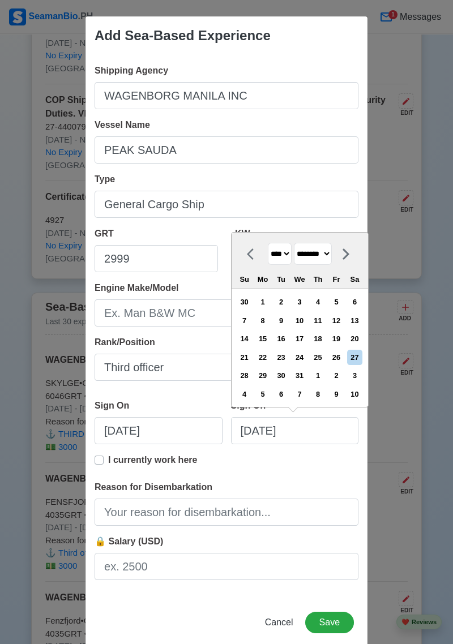
click at [342, 361] on div "26" at bounding box center [335, 357] width 15 height 15
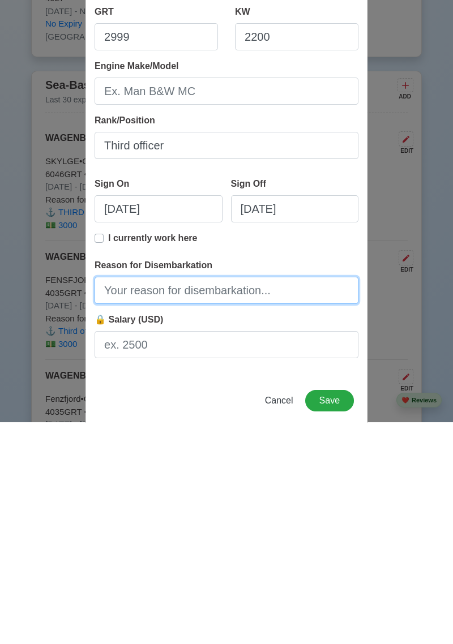
click at [235, 517] on input "Reason for Disembarkation" at bounding box center [227, 512] width 264 height 27
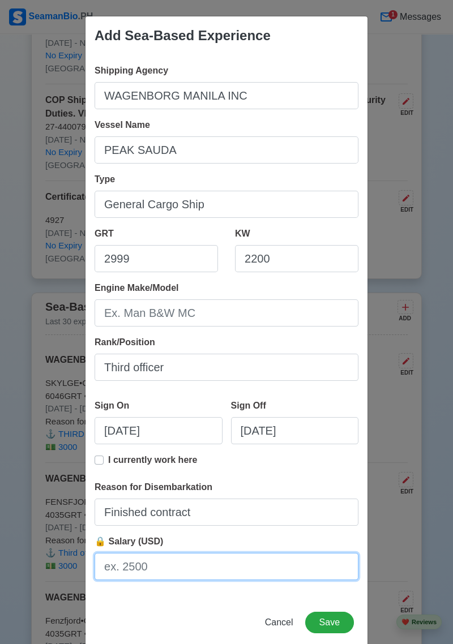
click at [151, 569] on input "🔒 Salary (USD)" at bounding box center [227, 566] width 264 height 27
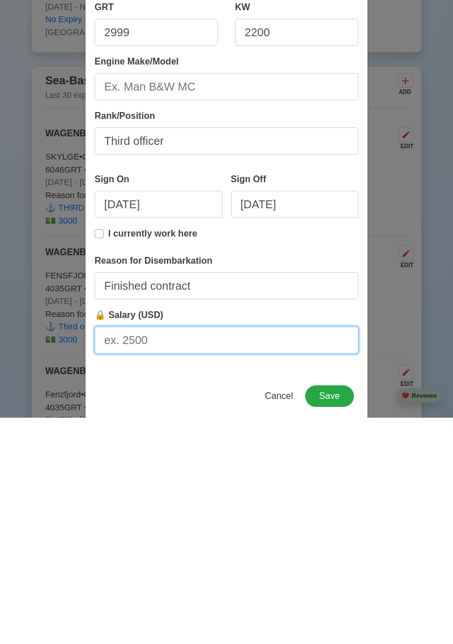
scroll to position [19, 0]
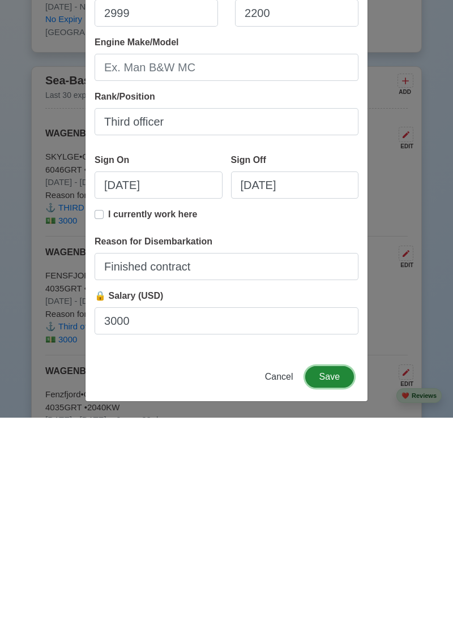
click at [338, 607] on button "Save" at bounding box center [329, 604] width 49 height 22
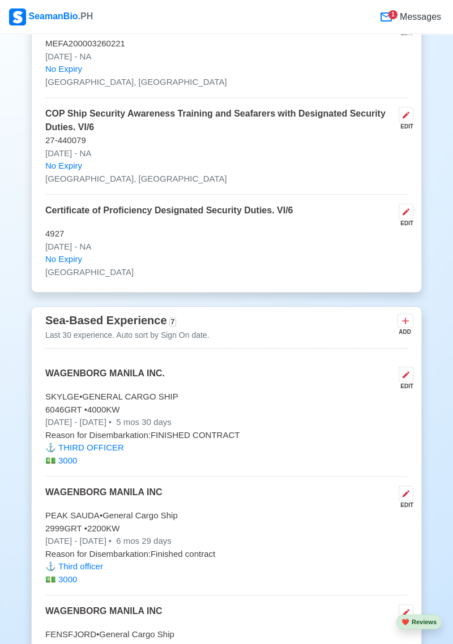
scroll to position [2552, 0]
click at [353, 536] on p "2999 GRT • 2200 KW" at bounding box center [226, 529] width 362 height 13
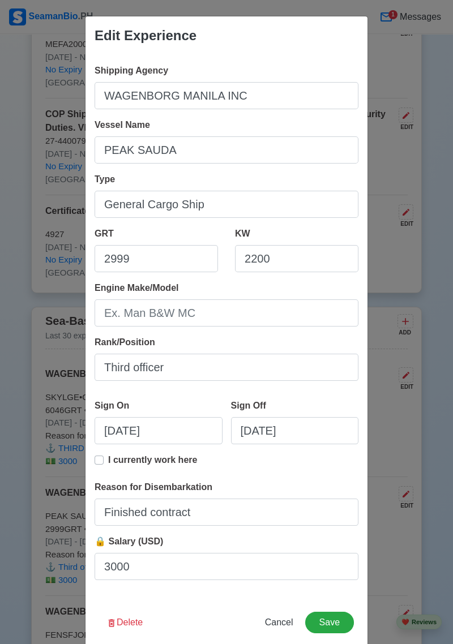
click at [441, 533] on div "Edit Experience Shipping Agency WAGENBORG MANILA INC Vessel Name PEAK SAUDA Typ…" at bounding box center [226, 322] width 453 height 644
click at [278, 627] on span "Cancel" at bounding box center [279, 623] width 28 height 10
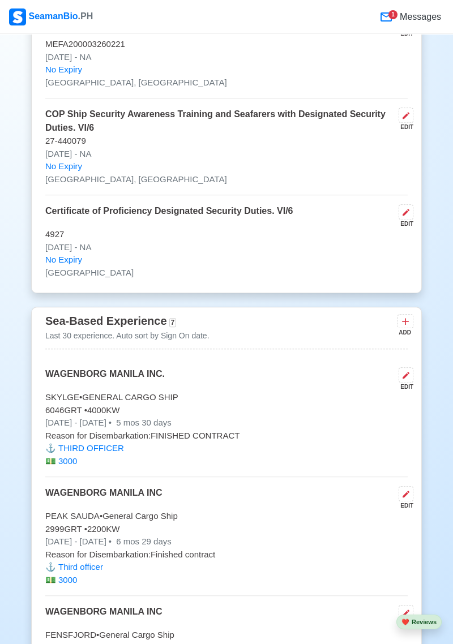
click at [405, 326] on icon at bounding box center [405, 322] width 7 height 7
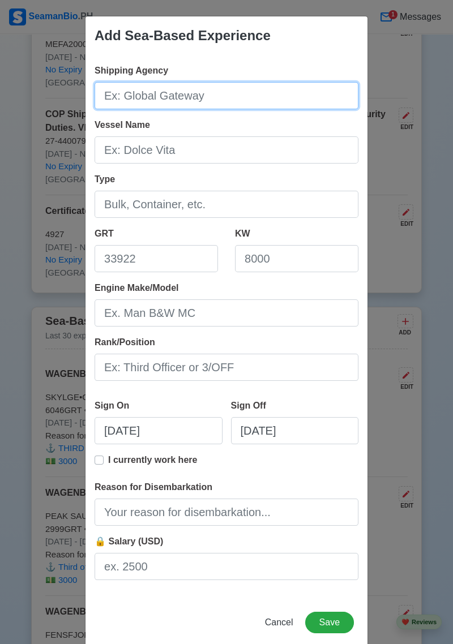
click at [189, 91] on input "Shipping Agency" at bounding box center [227, 95] width 264 height 27
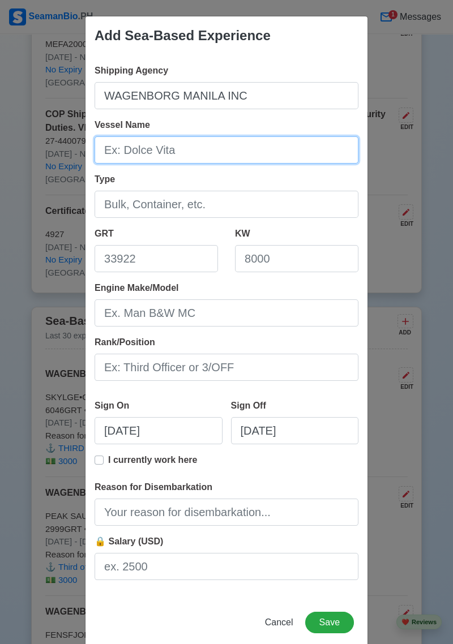
click at [184, 151] on input "Vessel Name" at bounding box center [227, 149] width 264 height 27
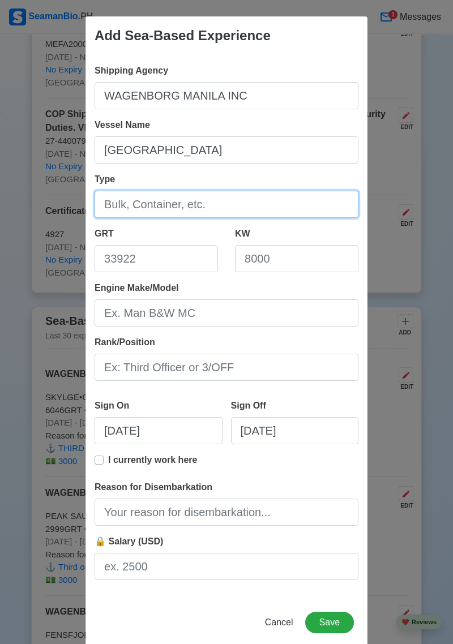
click at [202, 206] on input "Type" at bounding box center [227, 204] width 264 height 27
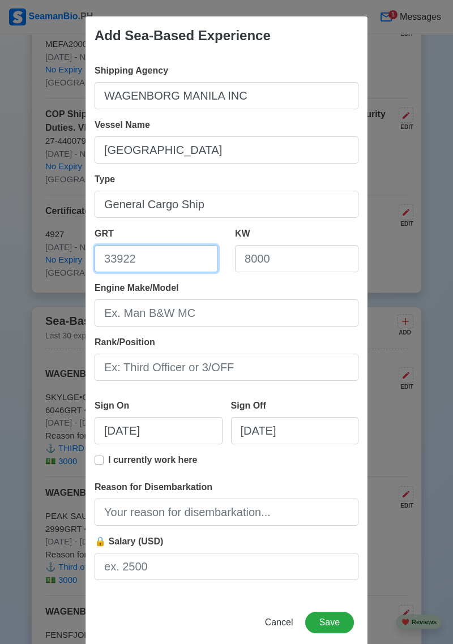
click at [172, 257] on input "GRT" at bounding box center [156, 258] width 123 height 27
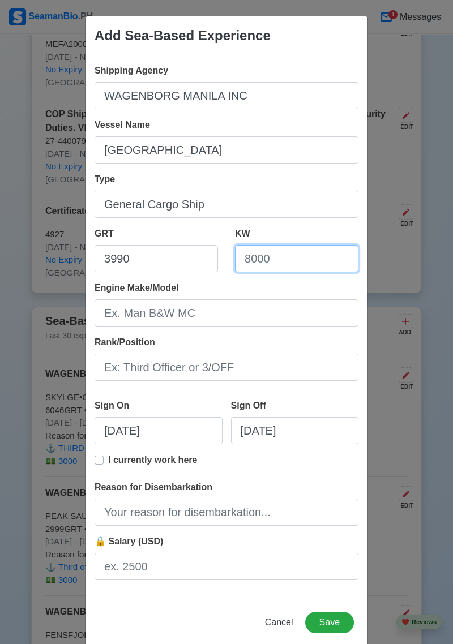
click at [310, 260] on input "KW" at bounding box center [296, 258] width 123 height 27
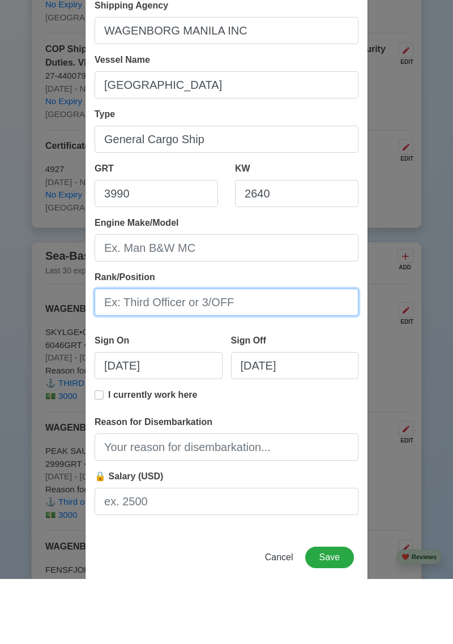
click at [201, 372] on input "Rank/Position" at bounding box center [227, 367] width 264 height 27
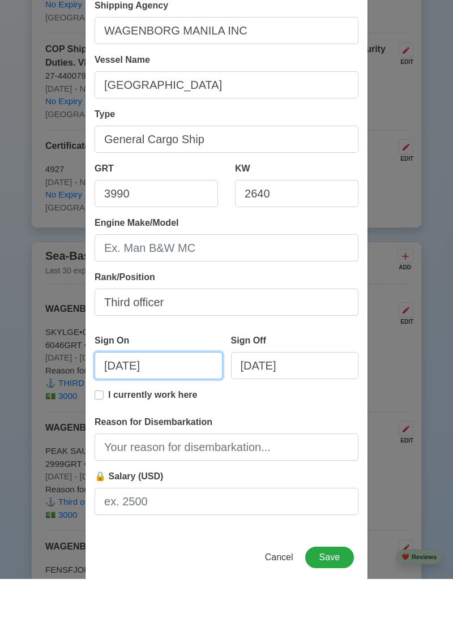
click at [179, 431] on input "08/27/2025" at bounding box center [159, 430] width 128 height 27
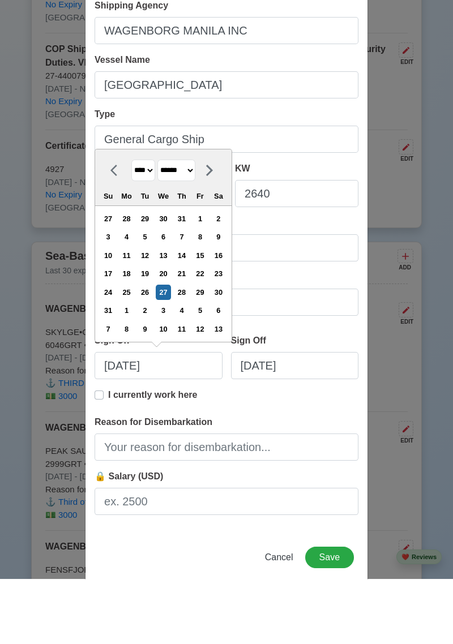
click at [195, 238] on select "******* ******** ***** ***** *** **** **** ****** ********* ******* ******** **…" at bounding box center [176, 236] width 38 height 22
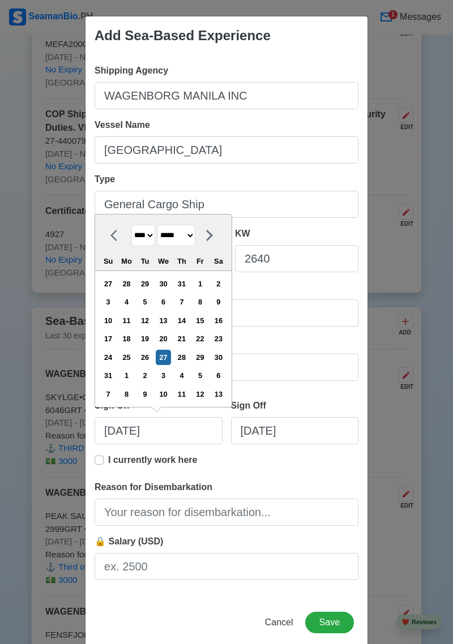
click at [162, 225] on select "******* ******** ***** ***** *** **** **** ****** ********* ******* ******** **…" at bounding box center [176, 236] width 38 height 22
click at [134, 342] on div "17" at bounding box center [126, 338] width 15 height 15
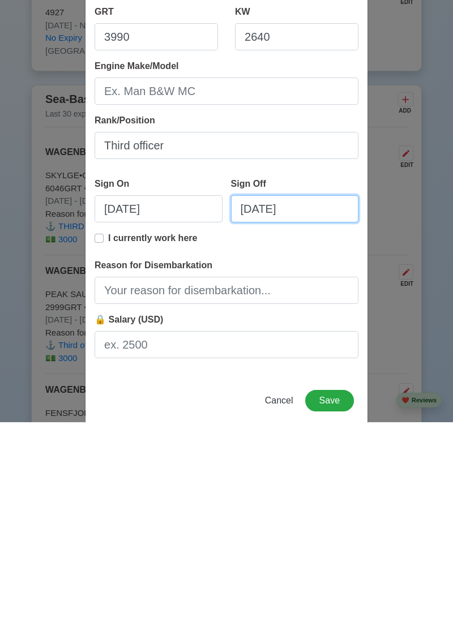
click at [315, 436] on input "08/27/2025" at bounding box center [295, 430] width 128 height 27
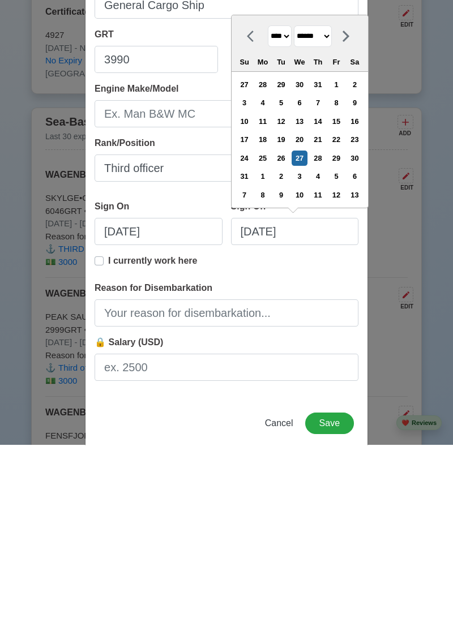
click at [332, 239] on select "******* ******** ***** ***** *** **** **** ****** ********* ******* ******** **…" at bounding box center [313, 236] width 38 height 22
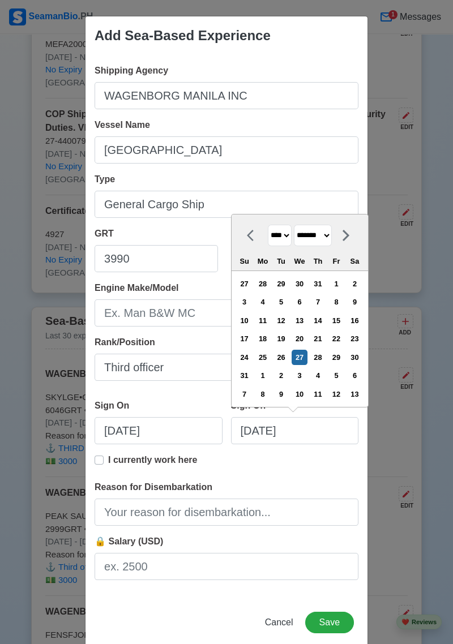
click at [298, 242] on select "******* ******** ***** ***** *** **** **** ****** ********* ******* ******** **…" at bounding box center [313, 236] width 38 height 22
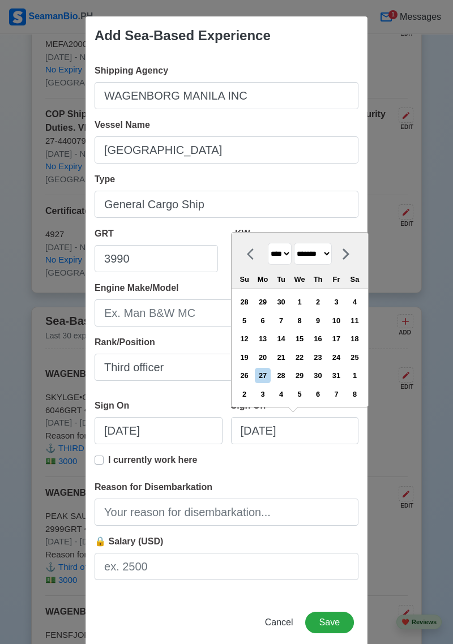
click at [326, 324] on div "9" at bounding box center [317, 320] width 15 height 15
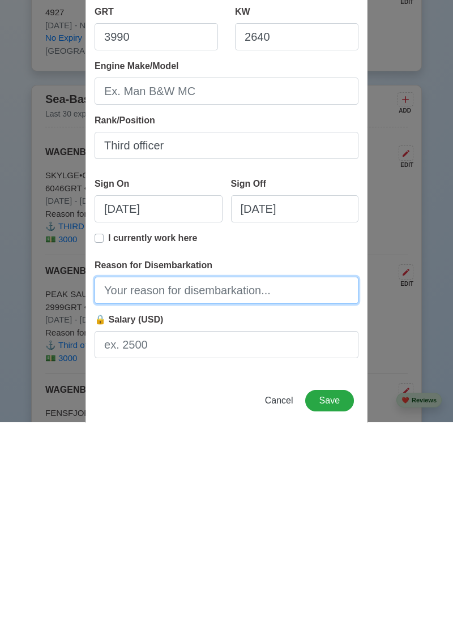
click at [228, 516] on input "Reason for Disembarkation" at bounding box center [227, 512] width 264 height 27
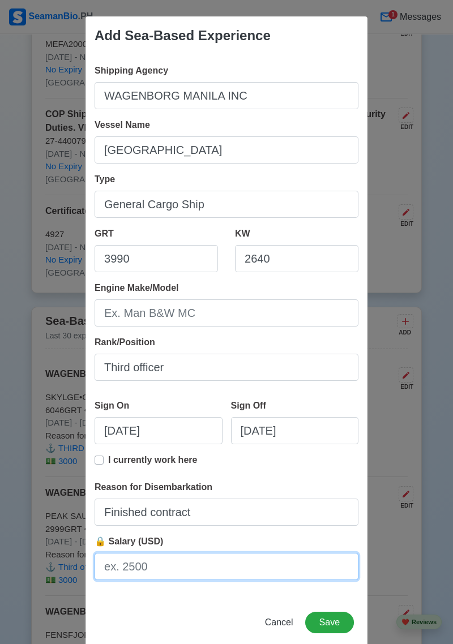
click at [147, 562] on input "🔒 Salary (USD)" at bounding box center [227, 566] width 264 height 27
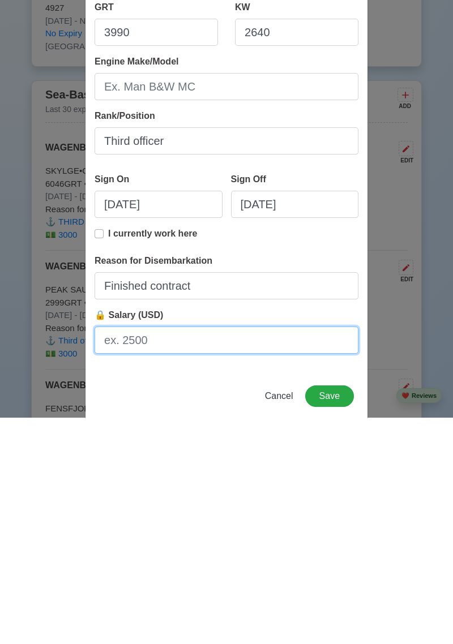
scroll to position [19, 0]
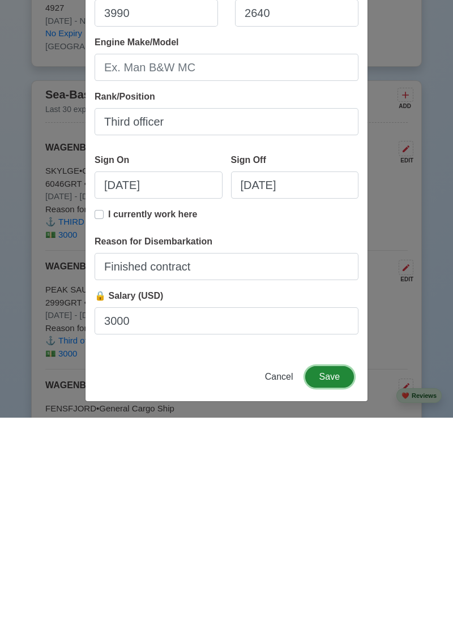
click at [328, 606] on button "Save" at bounding box center [329, 604] width 49 height 22
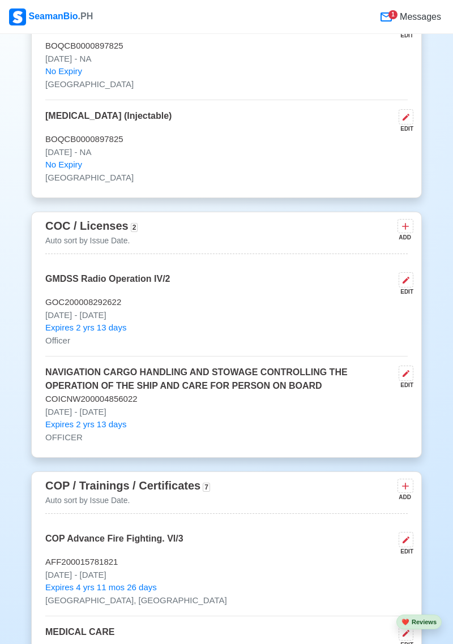
scroll to position [1662, 0]
